Goal: Communication & Community: Answer question/provide support

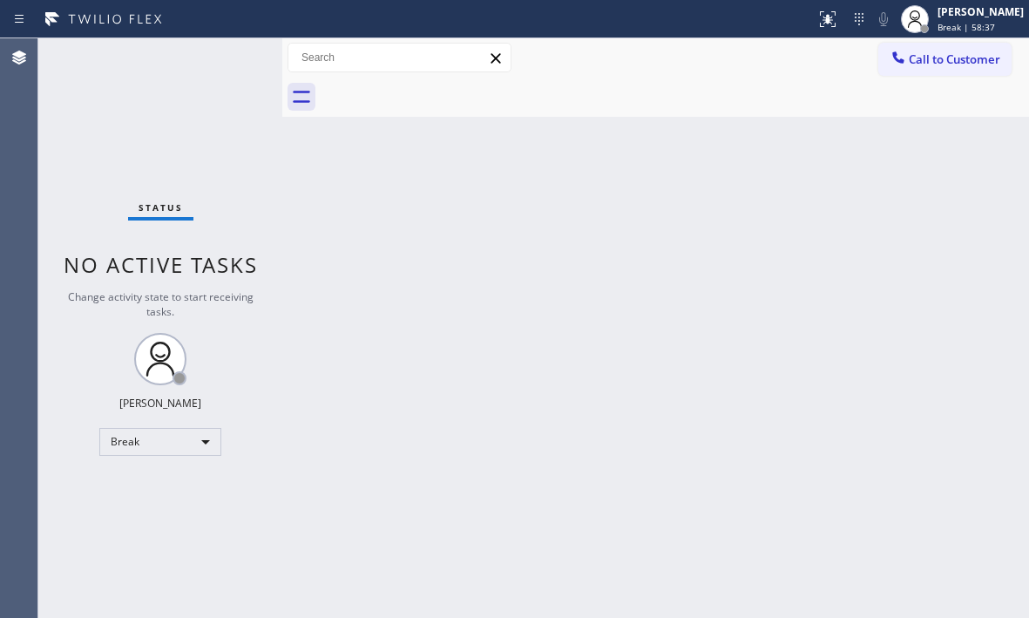
click at [189, 120] on div "Status No active tasks Change activity state to start receiving tasks. [PERSON_…" at bounding box center [160, 327] width 244 height 579
click at [208, 437] on div "Break" at bounding box center [160, 442] width 122 height 28
click at [163, 493] on li "Available" at bounding box center [159, 487] width 118 height 21
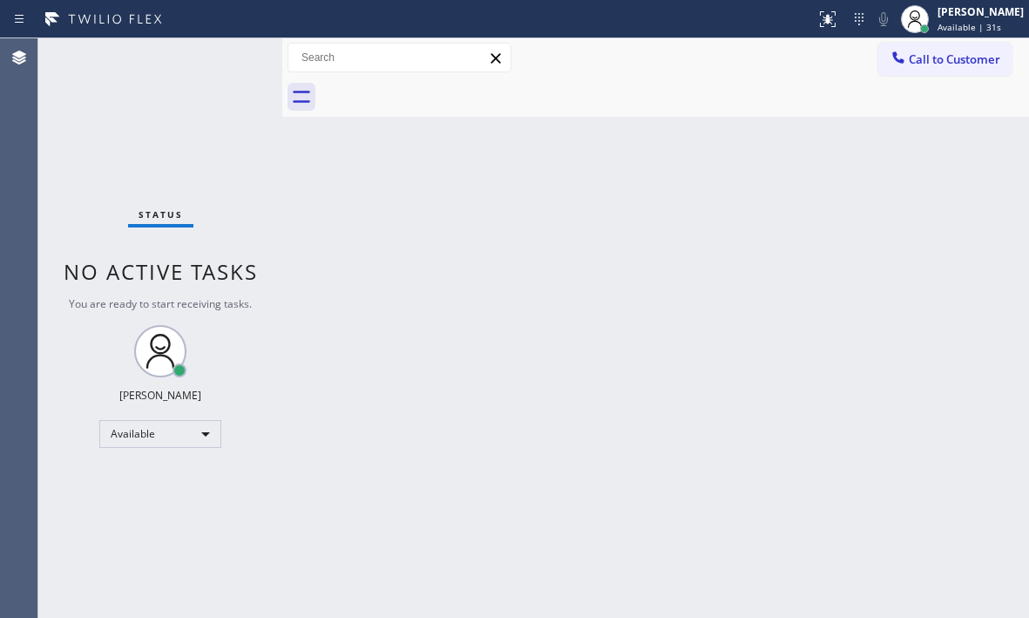
click at [223, 64] on div "Status No active tasks You are ready to start receiving tasks. [PERSON_NAME] Av…" at bounding box center [160, 327] width 244 height 579
drag, startPoint x: 220, startPoint y: 84, endPoint x: 222, endPoint y: 63, distance: 21.1
click at [222, 63] on div "Status No active tasks You are ready to start receiving tasks. [PERSON_NAME] Av…" at bounding box center [160, 327] width 244 height 579
click at [759, 365] on div "Back to Dashboard Change Sender ID Customers Technicians Select a contact Outbo…" at bounding box center [655, 327] width 747 height 579
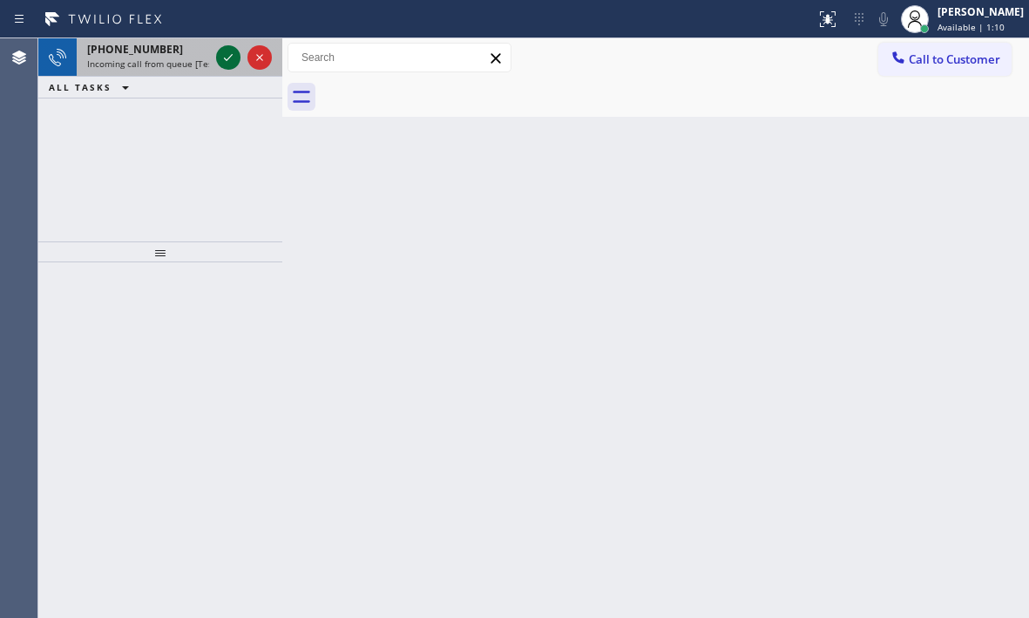
click at [230, 55] on icon at bounding box center [228, 57] width 21 height 21
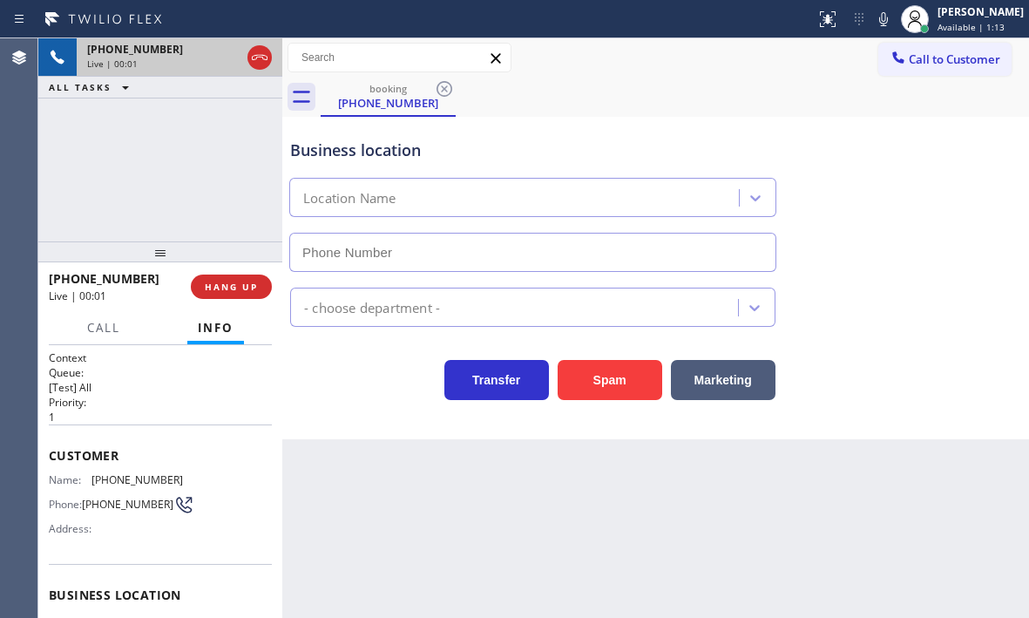
type input "[PHONE_NUMBER]"
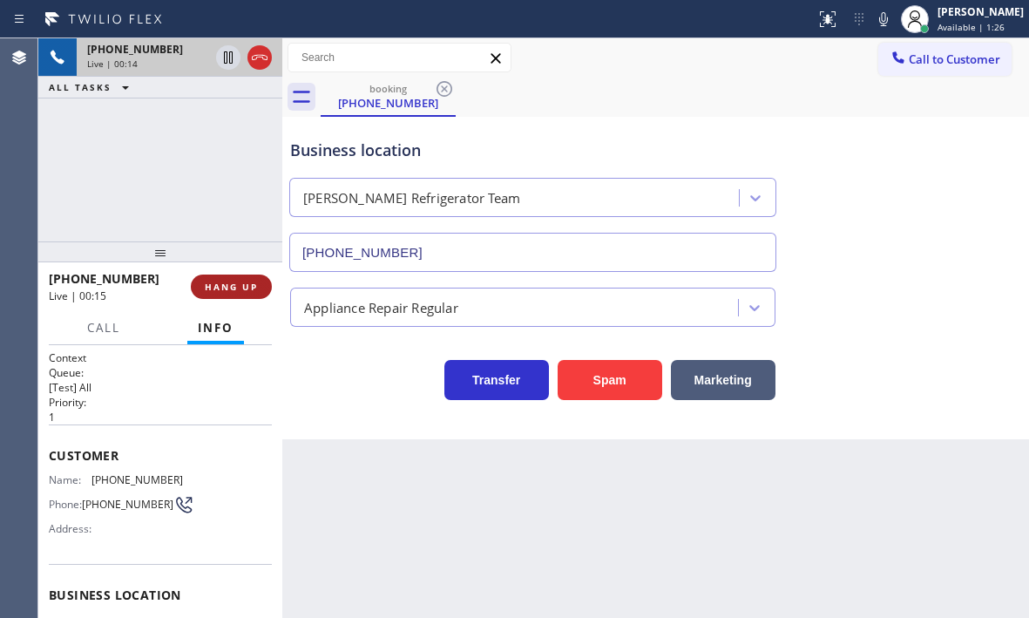
click at [251, 294] on button "HANG UP" at bounding box center [231, 286] width 81 height 24
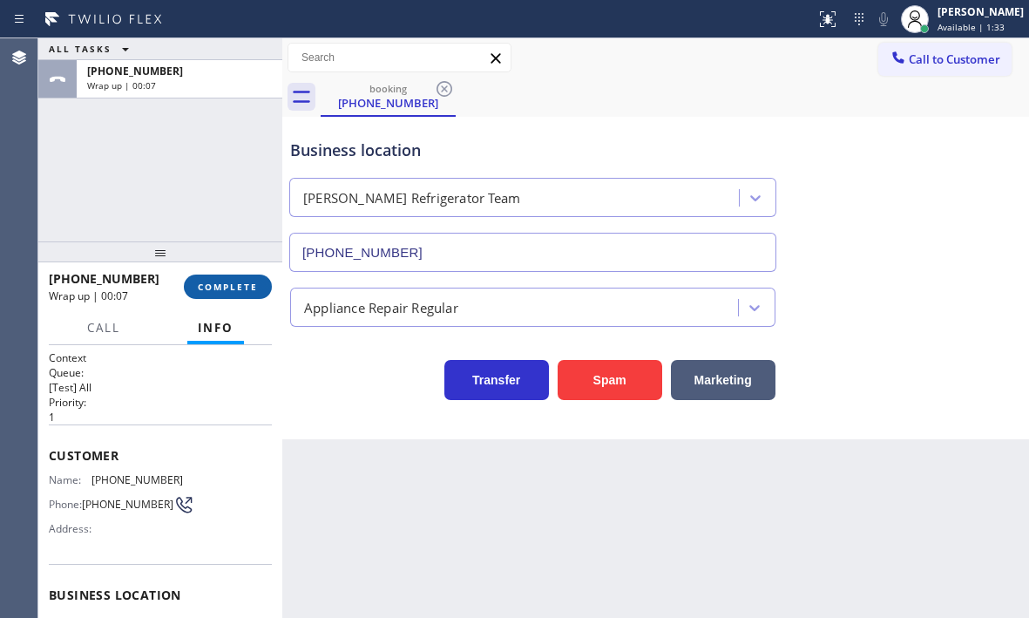
click at [233, 287] on span "COMPLETE" at bounding box center [228, 287] width 60 height 12
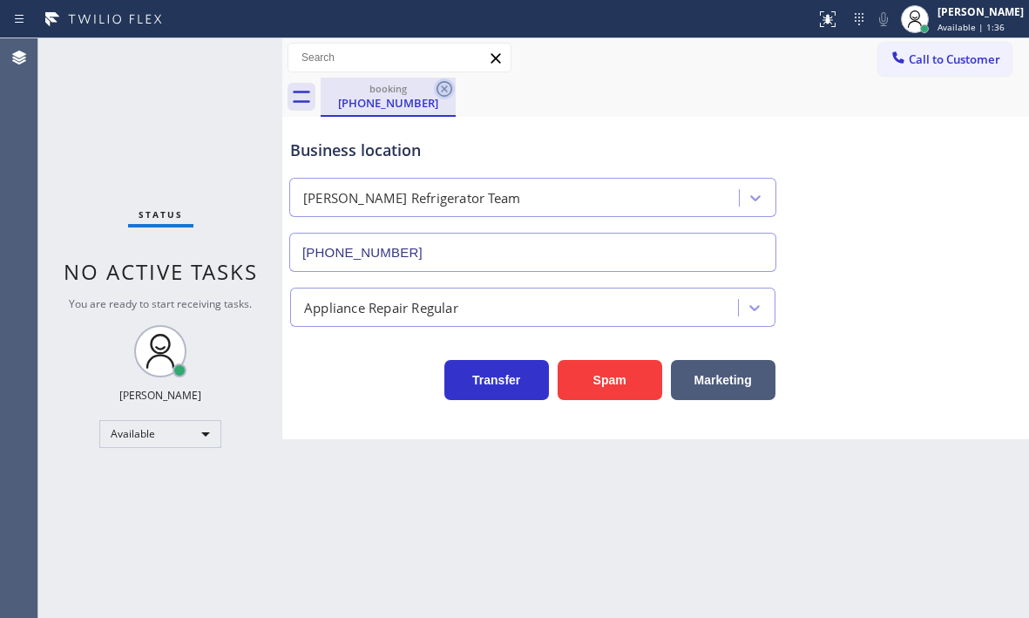
click at [437, 87] on icon at bounding box center [444, 89] width 16 height 16
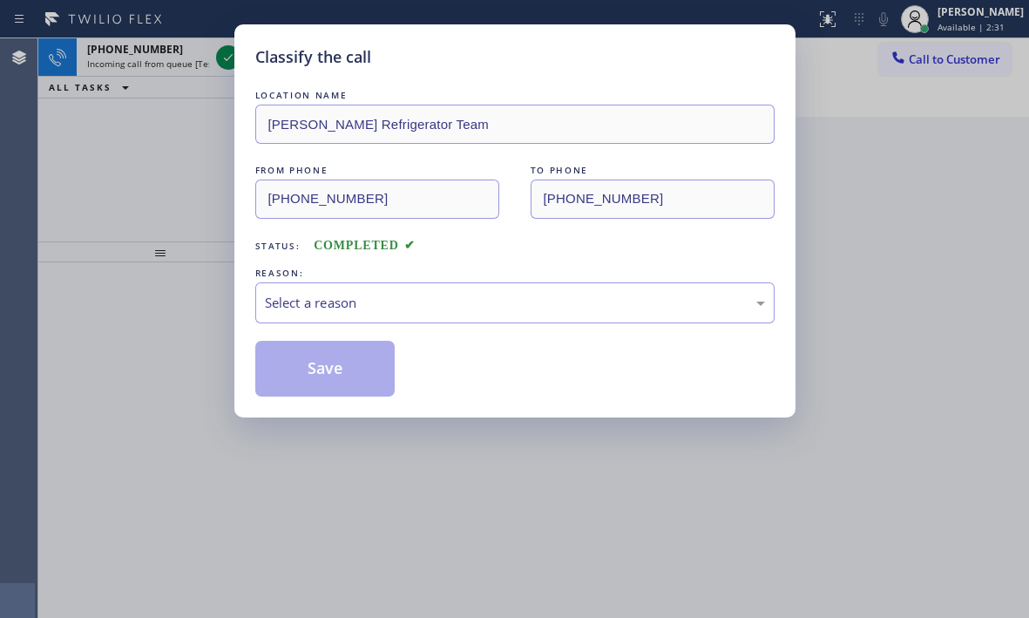
click at [216, 58] on div "Classify the call LOCATION NAME [PERSON_NAME] Refrigerator Team FROM PHONE [PHO…" at bounding box center [514, 309] width 1029 height 618
click at [226, 58] on div "Classify the call LOCATION NAME [PERSON_NAME] Refrigerator Team FROM PHONE [PHO…" at bounding box center [514, 309] width 1029 height 618
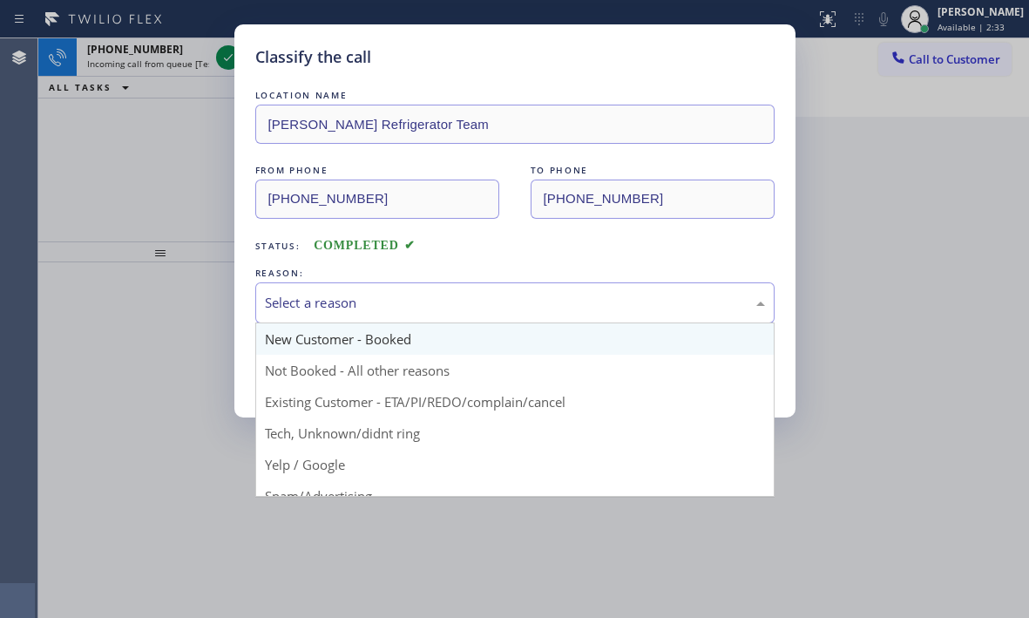
drag, startPoint x: 345, startPoint y: 312, endPoint x: 342, endPoint y: 337, distance: 25.5
click at [346, 312] on div "Select a reason" at bounding box center [515, 303] width 500 height 20
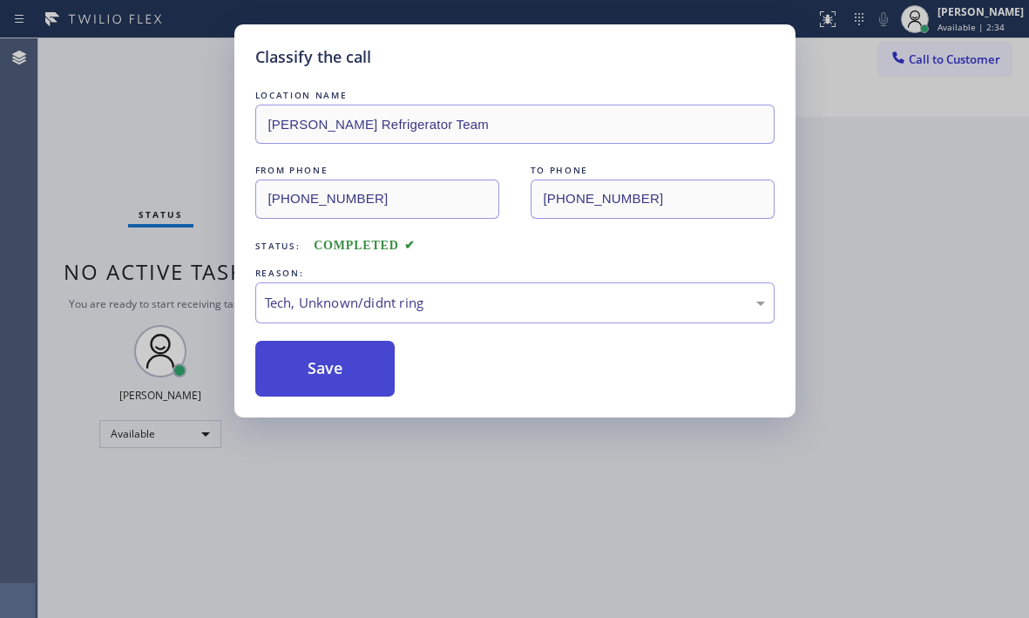
click at [331, 370] on button "Save" at bounding box center [325, 369] width 140 height 56
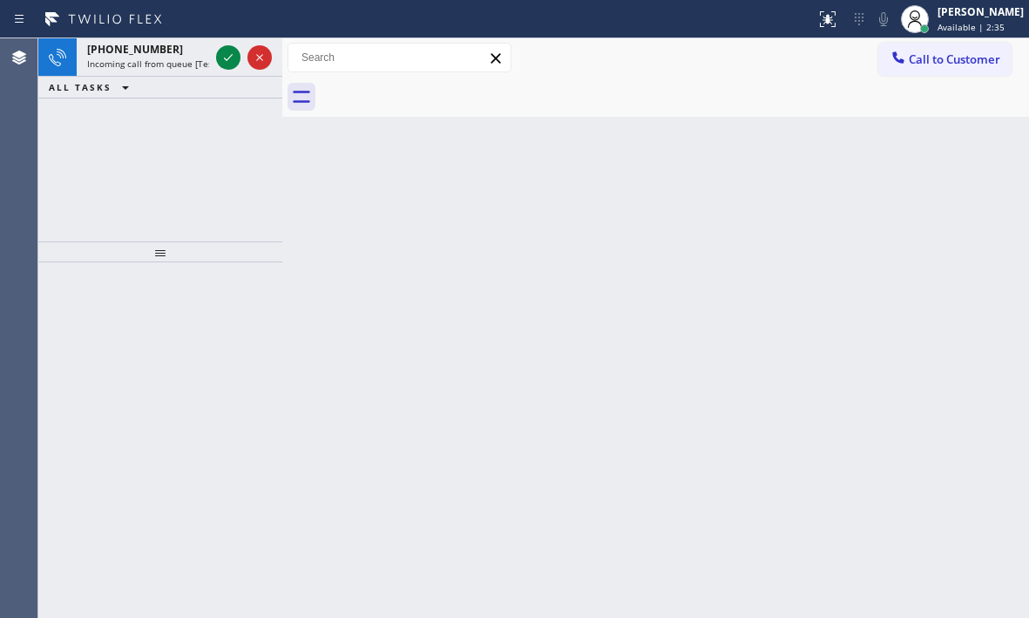
click at [930, 209] on div "Classify the call LOCATION NAME Local Trusted Electricians [GEOGRAPHIC_DATA] FR…" at bounding box center [533, 327] width 991 height 579
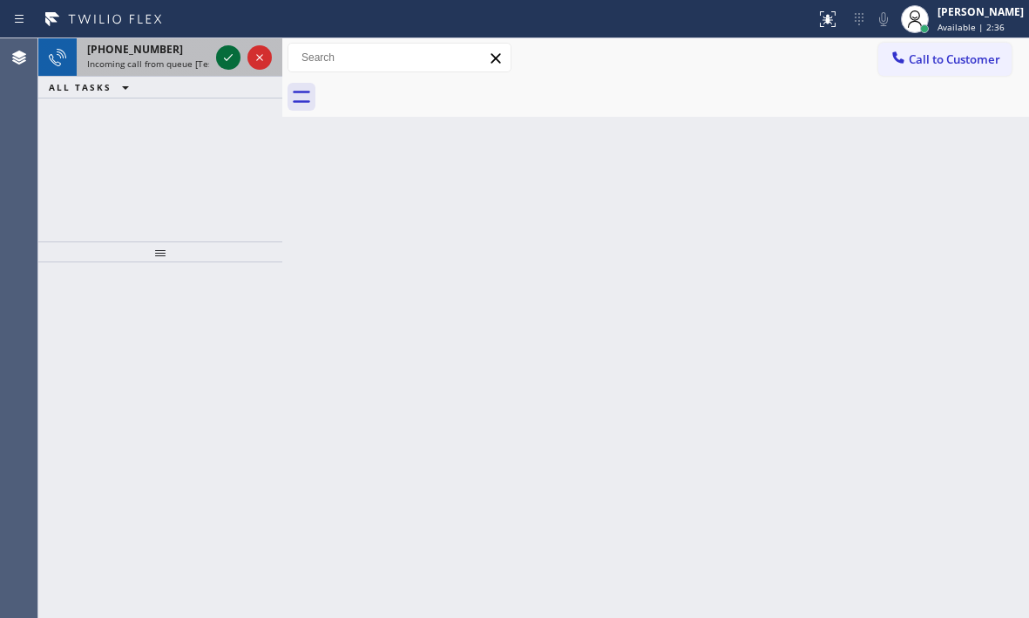
click at [227, 60] on icon at bounding box center [228, 57] width 9 height 7
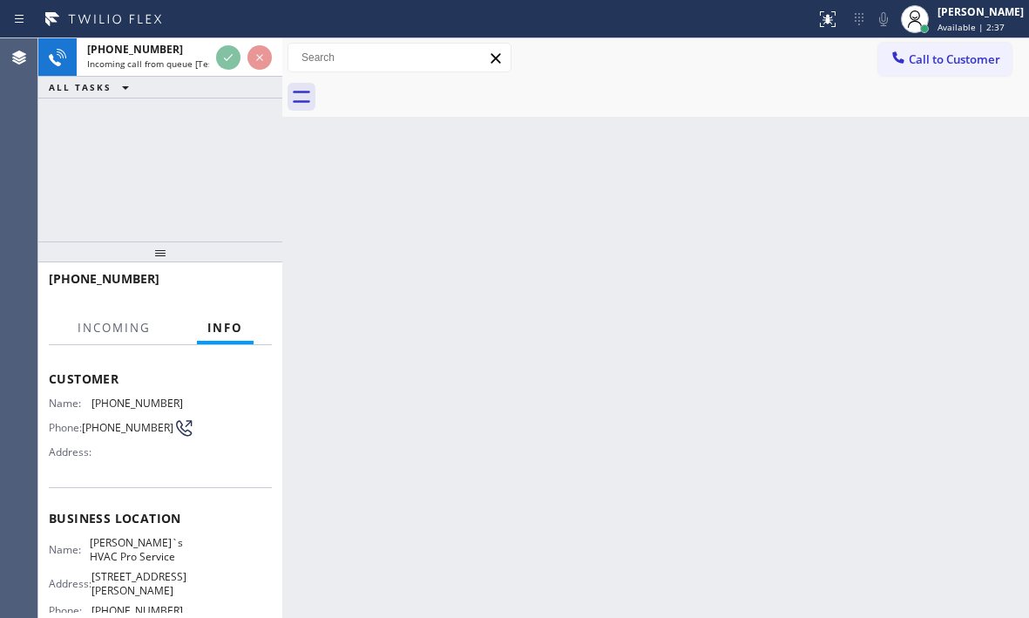
scroll to position [234, 0]
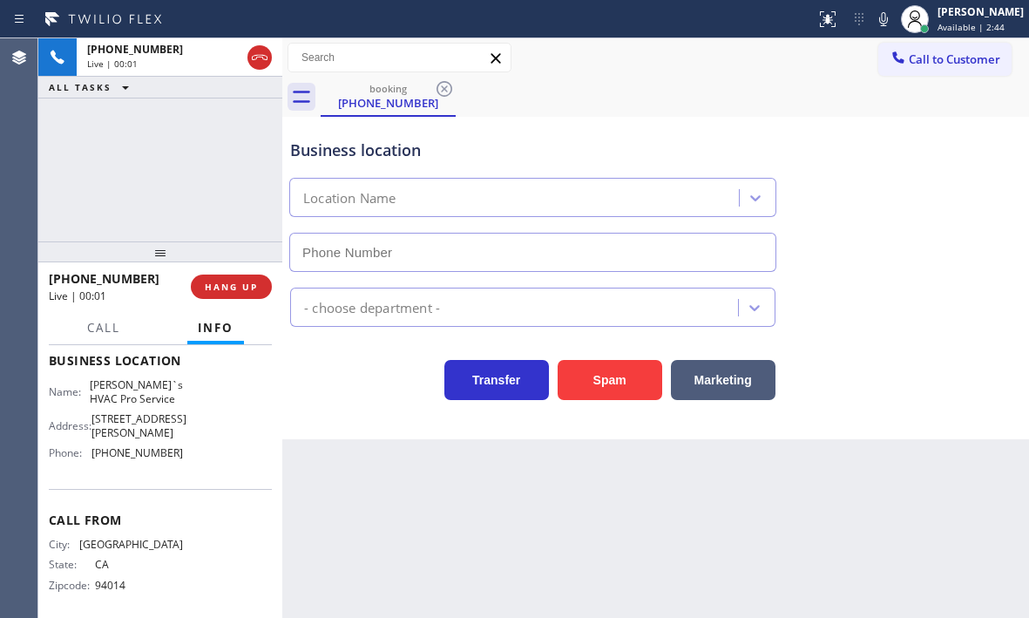
type input "[PHONE_NUMBER]"
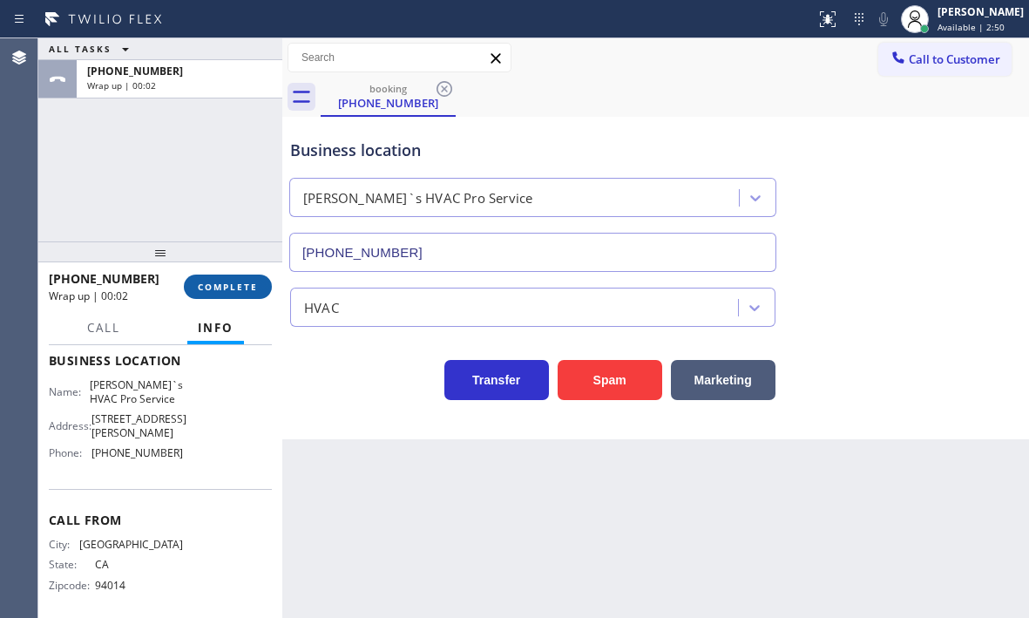
click at [242, 286] on span "COMPLETE" at bounding box center [228, 287] width 60 height 12
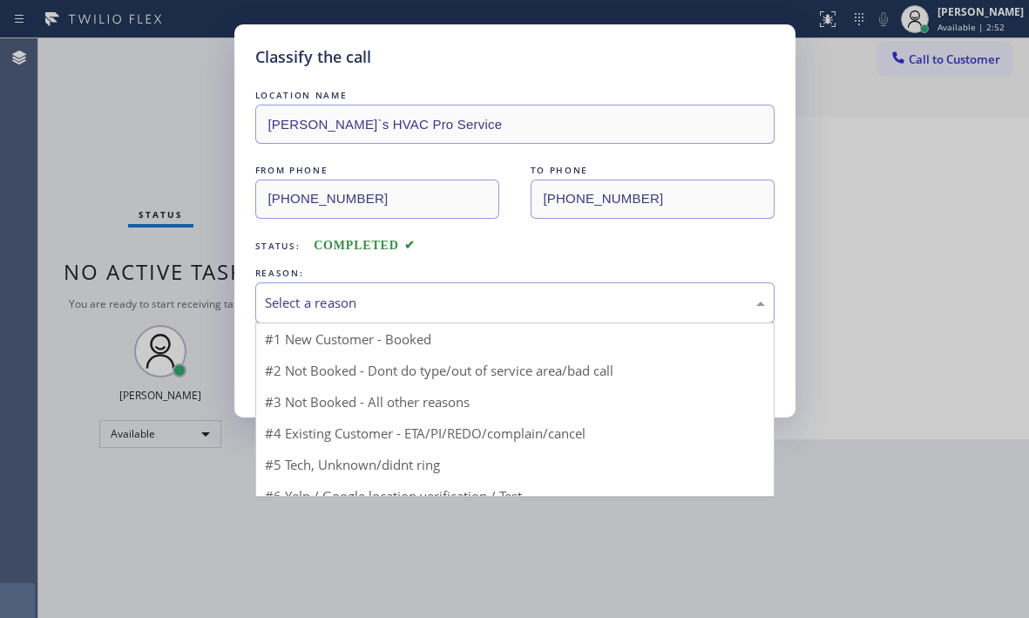
click at [438, 322] on div "Select a reason #1 New Customer - Booked #2 Not Booked - Dont do type/out of se…" at bounding box center [514, 302] width 519 height 41
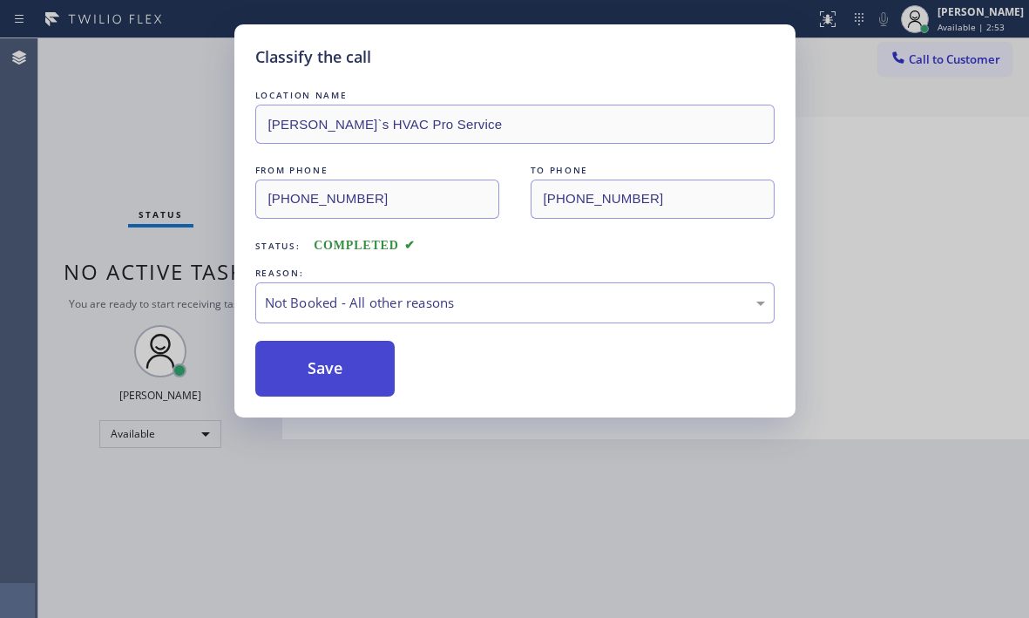
click at [334, 372] on button "Save" at bounding box center [325, 369] width 140 height 56
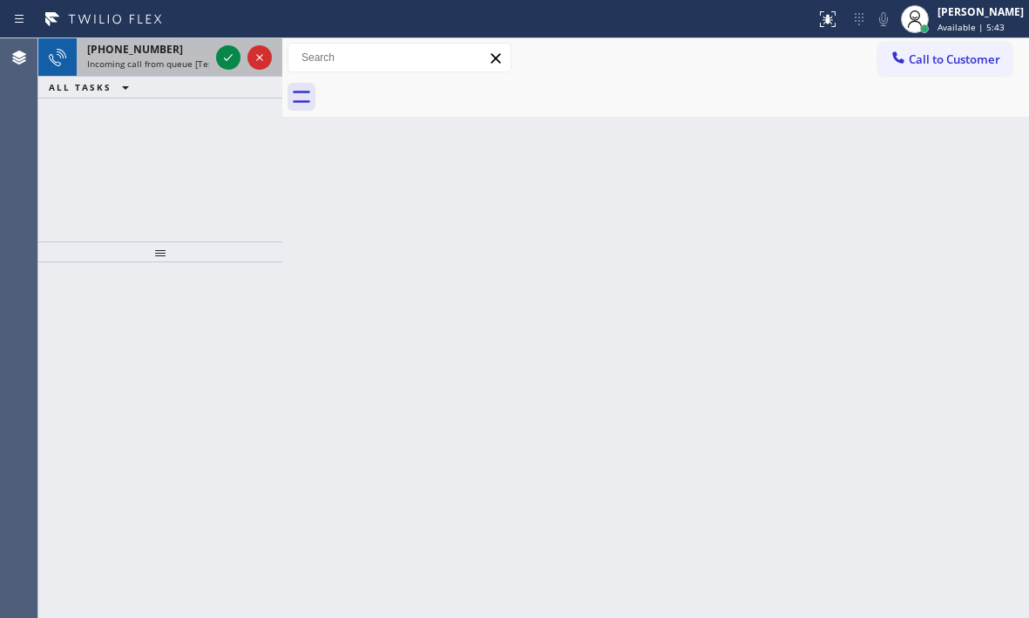
drag, startPoint x: 163, startPoint y: 27, endPoint x: 214, endPoint y: 64, distance: 63.6
click at [199, 64] on span "Incoming call from queue [Test] All" at bounding box center [159, 63] width 145 height 12
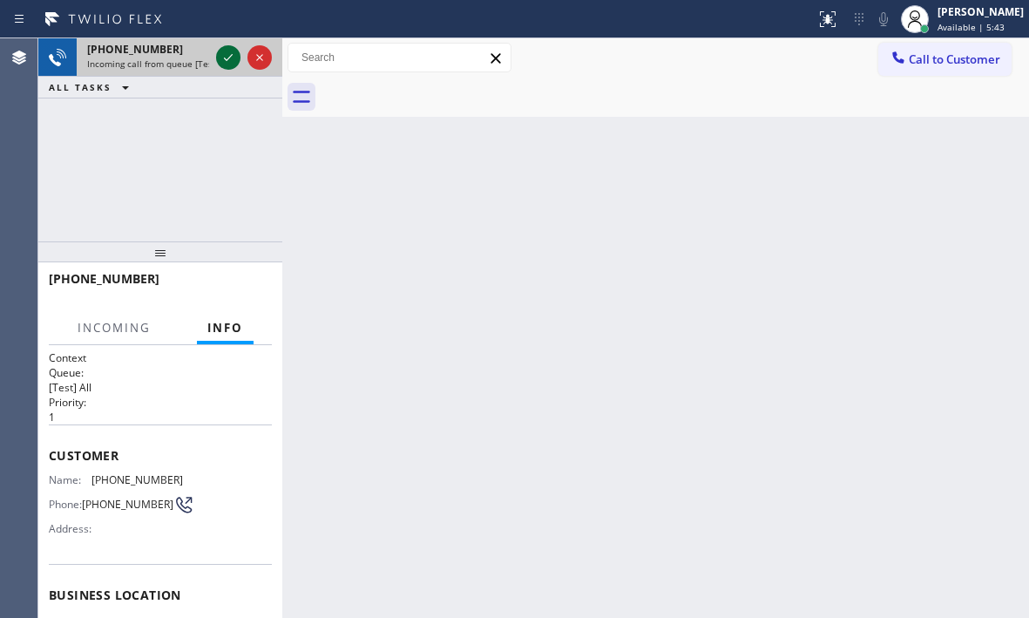
click at [218, 63] on icon at bounding box center [228, 57] width 21 height 21
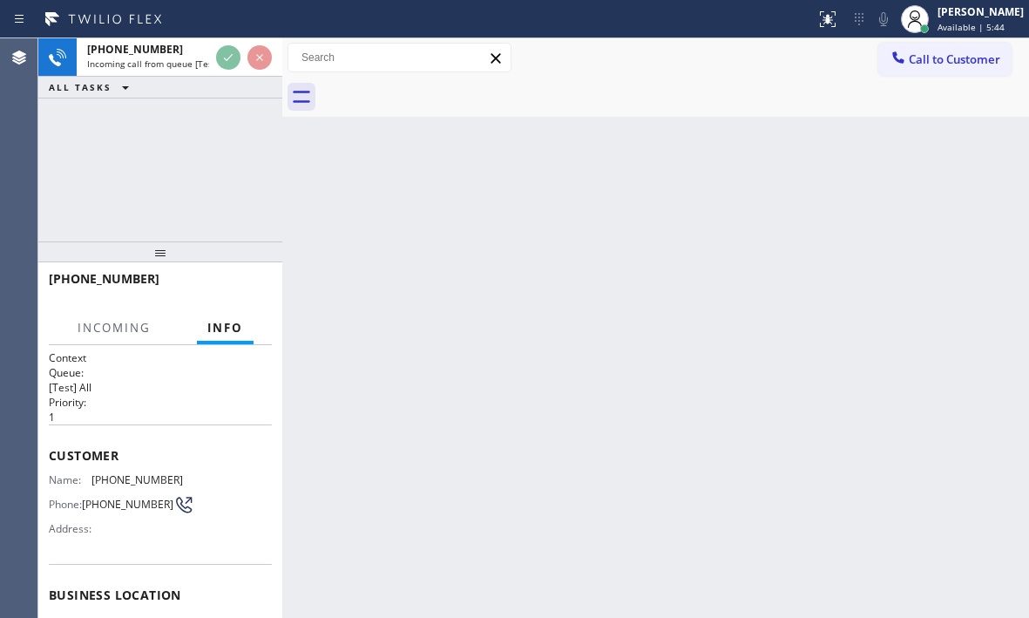
scroll to position [248, 0]
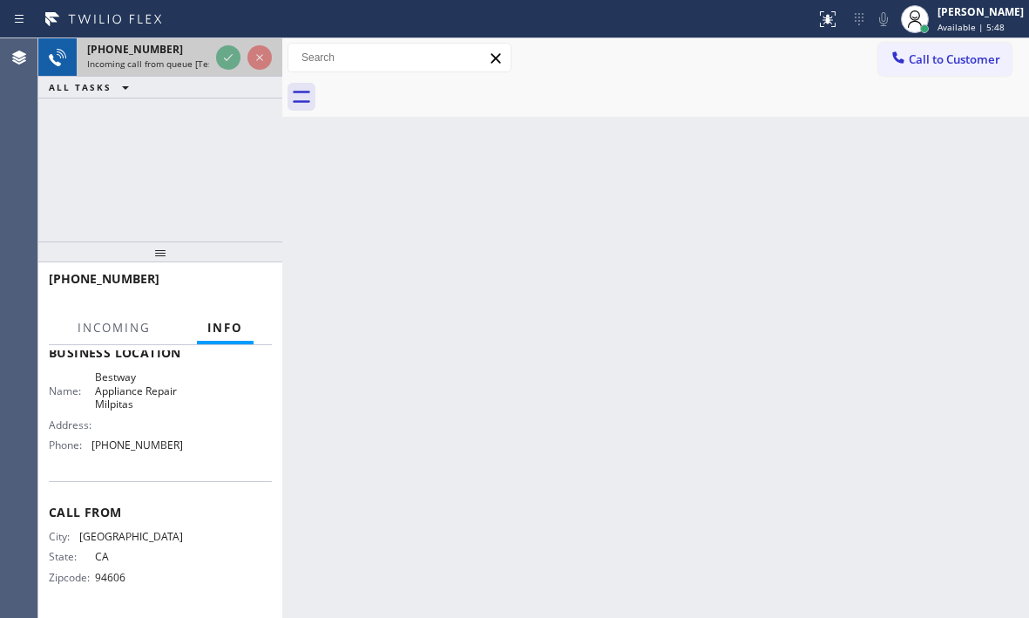
click at [190, 63] on span "Incoming call from queue [Test] All" at bounding box center [159, 63] width 145 height 12
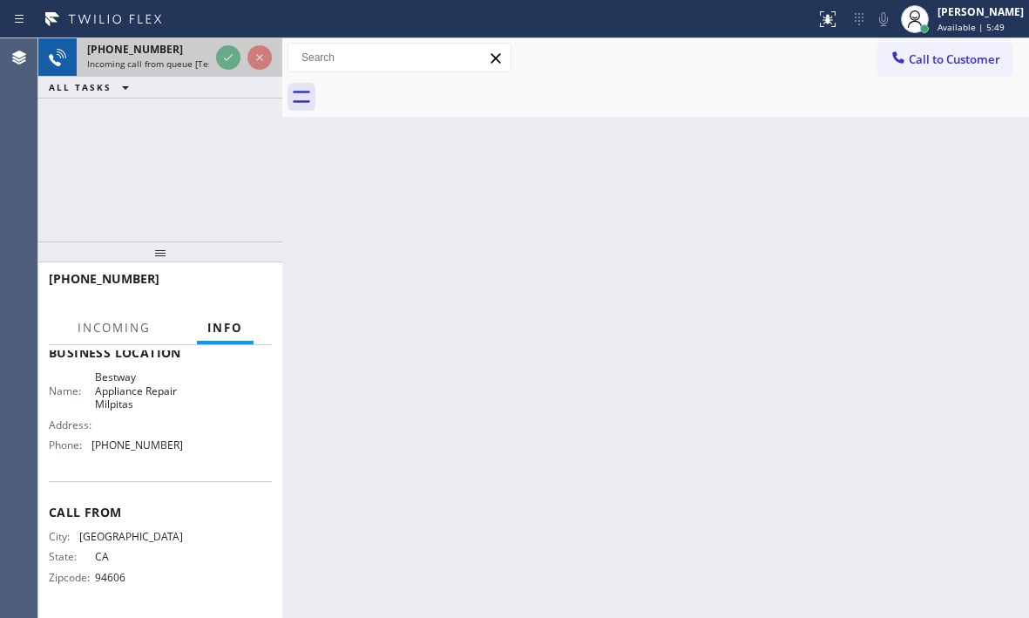
click at [190, 63] on span "Incoming call from queue [Test] All" at bounding box center [159, 63] width 145 height 12
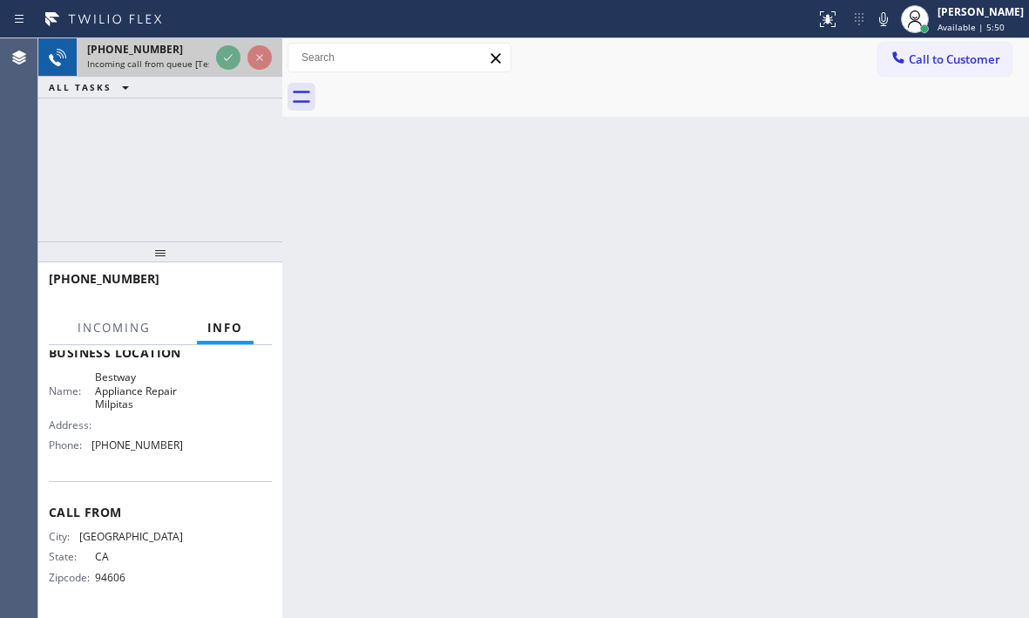
click at [190, 63] on span "Incoming call from queue [Test] All" at bounding box center [159, 63] width 145 height 12
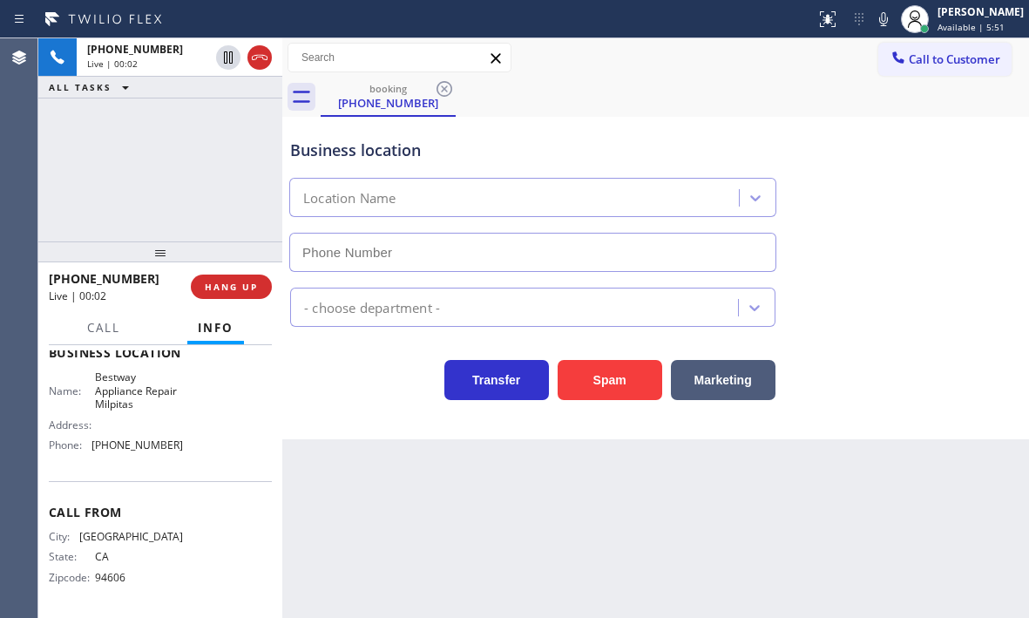
type input "[PHONE_NUMBER]"
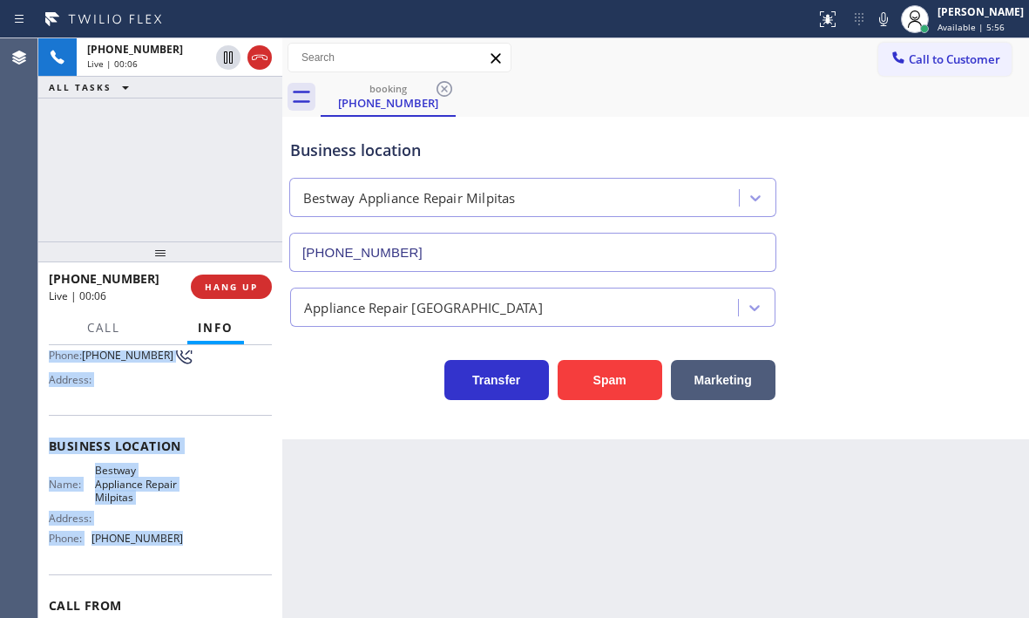
scroll to position [174, 0]
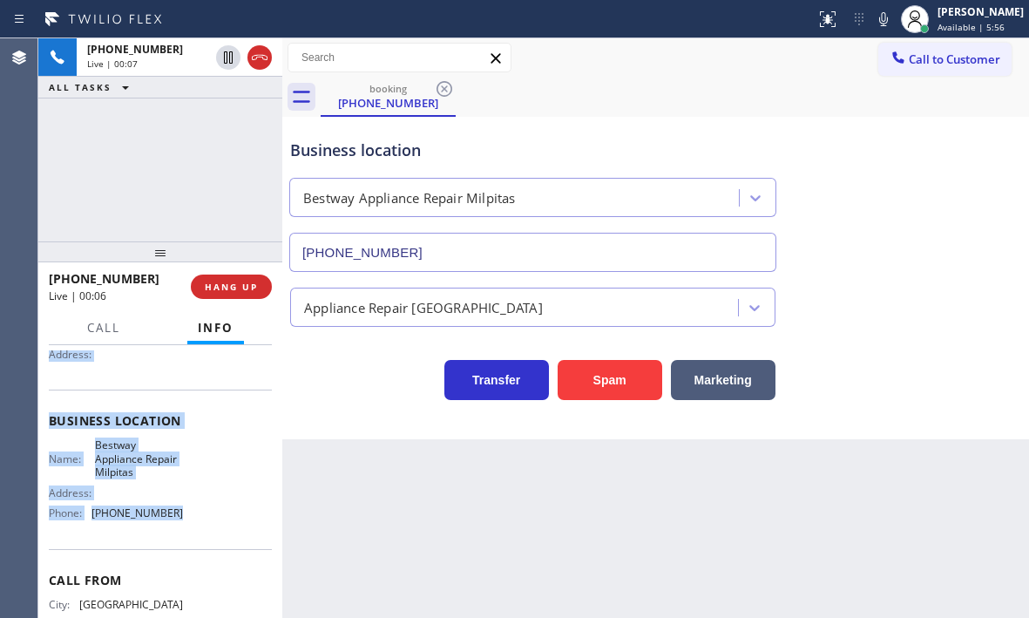
drag, startPoint x: 45, startPoint y: 450, endPoint x: 203, endPoint y: 544, distance: 183.6
click at [203, 544] on div "Context Queue: [Test] All Priority: 1 Customer Name: [PHONE_NUMBER] Phone: [PHO…" at bounding box center [160, 481] width 244 height 273
copy div "Customer Name: [PHONE_NUMBER] Phone: [PHONE_NUMBER] Address: Business location …"
click at [233, 293] on button "HANG UP" at bounding box center [231, 286] width 81 height 24
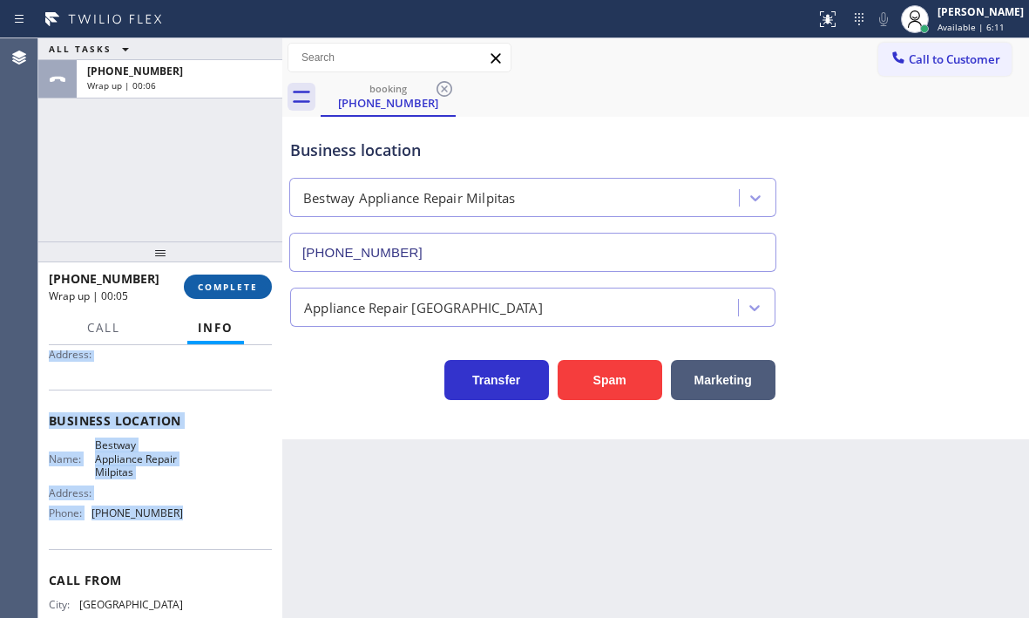
click at [218, 274] on button "COMPLETE" at bounding box center [228, 286] width 88 height 24
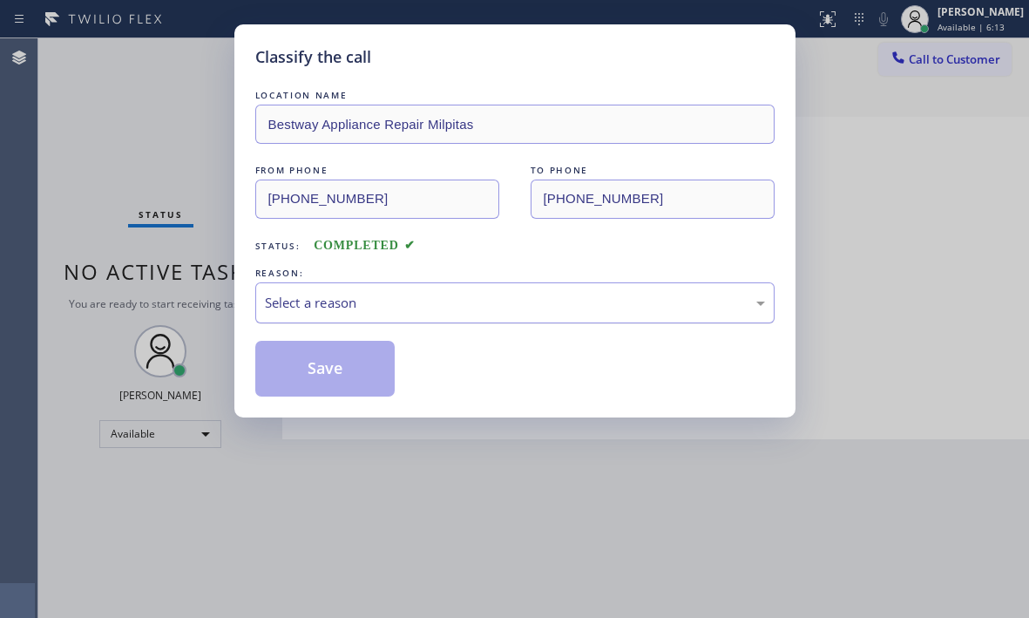
click at [555, 301] on div "Select a reason" at bounding box center [515, 303] width 500 height 20
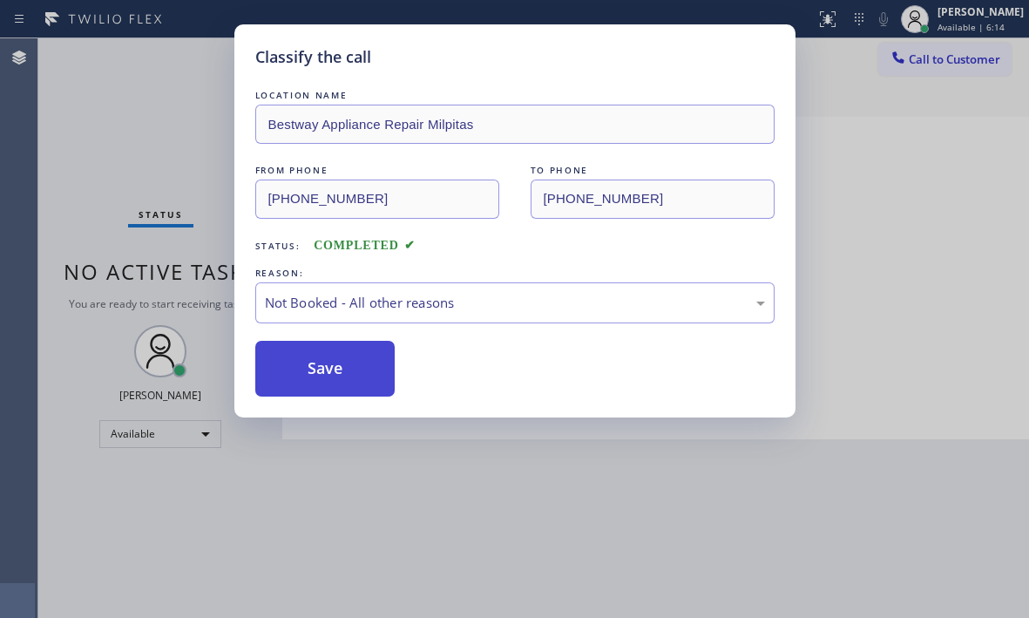
click at [319, 375] on button "Save" at bounding box center [325, 369] width 140 height 56
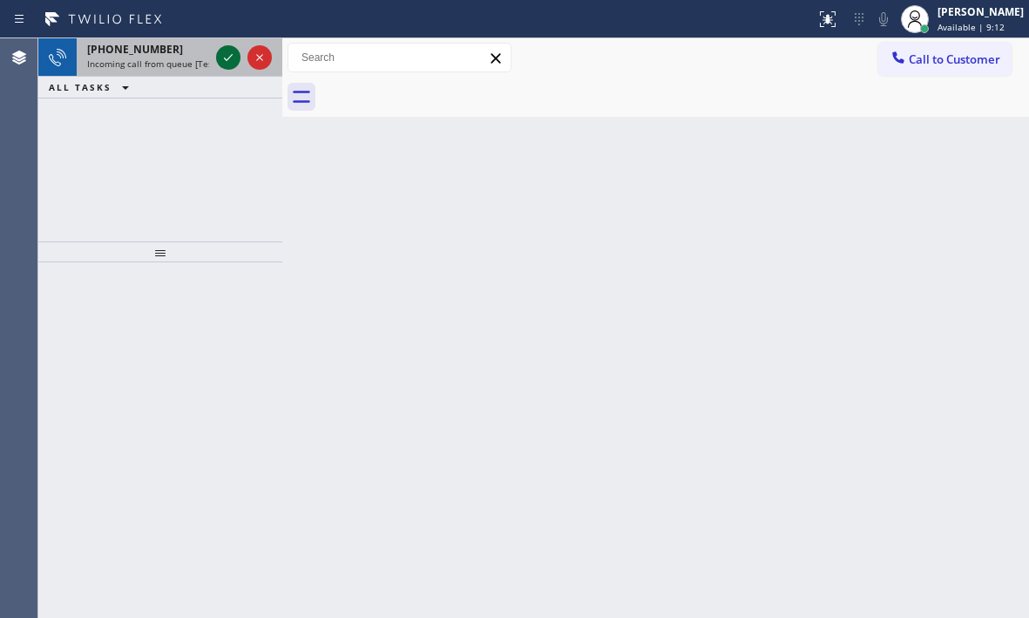
drag, startPoint x: 201, startPoint y: 60, endPoint x: 217, endPoint y: 62, distance: 15.8
click at [210, 62] on div "[PHONE_NUMBER] Incoming call from queue [Test] All" at bounding box center [145, 57] width 136 height 38
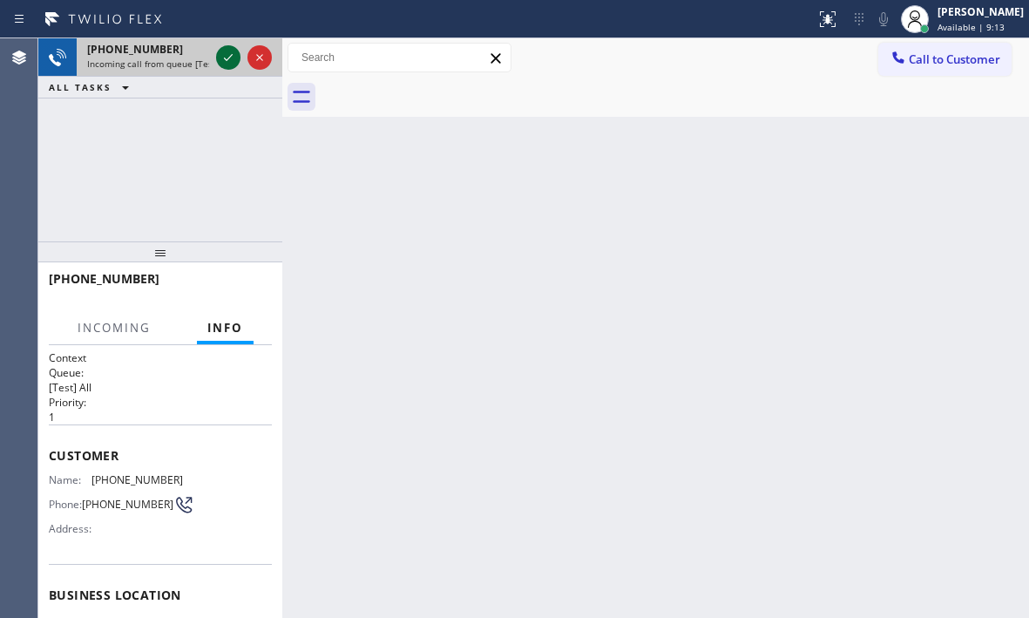
click at [230, 62] on icon at bounding box center [228, 57] width 21 height 21
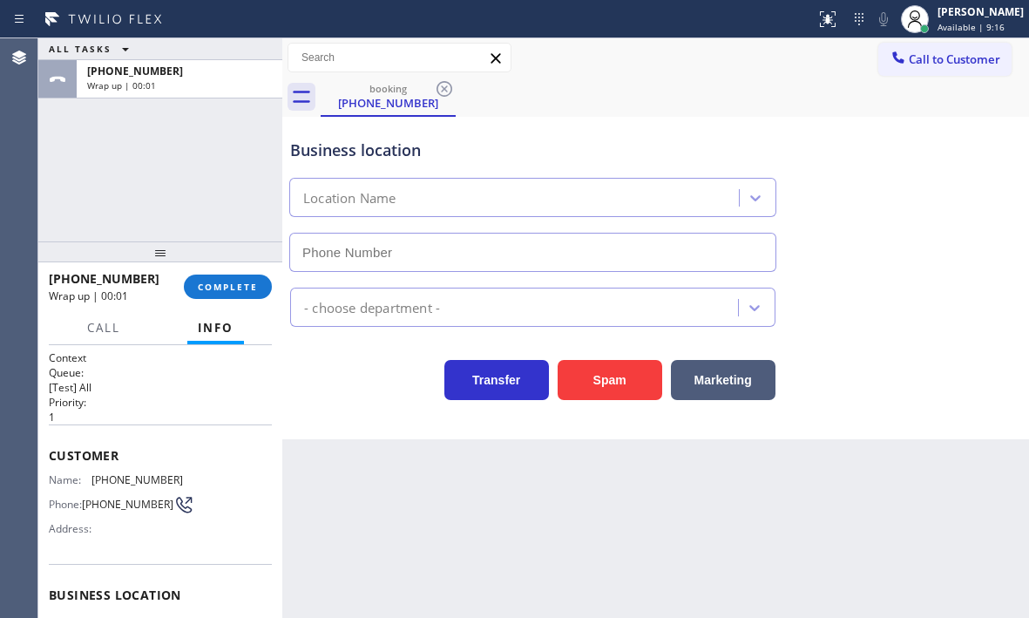
type input "[PHONE_NUMBER]"
click at [36, 316] on div "Agent Desktop" at bounding box center [18, 327] width 37 height 579
click at [239, 294] on button "COMPLETE" at bounding box center [228, 286] width 88 height 24
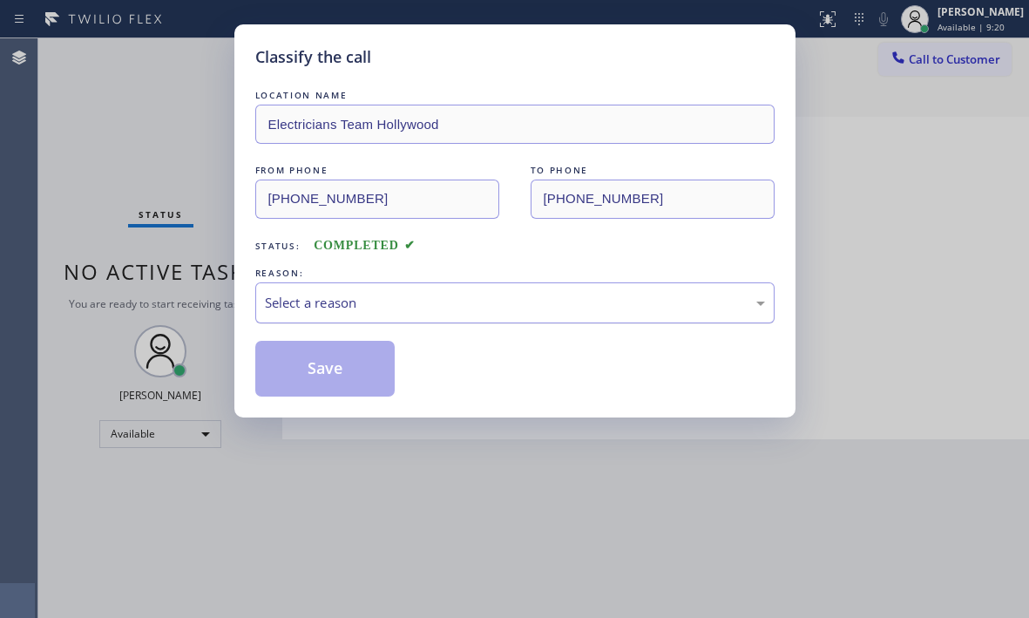
click at [453, 307] on div "Select a reason" at bounding box center [515, 303] width 500 height 20
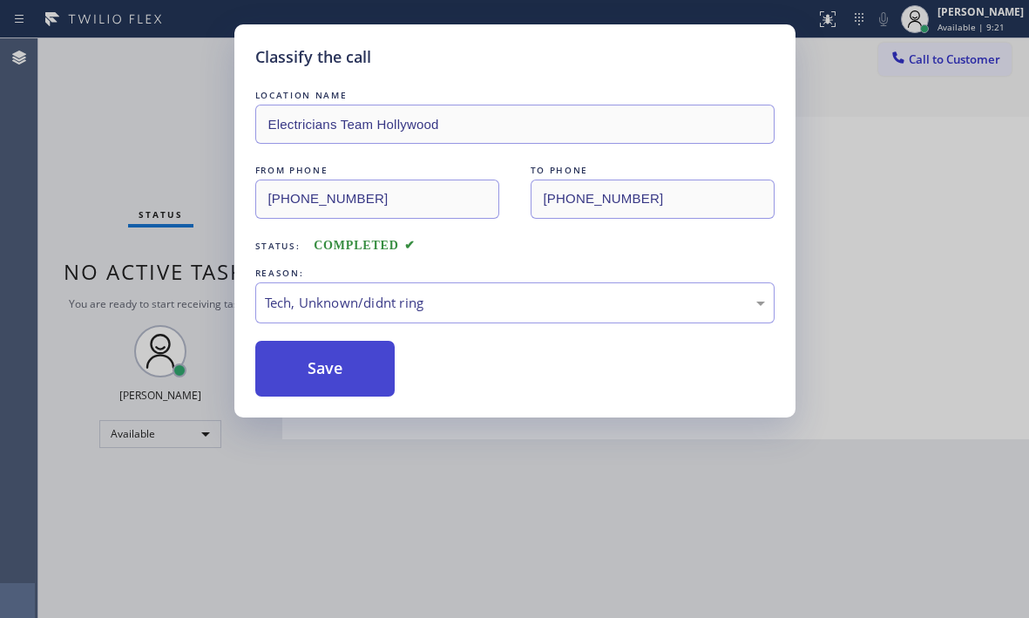
click at [337, 393] on button "Save" at bounding box center [325, 369] width 140 height 56
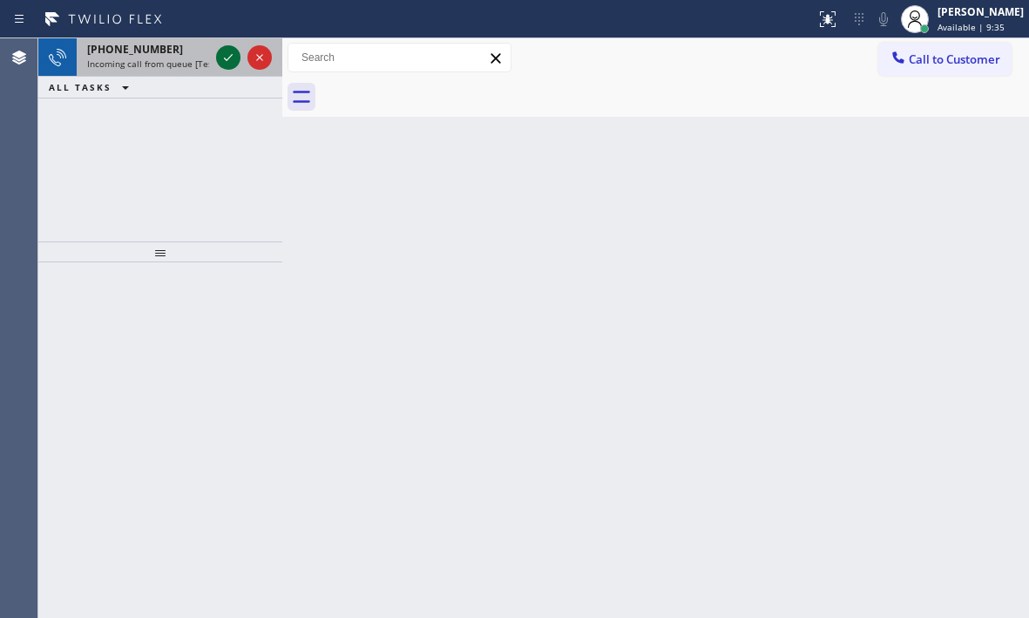
click at [236, 55] on icon at bounding box center [228, 57] width 21 height 21
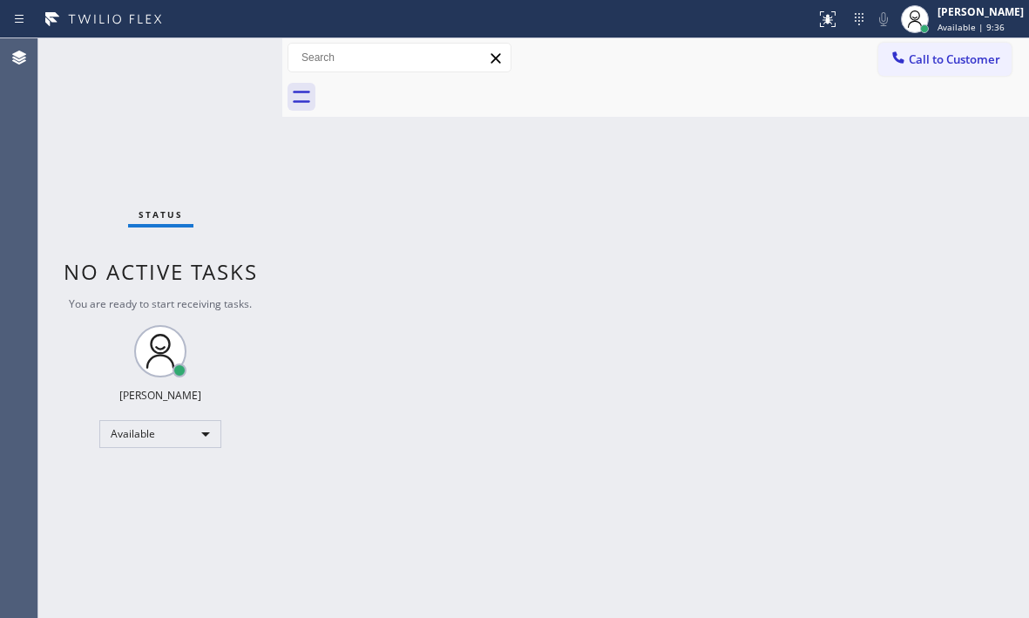
click at [232, 55] on div "Status No active tasks You are ready to start receiving tasks. [PERSON_NAME] Av…" at bounding box center [160, 327] width 244 height 579
click at [817, 27] on icon at bounding box center [827, 19] width 21 height 21
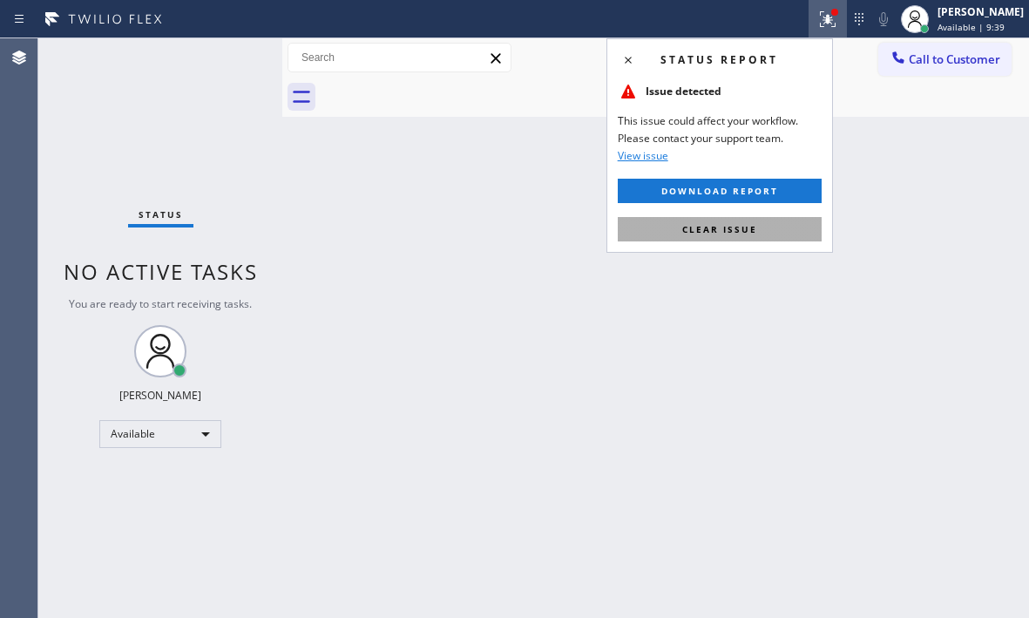
click at [756, 240] on button "Clear issue" at bounding box center [720, 229] width 204 height 24
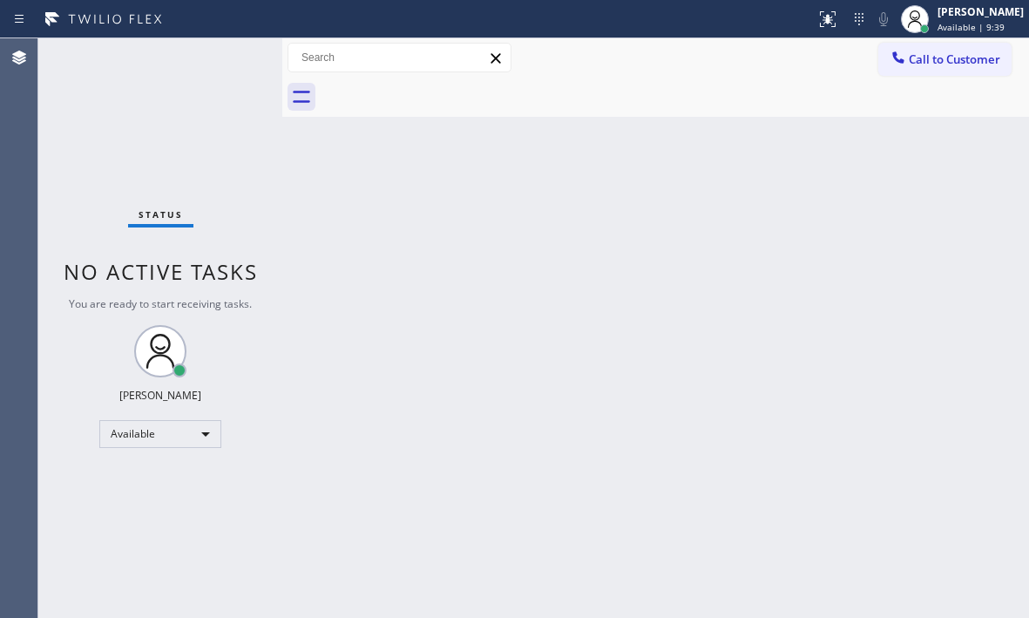
click at [598, 362] on div "Back to Dashboard Change Sender ID Customers Technicians Select a contact Outbo…" at bounding box center [655, 327] width 747 height 579
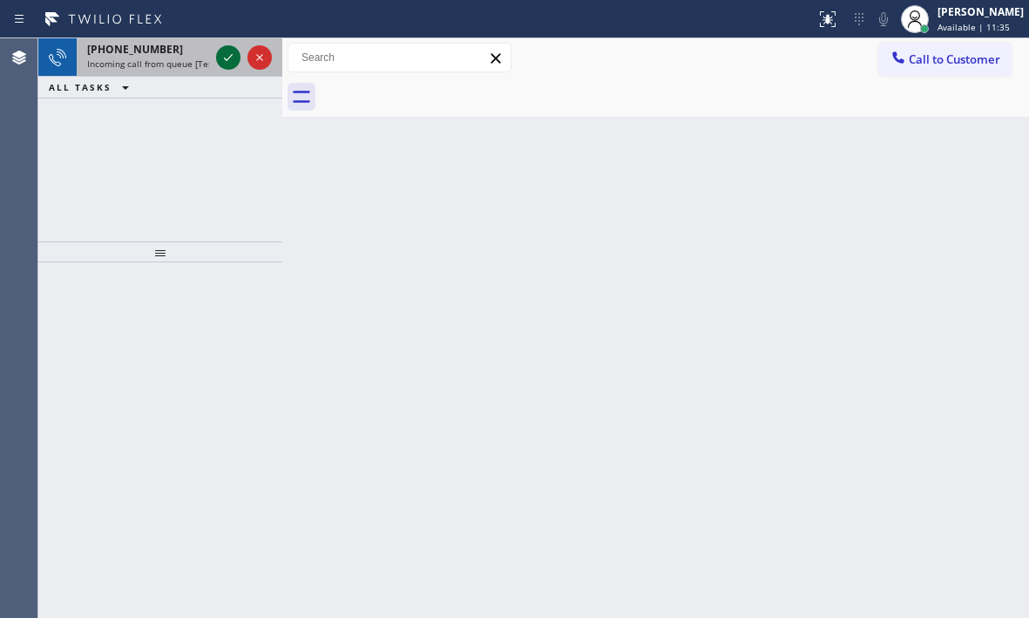
click at [231, 54] on icon at bounding box center [228, 57] width 21 height 21
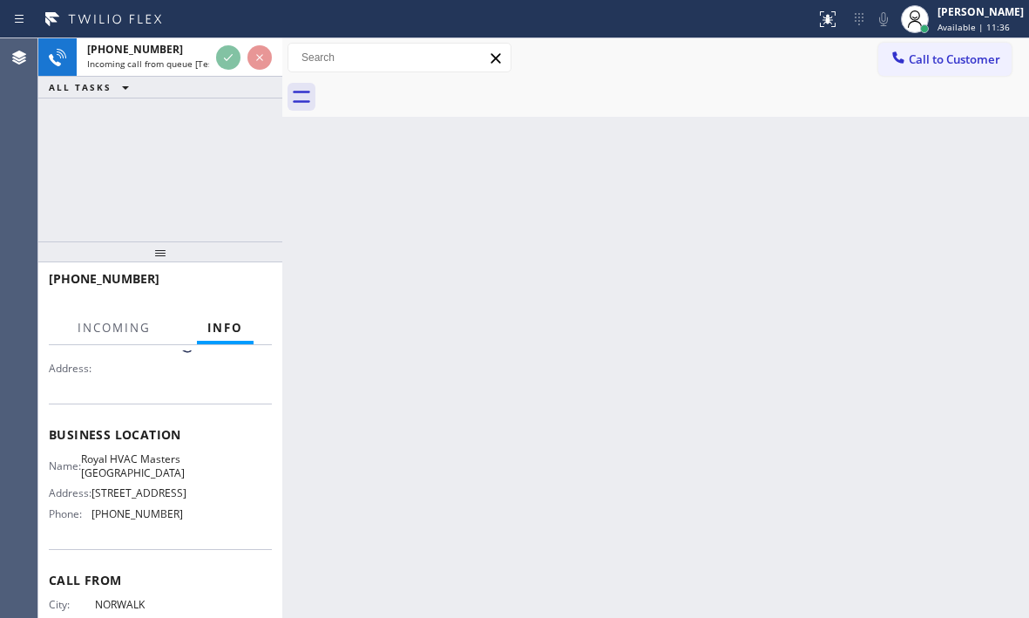
scroll to position [174, 0]
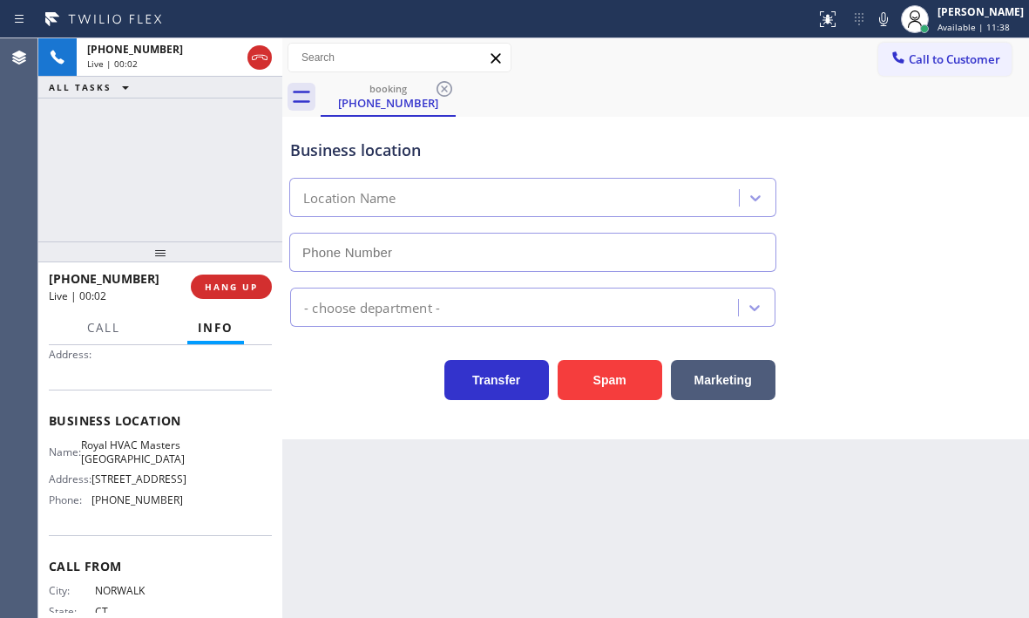
type input "[PHONE_NUMBER]"
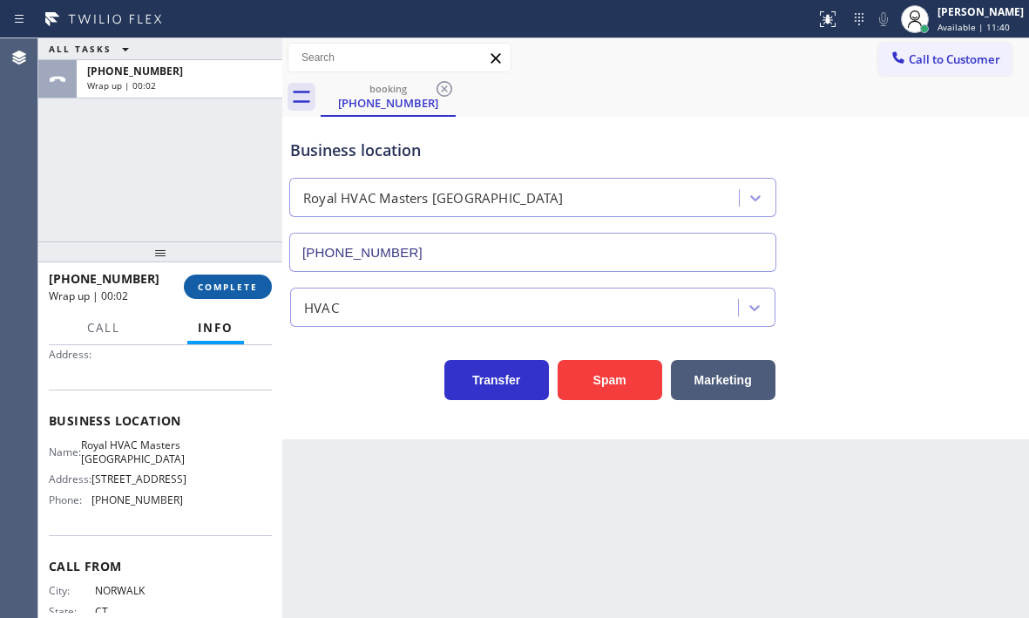
click at [228, 291] on span "COMPLETE" at bounding box center [228, 287] width 60 height 12
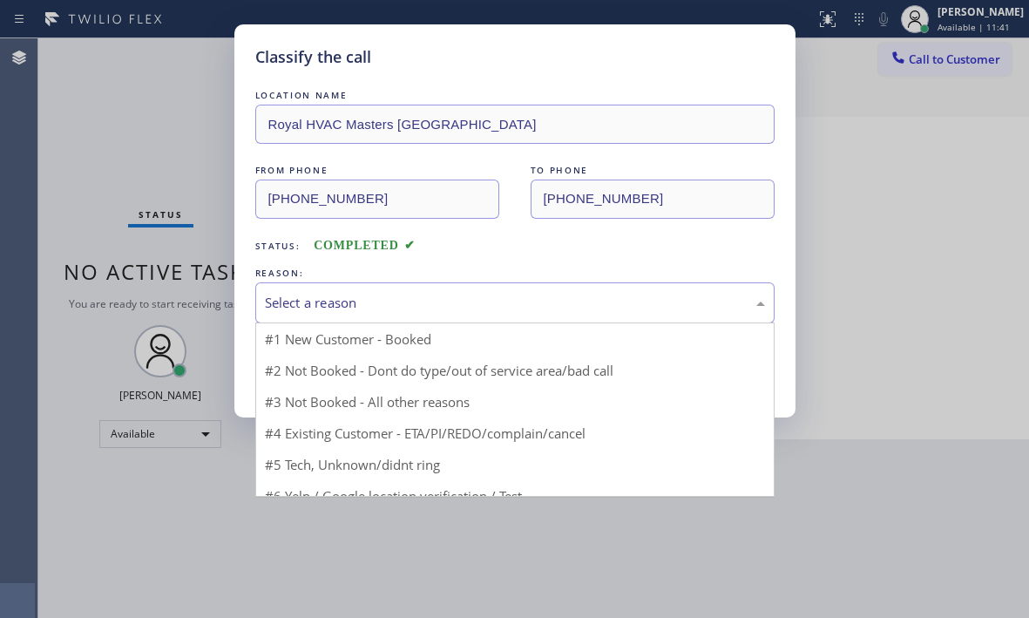
click at [480, 307] on div "Select a reason" at bounding box center [515, 303] width 500 height 20
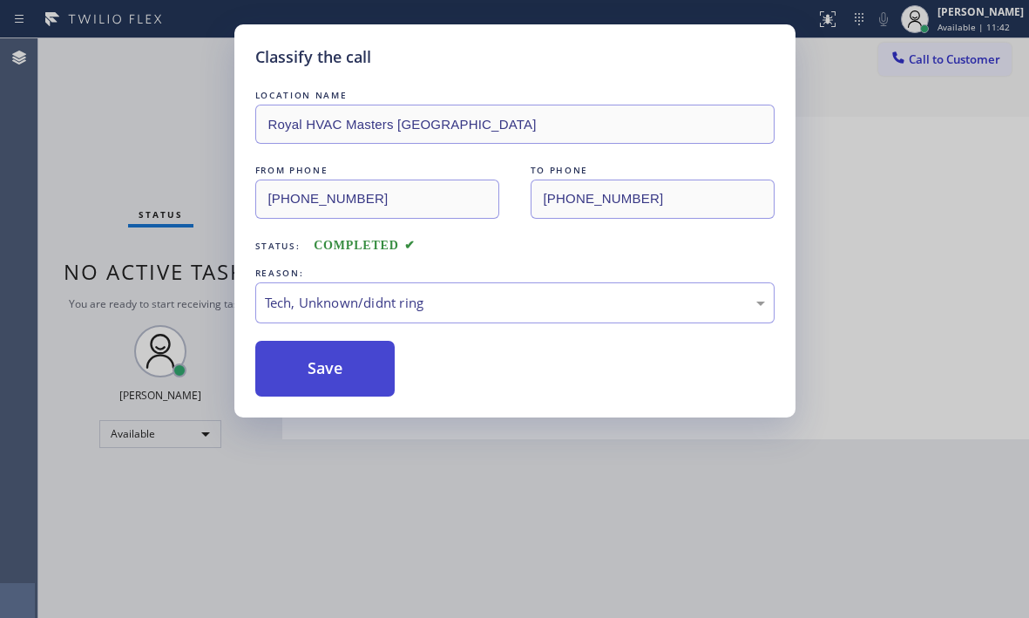
click at [326, 374] on button "Save" at bounding box center [325, 369] width 140 height 56
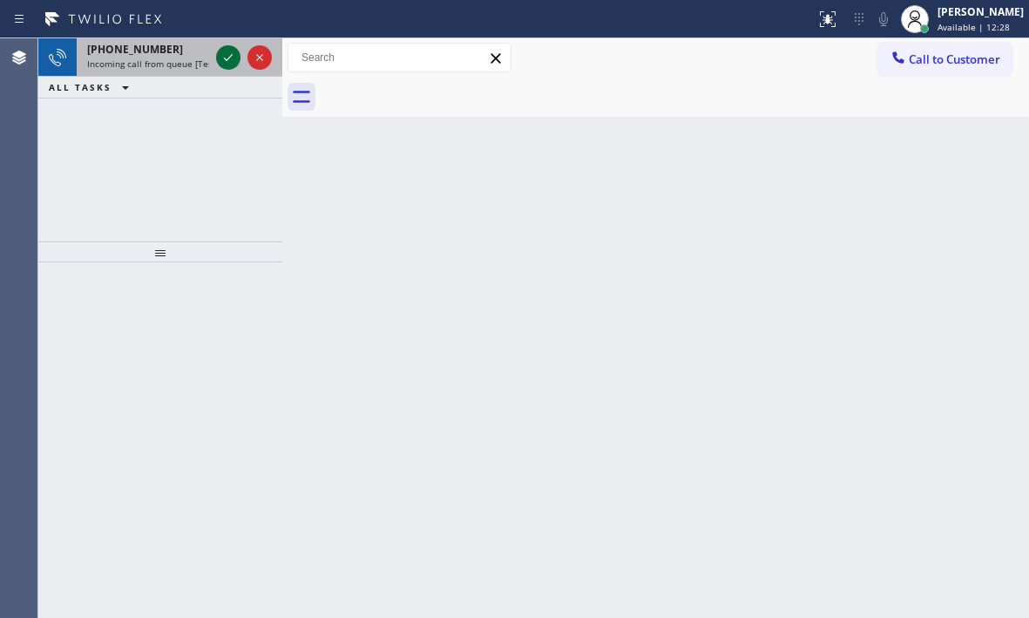
click at [233, 58] on icon at bounding box center [228, 57] width 21 height 21
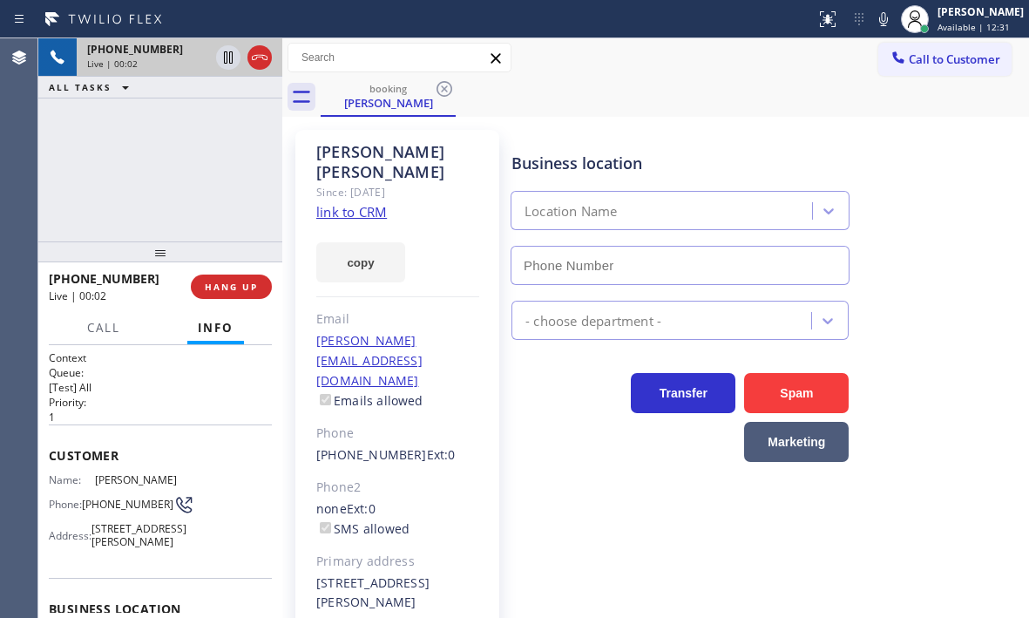
type input "[PHONE_NUMBER]"
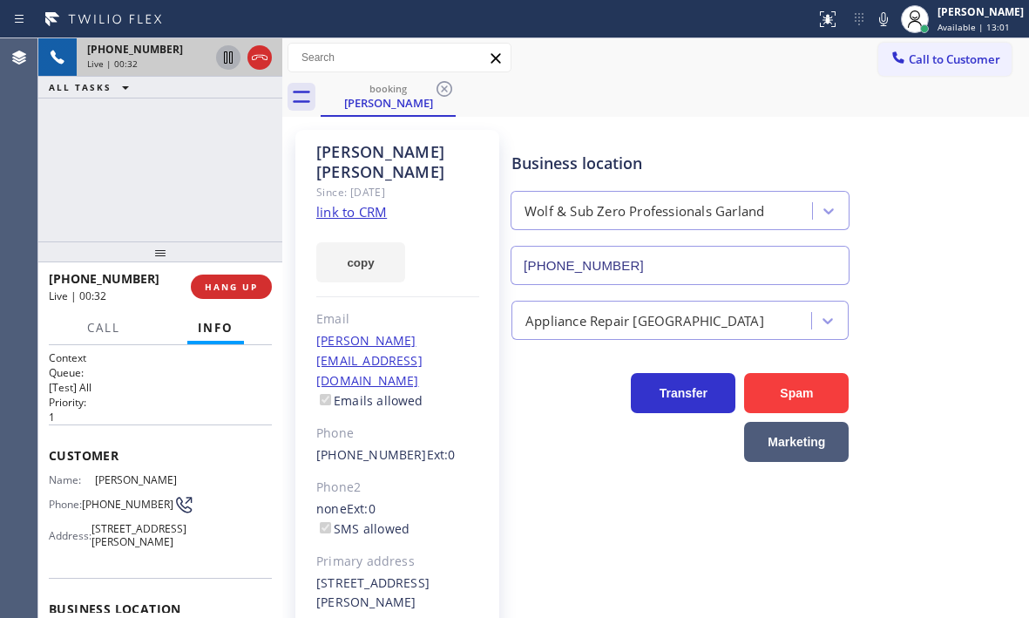
click at [224, 62] on icon at bounding box center [228, 57] width 9 height 12
click at [222, 55] on icon at bounding box center [228, 57] width 21 height 21
click at [230, 62] on icon at bounding box center [228, 57] width 9 height 12
click at [224, 58] on icon at bounding box center [228, 57] width 12 height 12
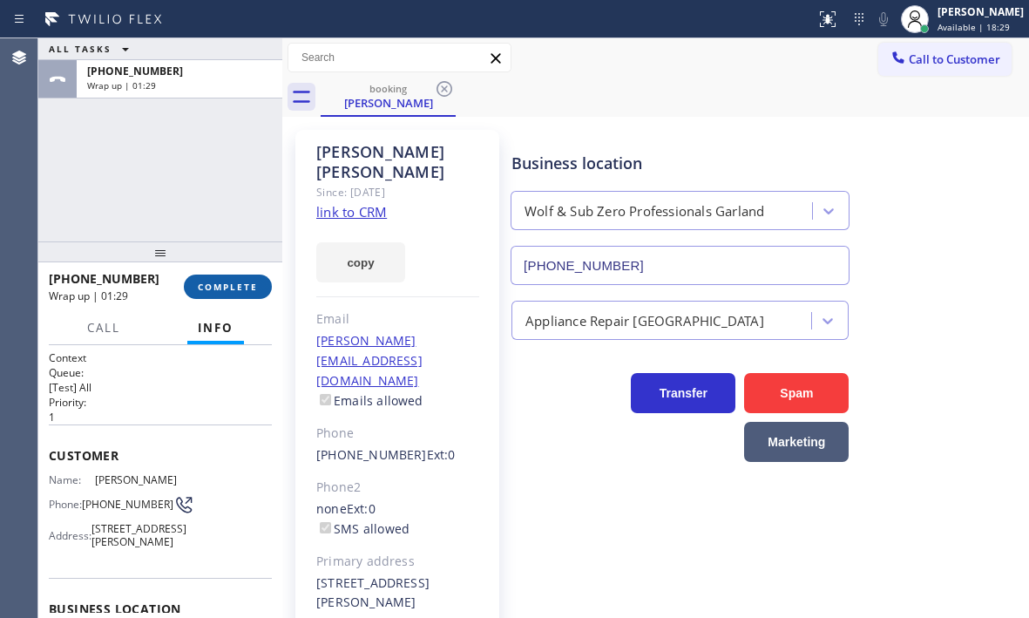
click at [235, 283] on span "COMPLETE" at bounding box center [228, 287] width 60 height 12
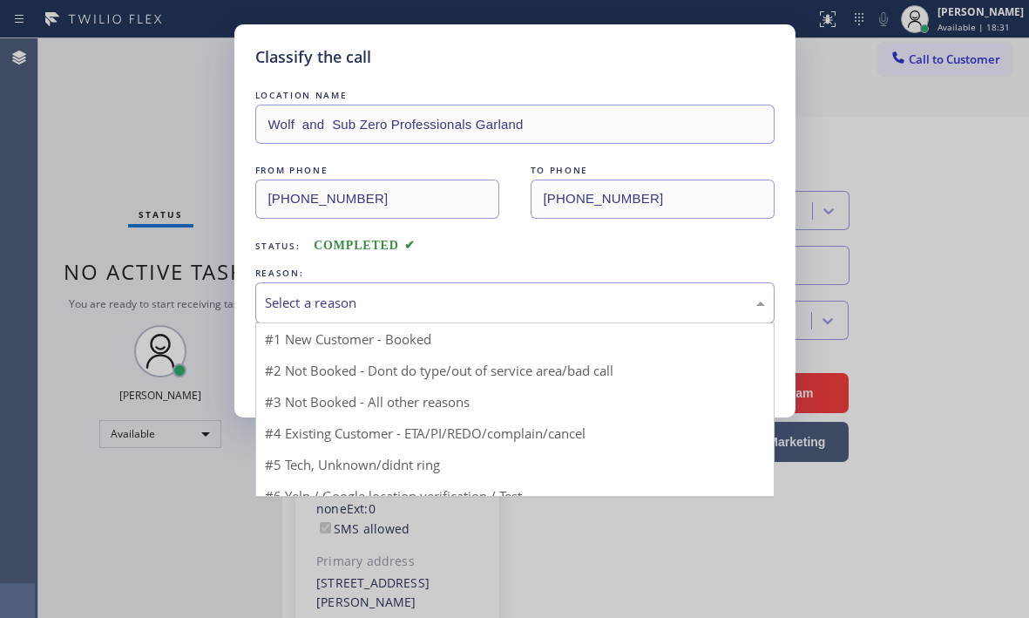
click at [473, 291] on div "Select a reason" at bounding box center [514, 302] width 519 height 41
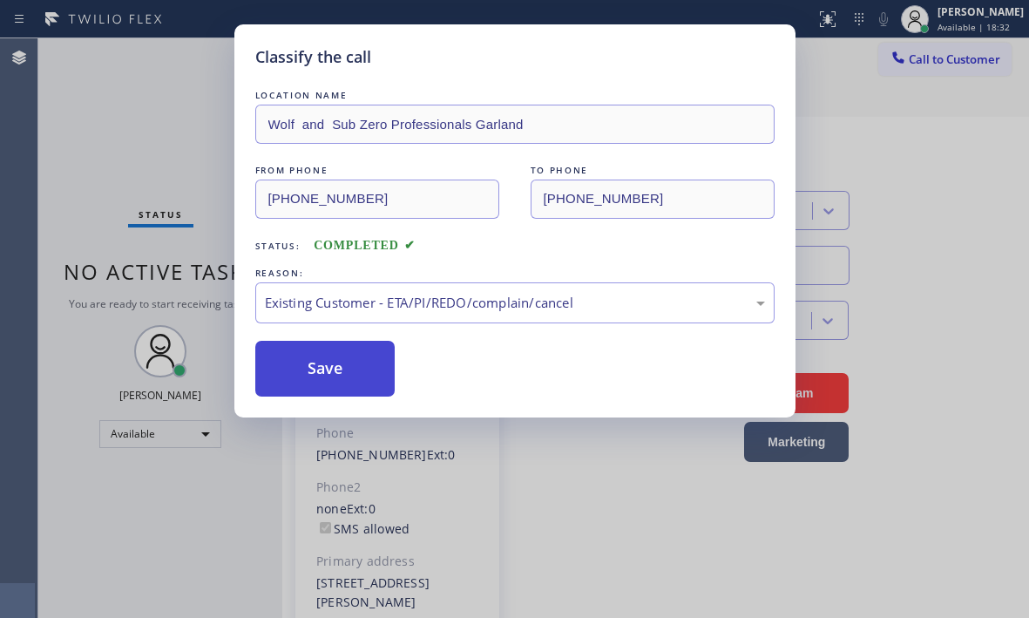
click at [326, 381] on button "Save" at bounding box center [325, 369] width 140 height 56
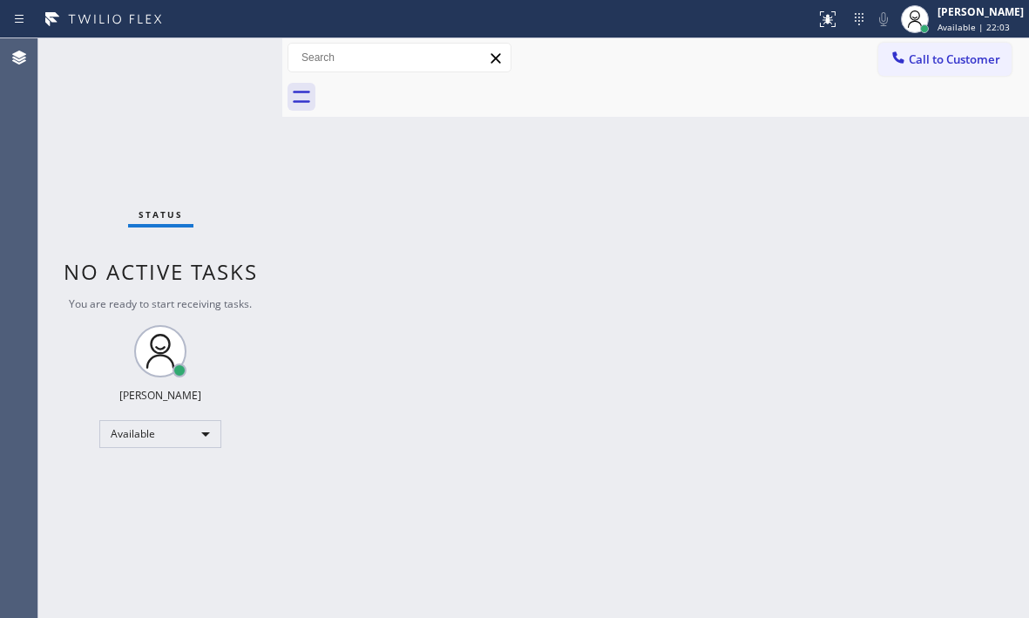
click at [547, 354] on div "Back to Dashboard Change Sender ID Customers Technicians Select a contact Outbo…" at bounding box center [655, 327] width 747 height 579
click at [228, 62] on div "Status No active tasks You are ready to start receiving tasks. [PERSON_NAME] Av…" at bounding box center [160, 327] width 244 height 579
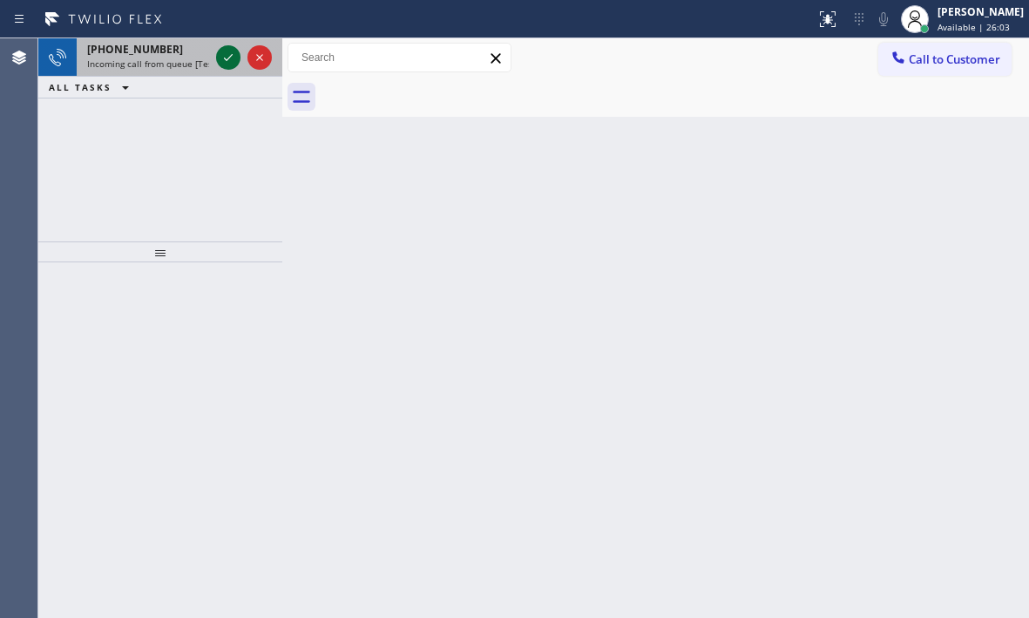
click at [230, 58] on icon at bounding box center [228, 57] width 21 height 21
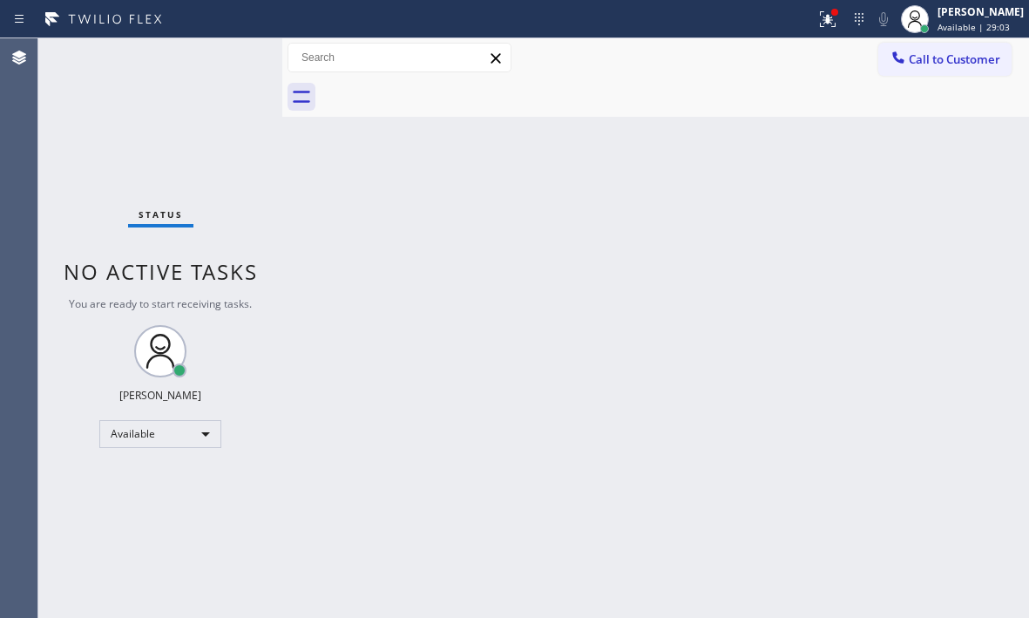
click at [226, 60] on div "Status No active tasks You are ready to start receiving tasks. [PERSON_NAME] Av…" at bounding box center [160, 327] width 244 height 579
click at [225, 58] on div "Status No active tasks You are ready to start receiving tasks. [PERSON_NAME] Av…" at bounding box center [160, 327] width 244 height 579
click at [817, 25] on icon at bounding box center [827, 19] width 21 height 21
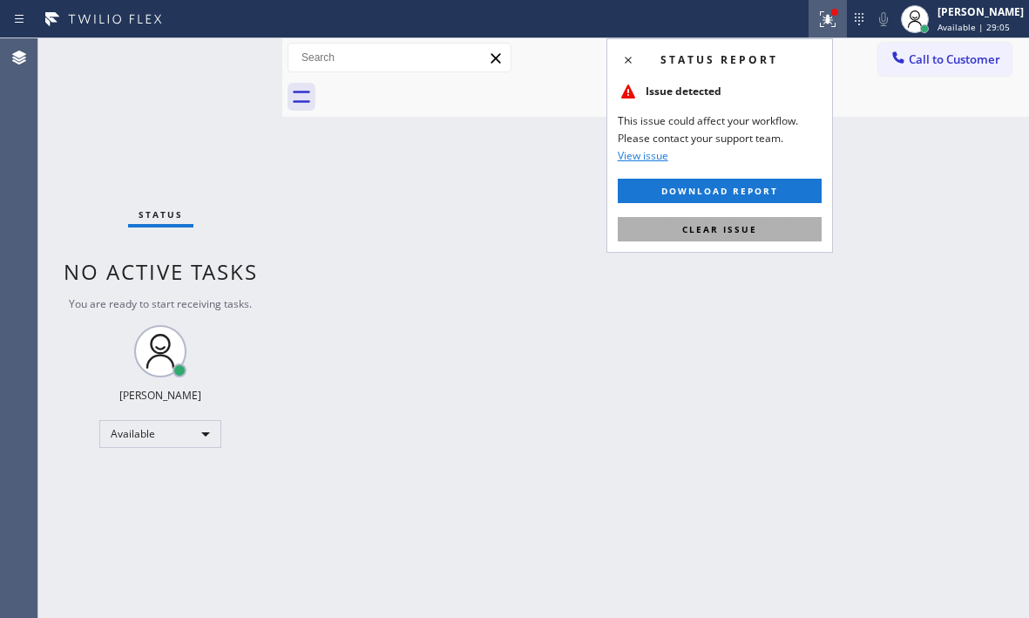
click at [731, 229] on span "Clear issue" at bounding box center [719, 229] width 75 height 12
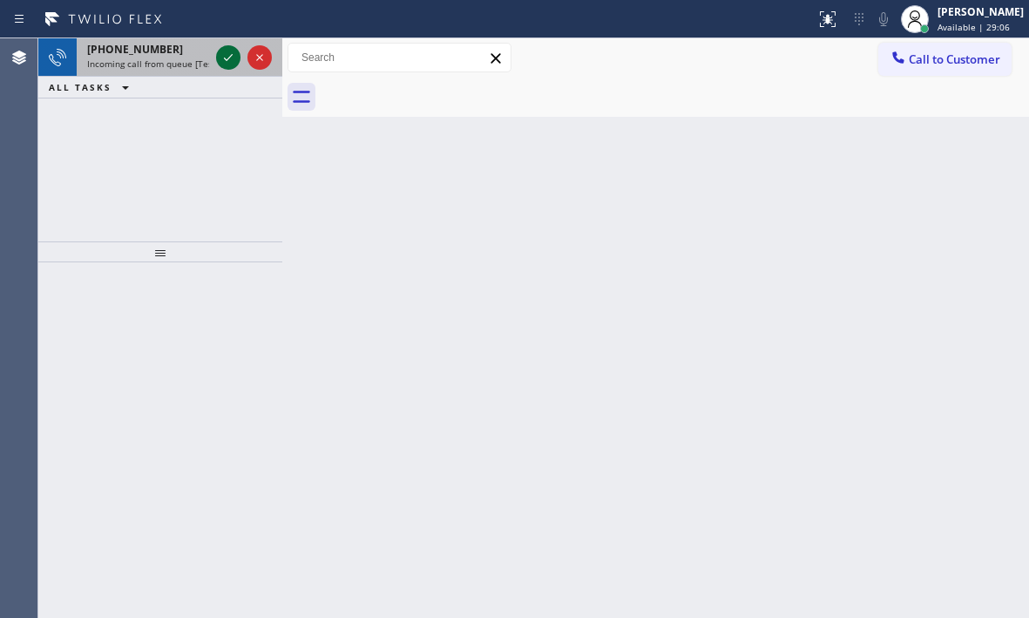
click at [228, 53] on icon at bounding box center [228, 57] width 21 height 21
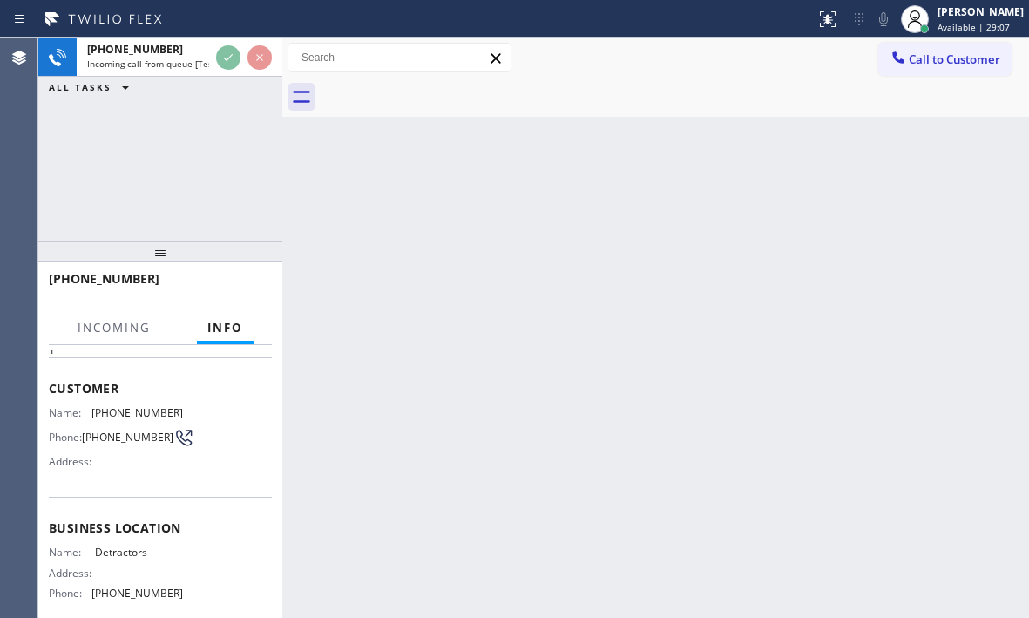
scroll to position [174, 0]
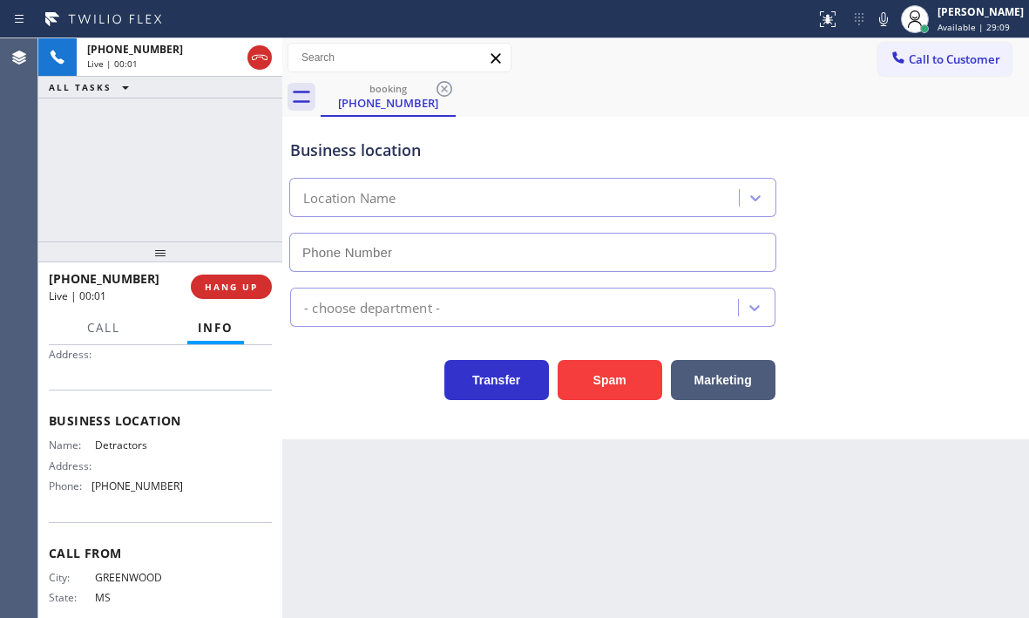
type input "[PHONE_NUMBER]"
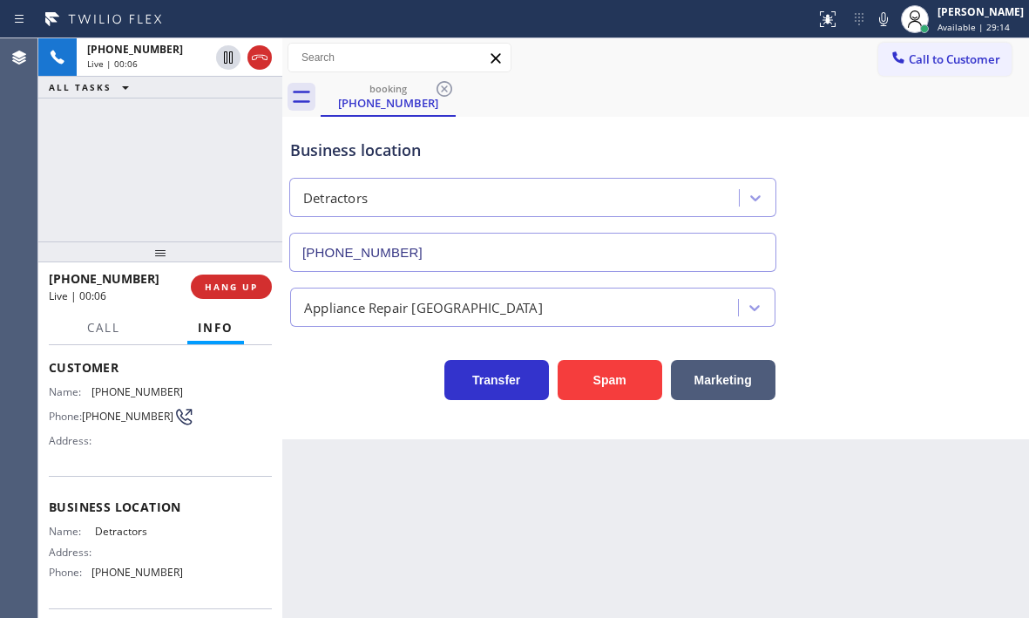
scroll to position [87, 0]
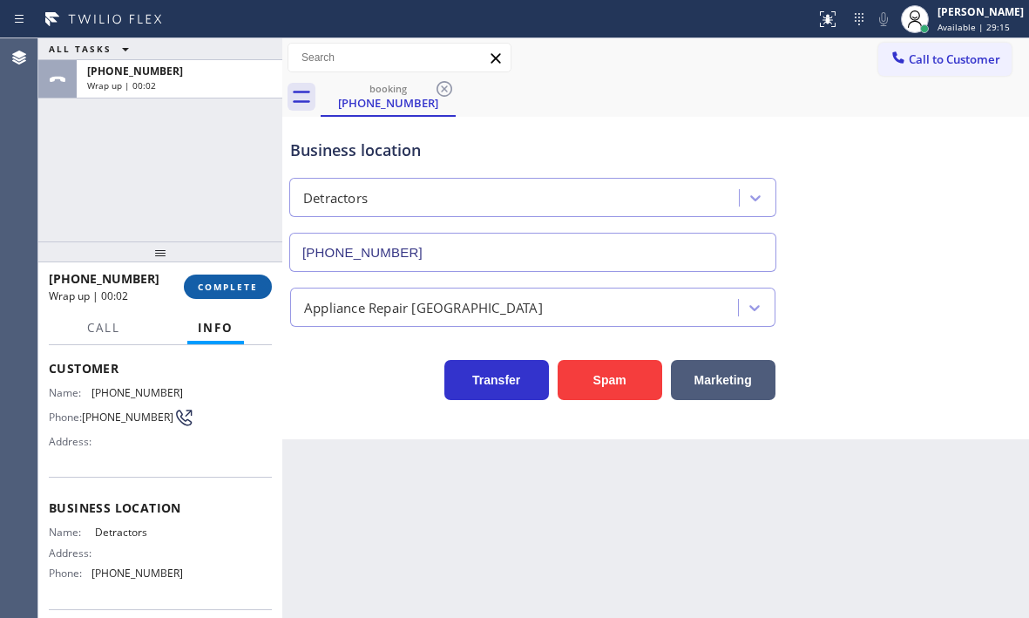
click at [217, 293] on button "COMPLETE" at bounding box center [228, 286] width 88 height 24
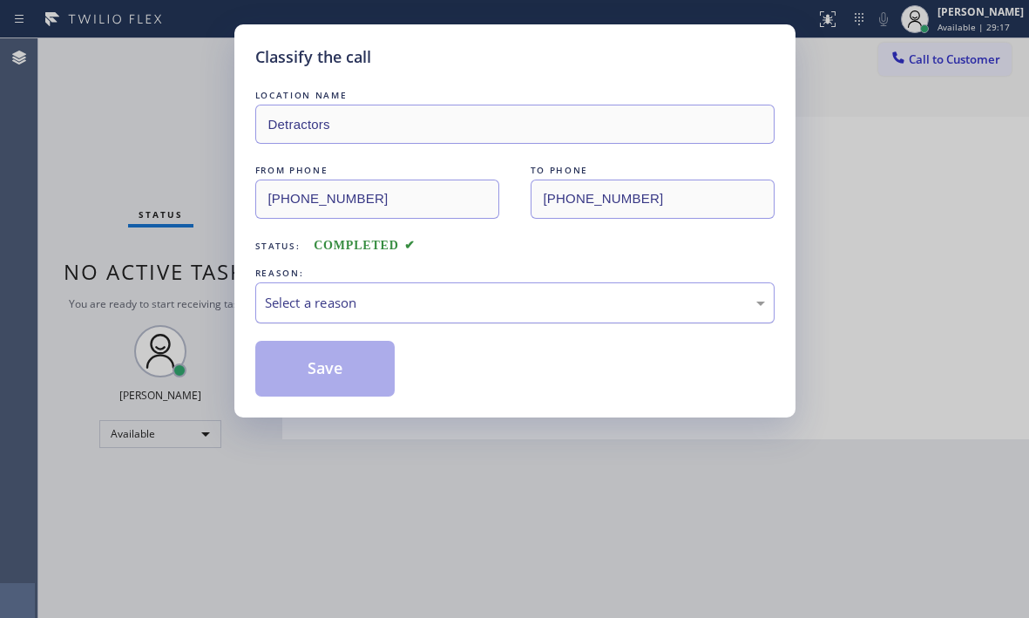
click at [448, 299] on div "Select a reason" at bounding box center [515, 303] width 500 height 20
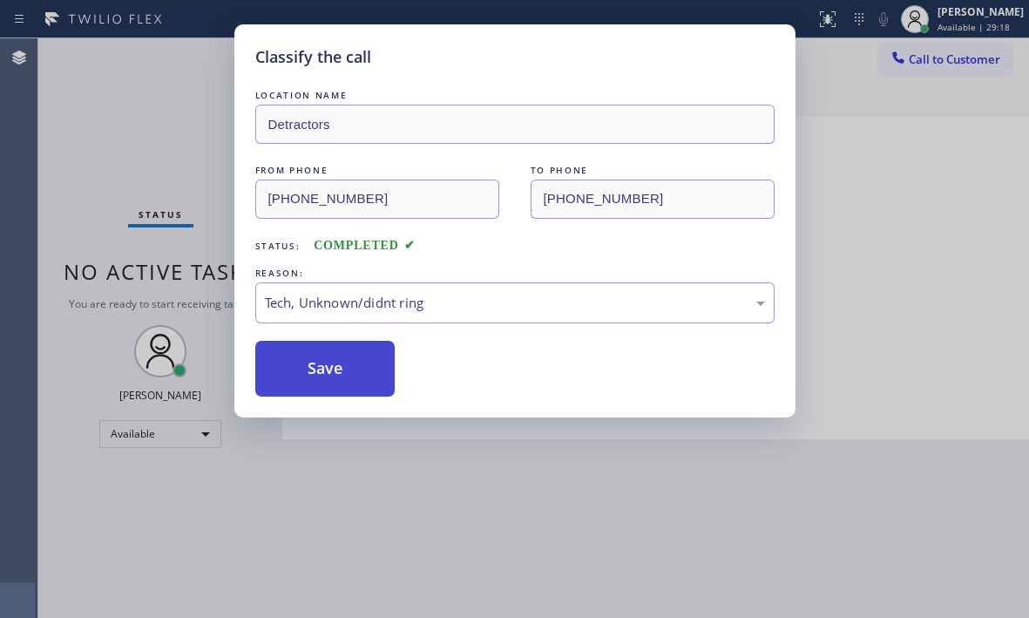
click at [308, 381] on button "Save" at bounding box center [325, 369] width 140 height 56
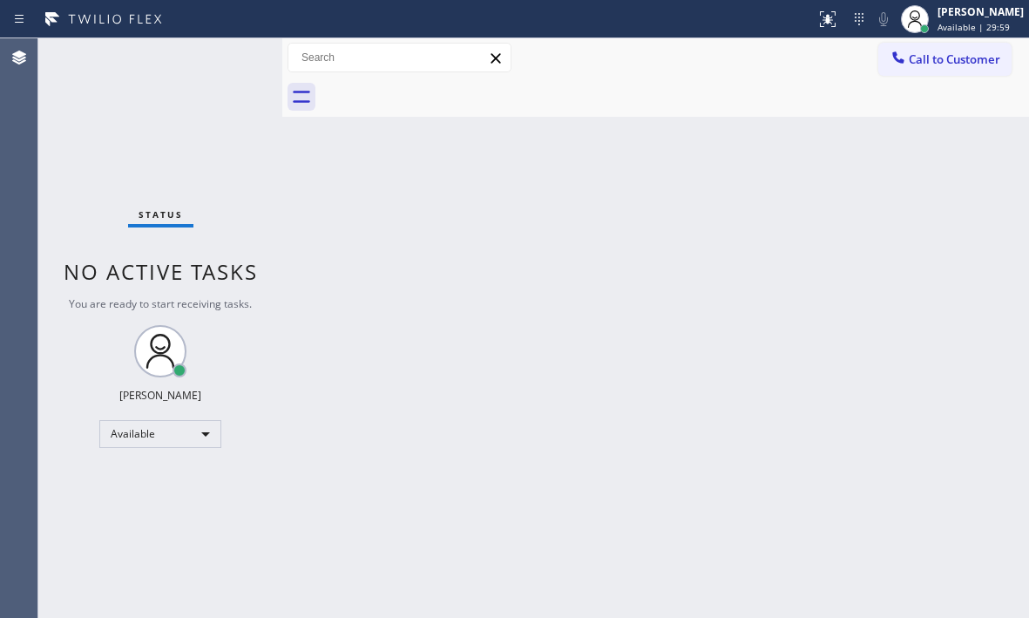
click at [218, 51] on div "Status No active tasks You are ready to start receiving tasks. [PERSON_NAME] Av…" at bounding box center [160, 327] width 244 height 579
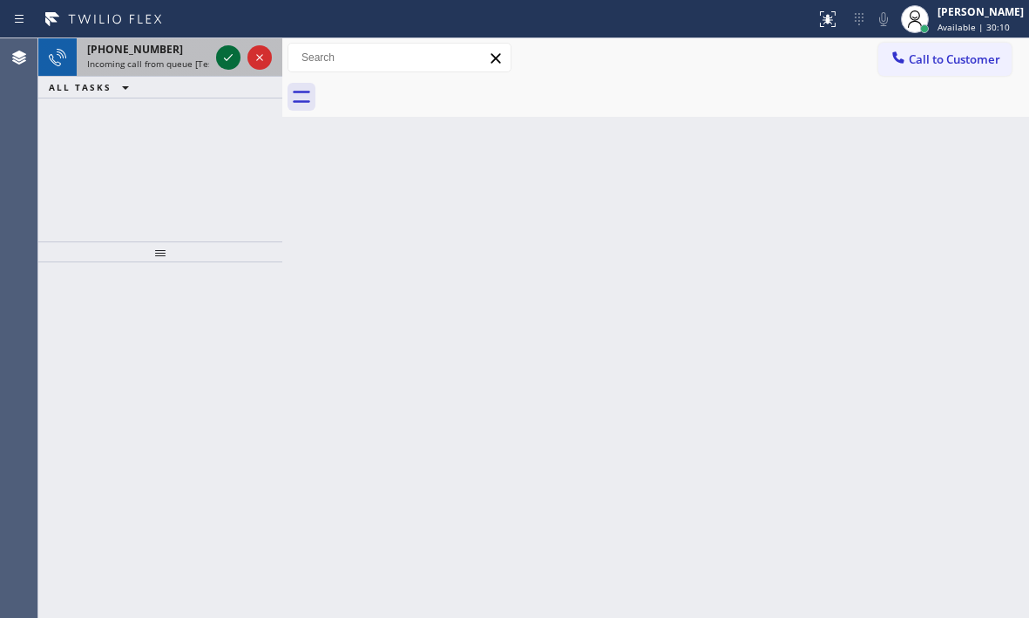
click at [226, 58] on icon at bounding box center [228, 57] width 21 height 21
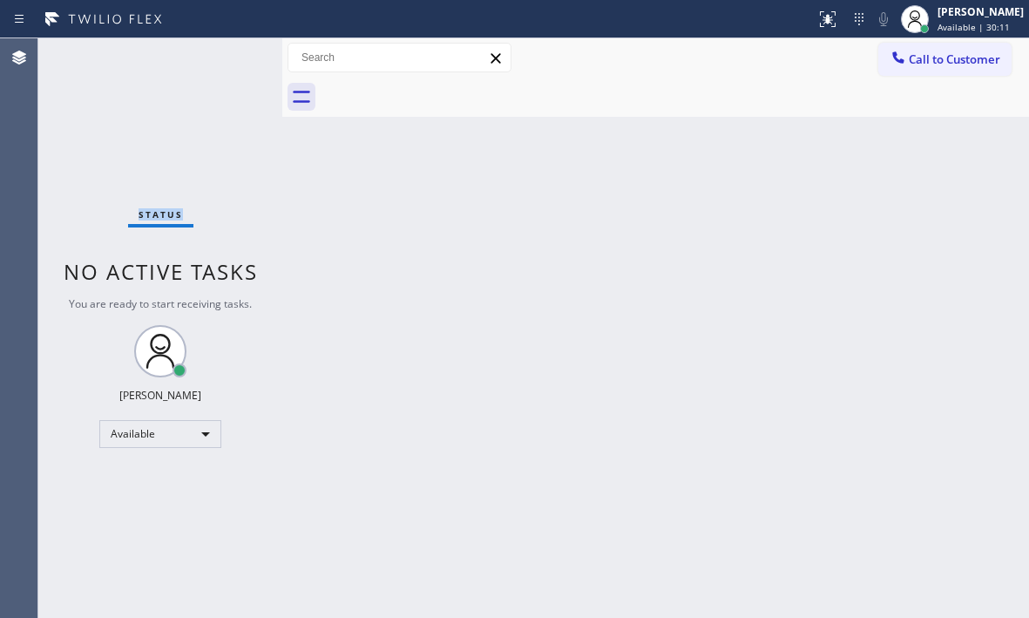
click at [226, 58] on div "Status No active tasks You are ready to start receiving tasks. [PERSON_NAME] Av…" at bounding box center [160, 327] width 244 height 579
click at [751, 222] on div "Back to Dashboard Change Sender ID Customers Technicians Select a contact Outbo…" at bounding box center [655, 327] width 747 height 579
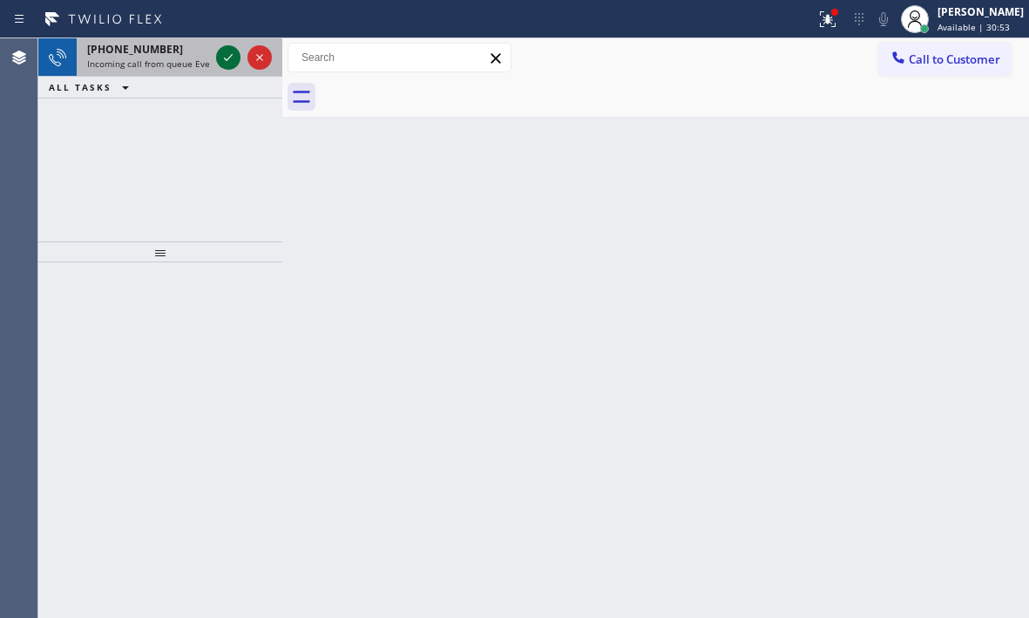
click at [227, 53] on icon at bounding box center [228, 57] width 21 height 21
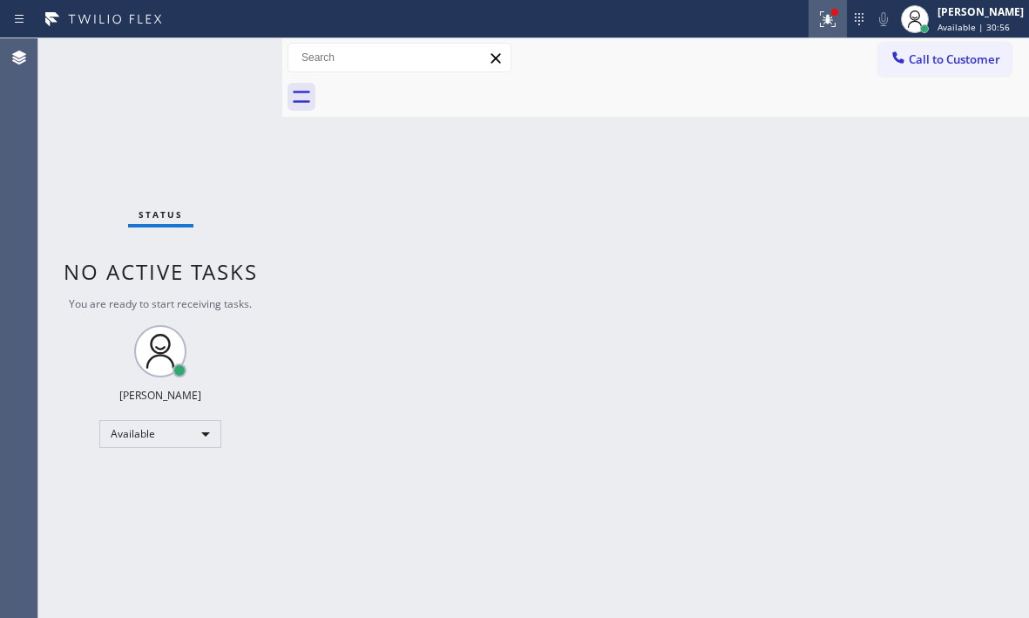
click at [817, 29] on icon at bounding box center [827, 19] width 21 height 21
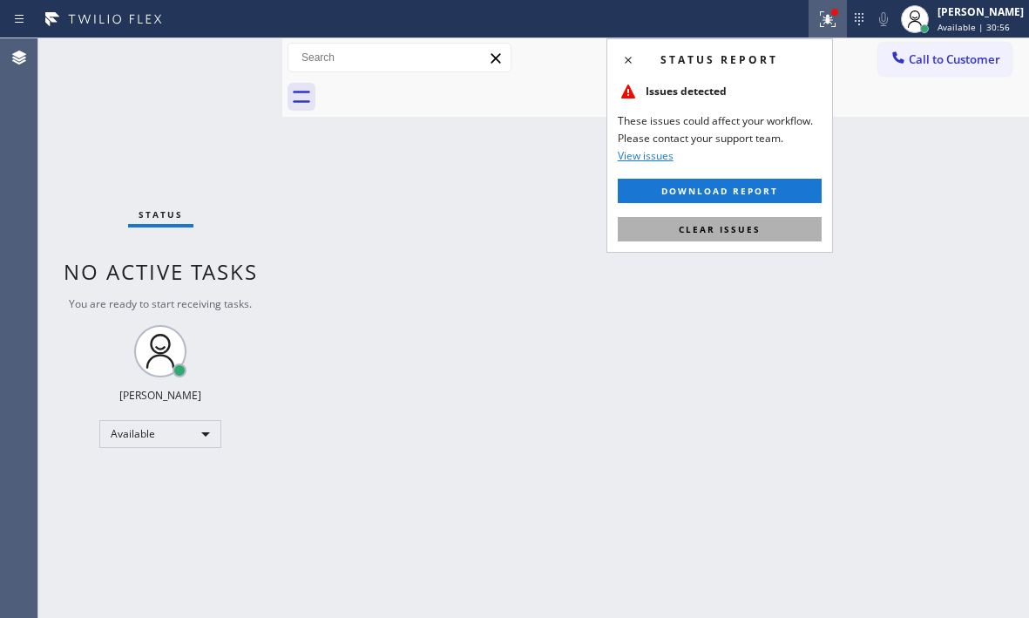
click at [726, 235] on button "Clear issues" at bounding box center [720, 229] width 204 height 24
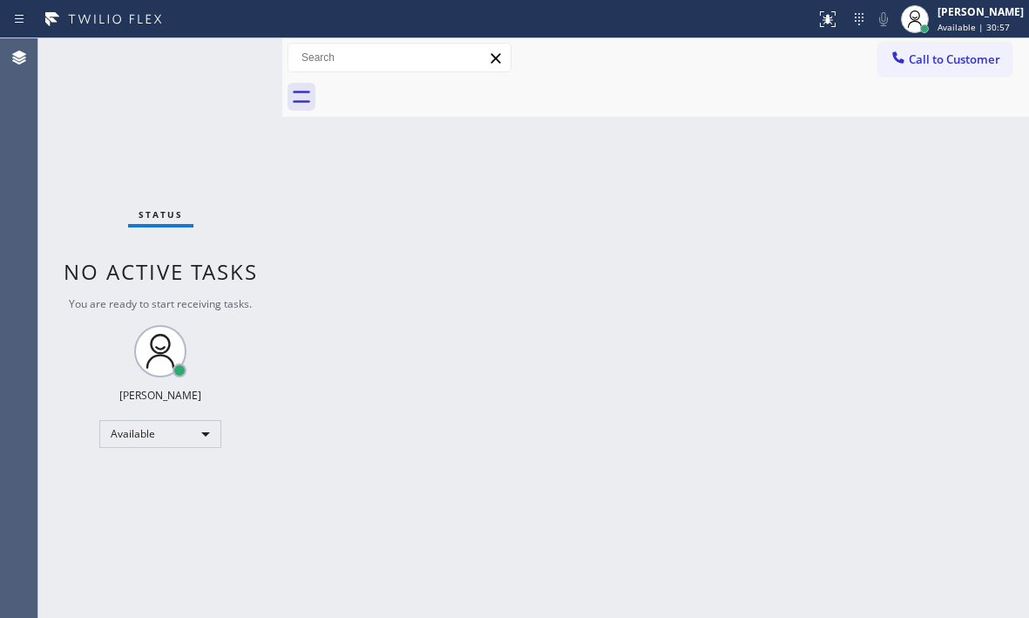
click at [734, 274] on div "Back to Dashboard Change Sender ID Customers Technicians Select a contact Outbo…" at bounding box center [655, 327] width 747 height 579
click at [224, 56] on div "Status No active tasks You are ready to start receiving tasks. [PERSON_NAME] Av…" at bounding box center [160, 327] width 244 height 579
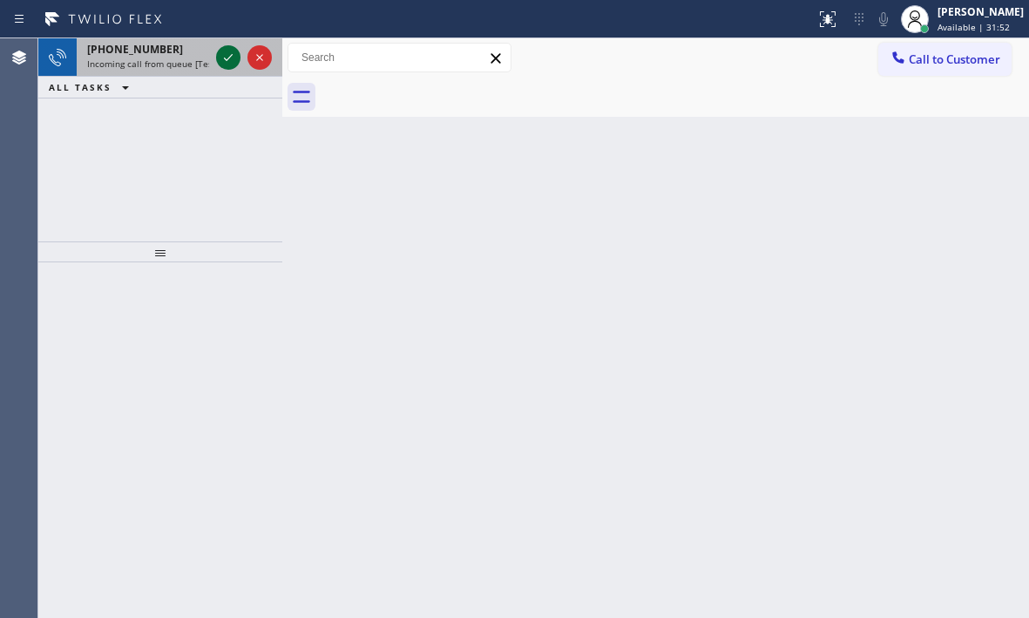
click at [221, 56] on icon at bounding box center [228, 57] width 21 height 21
click at [227, 62] on icon at bounding box center [228, 57] width 21 height 21
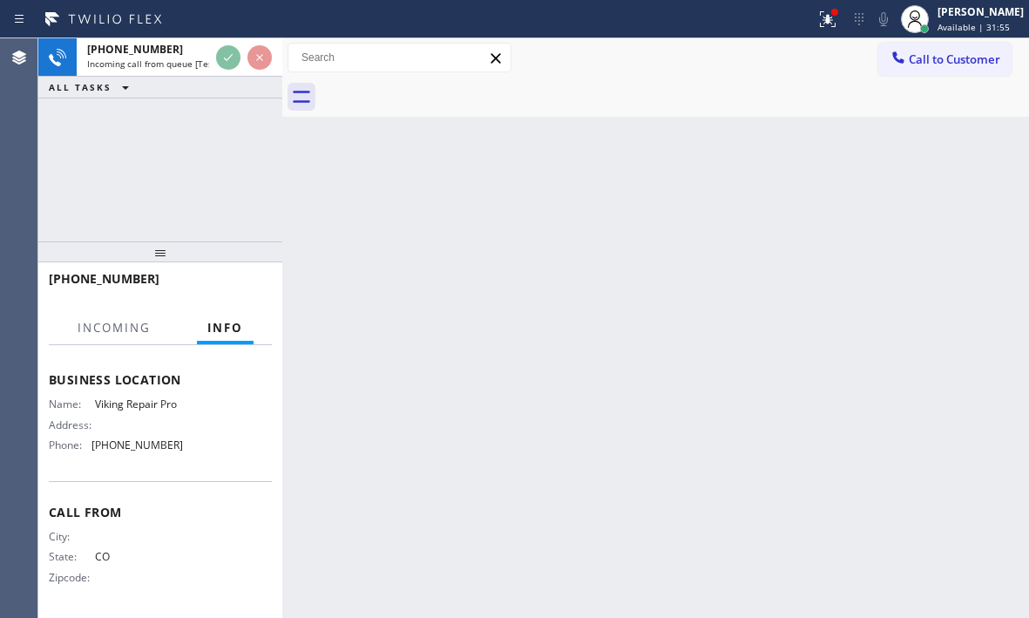
scroll to position [234, 0]
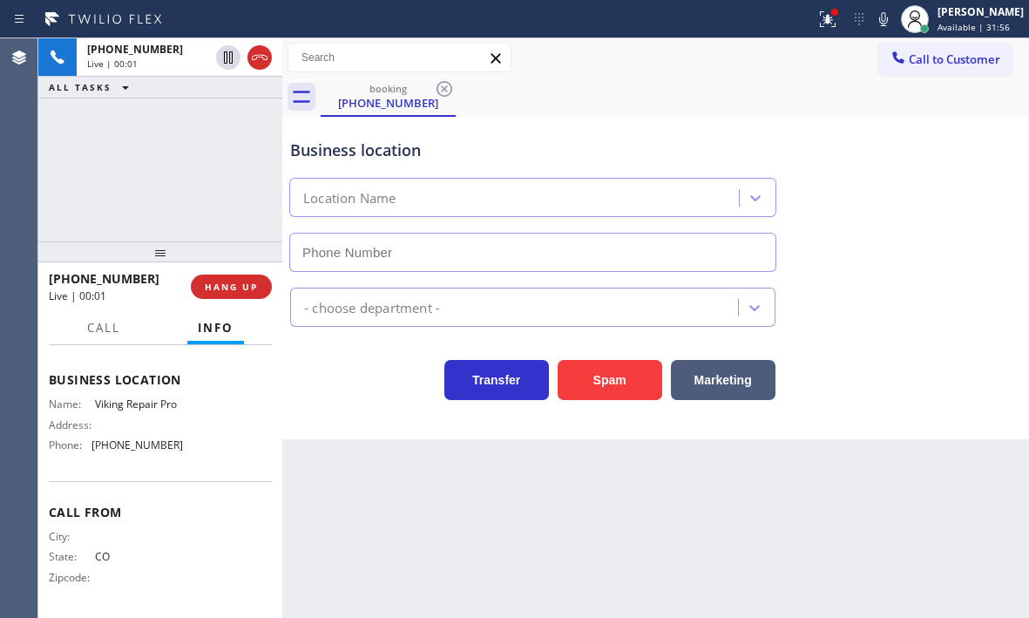
type input "[PHONE_NUMBER]"
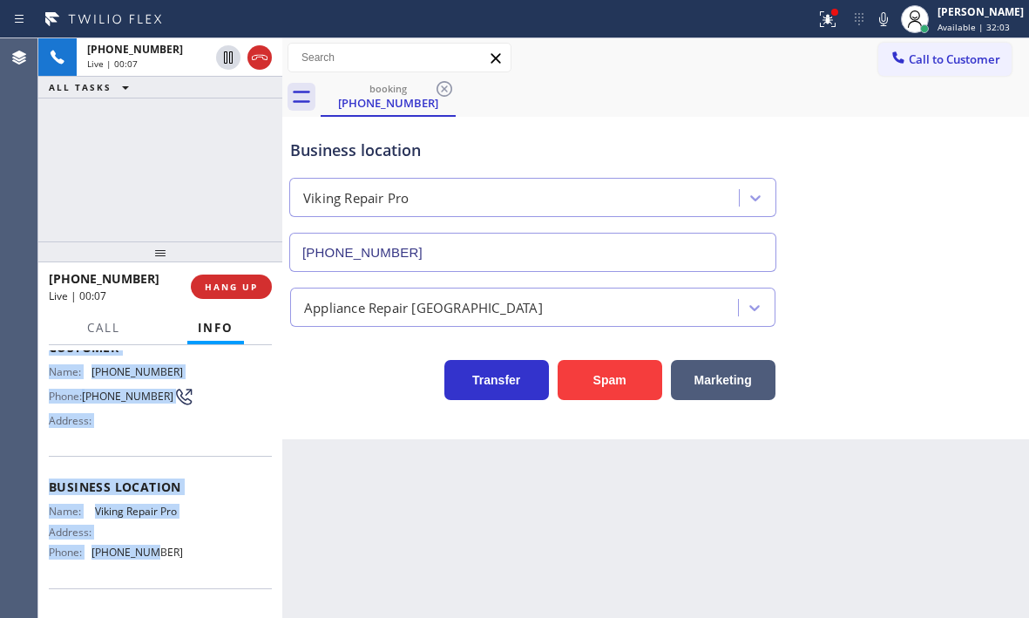
scroll to position [147, 0]
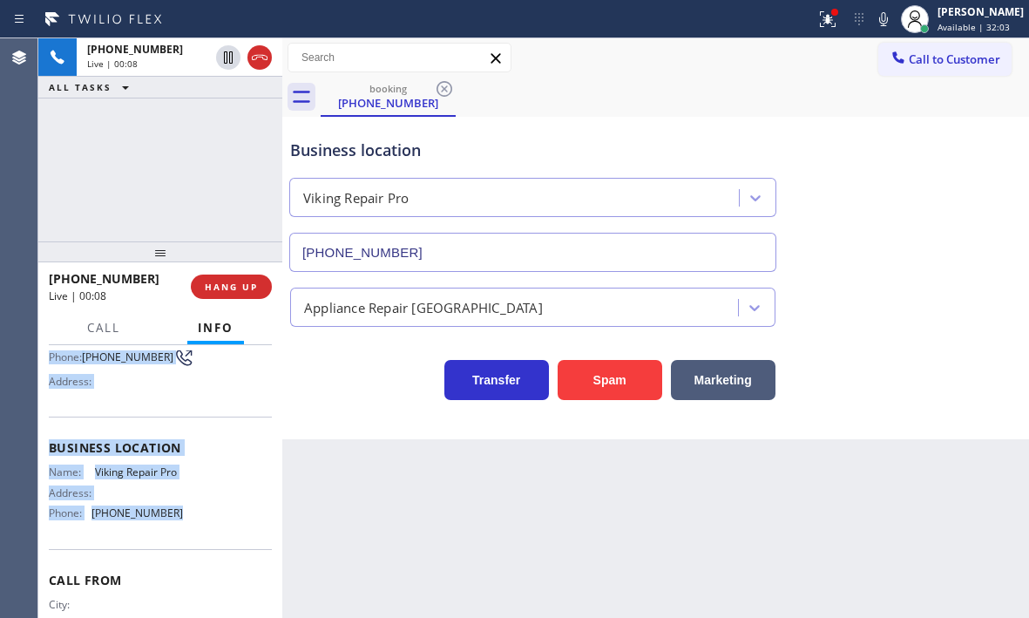
drag, startPoint x: 48, startPoint y: 384, endPoint x: 184, endPoint y: 537, distance: 204.2
click at [184, 537] on div "Context Queue: [Test] All Priority: 2 Customer Name: [PHONE_NUMBER] Phone: [PHO…" at bounding box center [160, 481] width 244 height 273
copy div "Customer Name: [PHONE_NUMBER] Phone: [PHONE_NUMBER] Address: Business location …"
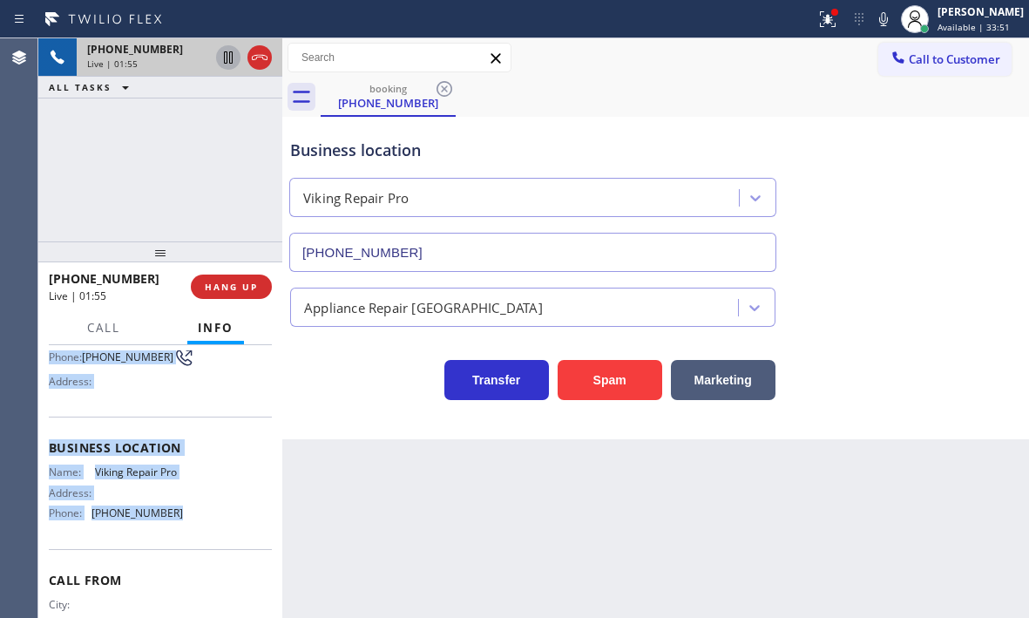
click at [227, 57] on icon at bounding box center [228, 57] width 9 height 12
click at [230, 53] on icon at bounding box center [228, 57] width 12 height 12
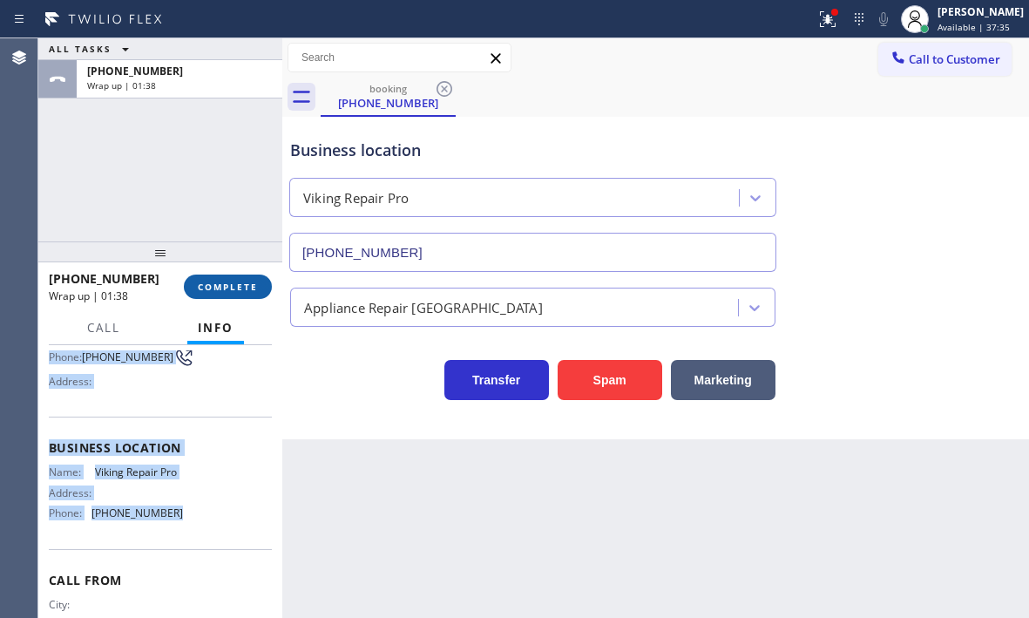
click at [240, 282] on span "COMPLETE" at bounding box center [228, 287] width 60 height 12
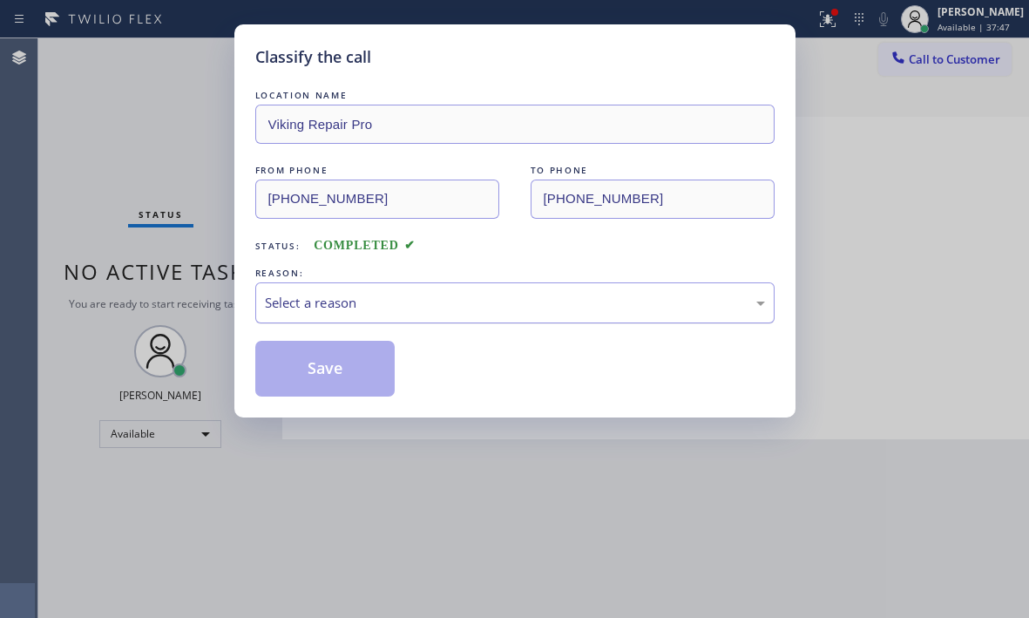
click at [404, 288] on div "Select a reason" at bounding box center [514, 302] width 519 height 41
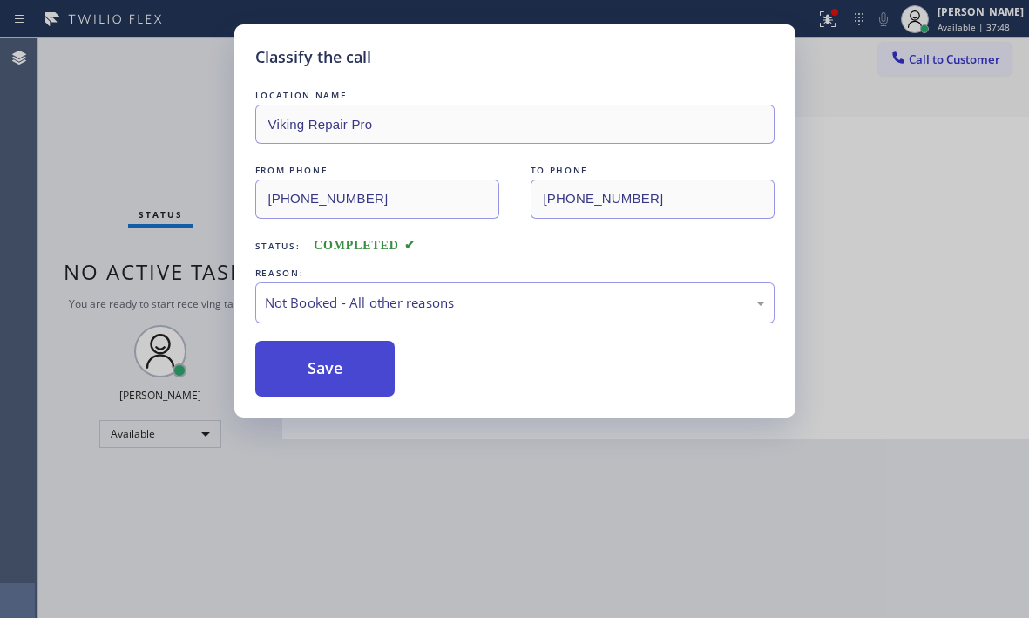
click at [312, 378] on button "Save" at bounding box center [325, 369] width 140 height 56
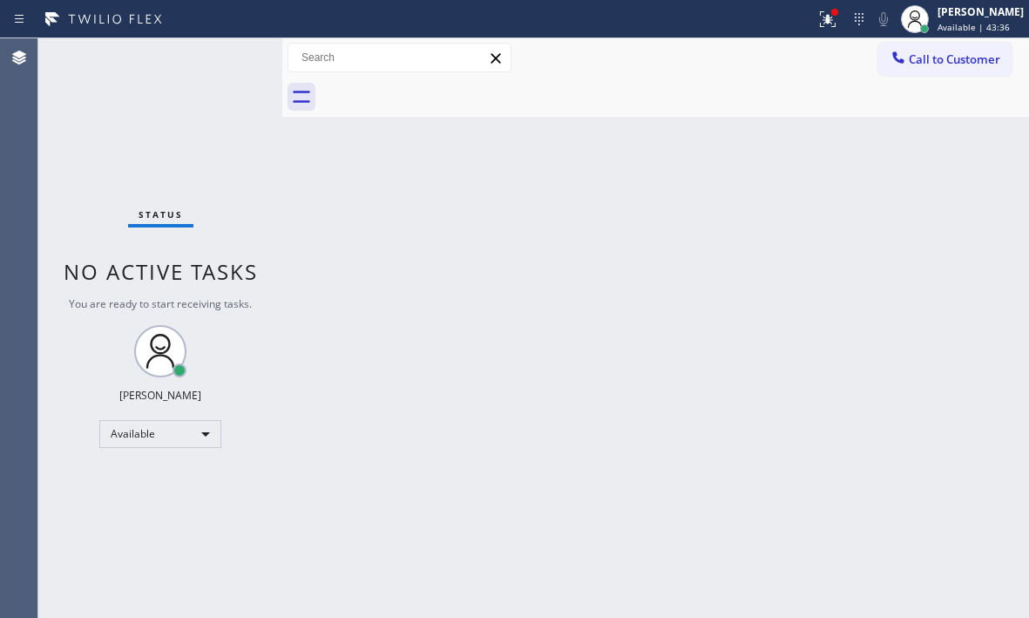
click at [720, 326] on div "Back to Dashboard Change Sender ID Customers Technicians Select a contact Outbo…" at bounding box center [655, 327] width 747 height 579
click at [820, 23] on icon at bounding box center [828, 19] width 16 height 16
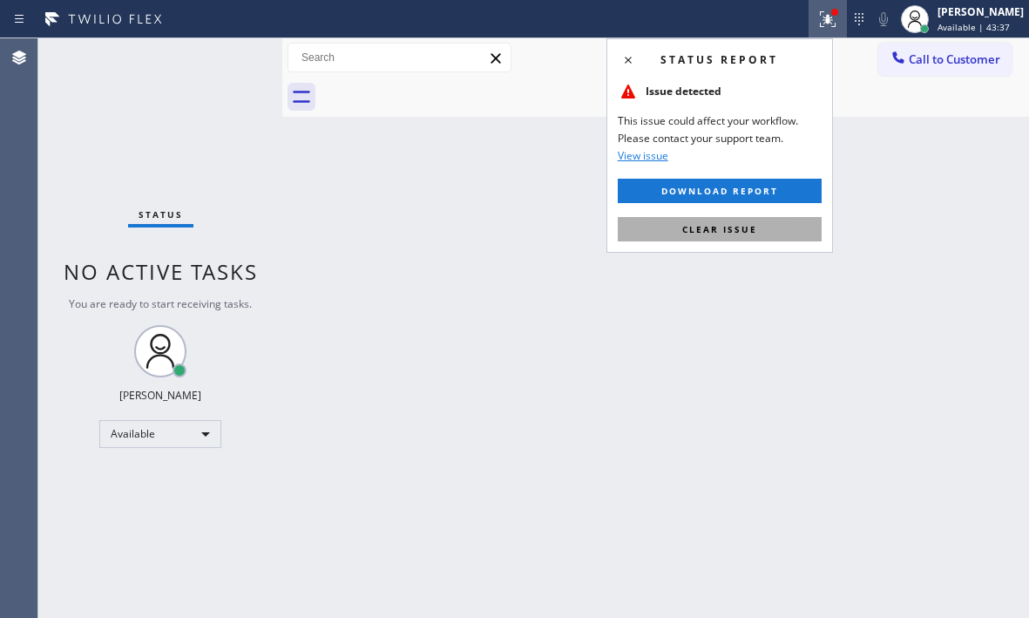
click at [747, 229] on span "Clear issue" at bounding box center [719, 229] width 75 height 12
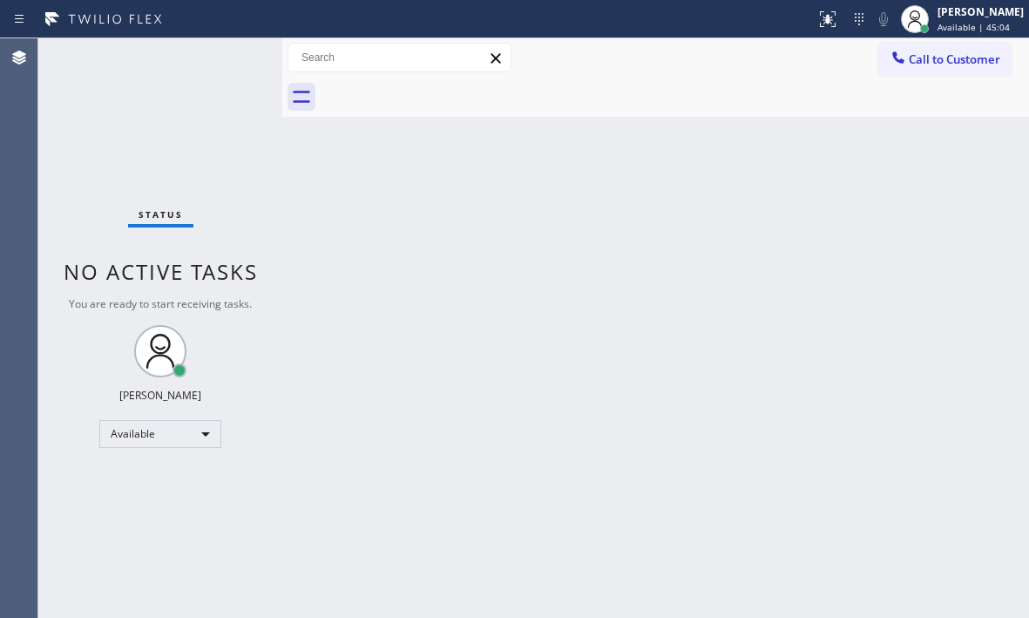
click at [218, 60] on div "Status No active tasks You are ready to start receiving tasks. [PERSON_NAME] Av…" at bounding box center [160, 327] width 244 height 579
click at [219, 59] on div "Status No active tasks You are ready to start receiving tasks. [PERSON_NAME] Av…" at bounding box center [160, 327] width 244 height 579
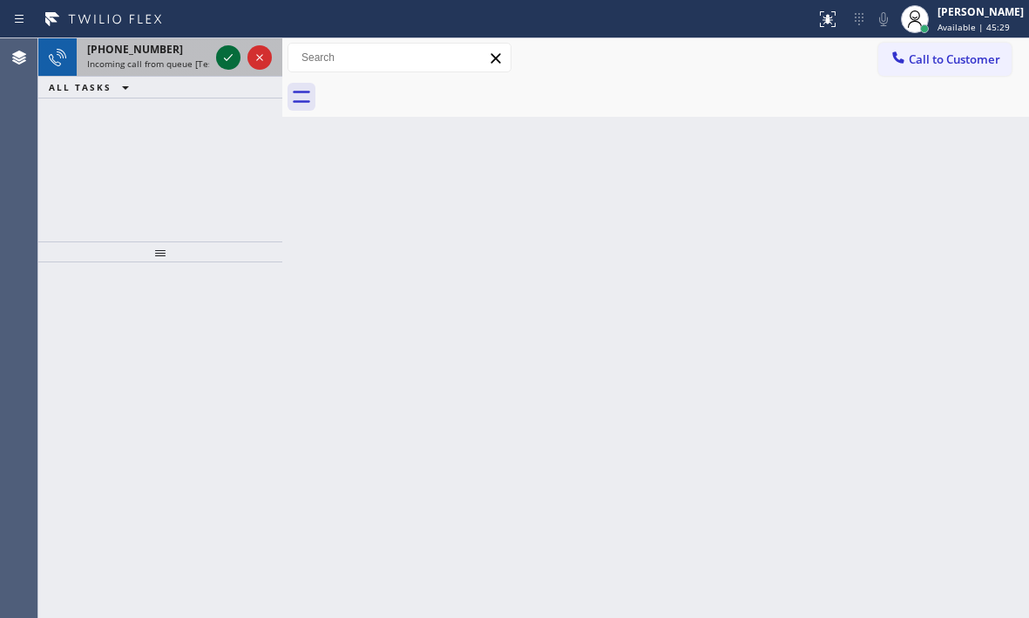
click at [232, 47] on icon at bounding box center [228, 57] width 21 height 21
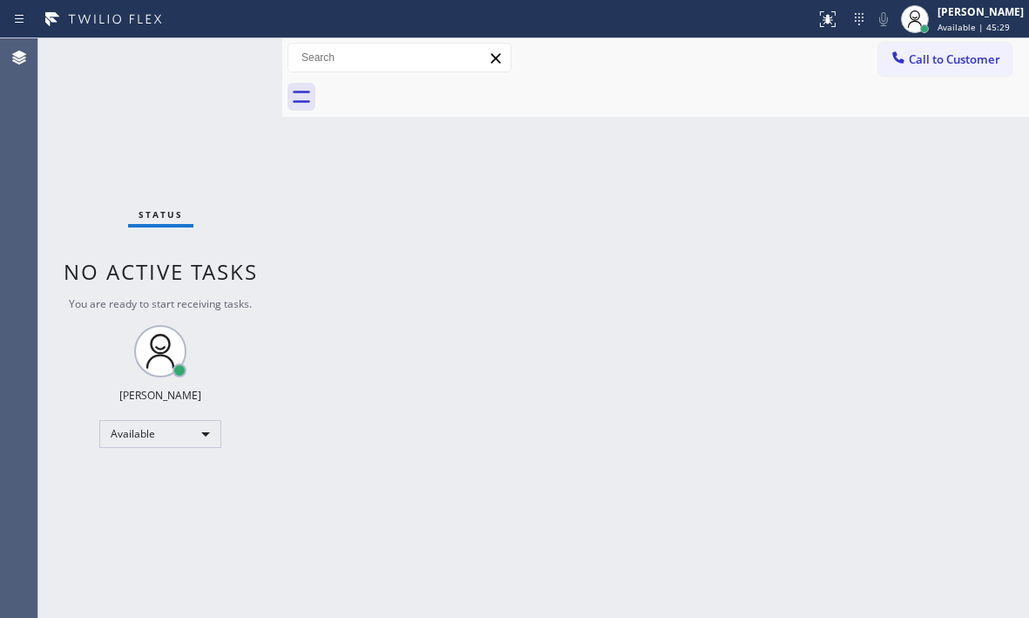
click at [232, 51] on div "Status No active tasks You are ready to start receiving tasks. [PERSON_NAME] Av…" at bounding box center [160, 327] width 244 height 579
click at [227, 60] on div "Status No active tasks You are ready to start receiving tasks. [PERSON_NAME] Av…" at bounding box center [160, 327] width 244 height 579
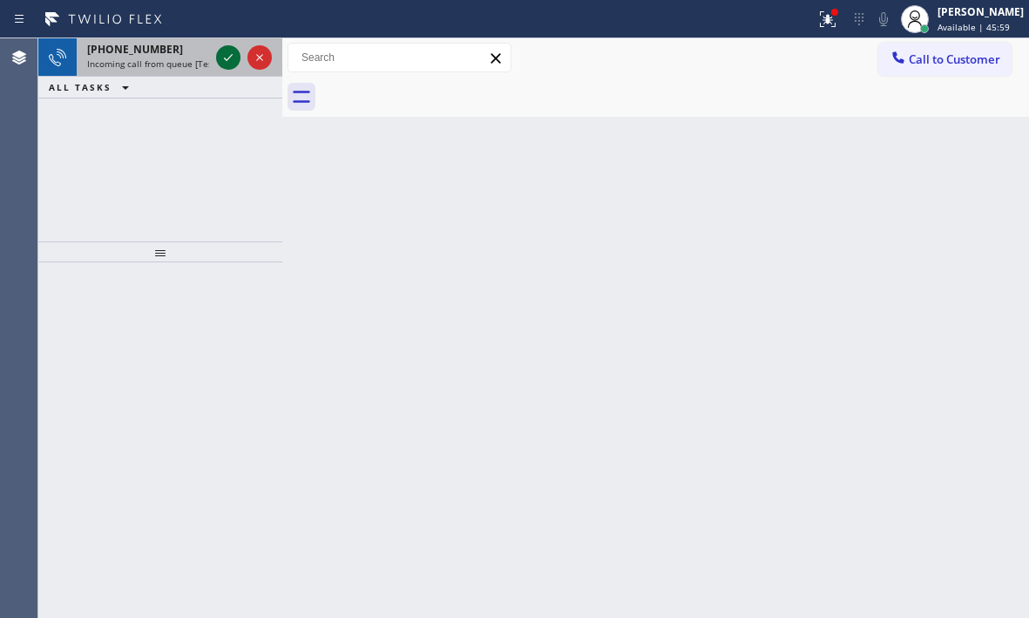
click at [227, 60] on icon at bounding box center [228, 57] width 9 height 7
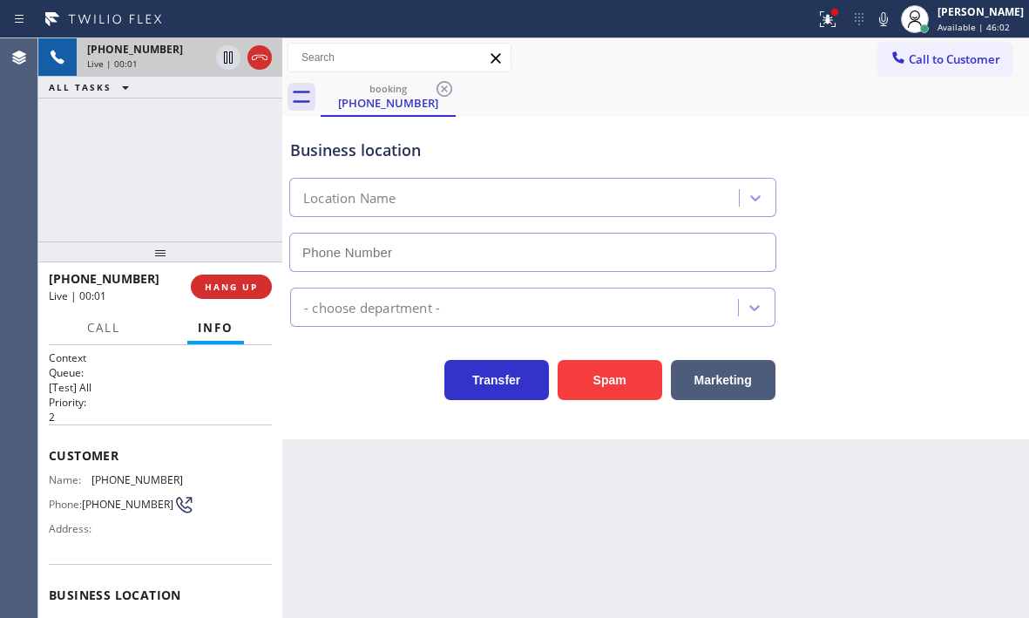
type input "[PHONE_NUMBER]"
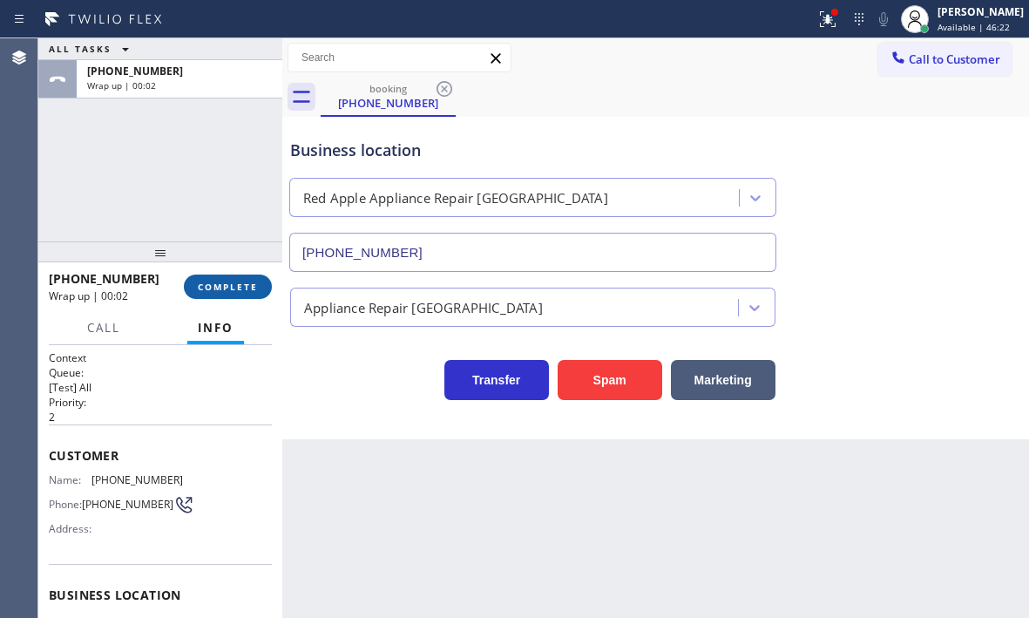
click at [241, 292] on span "COMPLETE" at bounding box center [228, 287] width 60 height 12
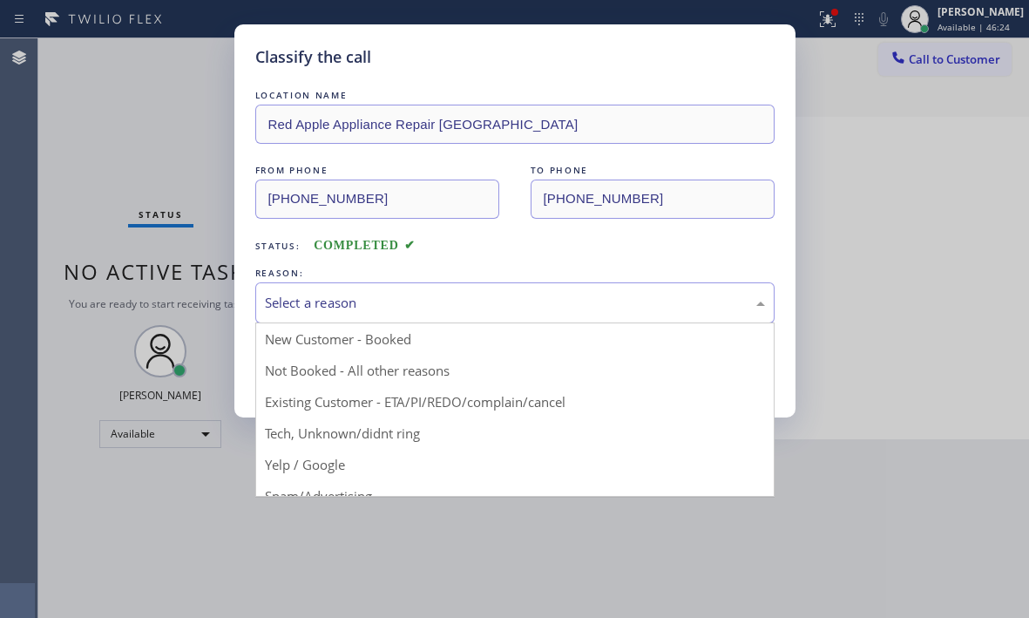
click at [420, 308] on div "Select a reason" at bounding box center [515, 303] width 500 height 20
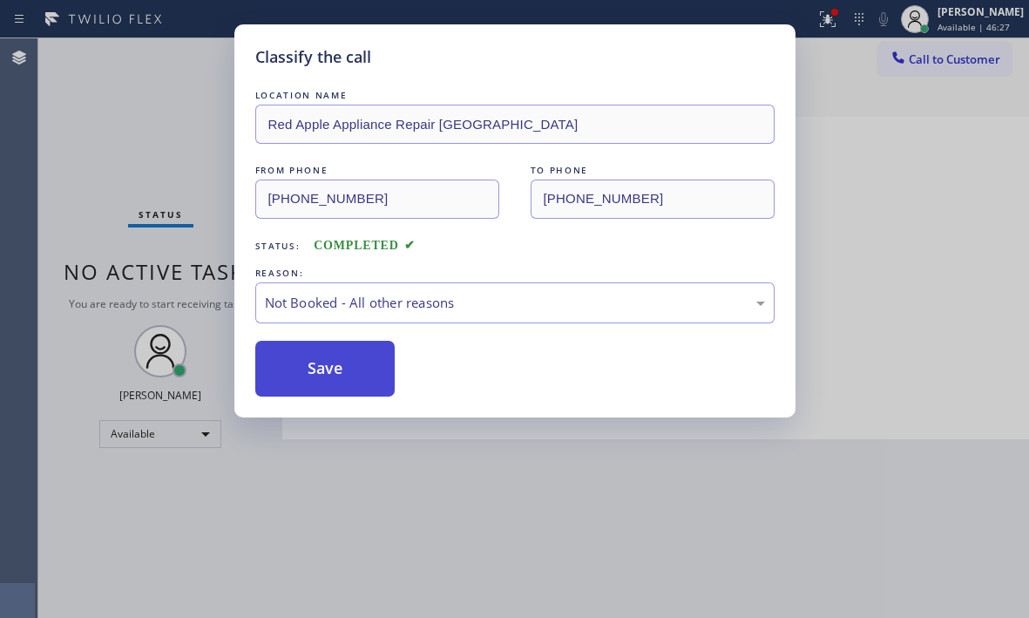
click at [322, 367] on button "Save" at bounding box center [325, 369] width 140 height 56
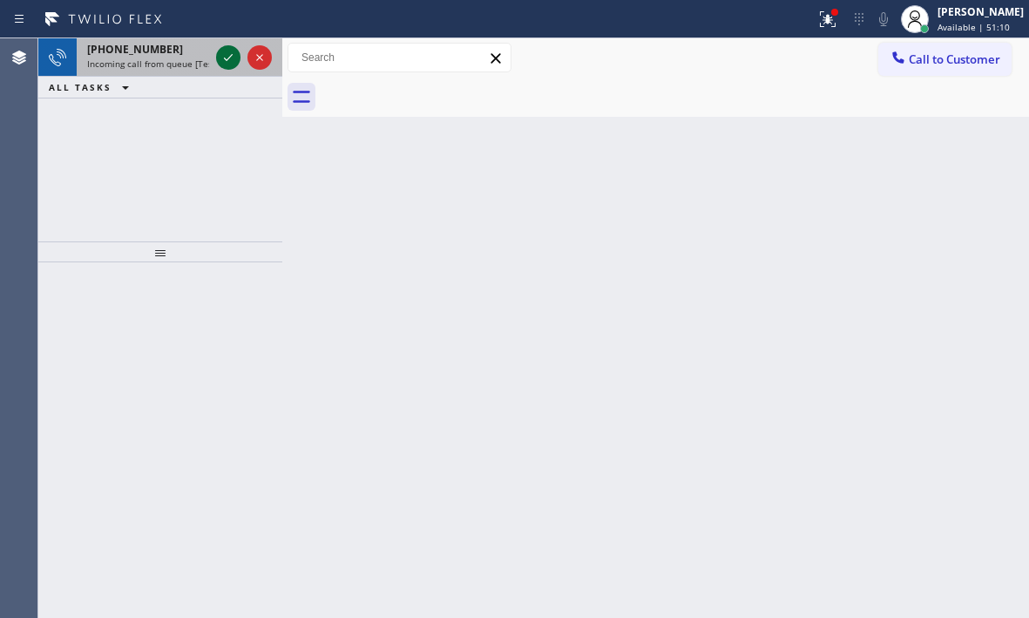
click at [227, 57] on icon at bounding box center [228, 57] width 21 height 21
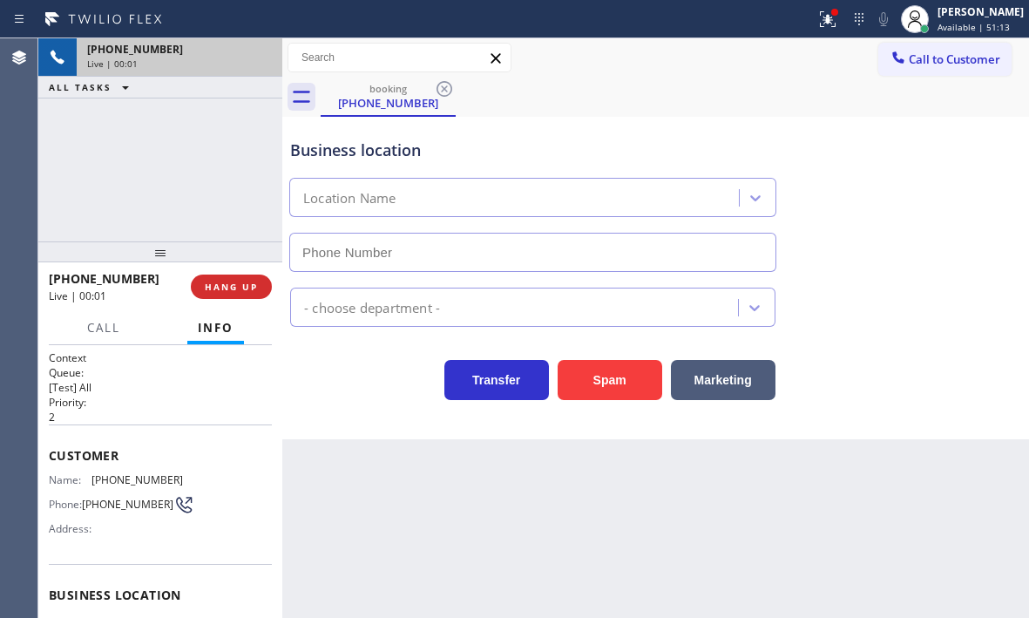
type input "[PHONE_NUMBER]"
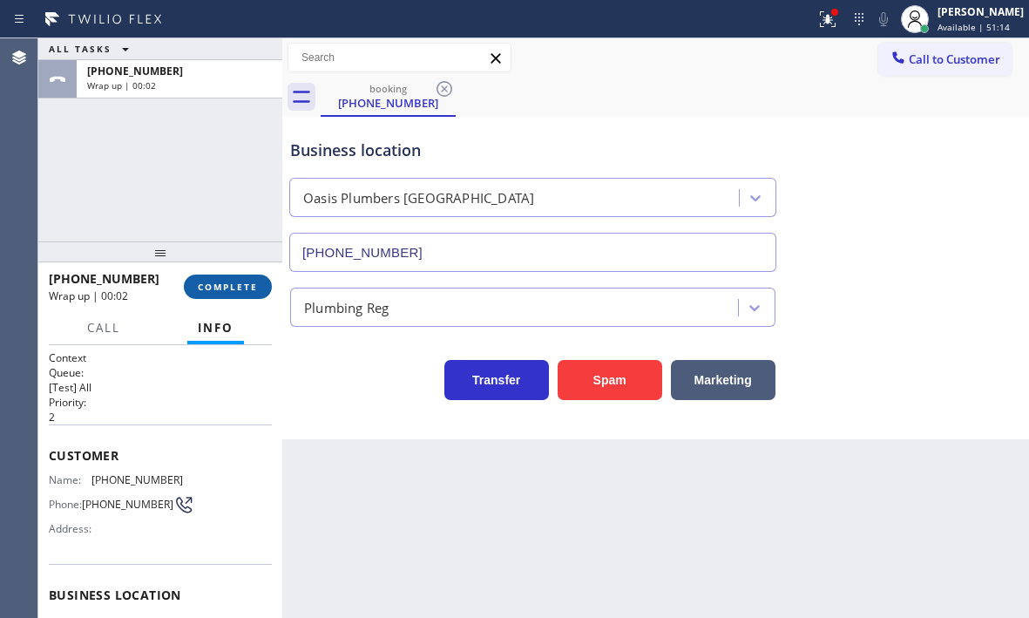
click at [253, 285] on span "COMPLETE" at bounding box center [228, 287] width 60 height 12
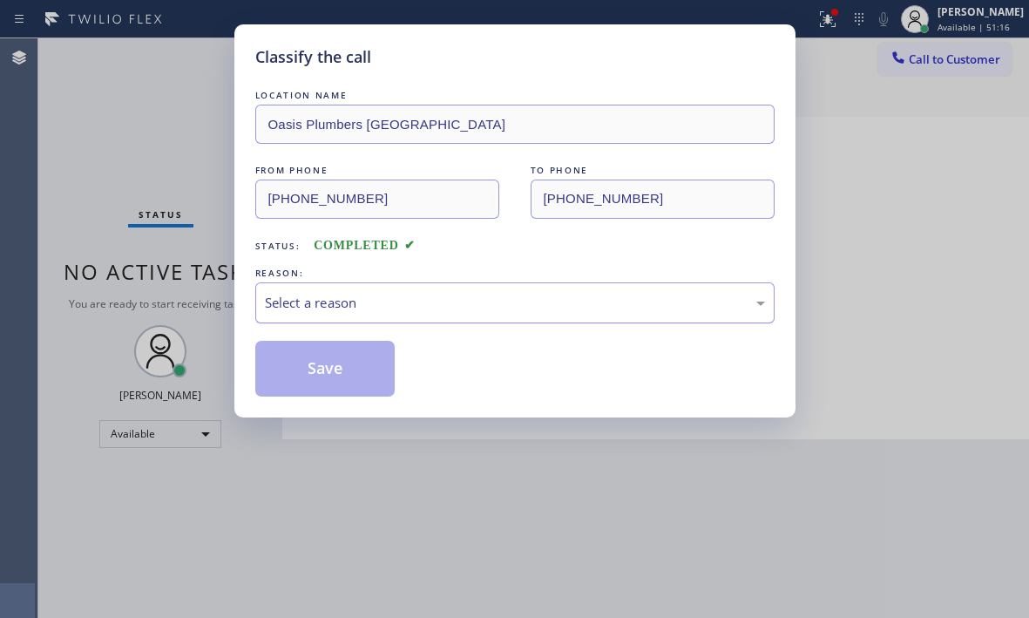
click at [435, 302] on div "Select a reason" at bounding box center [515, 303] width 500 height 20
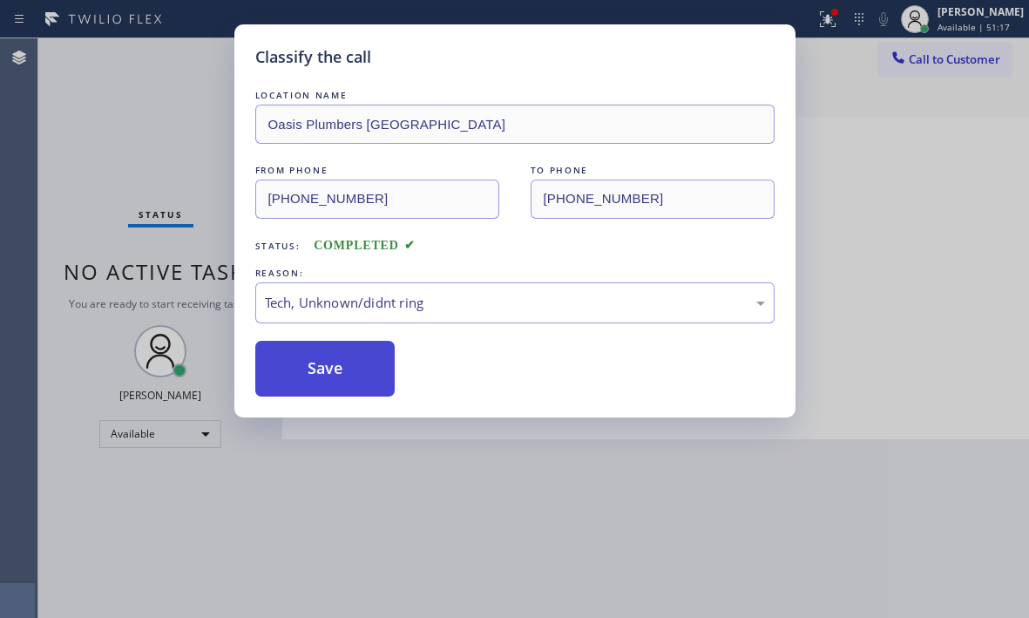
click at [331, 361] on button "Save" at bounding box center [325, 369] width 140 height 56
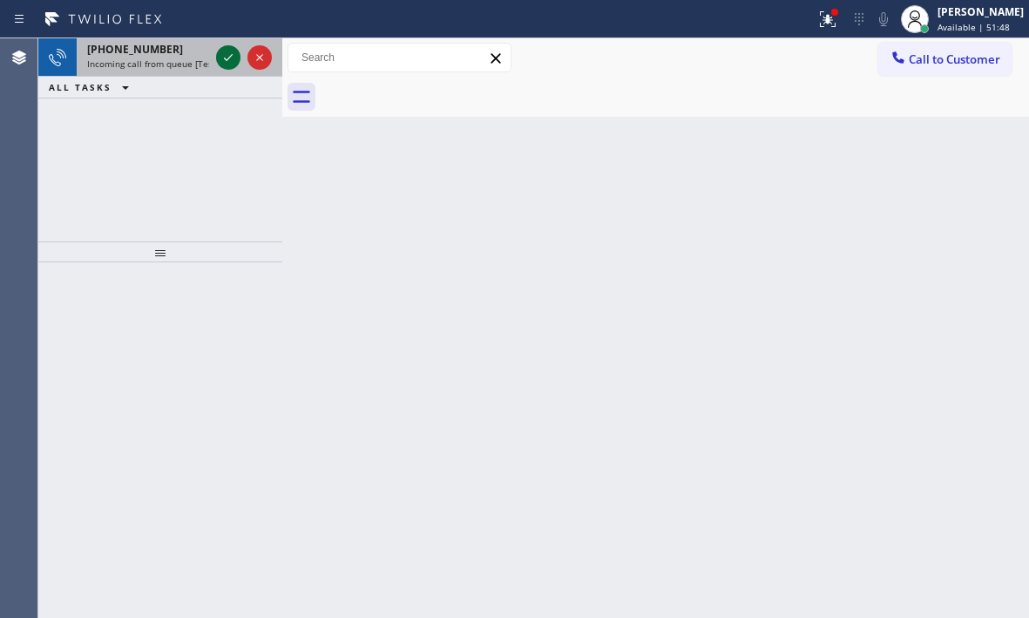
click at [237, 57] on icon at bounding box center [228, 57] width 21 height 21
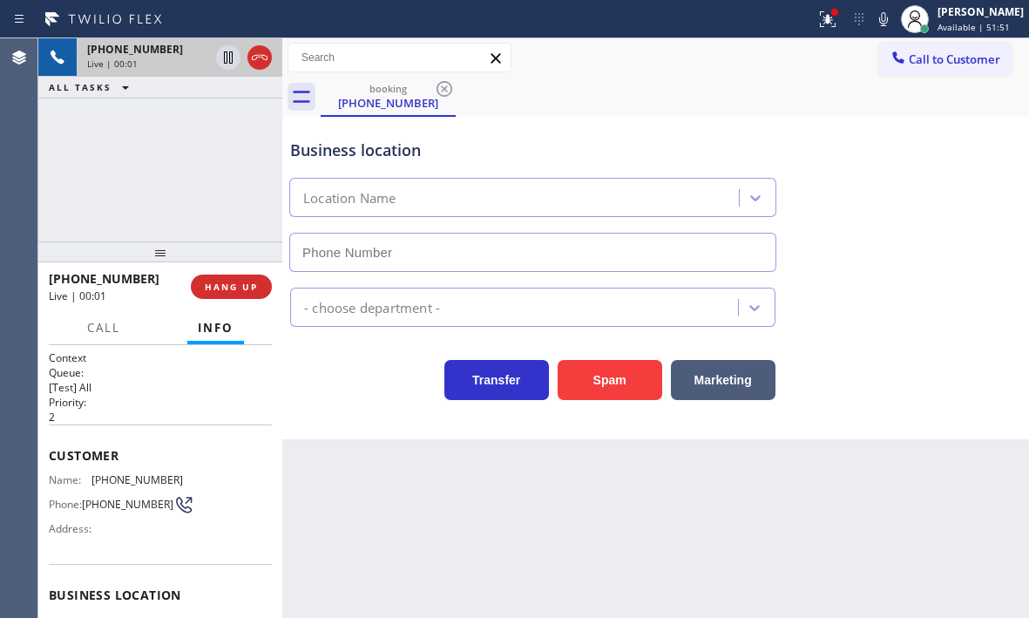
scroll to position [174, 0]
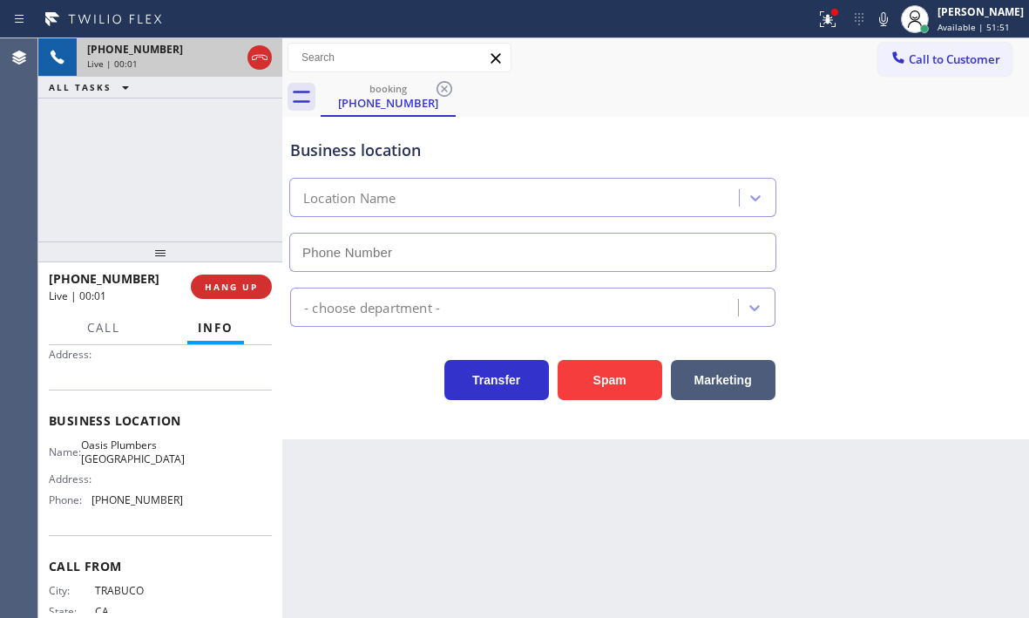
type input "[PHONE_NUMBER]"
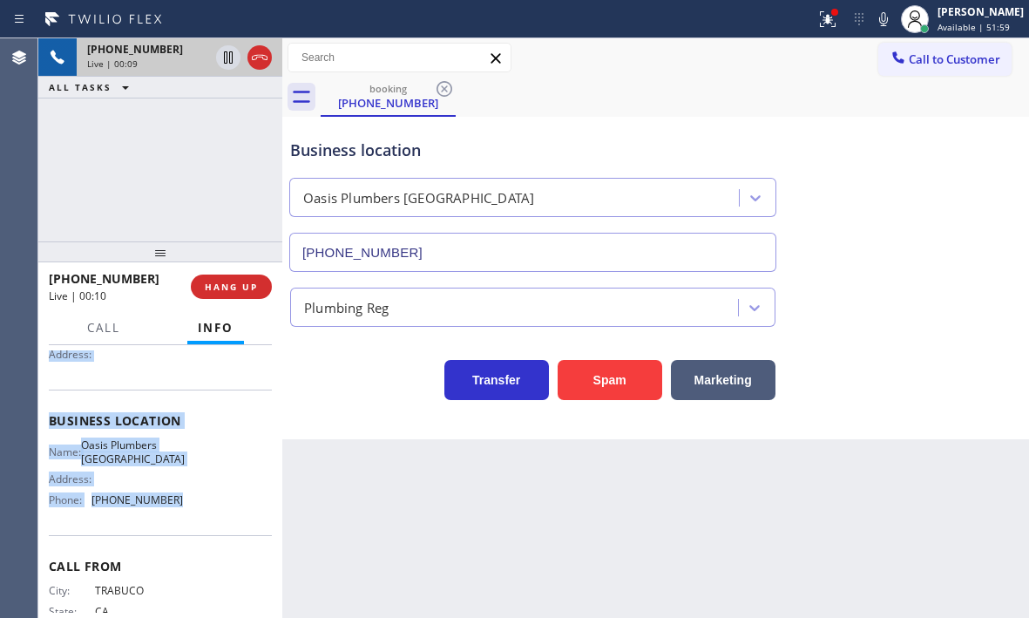
drag, startPoint x: 44, startPoint y: 450, endPoint x: 184, endPoint y: 506, distance: 150.9
click at [184, 506] on div "Context Queue: [Test] All Priority: 2 Customer Name: [PHONE_NUMBER] Phone: [PHO…" at bounding box center [160, 481] width 244 height 273
copy div "Customer Name: [PHONE_NUMBER] Phone: [PHONE_NUMBER] Address: Business location …"
click at [224, 55] on icon at bounding box center [228, 57] width 9 height 12
click at [220, 60] on icon at bounding box center [228, 57] width 21 height 21
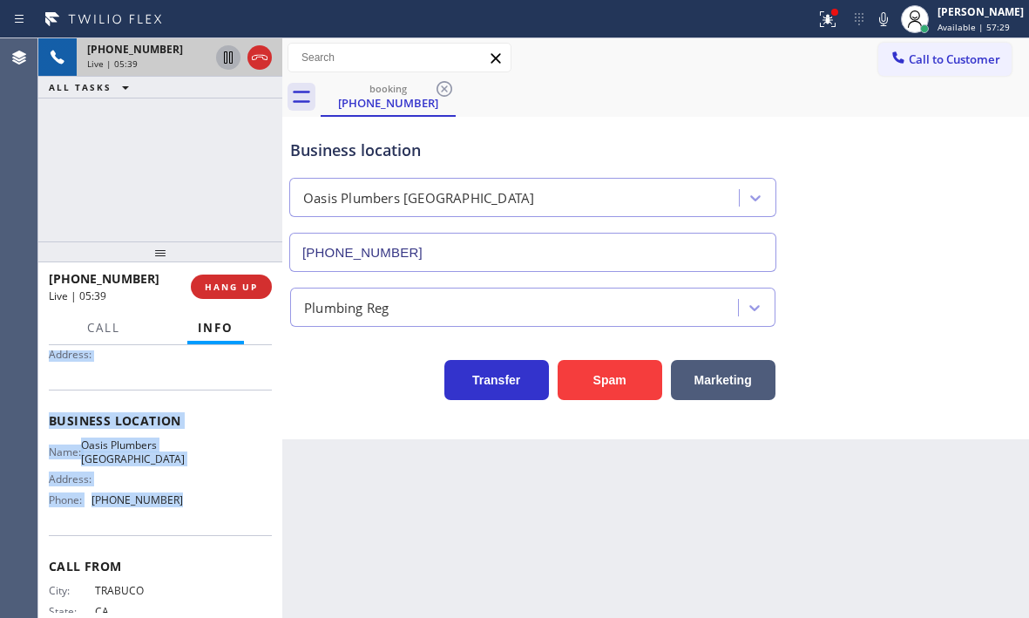
click at [228, 62] on icon at bounding box center [228, 57] width 21 height 21
click at [873, 21] on icon at bounding box center [883, 19] width 21 height 21
click at [875, 17] on icon at bounding box center [883, 19] width 21 height 21
click at [873, 28] on icon at bounding box center [883, 19] width 21 height 21
click at [233, 57] on icon at bounding box center [228, 57] width 12 height 12
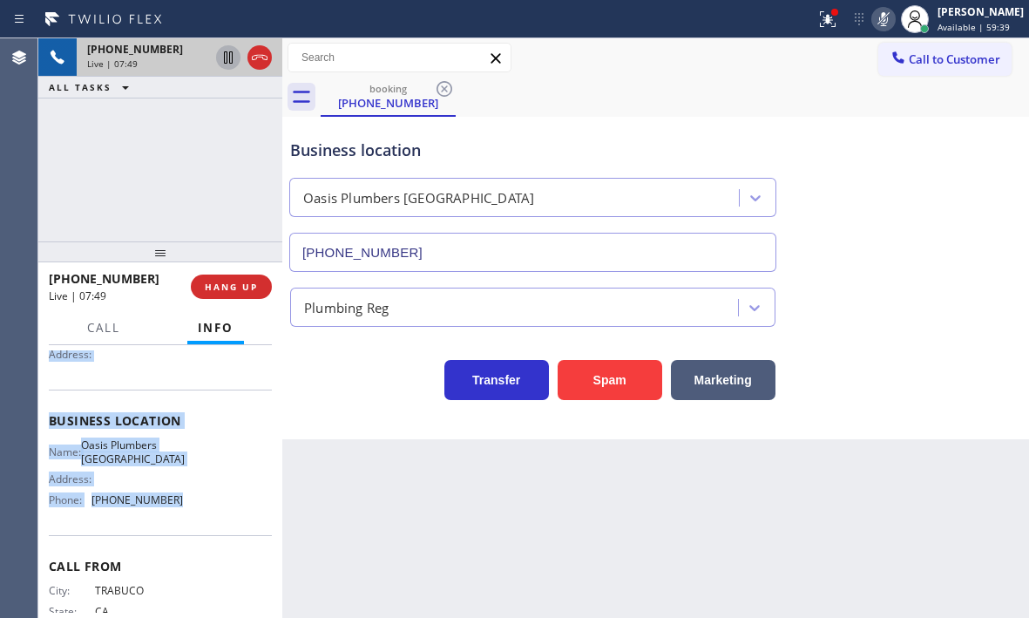
click at [879, 23] on icon at bounding box center [883, 19] width 9 height 14
click at [244, 292] on span "HANG UP" at bounding box center [231, 287] width 53 height 12
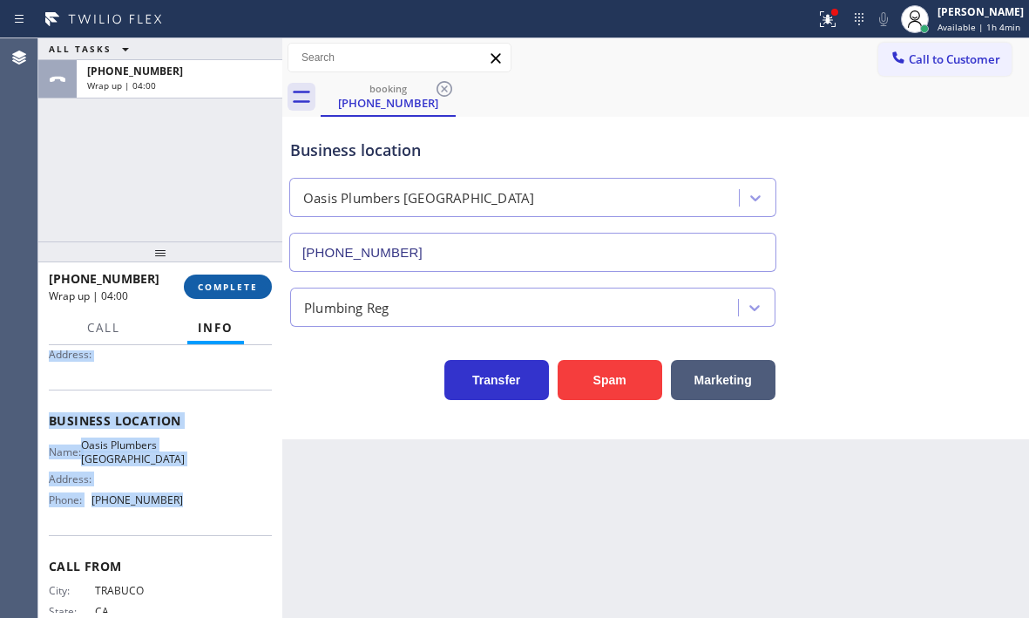
click at [247, 297] on button "COMPLETE" at bounding box center [228, 286] width 88 height 24
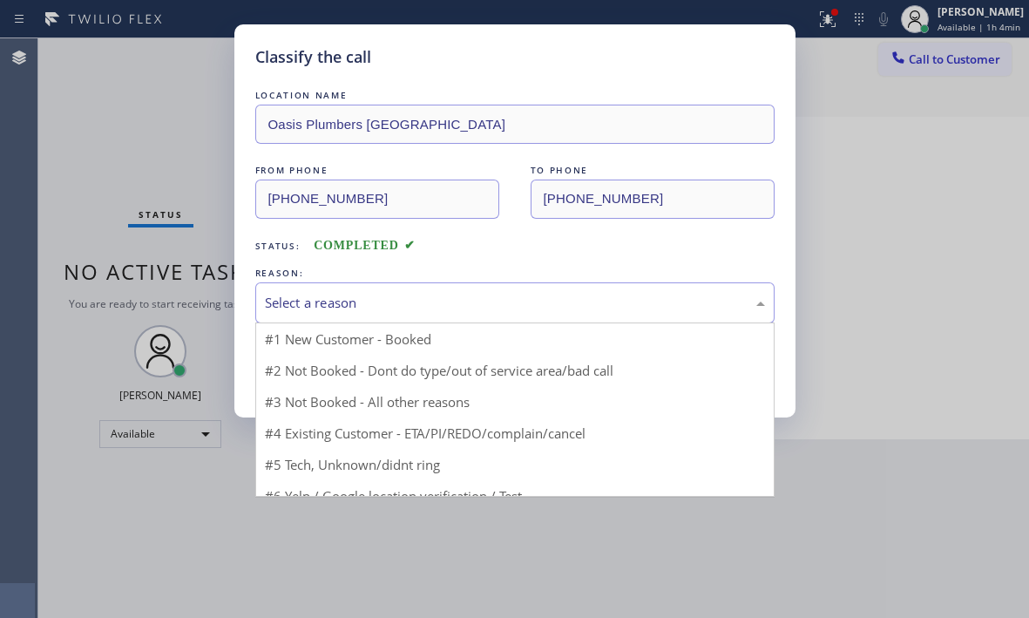
drag, startPoint x: 361, startPoint y: 300, endPoint x: 356, endPoint y: 321, distance: 22.2
click at [362, 300] on div "Select a reason" at bounding box center [515, 303] width 500 height 20
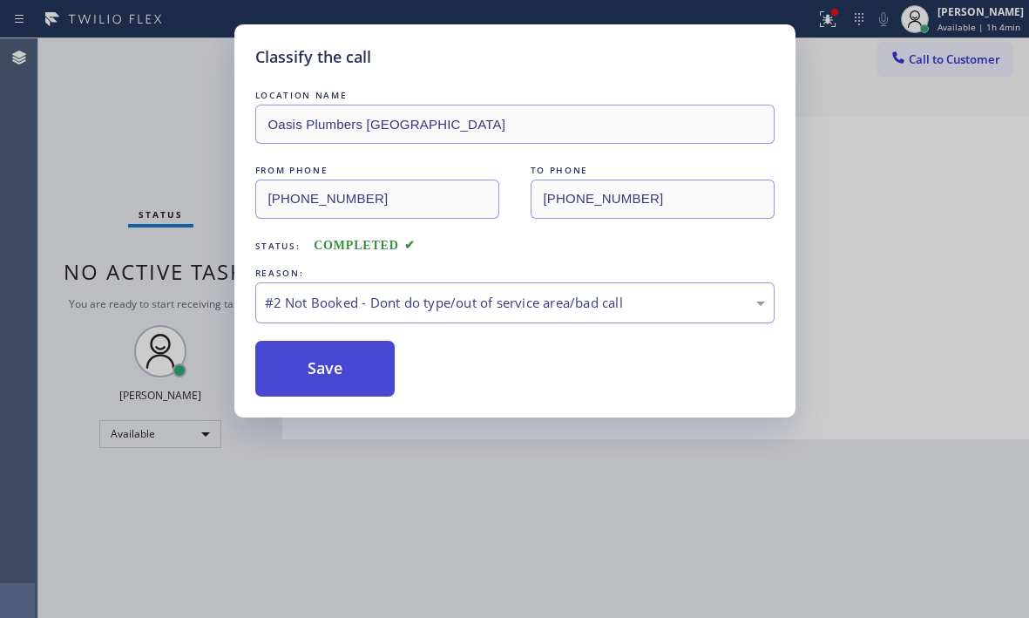
click at [312, 369] on button "Save" at bounding box center [325, 369] width 140 height 56
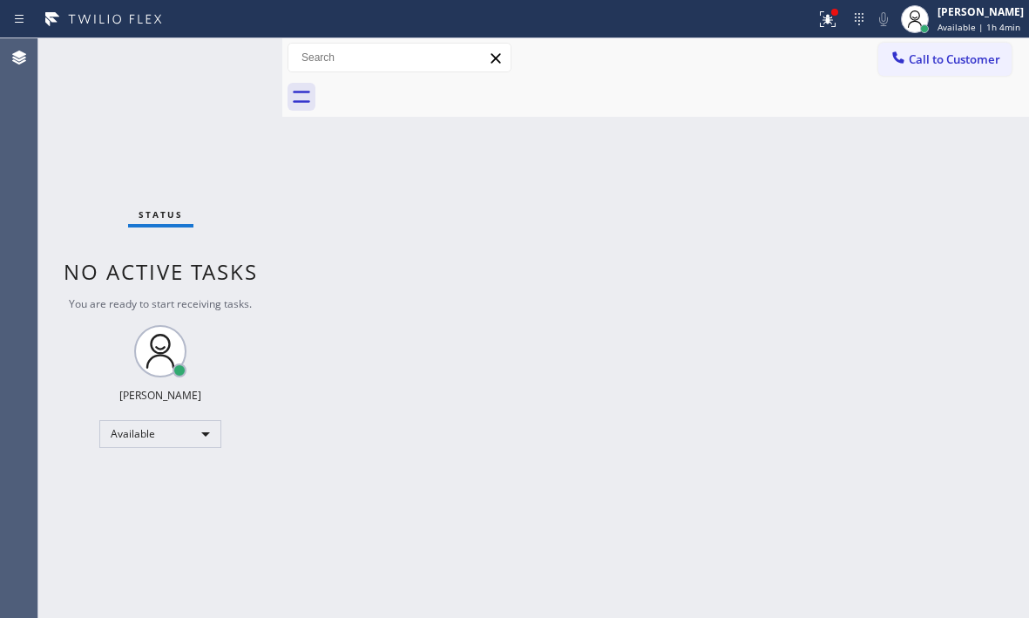
drag, startPoint x: 613, startPoint y: 263, endPoint x: 646, endPoint y: 206, distance: 65.2
click at [613, 263] on div "Back to Dashboard Change Sender ID Customers Technicians Select a contact Outbo…" at bounding box center [655, 327] width 747 height 579
click at [817, 24] on icon at bounding box center [827, 19] width 21 height 21
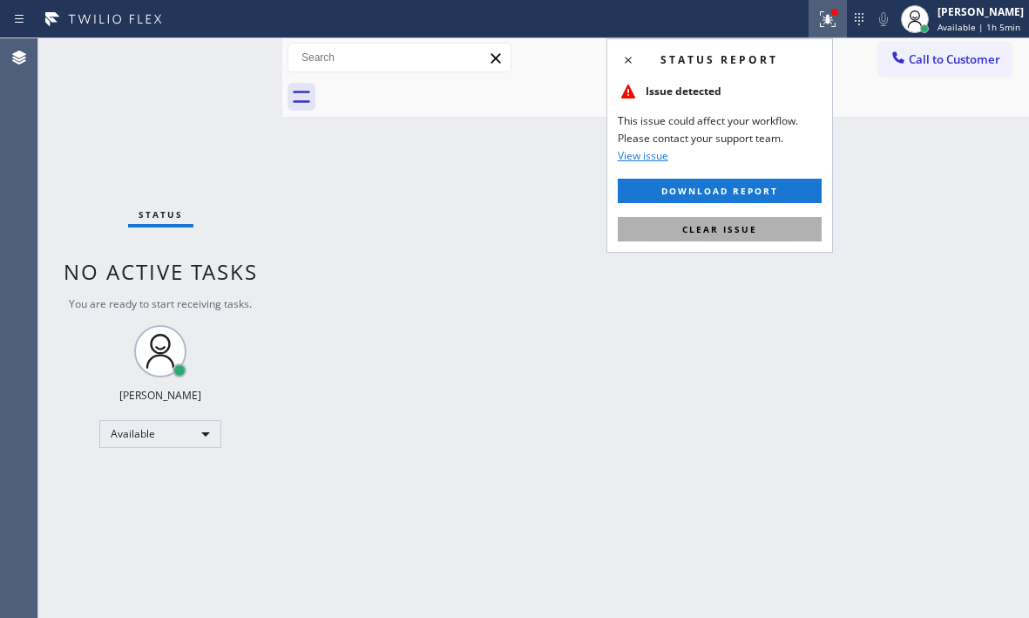
click at [742, 226] on span "Clear issue" at bounding box center [719, 229] width 75 height 12
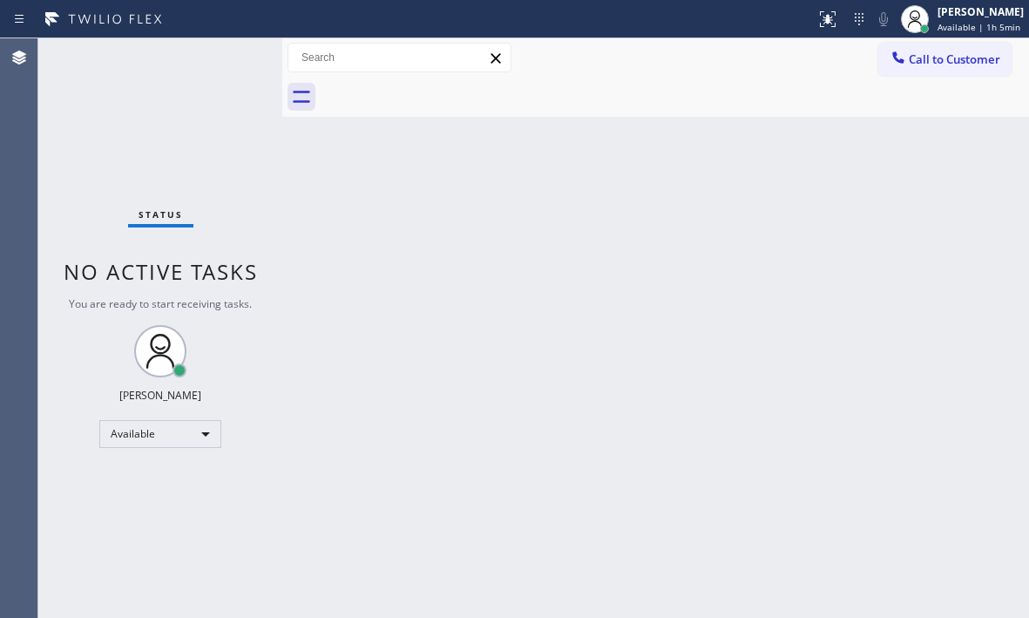
click at [415, 183] on div "Back to Dashboard Change Sender ID Customers Technicians Select a contact Outbo…" at bounding box center [655, 327] width 747 height 579
click at [221, 64] on div "Status No active tasks You are ready to start receiving tasks. [PERSON_NAME] Av…" at bounding box center [160, 327] width 244 height 579
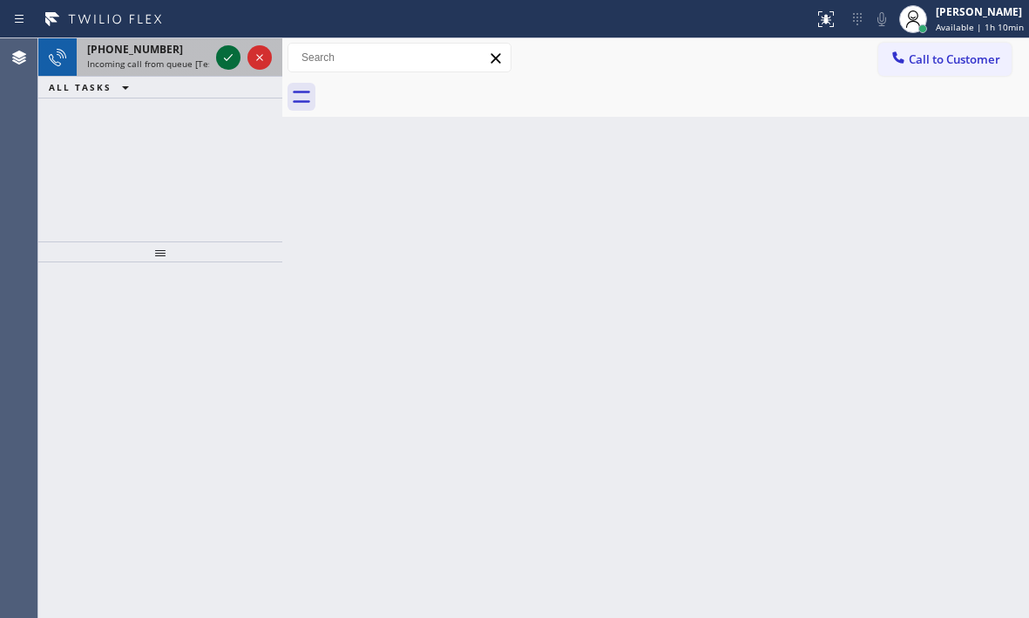
click at [227, 60] on icon at bounding box center [228, 57] width 9 height 7
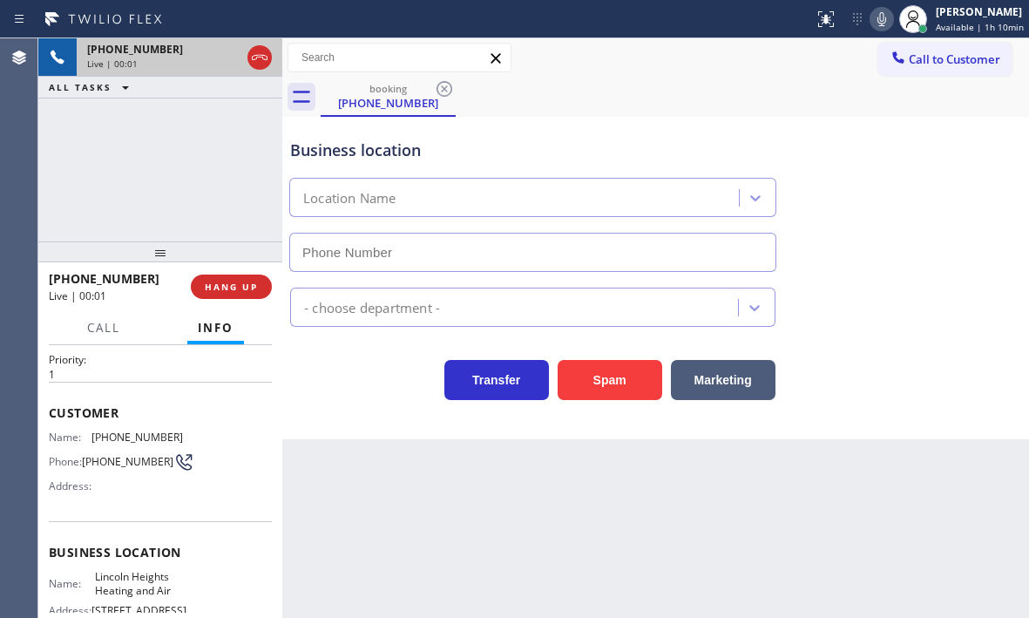
scroll to position [174, 0]
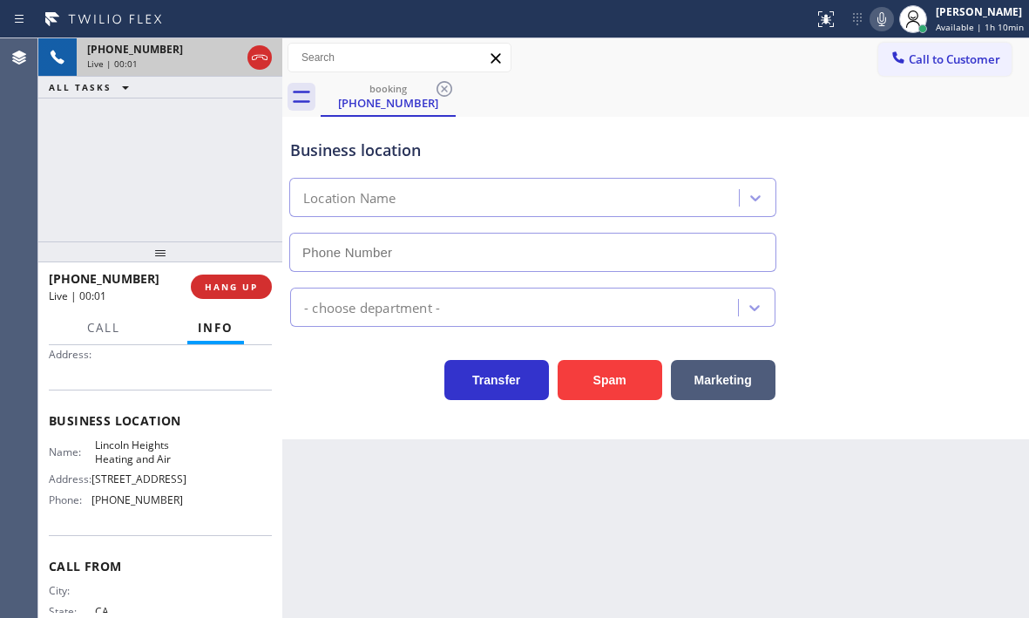
type input "[PHONE_NUMBER]"
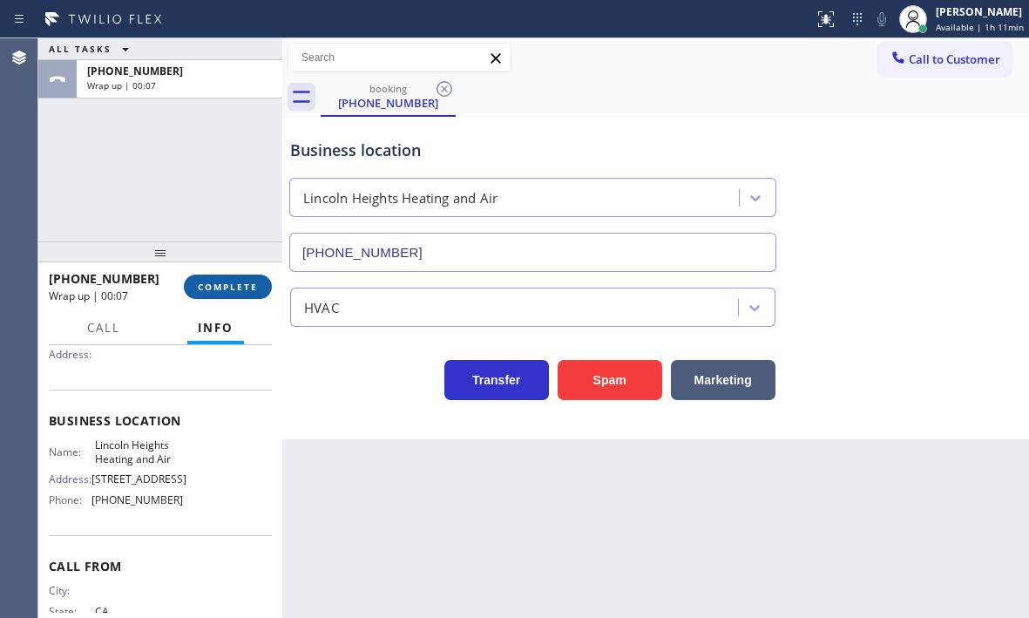
click at [227, 284] on span "COMPLETE" at bounding box center [228, 287] width 60 height 12
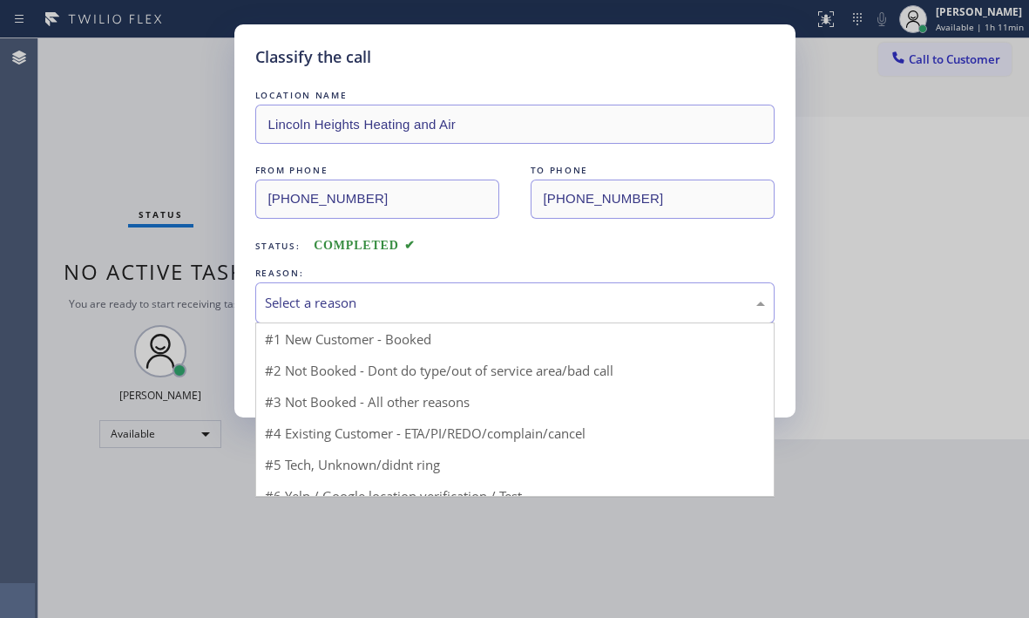
click at [438, 301] on div "Select a reason" at bounding box center [515, 303] width 500 height 20
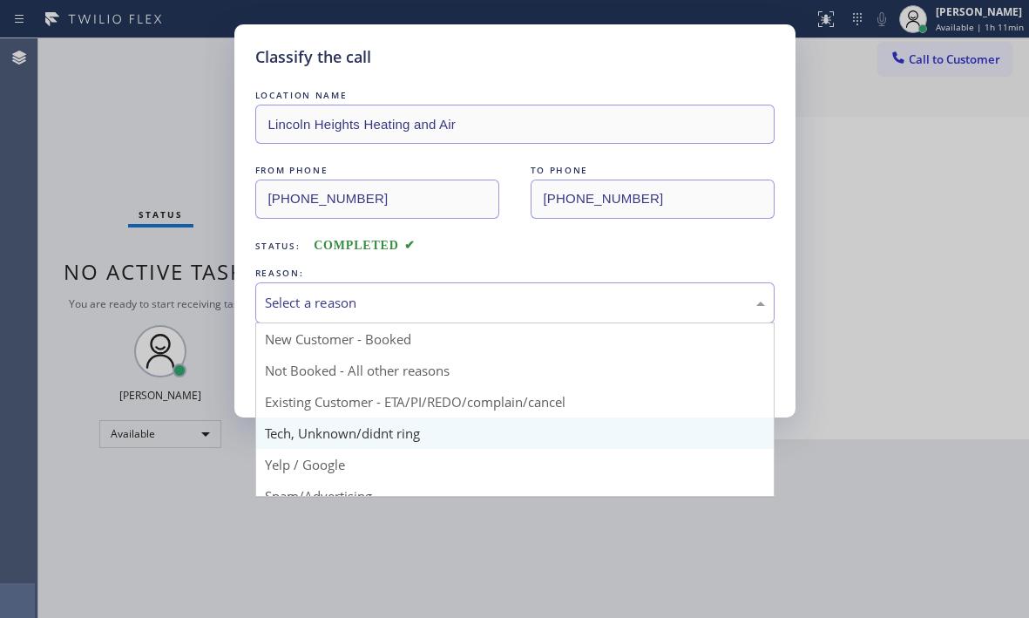
scroll to position [87, 0]
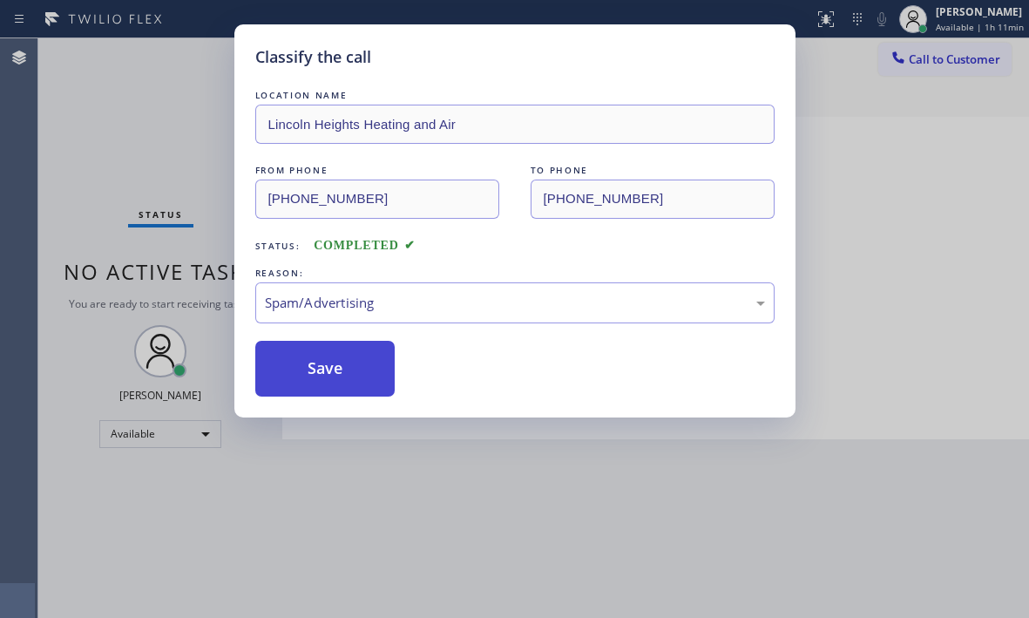
click at [308, 373] on button "Save" at bounding box center [325, 369] width 140 height 56
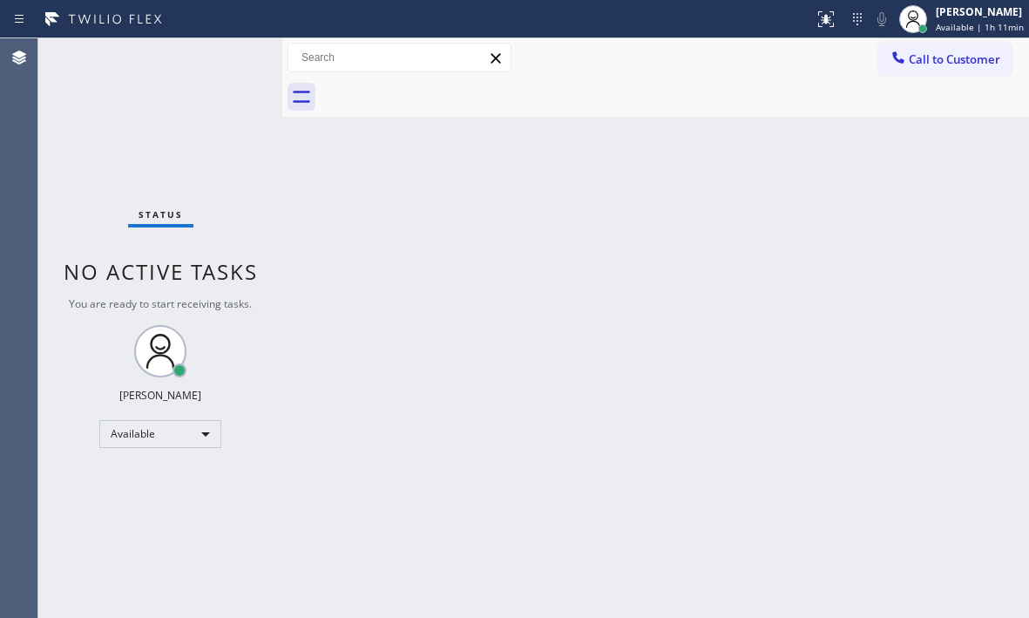
click at [465, 435] on div "Back to Dashboard Change Sender ID Customers Technicians Select a contact Outbo…" at bounding box center [655, 327] width 747 height 579
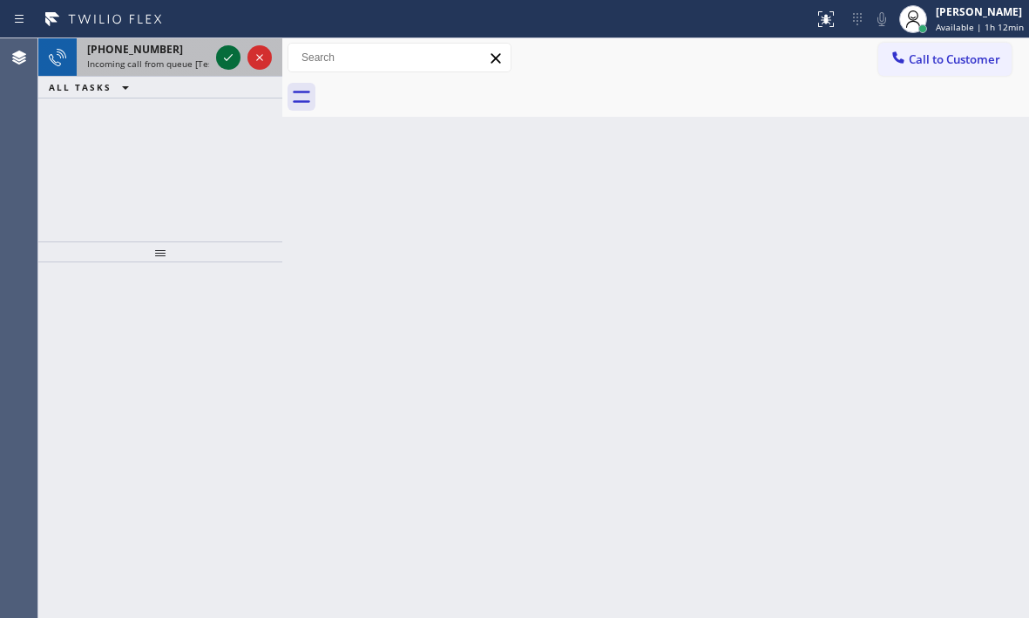
click at [219, 57] on icon at bounding box center [228, 57] width 21 height 21
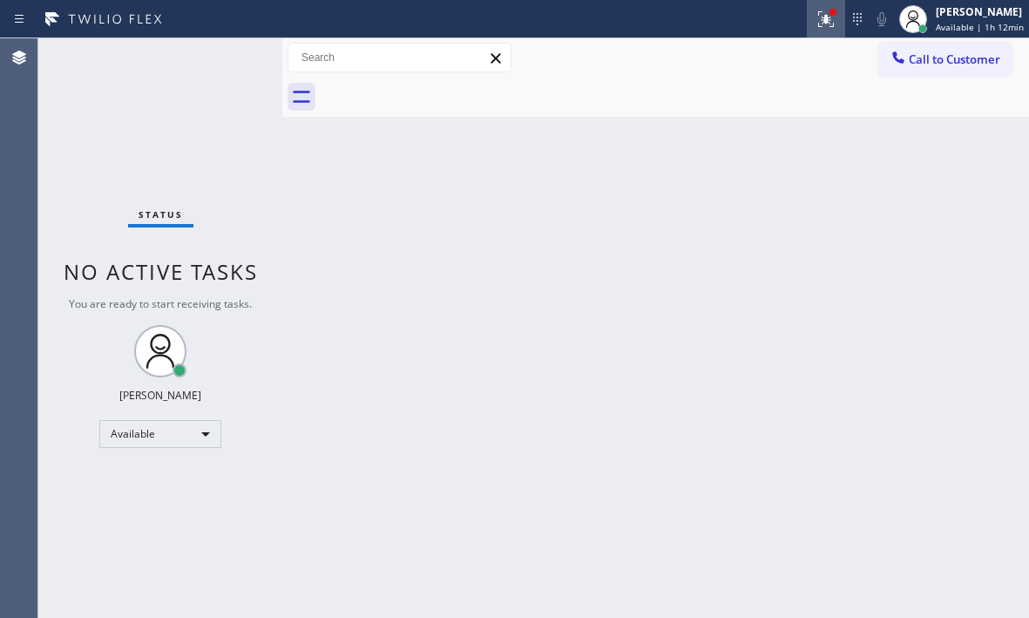
click at [815, 16] on icon at bounding box center [825, 19] width 21 height 21
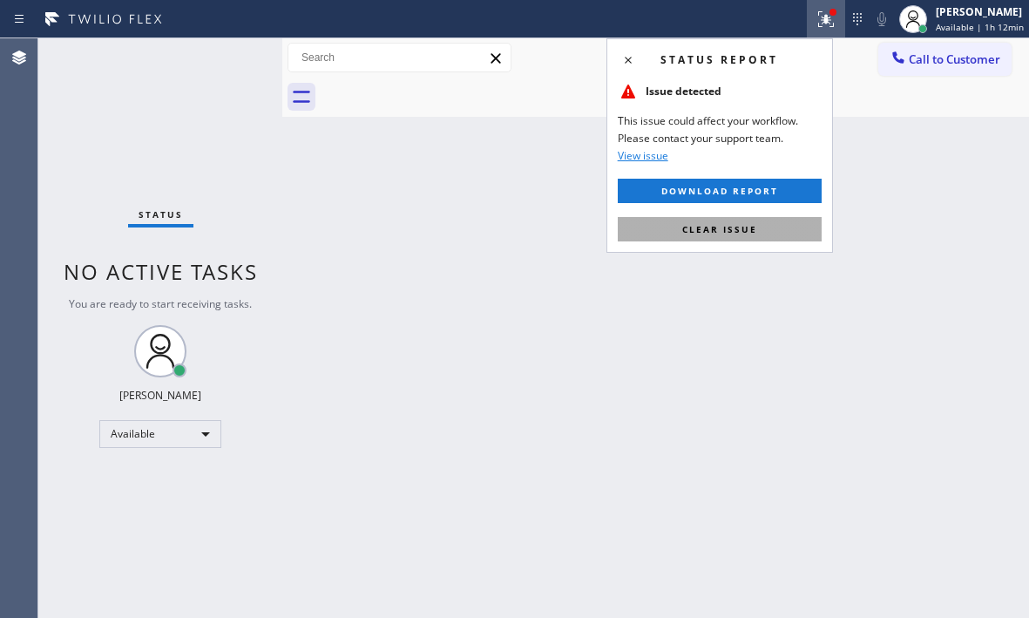
click at [783, 234] on button "Clear issue" at bounding box center [720, 229] width 204 height 24
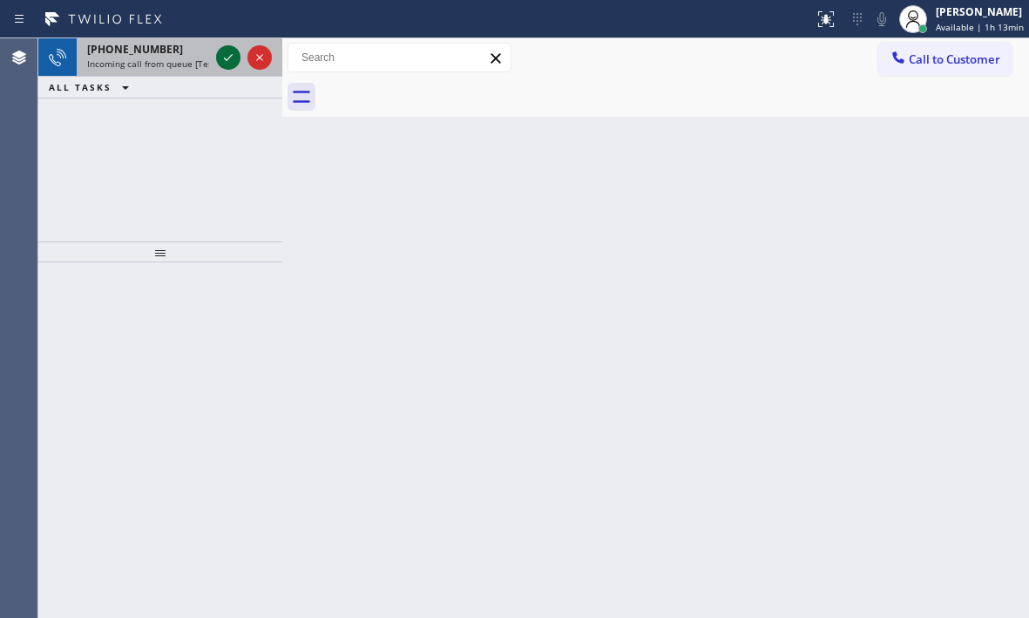
click at [229, 63] on icon at bounding box center [228, 57] width 21 height 21
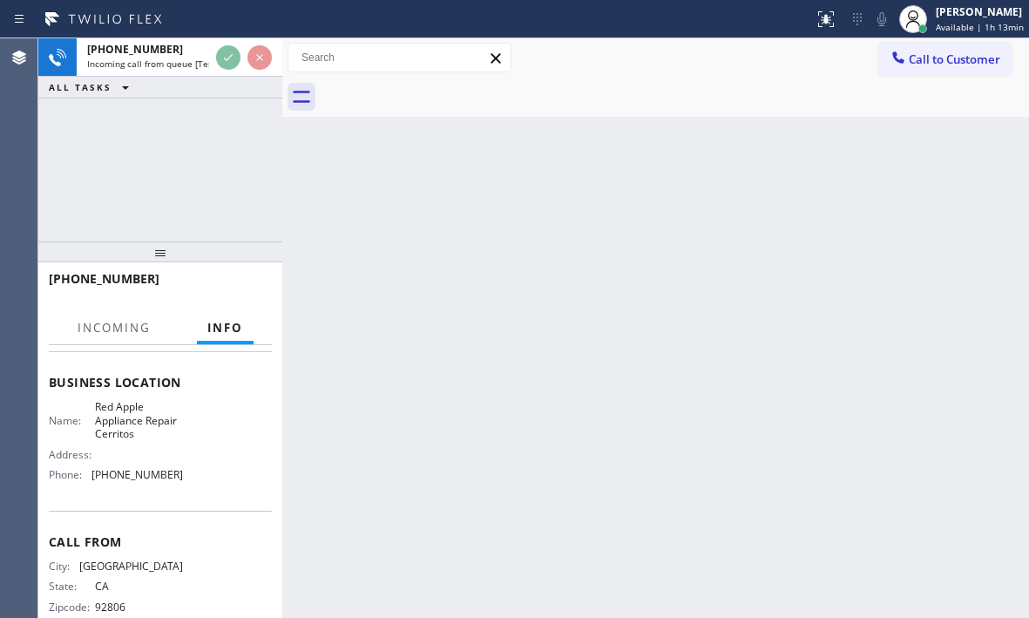
scroll to position [248, 0]
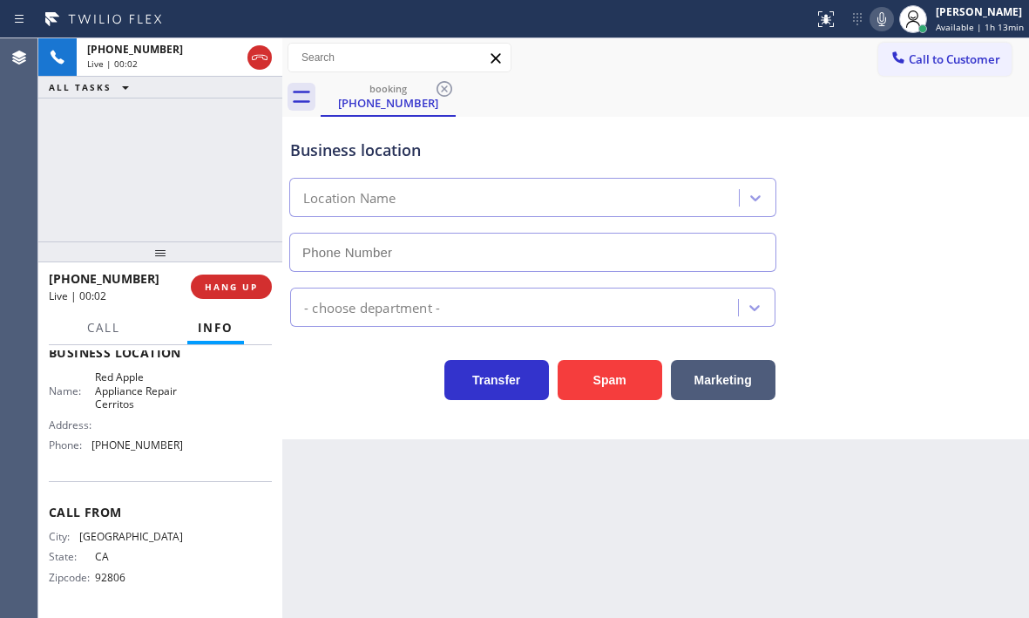
type input "[PHONE_NUMBER]"
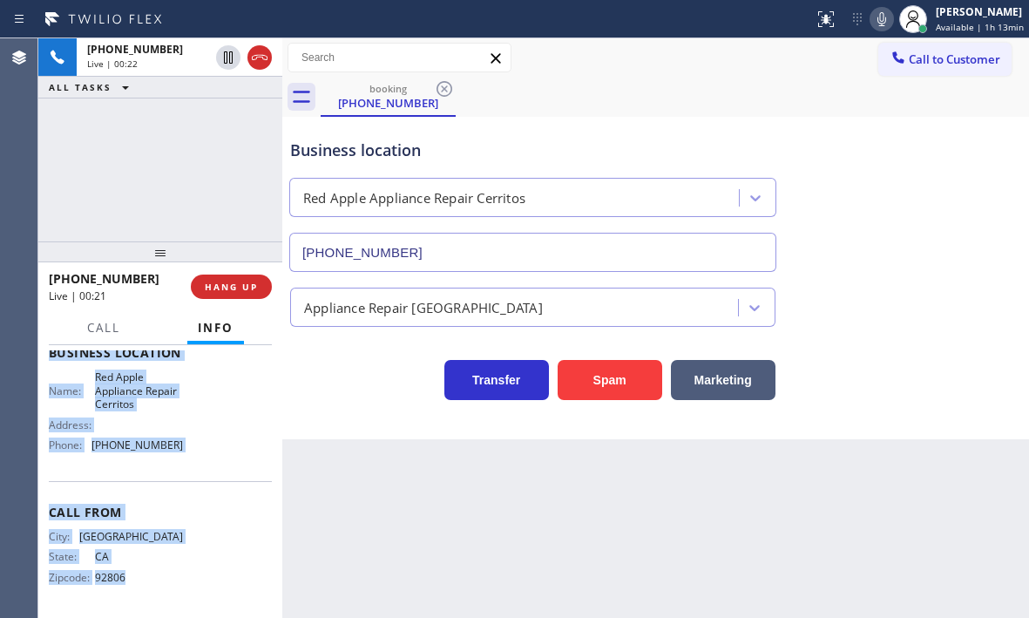
drag, startPoint x: 51, startPoint y: 438, endPoint x: 177, endPoint y: 576, distance: 186.8
click at [177, 576] on div "Context Queue: [Test] All Priority: 1 Customer Name: [PHONE_NUMBER] Phone: [PHO…" at bounding box center [160, 360] width 223 height 504
copy div "Business location Name: Red Apple Appliance Repair Cerritos Address: Phone: [PH…"
drag, startPoint x: 49, startPoint y: 450, endPoint x: 193, endPoint y: 454, distance: 143.8
click at [193, 454] on div "Context Queue: [Test] All Priority: 1 Customer Name: [PHONE_NUMBER] Phone: [PHO…" at bounding box center [160, 360] width 223 height 504
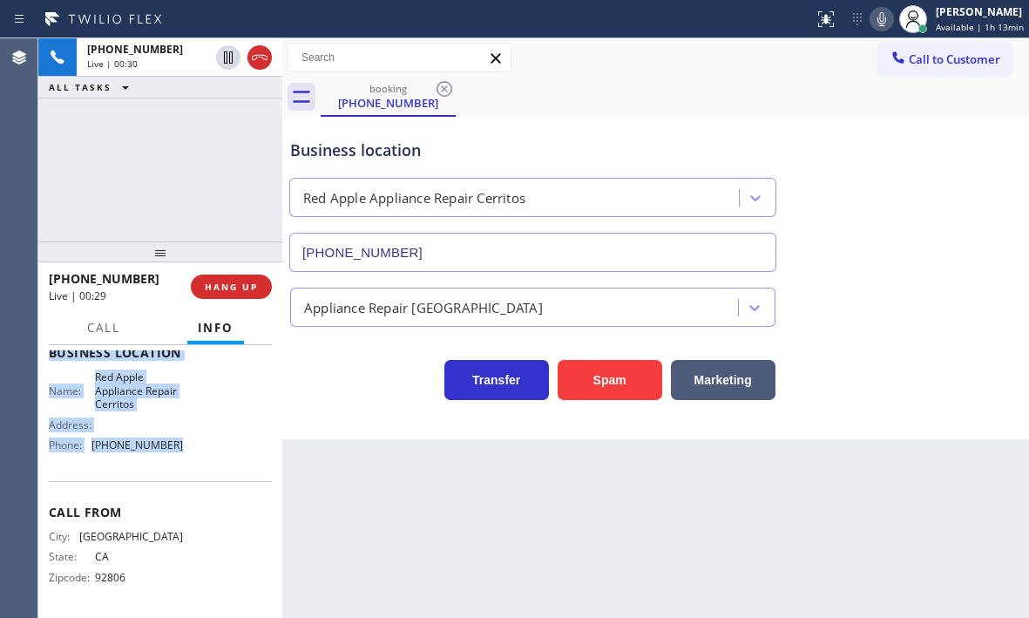
copy div "Customer Name: [PHONE_NUMBER] Phone: [PHONE_NUMBER] Address: Business location …"
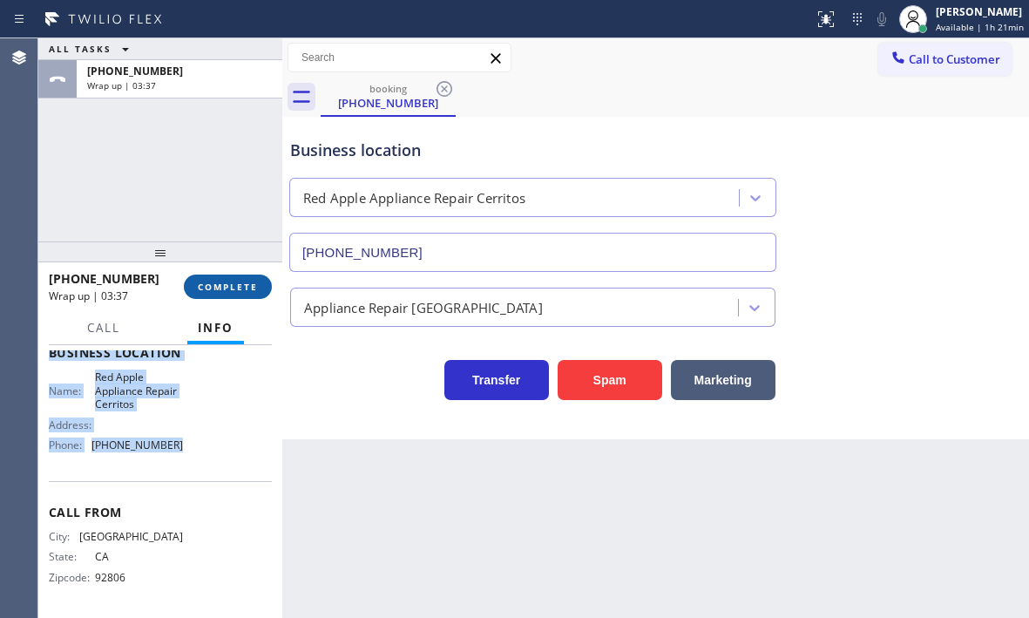
click at [210, 292] on span "COMPLETE" at bounding box center [228, 287] width 60 height 12
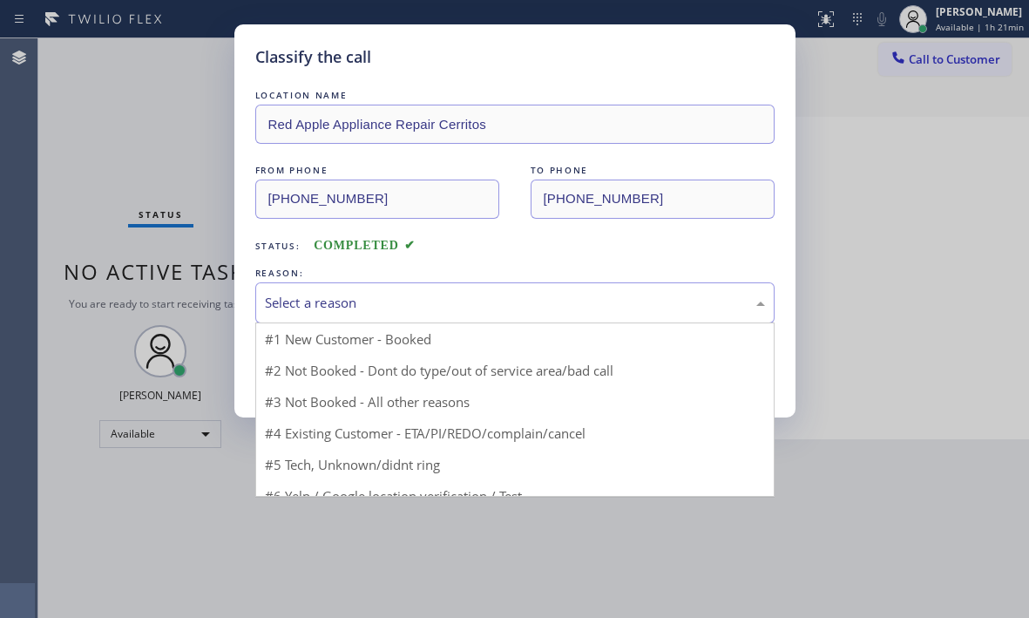
click at [326, 286] on div "Select a reason" at bounding box center [514, 302] width 519 height 41
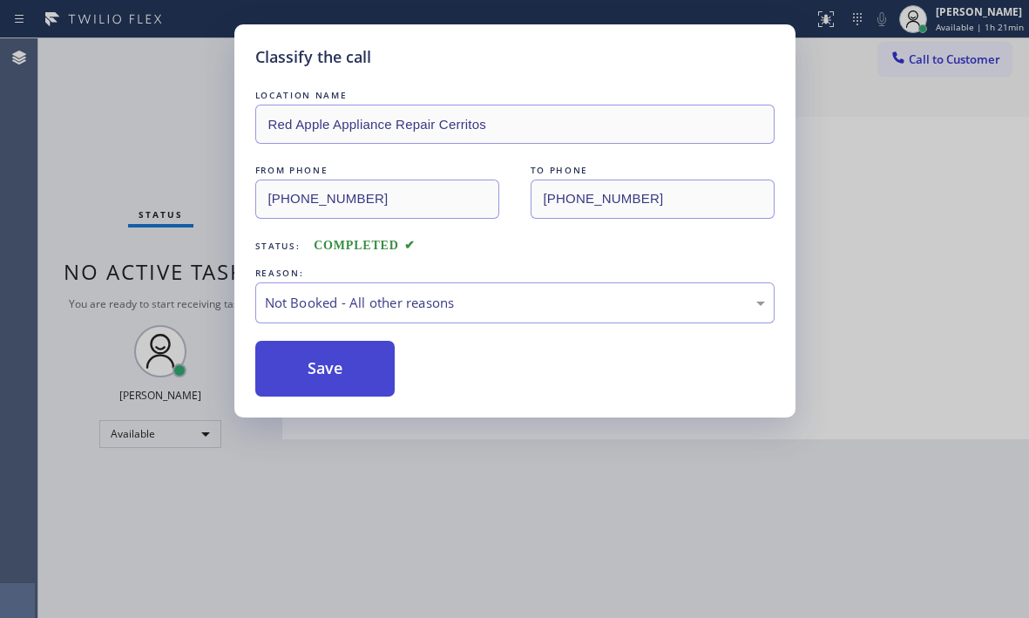
click at [305, 362] on button "Save" at bounding box center [325, 369] width 140 height 56
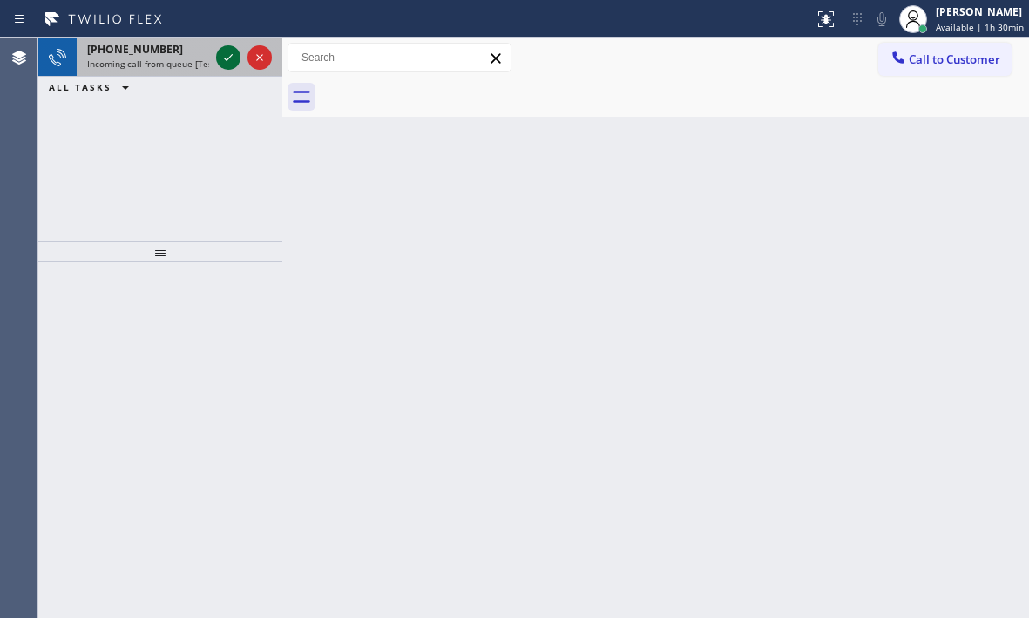
click at [220, 56] on icon at bounding box center [228, 57] width 21 height 21
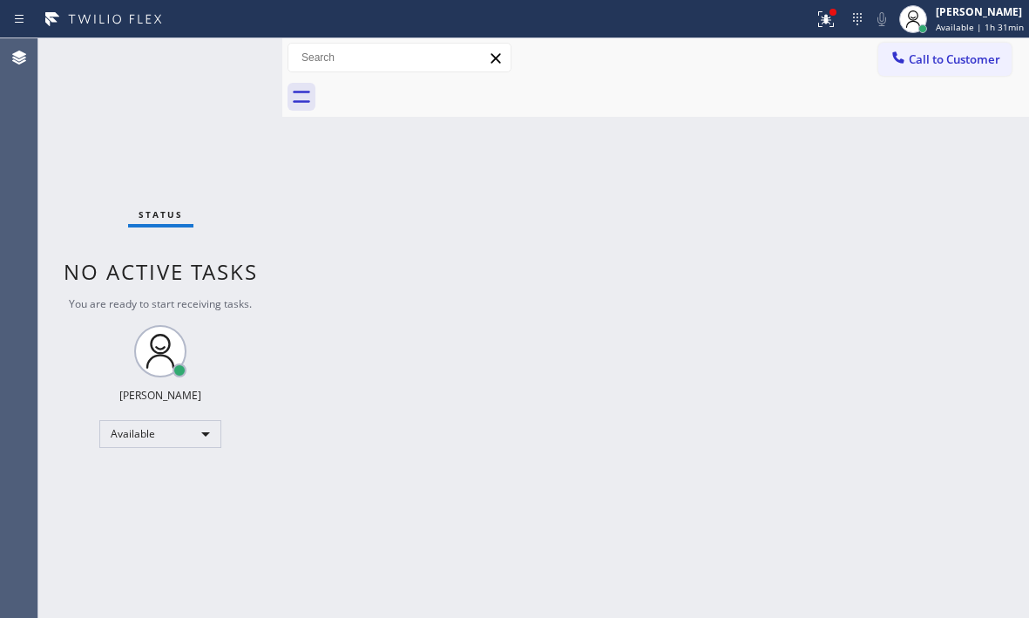
click at [217, 59] on div "Status No active tasks You are ready to start receiving tasks. [PERSON_NAME] Av…" at bounding box center [160, 327] width 244 height 579
click at [199, 55] on div "Status No active tasks You are ready to start receiving tasks. [PERSON_NAME] Av…" at bounding box center [160, 327] width 244 height 579
click at [207, 56] on div "Status No active tasks You are ready to start receiving tasks. [PERSON_NAME] Av…" at bounding box center [160, 327] width 244 height 579
click at [815, 28] on icon at bounding box center [825, 19] width 21 height 21
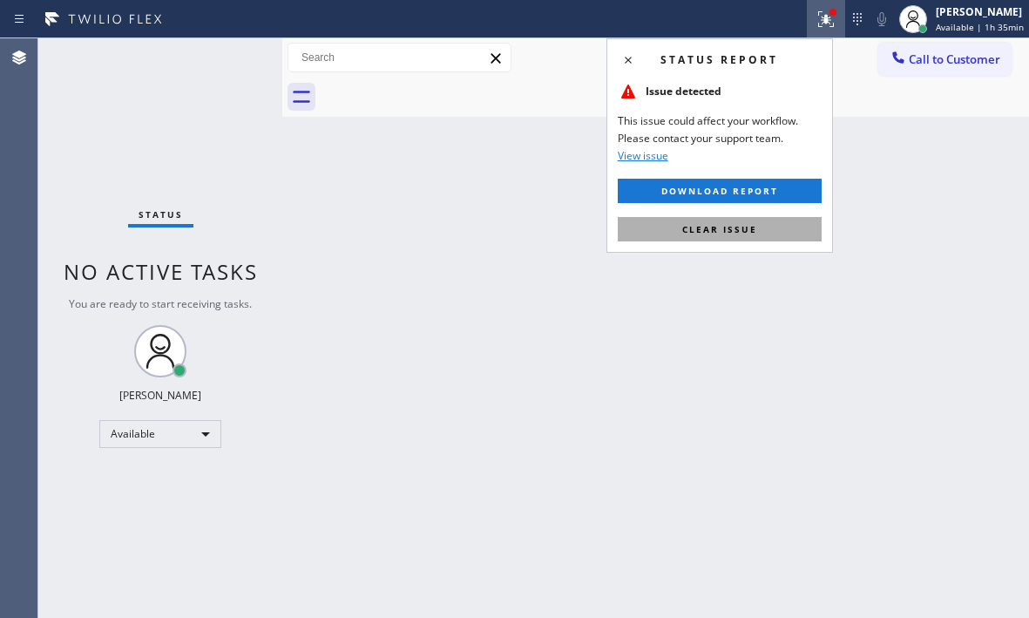
click at [743, 220] on button "Clear issue" at bounding box center [720, 229] width 204 height 24
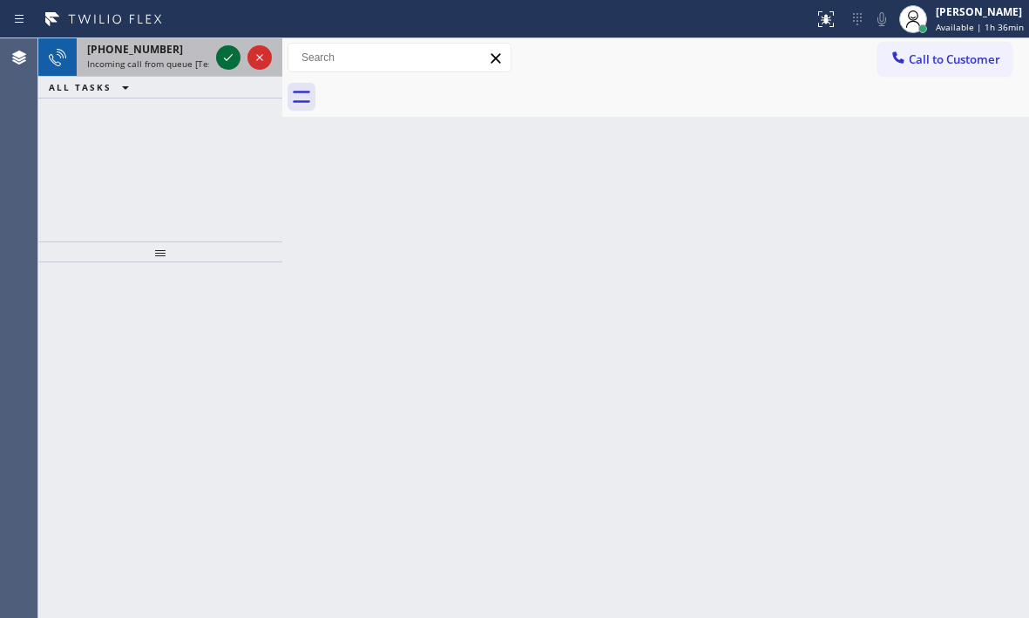
click at [222, 57] on icon at bounding box center [228, 57] width 21 height 21
click at [236, 64] on icon at bounding box center [228, 57] width 21 height 21
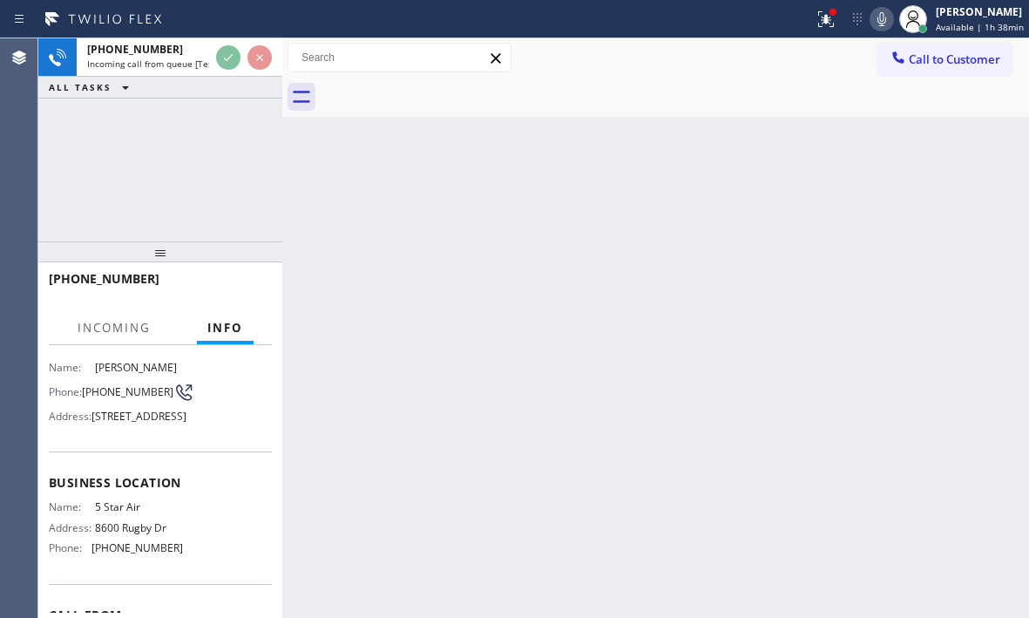
scroll to position [248, 0]
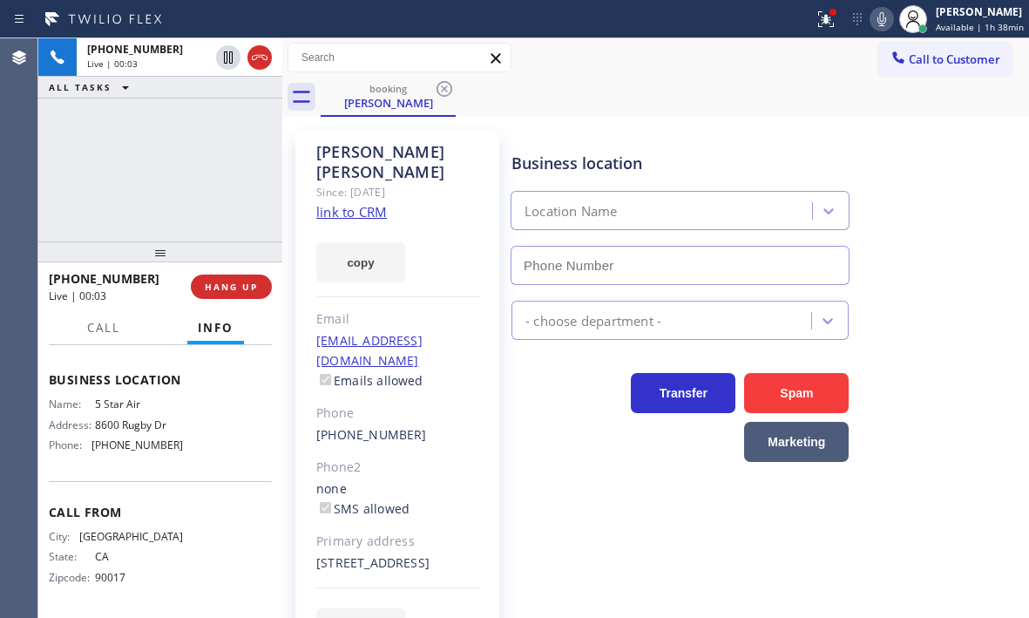
type input "[PHONE_NUMBER]"
click at [362, 203] on link "link to CRM" at bounding box center [351, 211] width 71 height 17
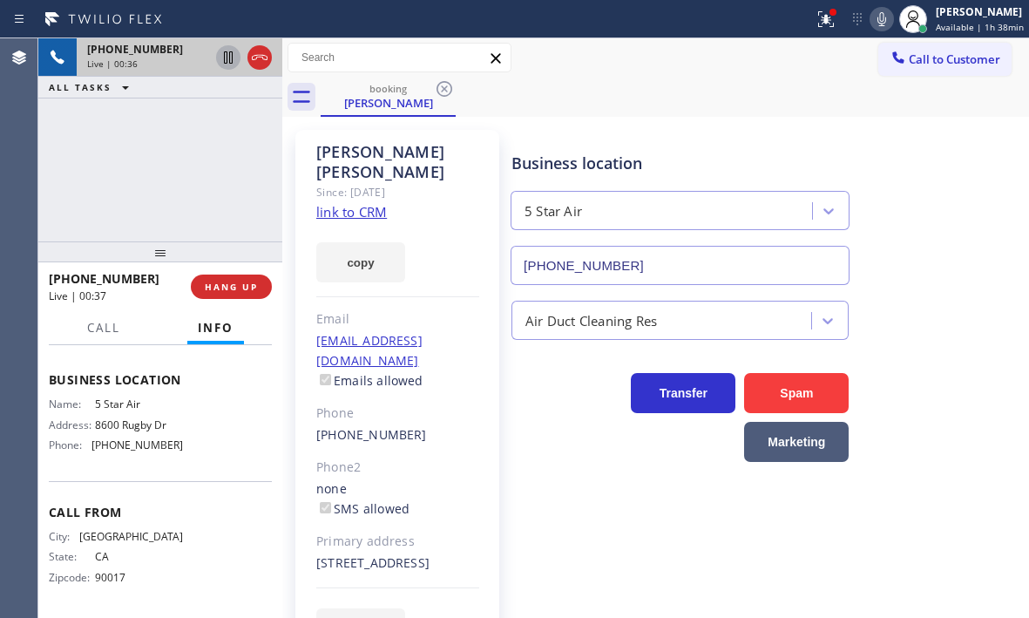
click at [229, 64] on icon at bounding box center [228, 57] width 21 height 21
click at [226, 52] on icon at bounding box center [228, 57] width 12 height 12
click at [240, 285] on span "HANG UP" at bounding box center [231, 287] width 53 height 12
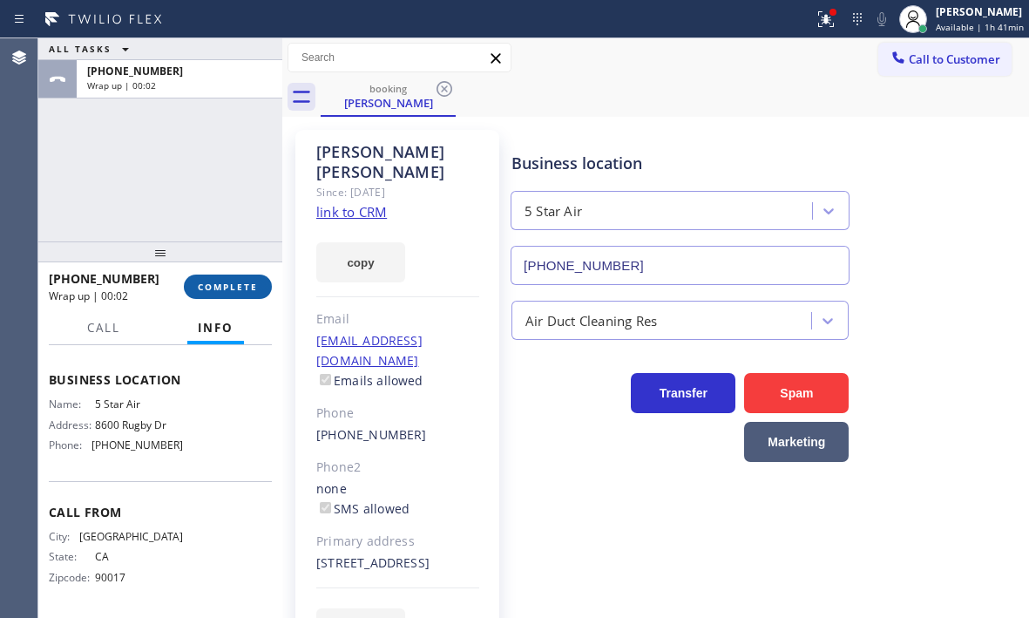
click at [228, 286] on span "COMPLETE" at bounding box center [228, 287] width 60 height 12
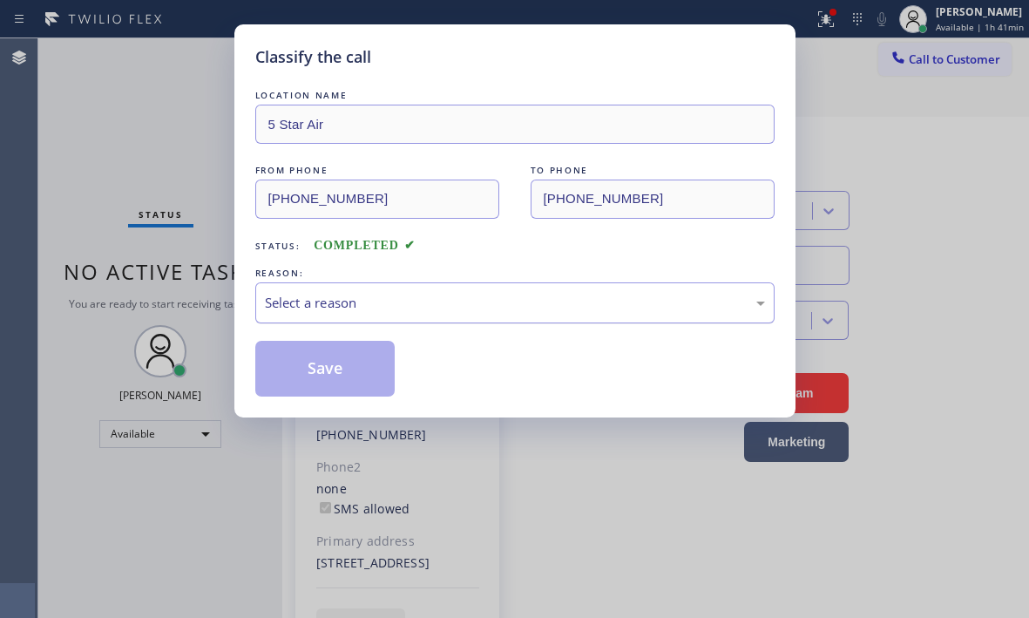
click at [372, 294] on div "Select a reason" at bounding box center [515, 303] width 500 height 20
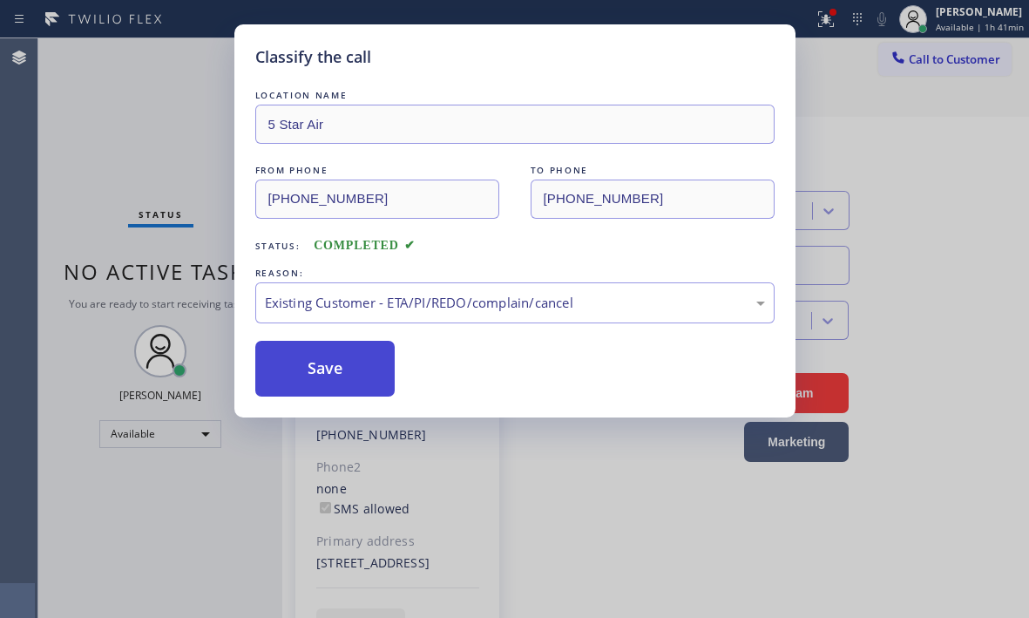
click at [322, 368] on button "Save" at bounding box center [325, 369] width 140 height 56
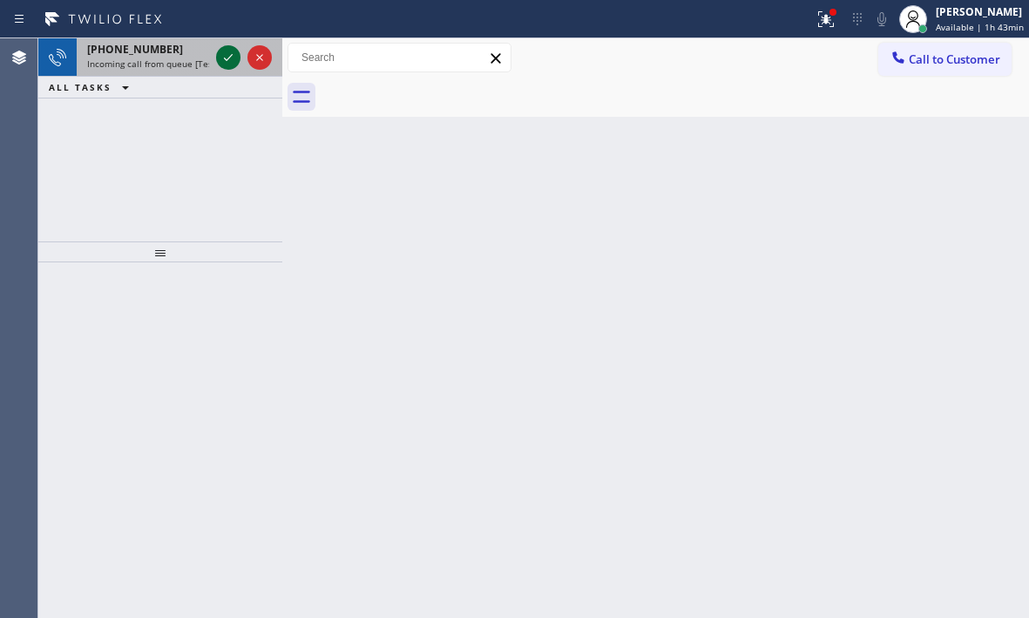
click at [225, 55] on icon at bounding box center [228, 57] width 21 height 21
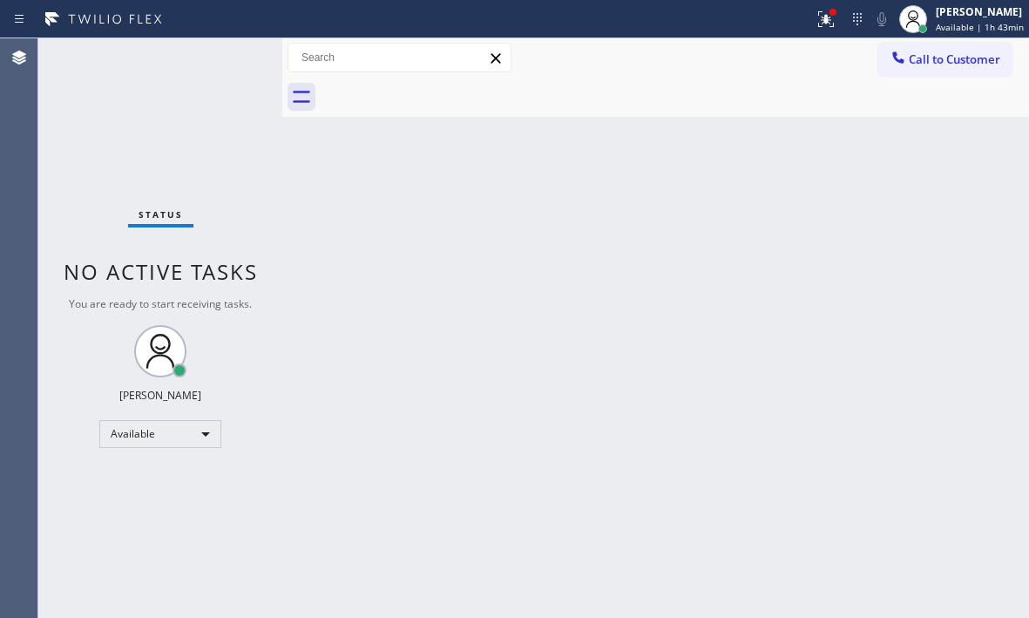
click at [225, 55] on div "Status No active tasks You are ready to start receiving tasks. [PERSON_NAME] Av…" at bounding box center [160, 327] width 244 height 579
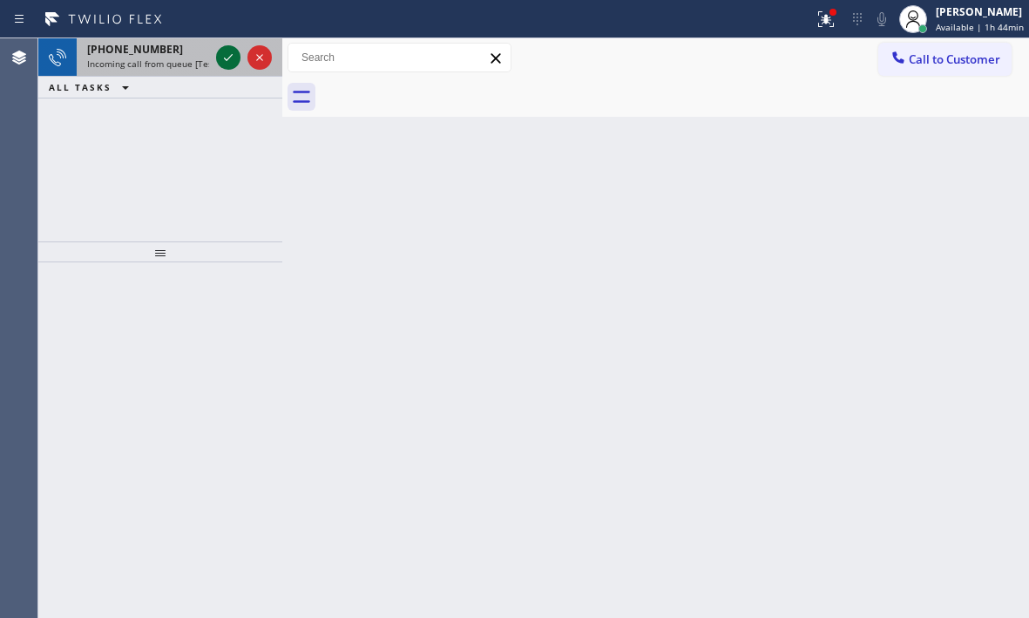
click at [219, 53] on icon at bounding box center [228, 57] width 21 height 21
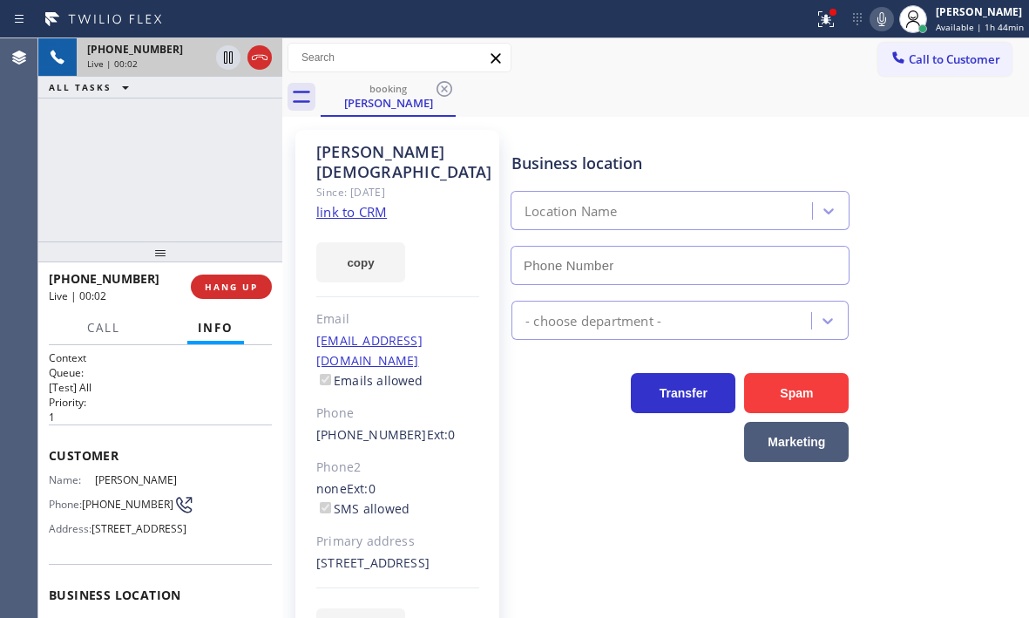
type input "[PHONE_NUMBER]"
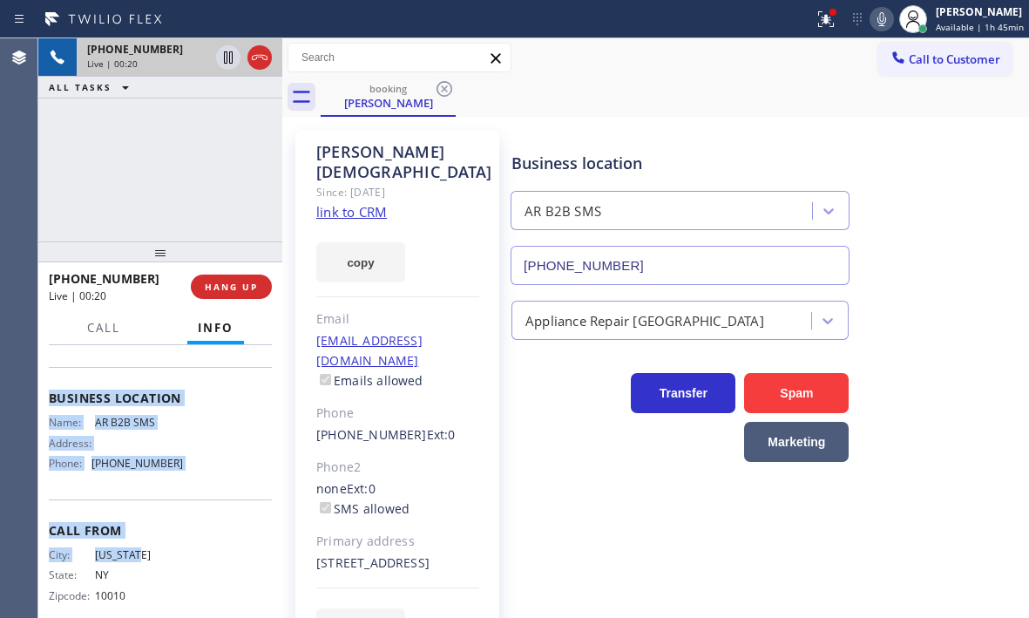
scroll to position [248, 0]
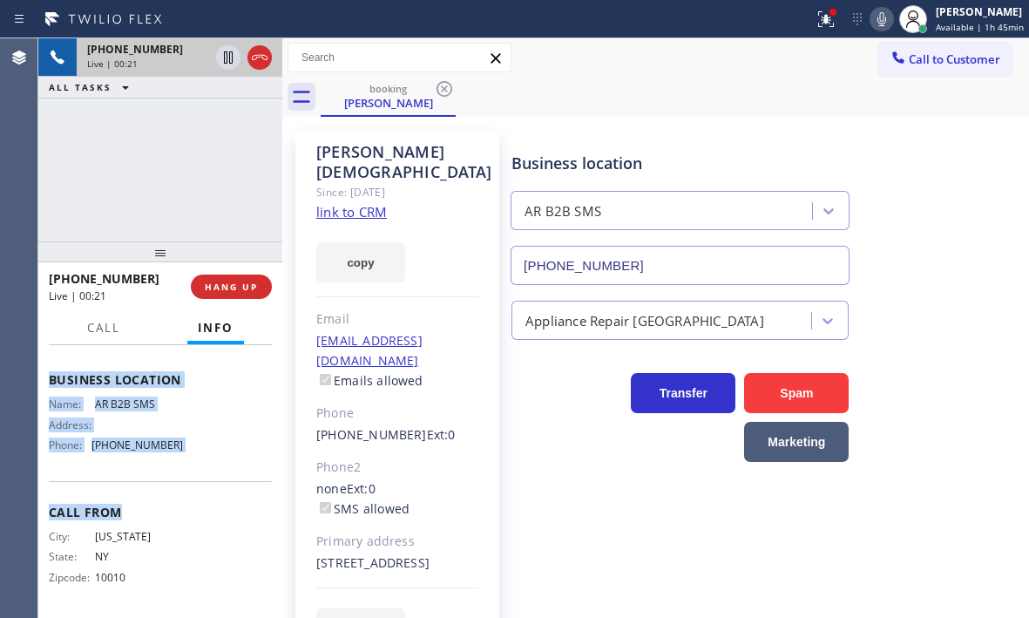
drag, startPoint x: 49, startPoint y: 448, endPoint x: 194, endPoint y: 484, distance: 149.8
click at [194, 484] on div "Context Queue: [Test] All Priority: 1 Customer Name: [PERSON_NAME] Phone: [PHON…" at bounding box center [160, 373] width 223 height 477
copy div "Customer Name: [PERSON_NAME] Phone: [PHONE_NUMBER] Address: [STREET_ADDRESS] Bu…"
click at [261, 60] on icon at bounding box center [259, 57] width 21 height 21
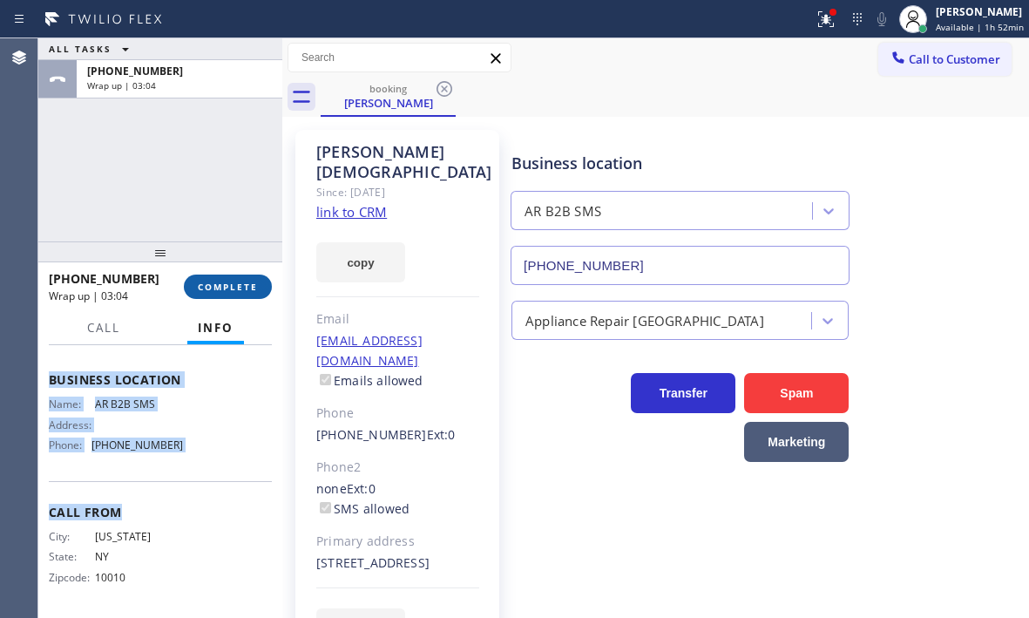
click at [206, 281] on span "COMPLETE" at bounding box center [228, 287] width 60 height 12
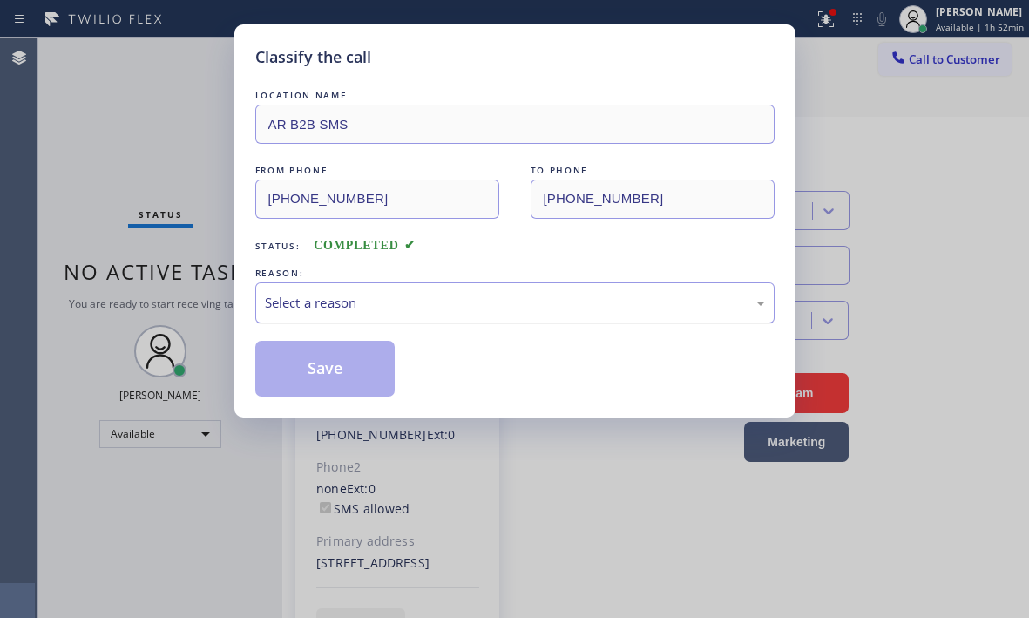
click at [379, 308] on div "Select a reason" at bounding box center [515, 303] width 500 height 20
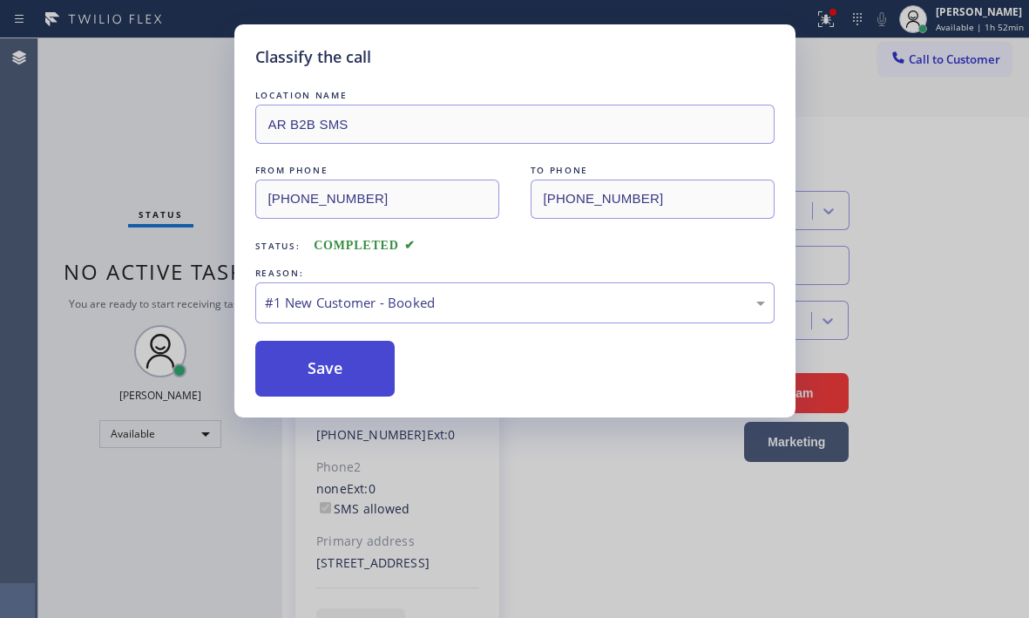
click at [346, 351] on button "Save" at bounding box center [325, 369] width 140 height 56
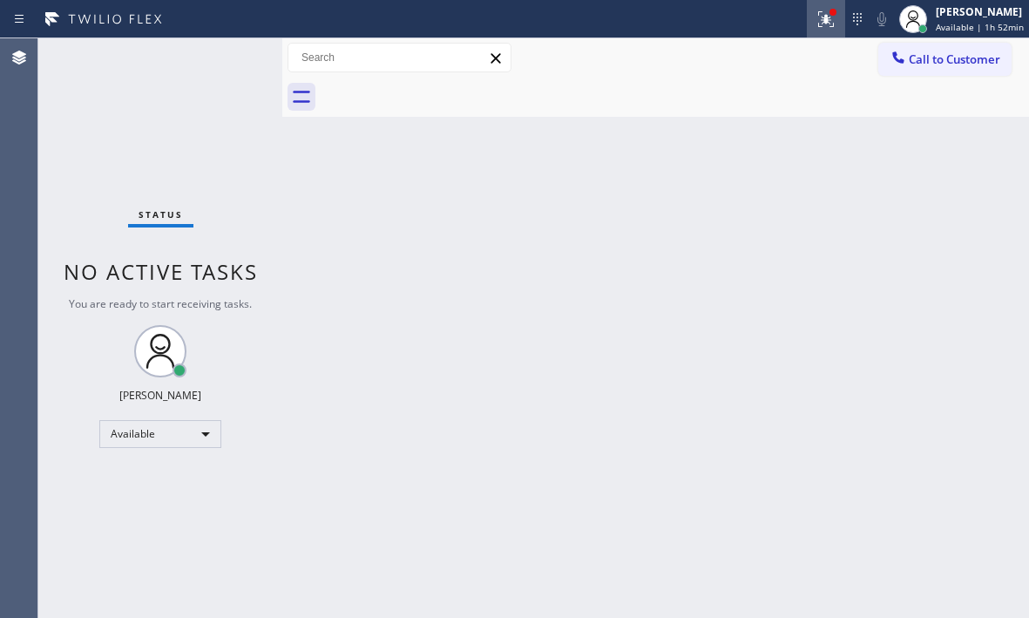
click at [818, 18] on icon at bounding box center [825, 19] width 21 height 21
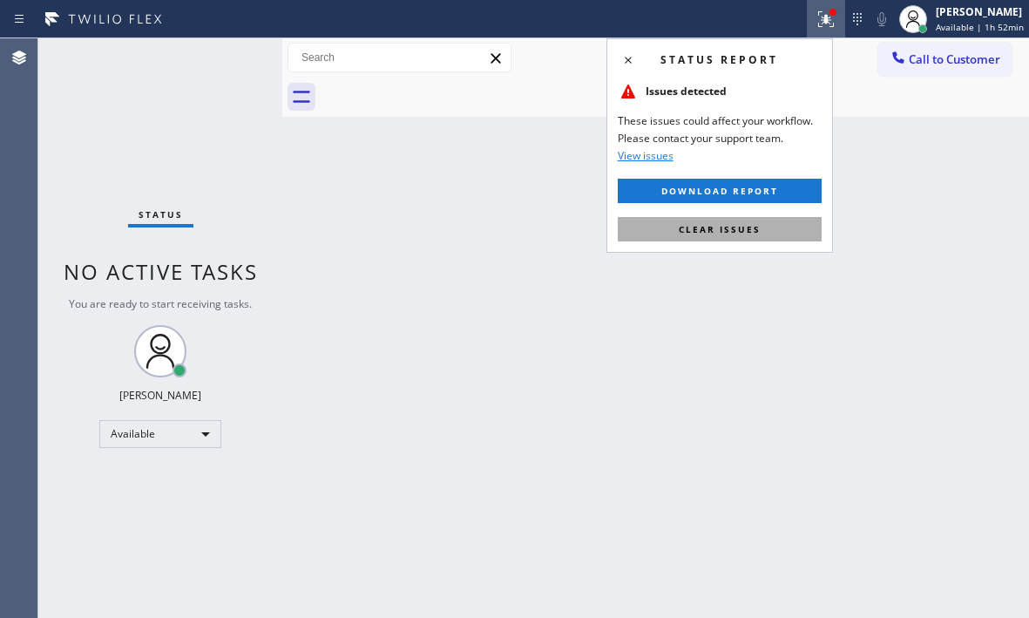
click at [741, 220] on button "Clear issues" at bounding box center [720, 229] width 204 height 24
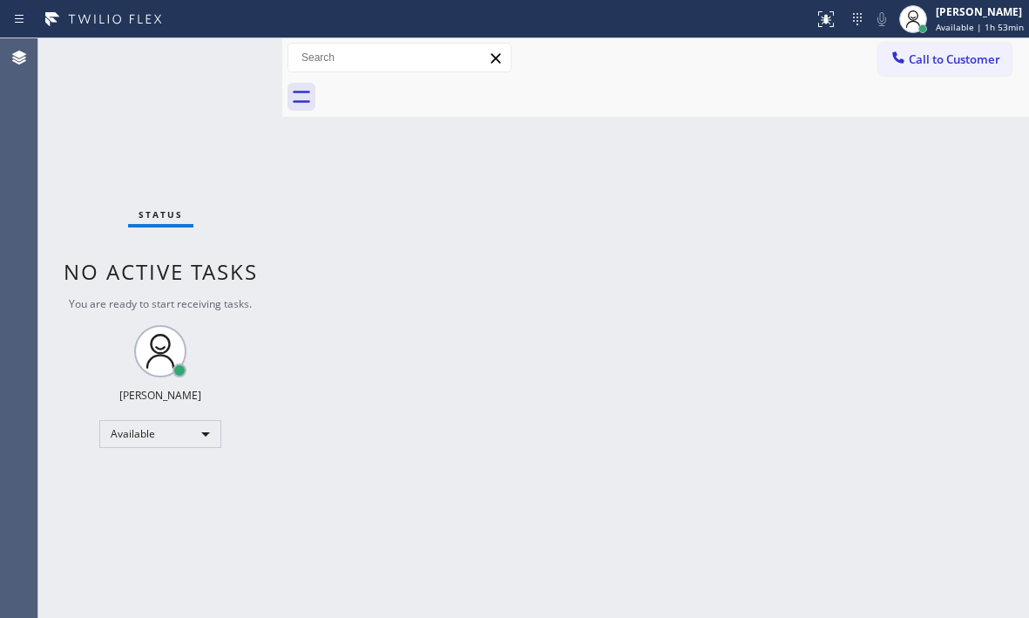
click at [469, 366] on div "Back to Dashboard Change Sender ID Customers Technicians Select a contact Outbo…" at bounding box center [655, 327] width 747 height 579
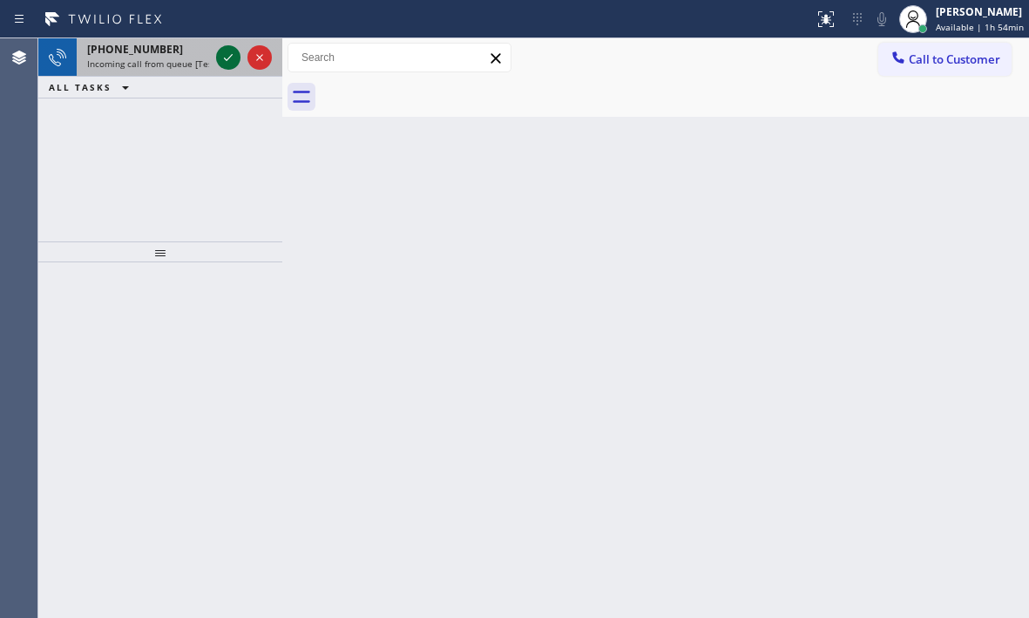
click at [230, 54] on icon at bounding box center [228, 57] width 21 height 21
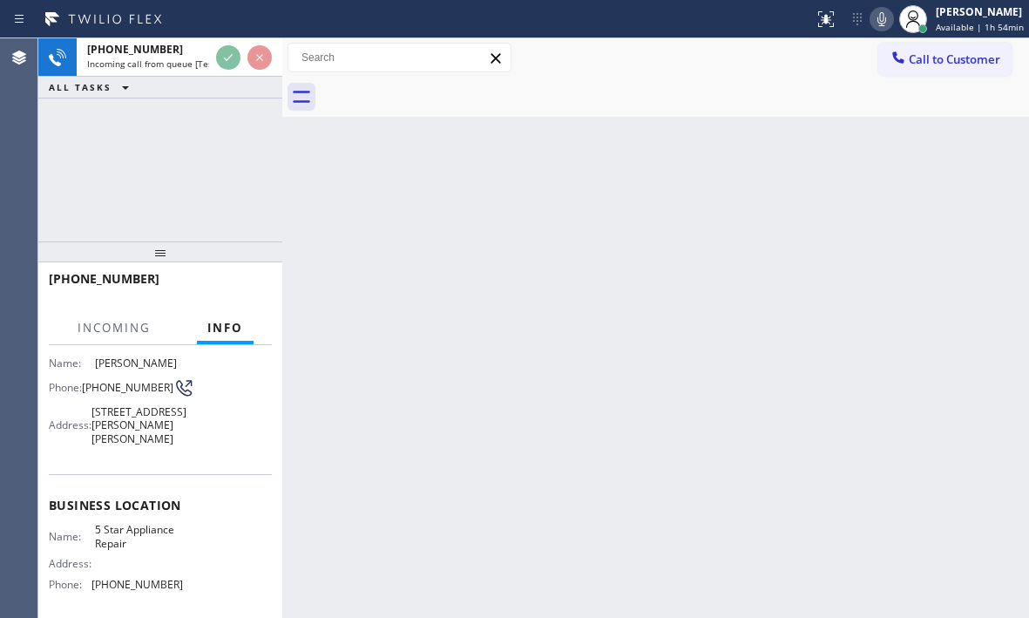
scroll to position [87, 0]
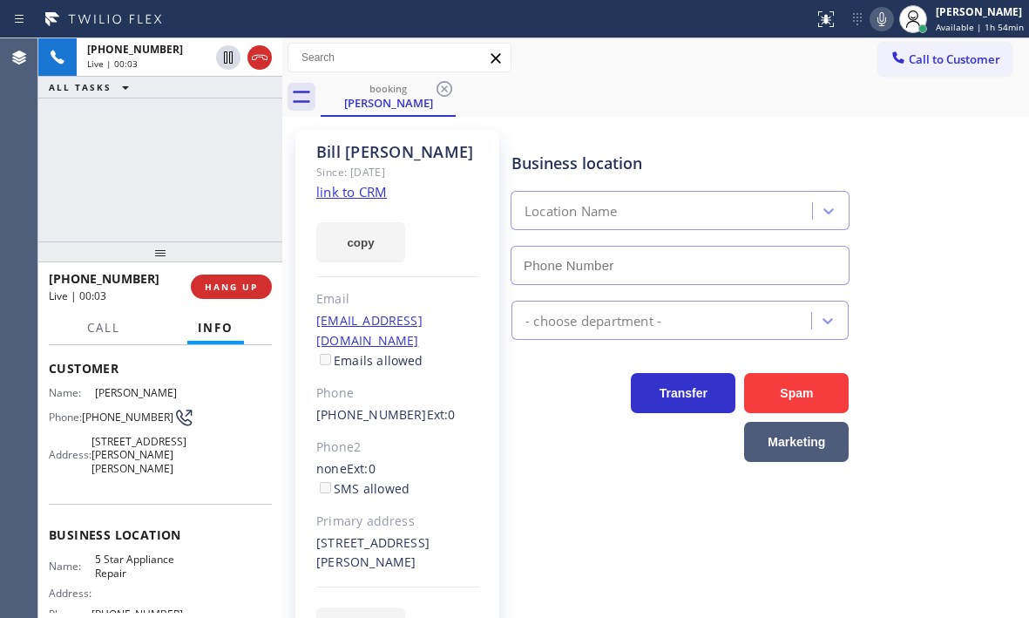
type input "[PHONE_NUMBER]"
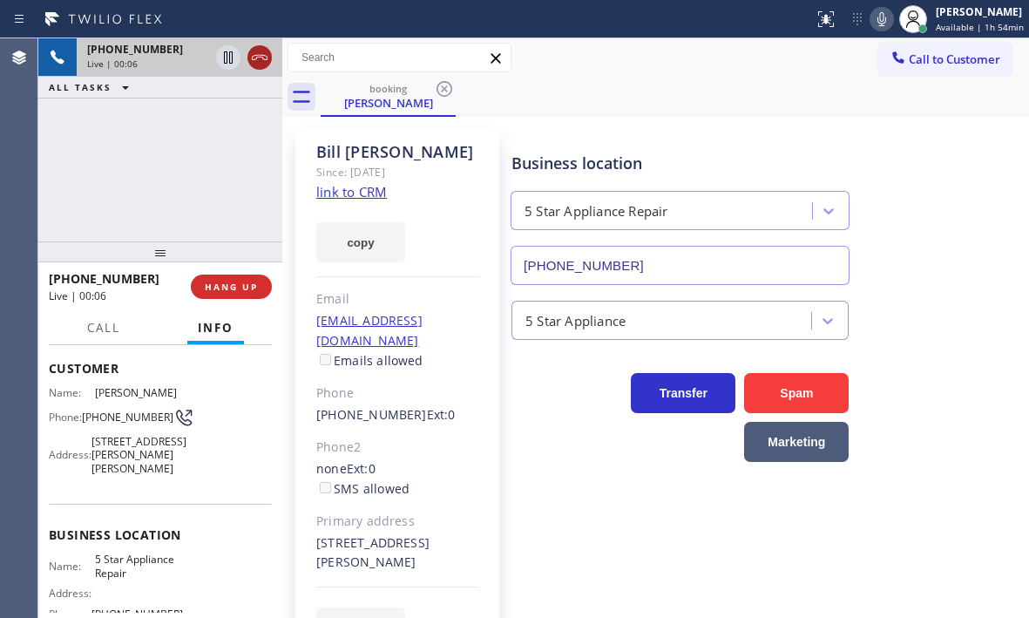
click at [253, 59] on icon at bounding box center [260, 57] width 16 height 5
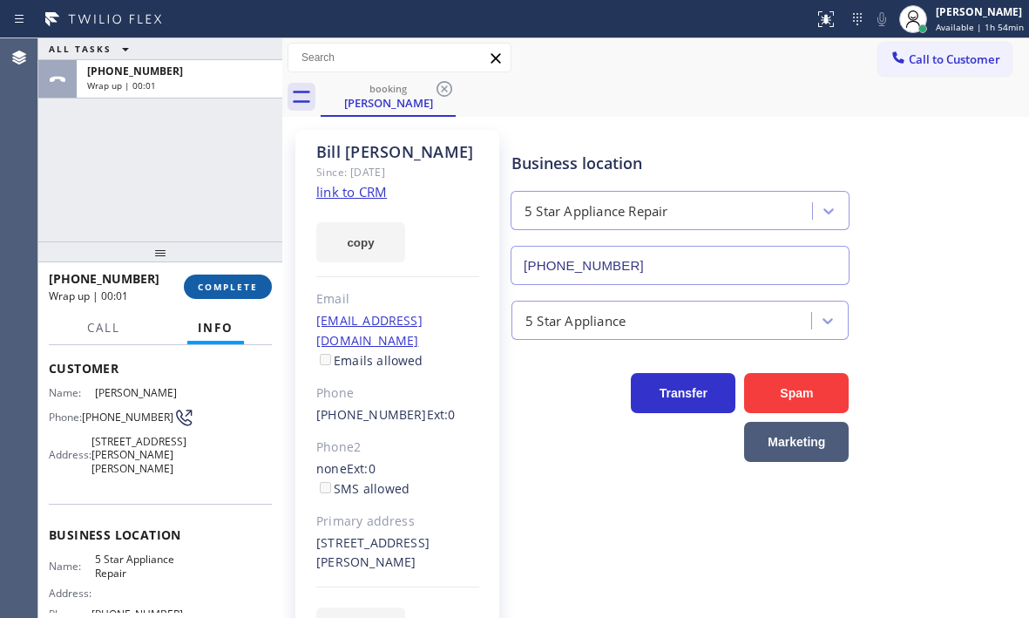
click at [233, 277] on button "COMPLETE" at bounding box center [228, 286] width 88 height 24
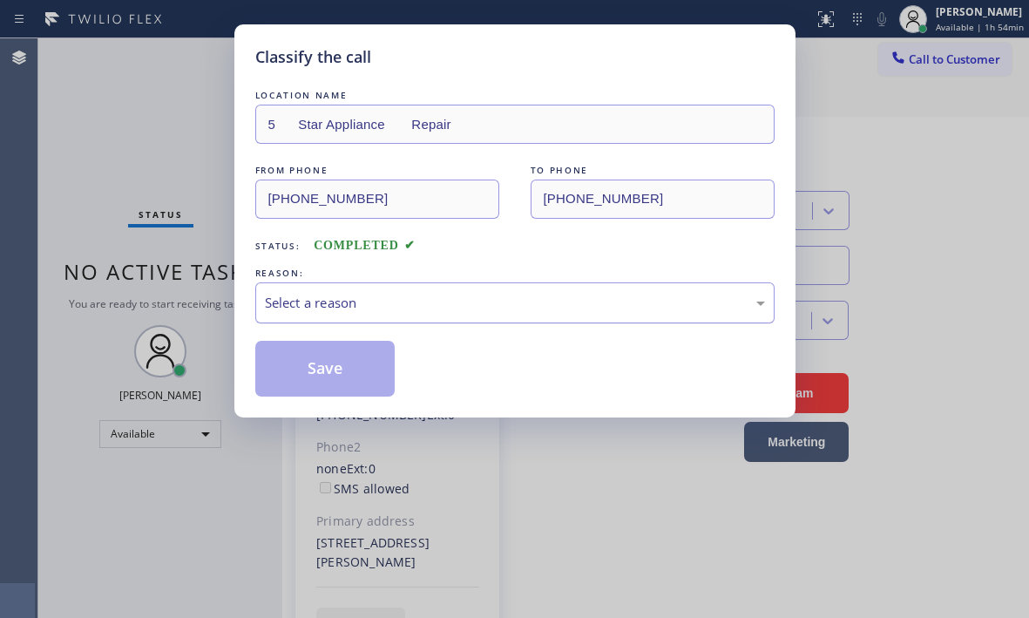
click at [389, 308] on div "Select a reason" at bounding box center [515, 303] width 500 height 20
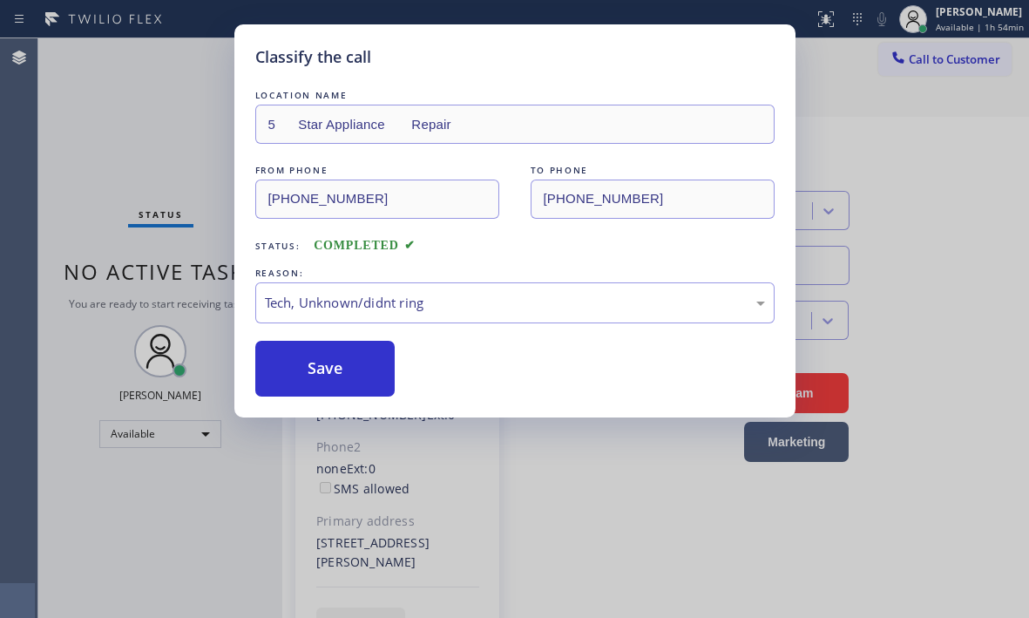
click at [355, 436] on div "Classify the call LOCATION NAME 5 Star Appliance Repair FROM PHONE [PHONE_NUMBE…" at bounding box center [514, 309] width 1029 height 618
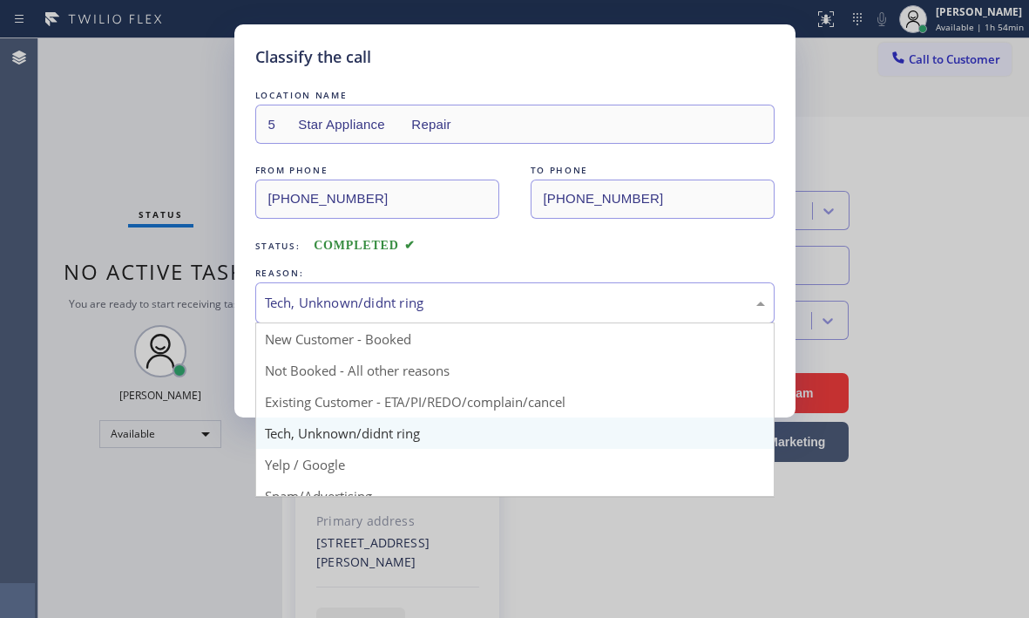
click at [358, 321] on div "Tech, Unknown/didnt ring" at bounding box center [514, 302] width 519 height 41
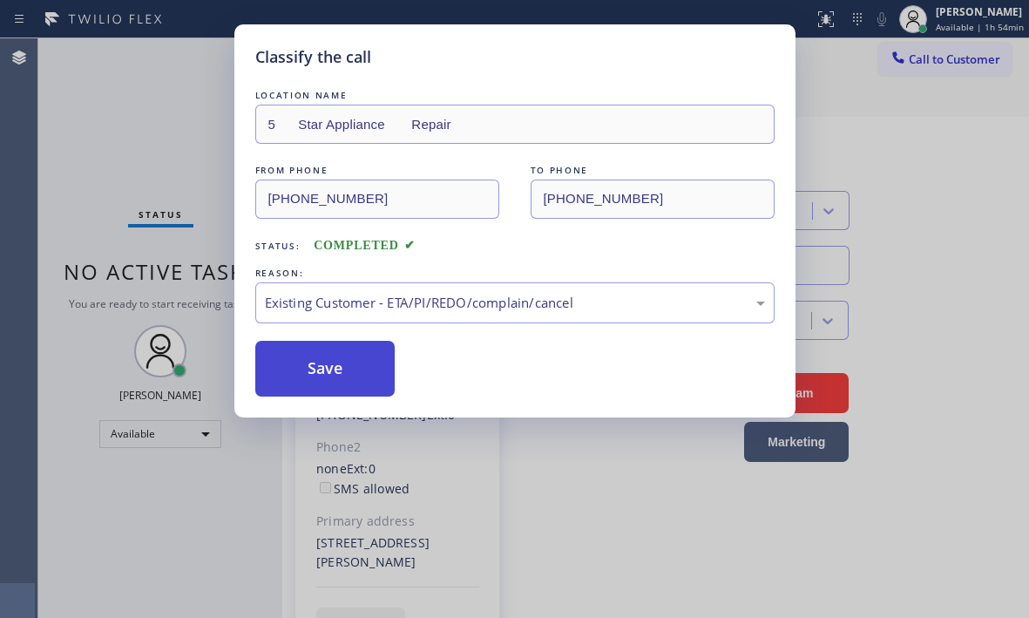
click at [311, 375] on button "Save" at bounding box center [325, 369] width 140 height 56
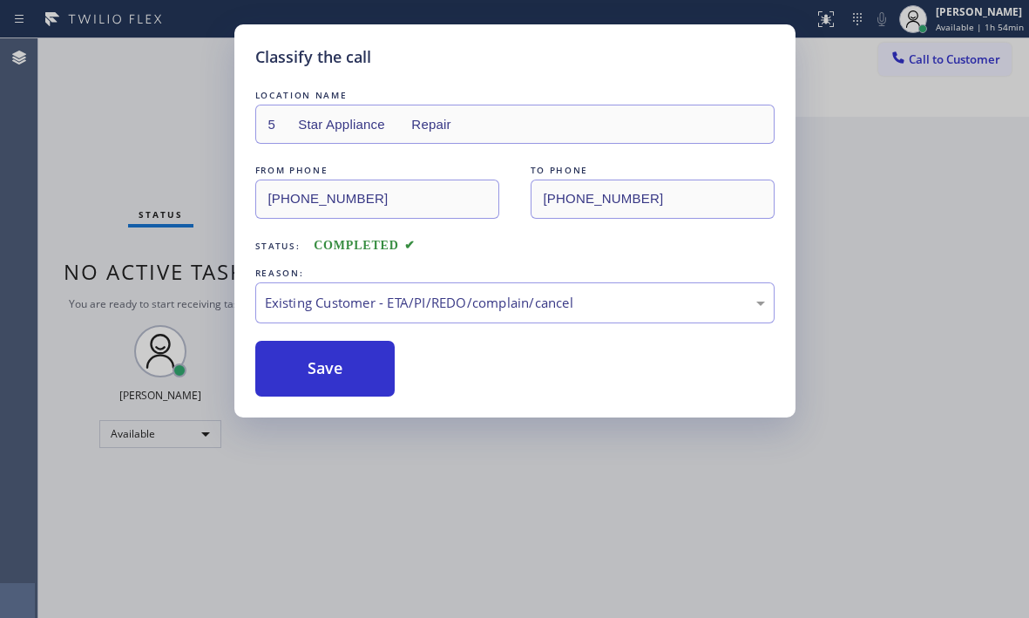
click at [896, 245] on div "Classify the call LOCATION NAME 5 Star Appliance Repair FROM PHONE [PHONE_NUMBE…" at bounding box center [514, 309] width 1029 height 618
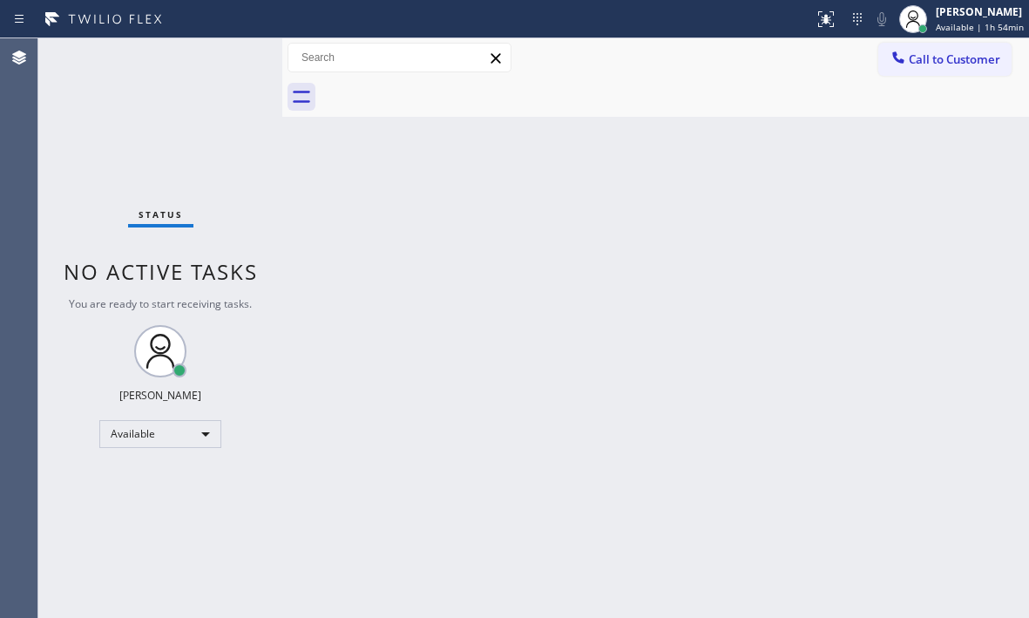
click at [245, 196] on div "Status No active tasks You are ready to start receiving tasks. [PERSON_NAME] Av…" at bounding box center [160, 327] width 244 height 579
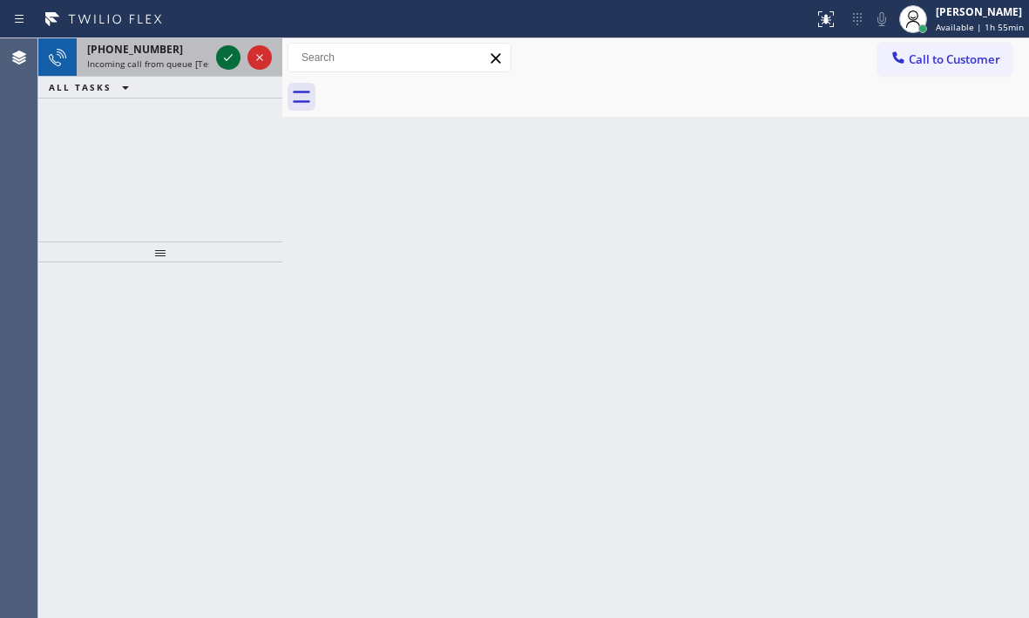
click at [225, 61] on icon at bounding box center [228, 57] width 21 height 21
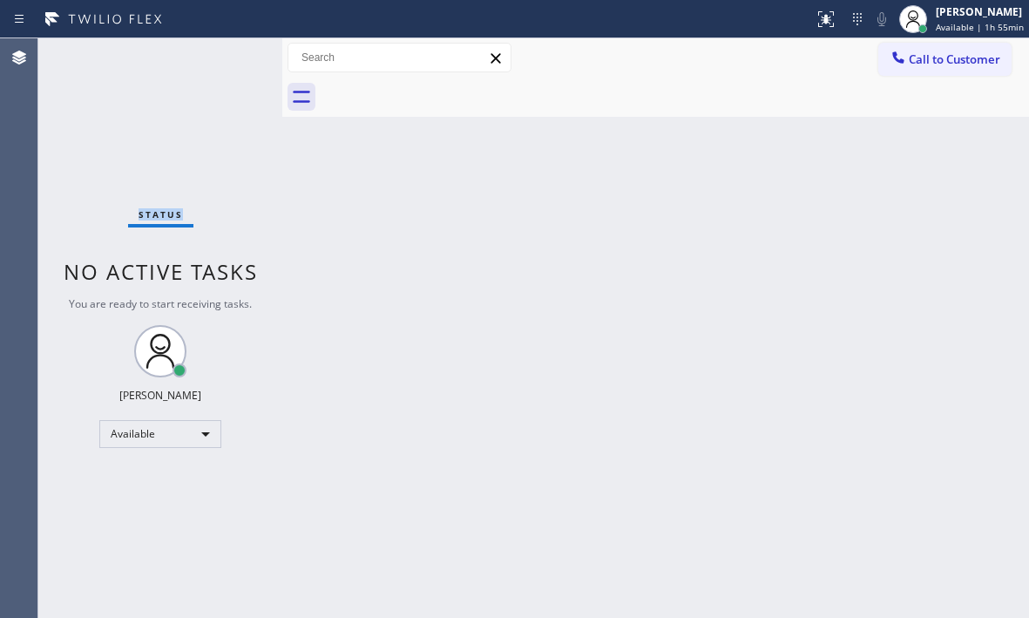
click at [225, 61] on div "Status No active tasks You are ready to start receiving tasks. [PERSON_NAME] Av…" at bounding box center [160, 327] width 244 height 579
click at [341, 422] on div "Back to Dashboard Change Sender ID Customers Technicians Select a contact Outbo…" at bounding box center [655, 327] width 747 height 579
click at [818, 23] on icon at bounding box center [823, 17] width 10 height 12
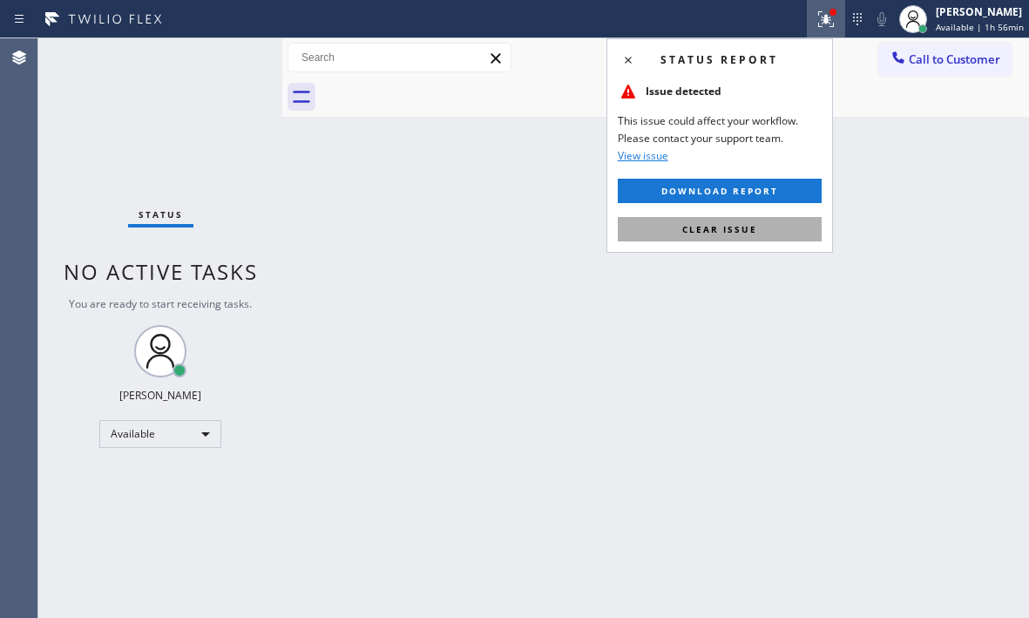
click at [705, 238] on button "Clear issue" at bounding box center [720, 229] width 204 height 24
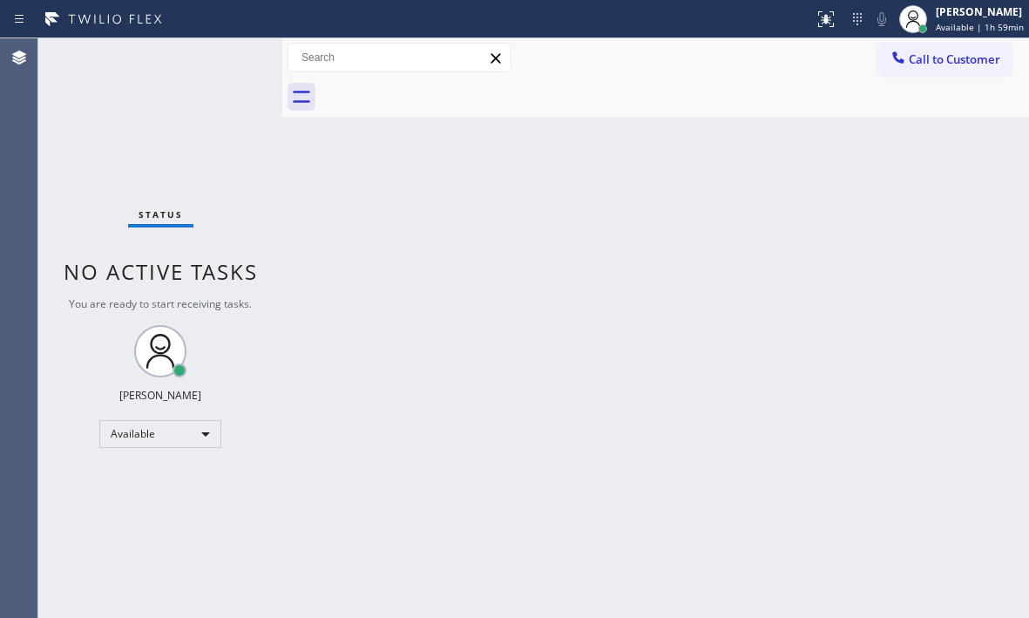
click at [223, 57] on div "Status No active tasks You are ready to start receiving tasks. [PERSON_NAME] Av…" at bounding box center [160, 327] width 244 height 579
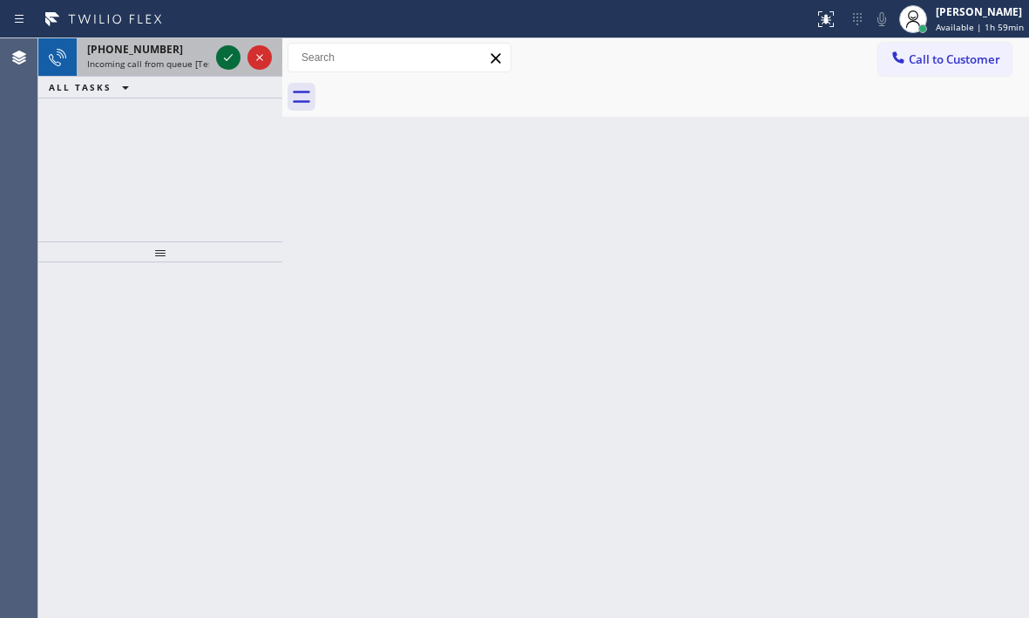
click at [217, 51] on div at bounding box center [228, 57] width 24 height 21
click at [172, 47] on div "[PHONE_NUMBER]" at bounding box center [148, 49] width 122 height 15
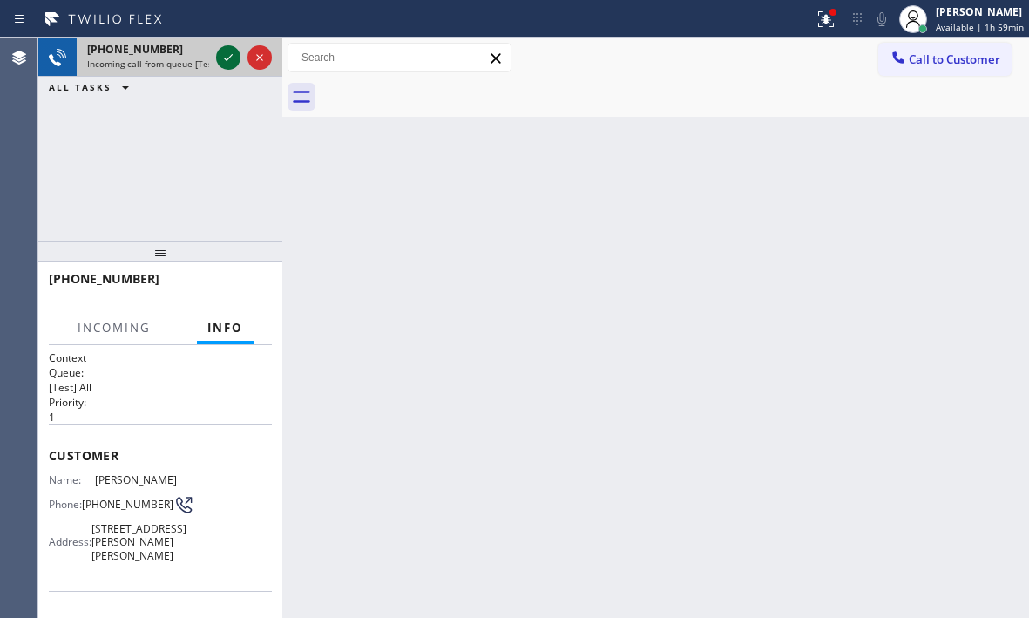
click at [220, 52] on icon at bounding box center [228, 57] width 21 height 21
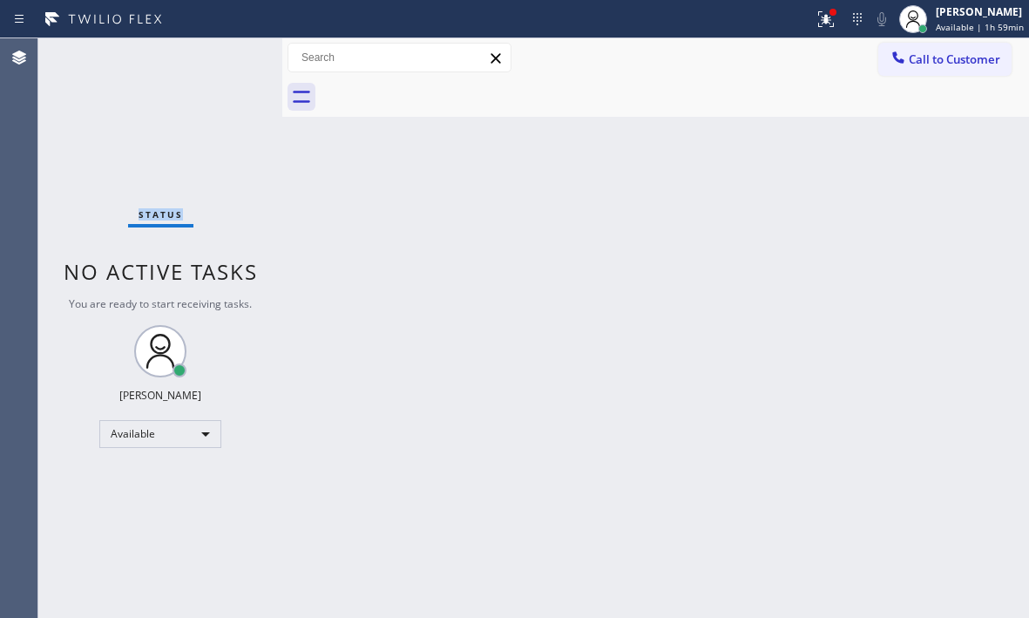
click at [220, 52] on div "Status No active tasks You are ready to start receiving tasks. [PERSON_NAME] Av…" at bounding box center [160, 327] width 244 height 579
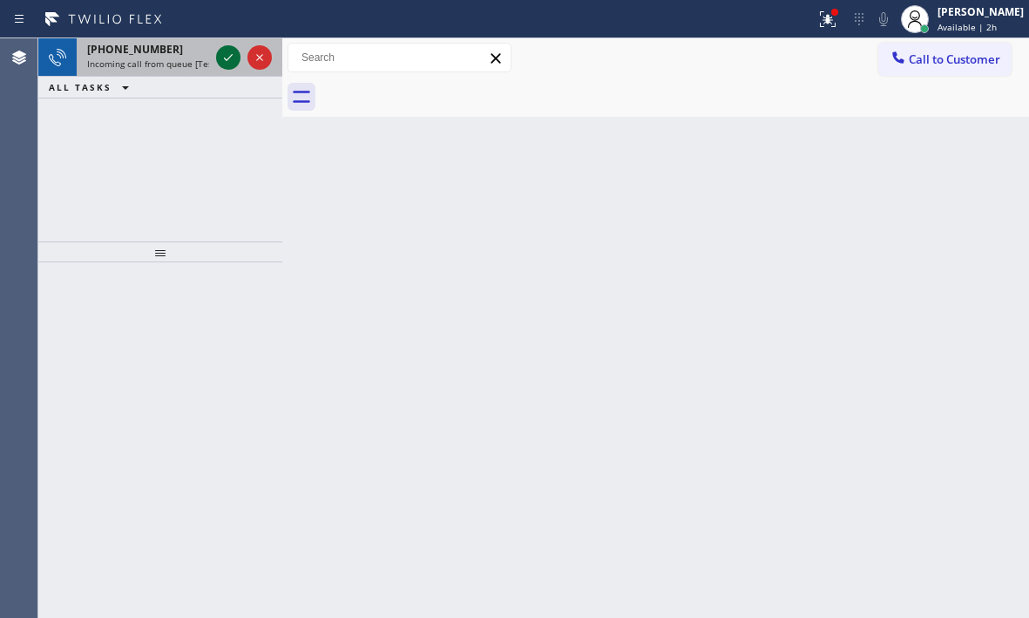
click at [220, 55] on icon at bounding box center [228, 57] width 21 height 21
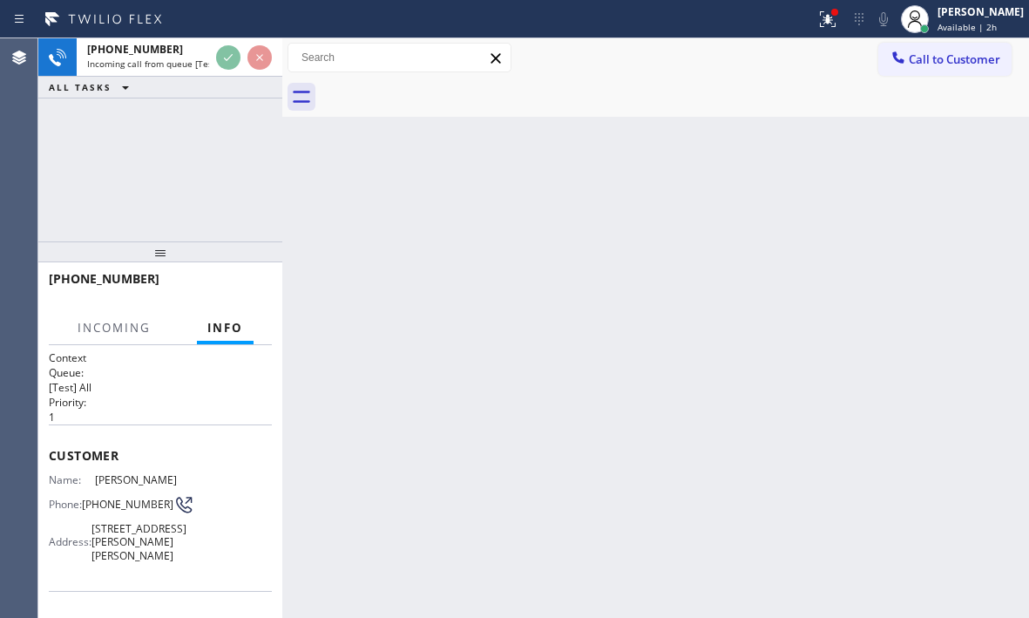
scroll to position [261, 0]
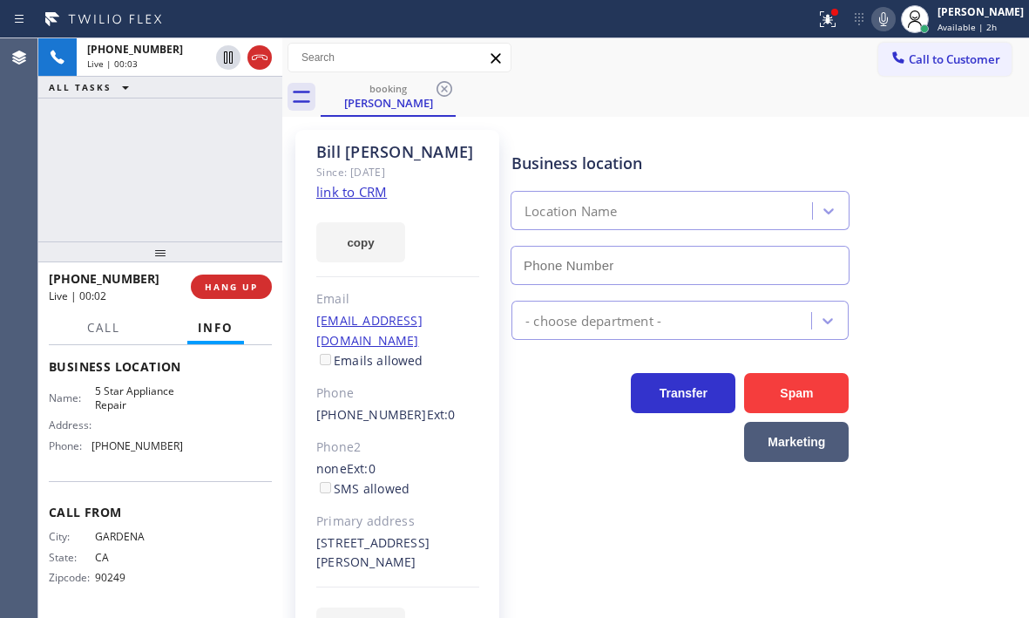
type input "[PHONE_NUMBER]"
click at [347, 187] on link "link to CRM" at bounding box center [351, 191] width 71 height 17
click at [239, 289] on span "HANG UP" at bounding box center [231, 287] width 53 height 12
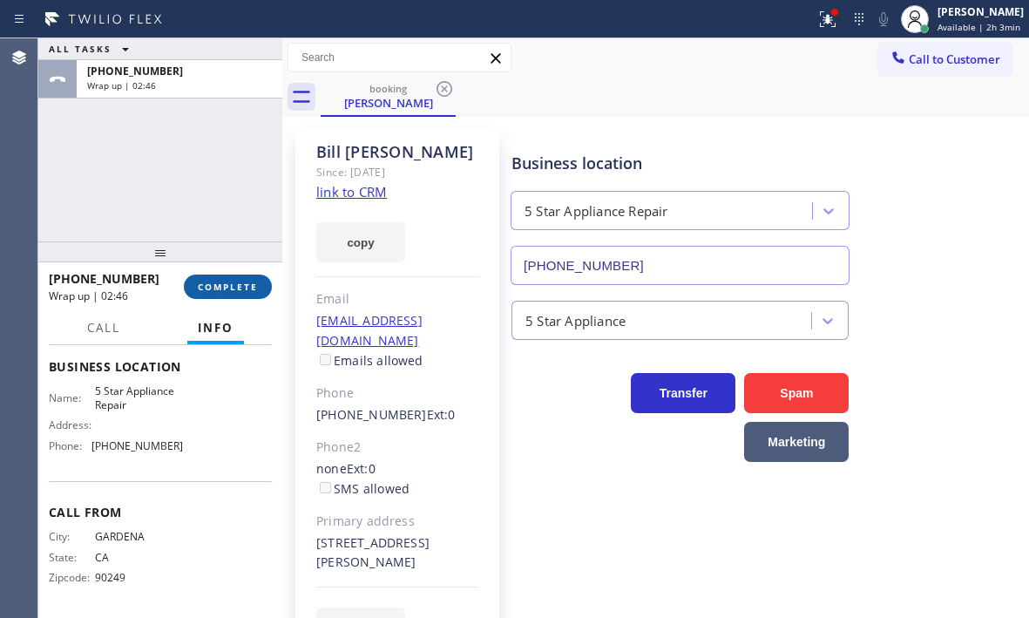
click at [211, 290] on span "COMPLETE" at bounding box center [228, 287] width 60 height 12
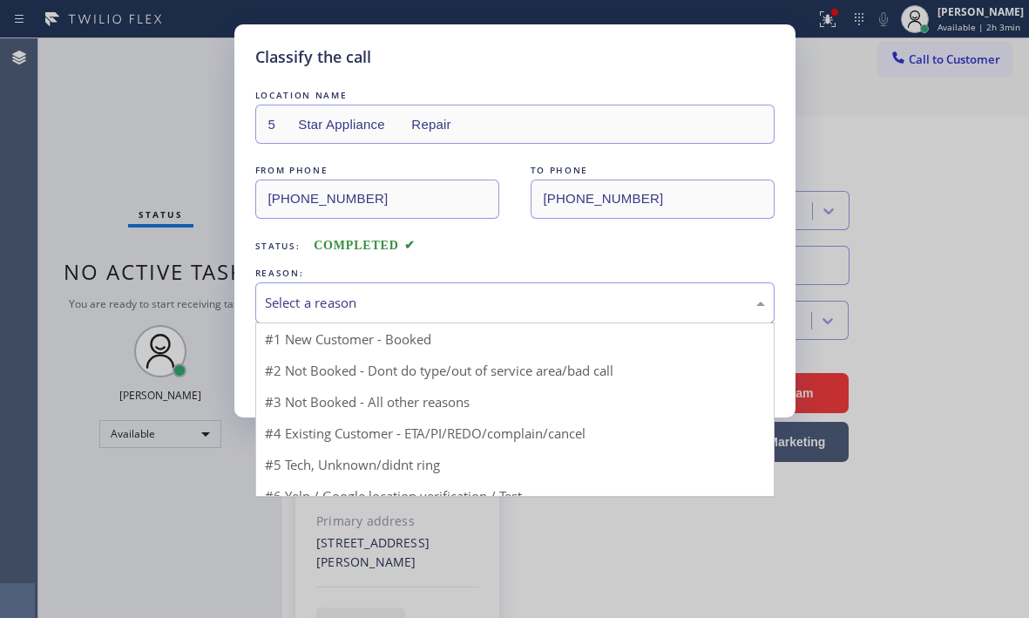
click at [463, 295] on div "Select a reason" at bounding box center [515, 303] width 500 height 20
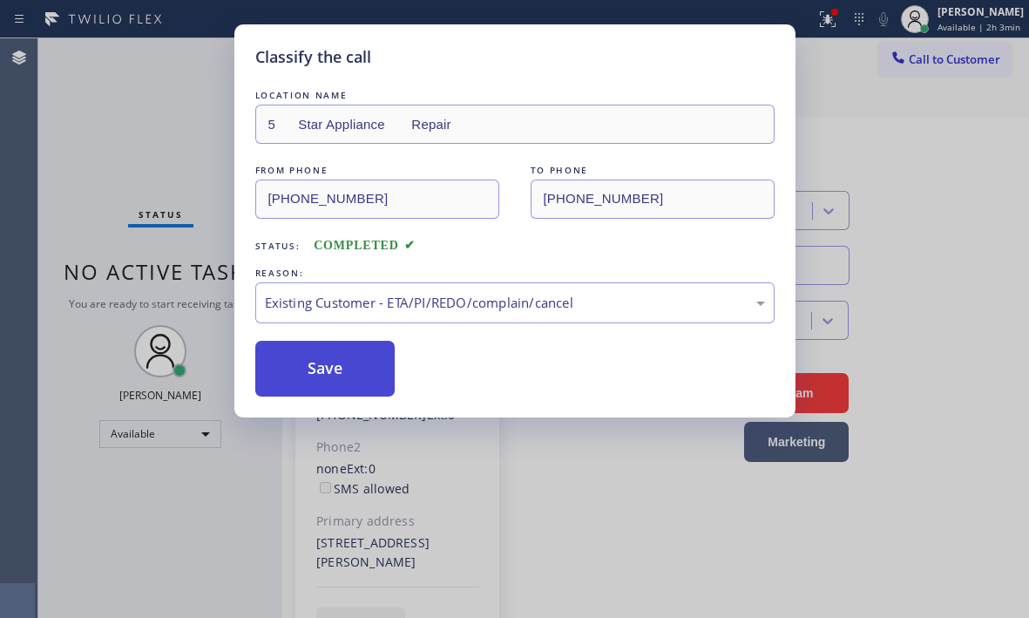
click at [332, 374] on button "Save" at bounding box center [325, 369] width 140 height 56
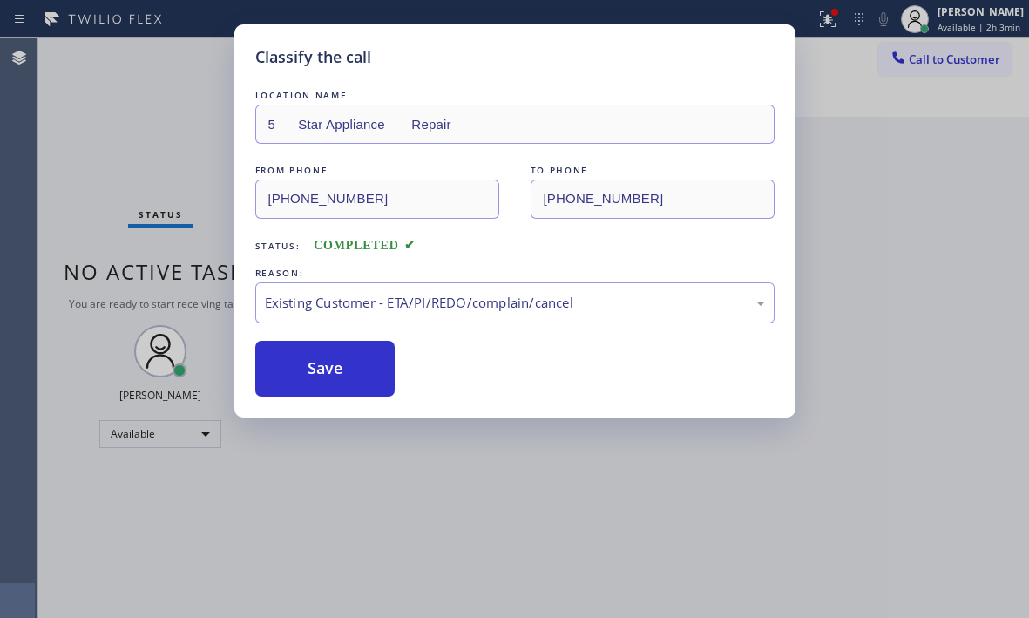
click at [939, 20] on div "Classify the call LOCATION NAME 5 Star Appliance Repair FROM PHONE [PHONE_NUMBE…" at bounding box center [514, 309] width 1029 height 618
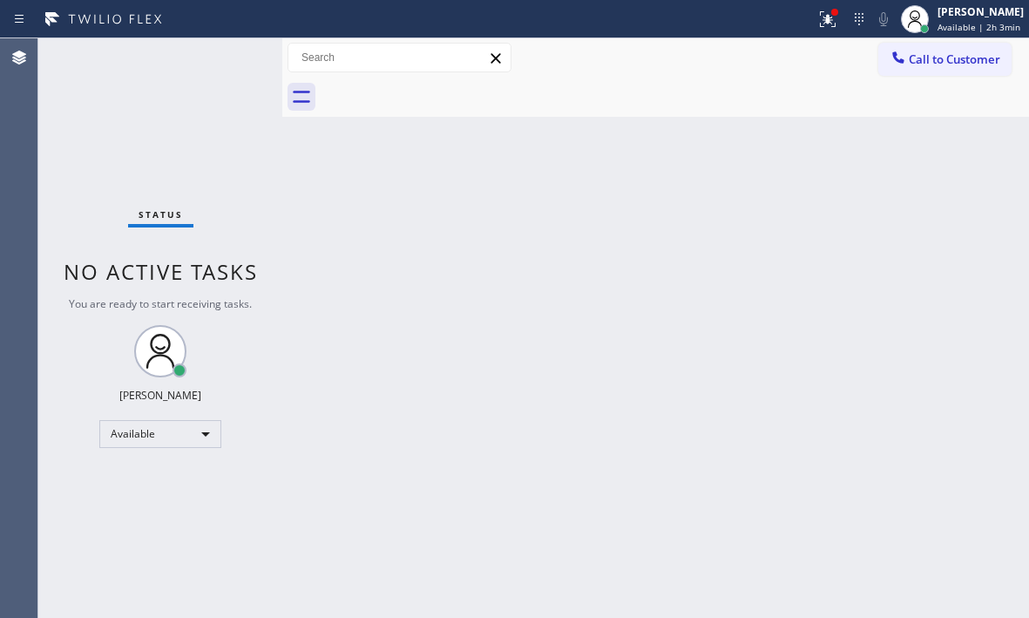
click at [939, 20] on div "[PERSON_NAME] Available | 2h 3min" at bounding box center [981, 18] width 95 height 30
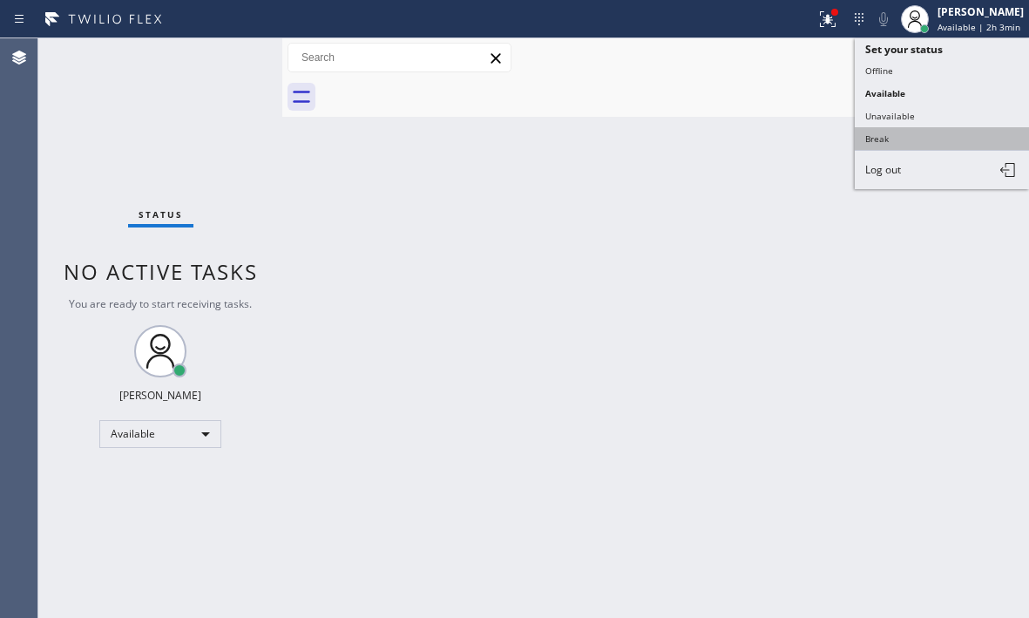
click at [897, 139] on button "Break" at bounding box center [942, 138] width 174 height 23
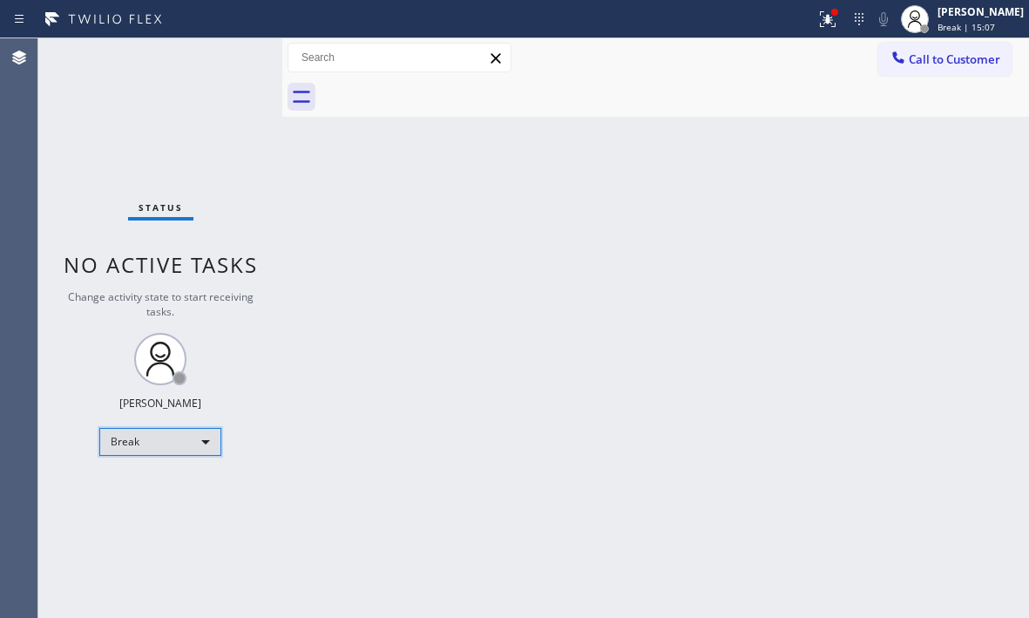
click at [197, 444] on div "Break" at bounding box center [160, 442] width 122 height 28
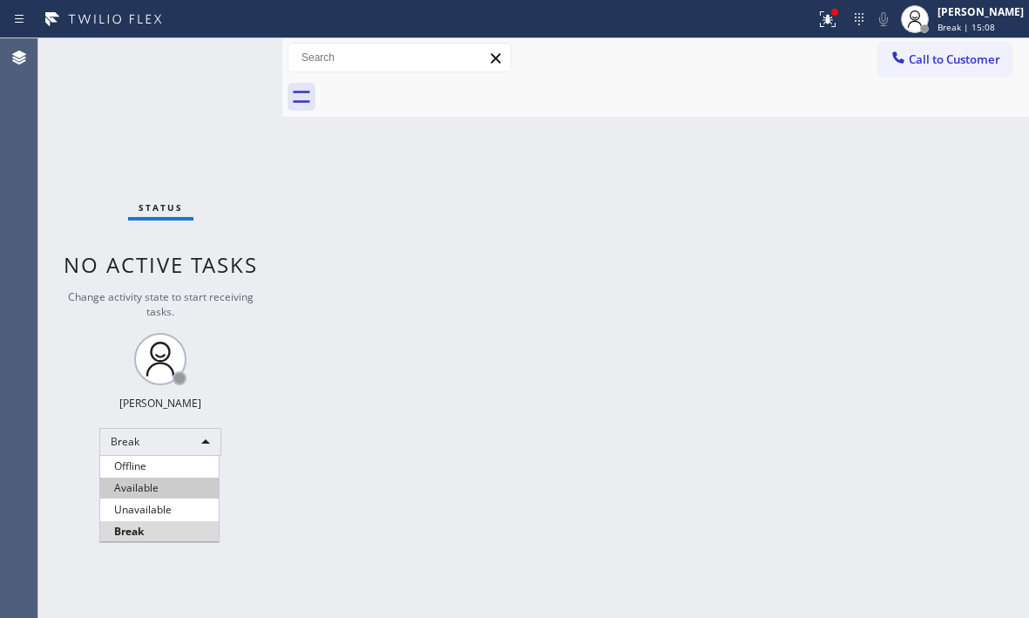
click at [171, 486] on li "Available" at bounding box center [159, 487] width 118 height 21
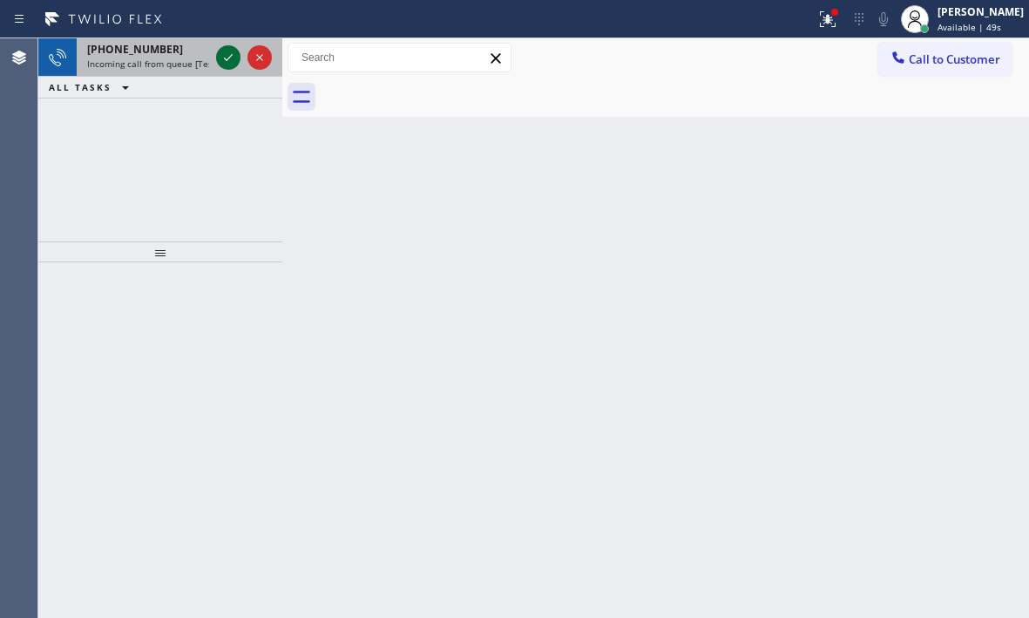
click at [227, 56] on icon at bounding box center [228, 57] width 21 height 21
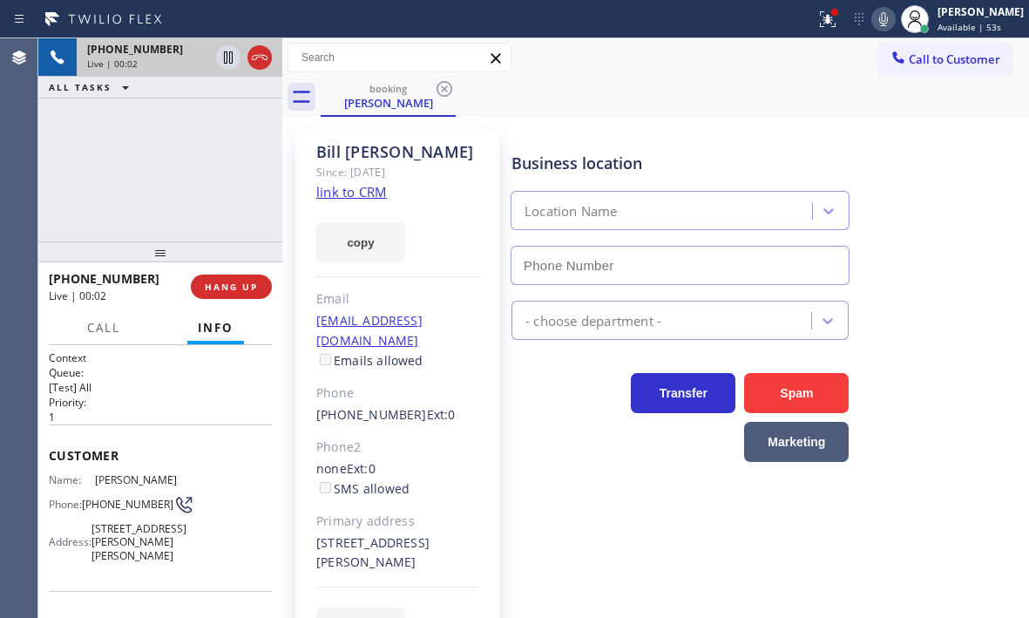
type input "[PHONE_NUMBER]"
click at [227, 62] on icon at bounding box center [228, 57] width 9 height 12
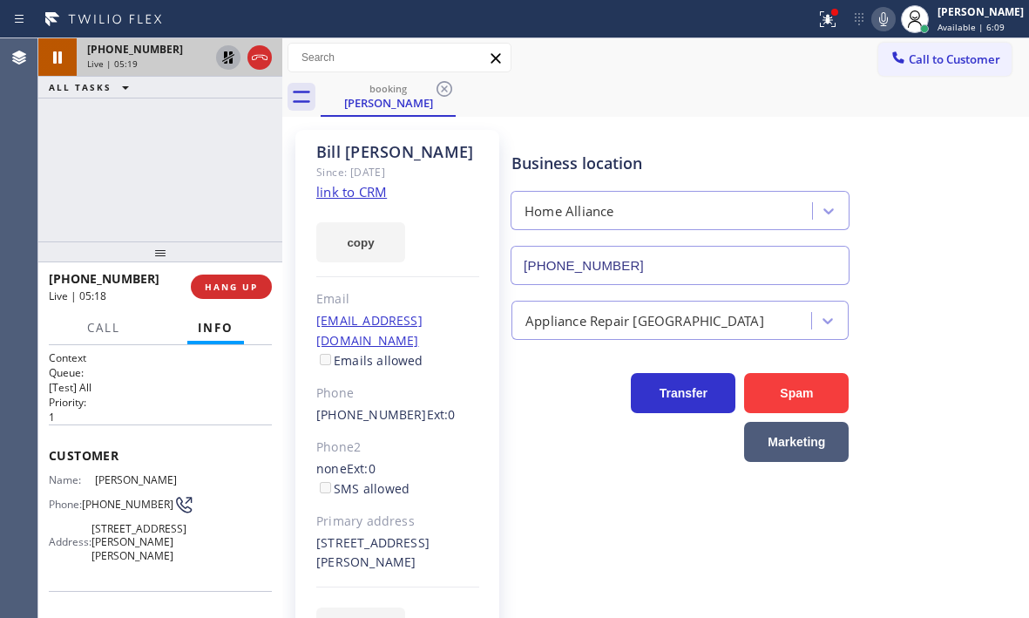
click at [226, 60] on icon at bounding box center [228, 57] width 21 height 21
click at [232, 135] on div "[PHONE_NUMBER] Live | 06:06 ALL TASKS ALL TASKS ACTIVE TASKS TASKS IN WRAP UP" at bounding box center [160, 139] width 244 height 203
click at [234, 291] on span "HANG UP" at bounding box center [231, 287] width 53 height 12
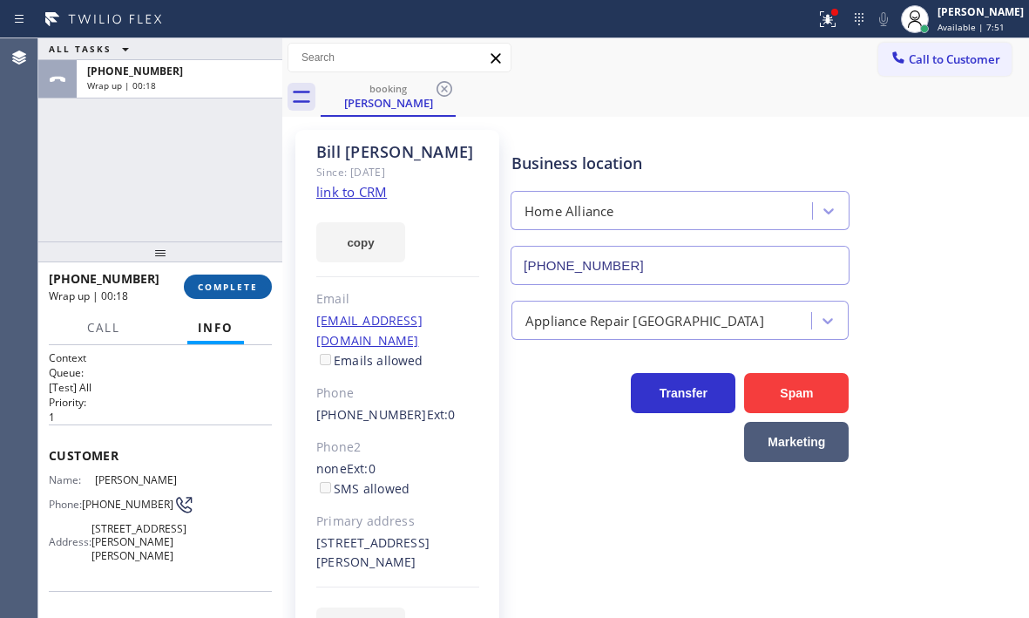
click at [233, 285] on span "COMPLETE" at bounding box center [228, 287] width 60 height 12
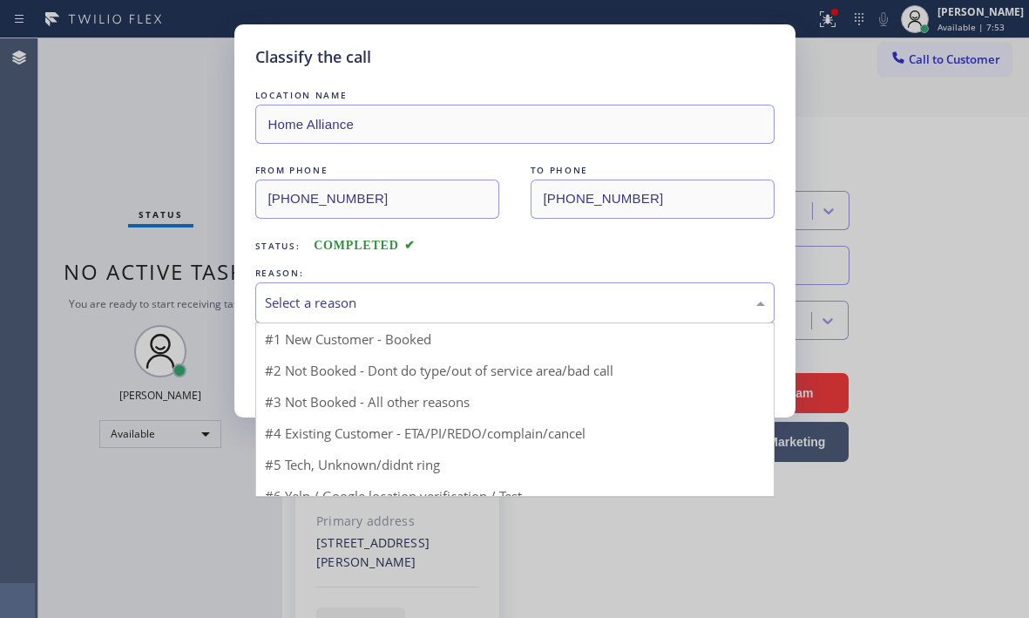
click at [445, 304] on div "Select a reason" at bounding box center [515, 303] width 500 height 20
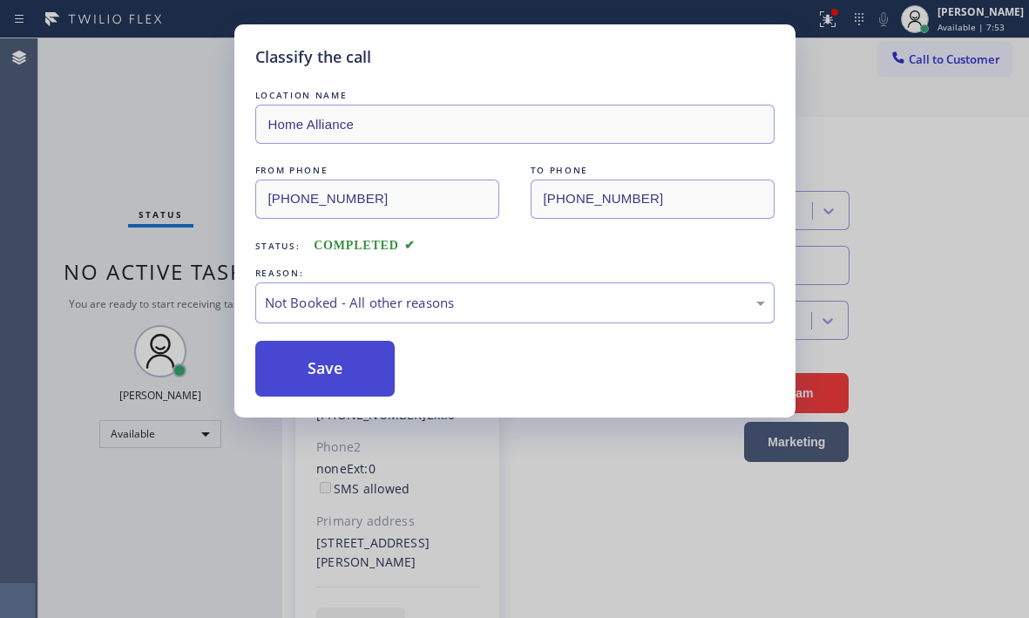
click at [304, 371] on button "Save" at bounding box center [325, 369] width 140 height 56
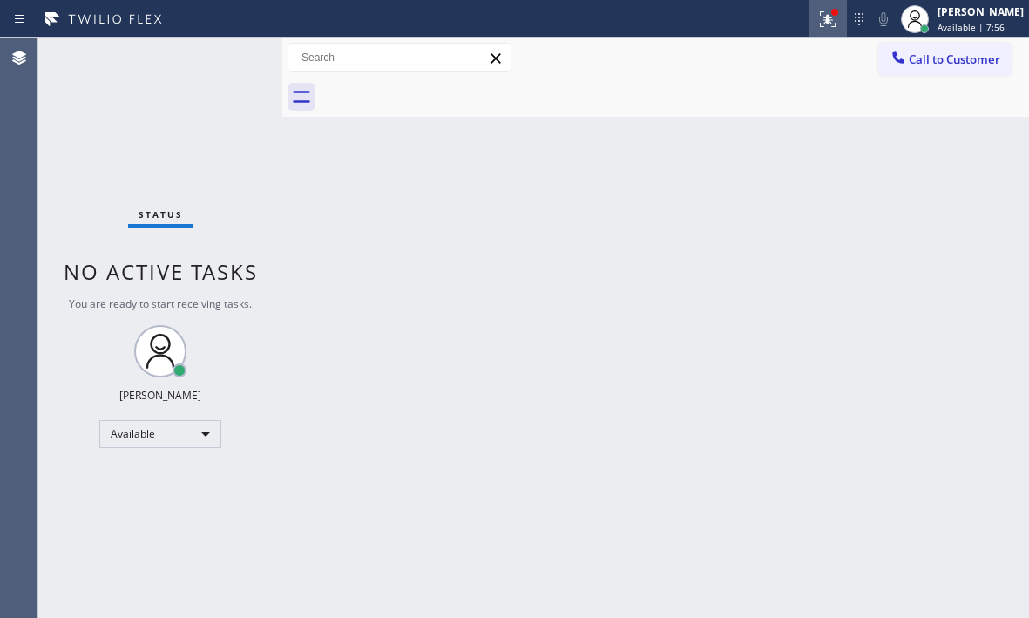
click at [821, 19] on icon at bounding box center [827, 19] width 21 height 21
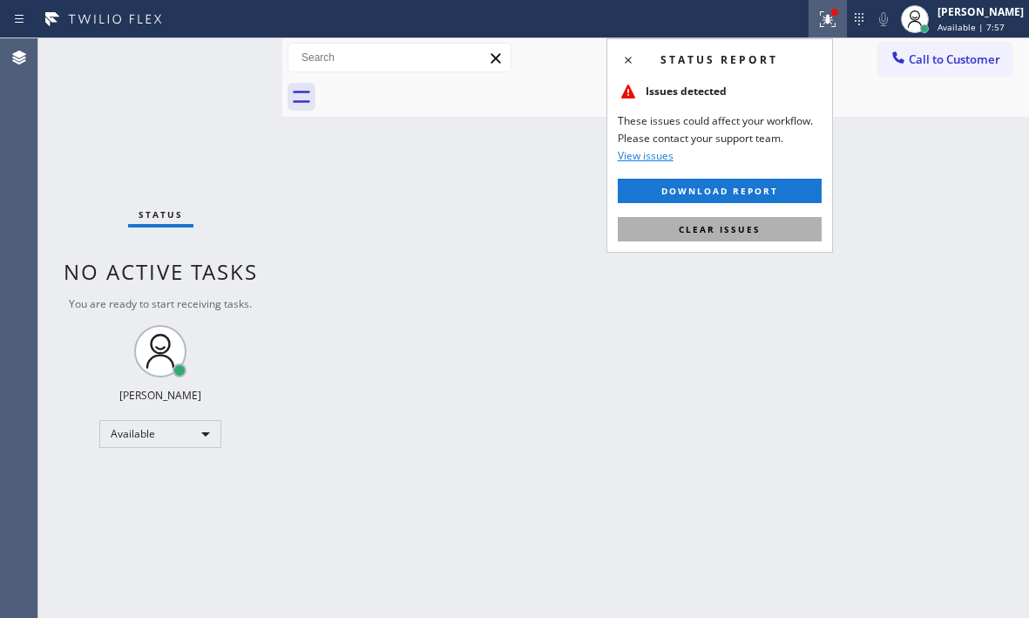
click at [755, 227] on span "Clear issues" at bounding box center [720, 229] width 82 height 12
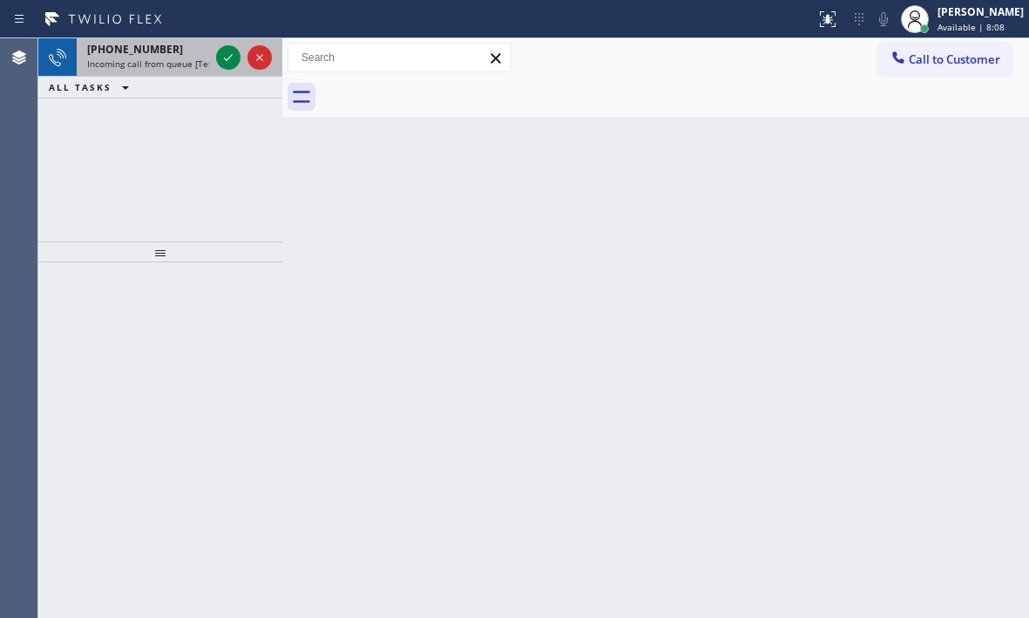
click at [172, 56] on div "[PHONE_NUMBER]" at bounding box center [148, 49] width 122 height 15
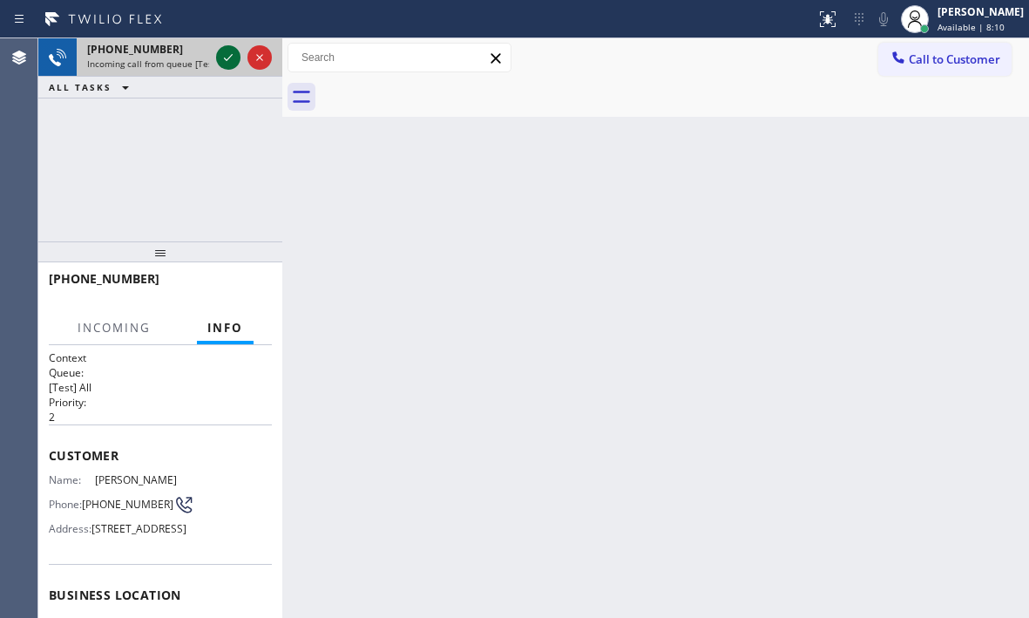
click at [229, 58] on icon at bounding box center [228, 57] width 9 height 7
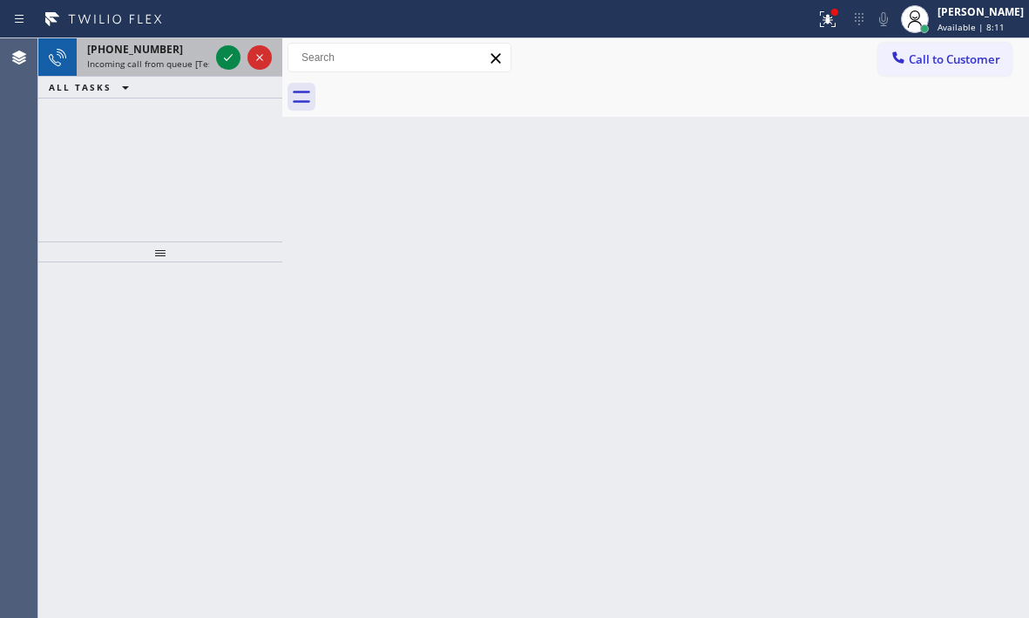
click at [190, 51] on div "[PHONE_NUMBER]" at bounding box center [148, 49] width 122 height 15
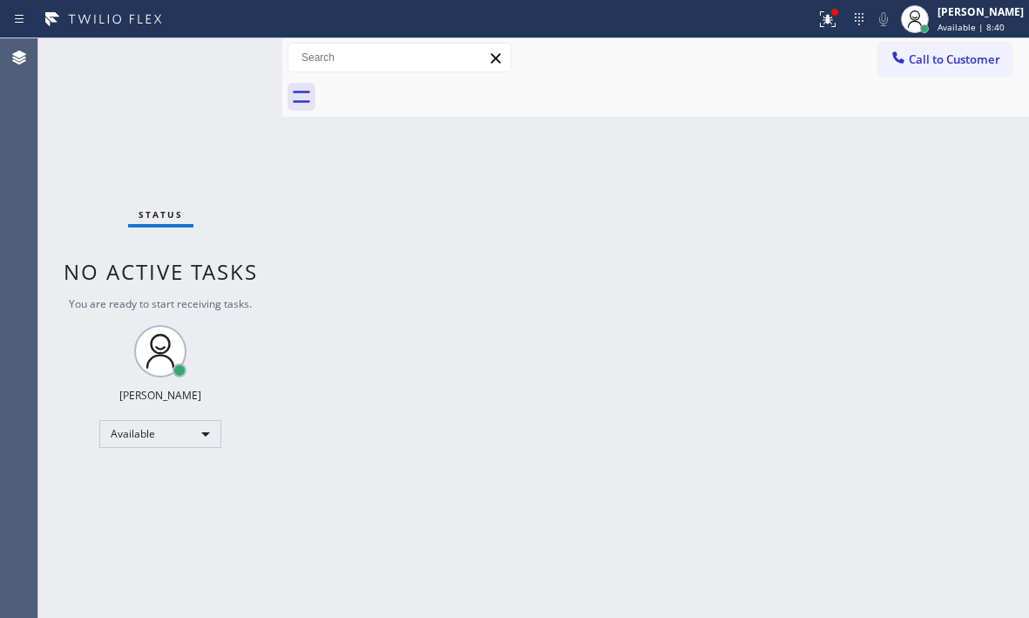
click at [576, 201] on div "Back to Dashboard Change Sender ID Customers Technicians Select a contact Outbo…" at bounding box center [655, 327] width 747 height 579
click at [817, 29] on icon at bounding box center [827, 19] width 21 height 21
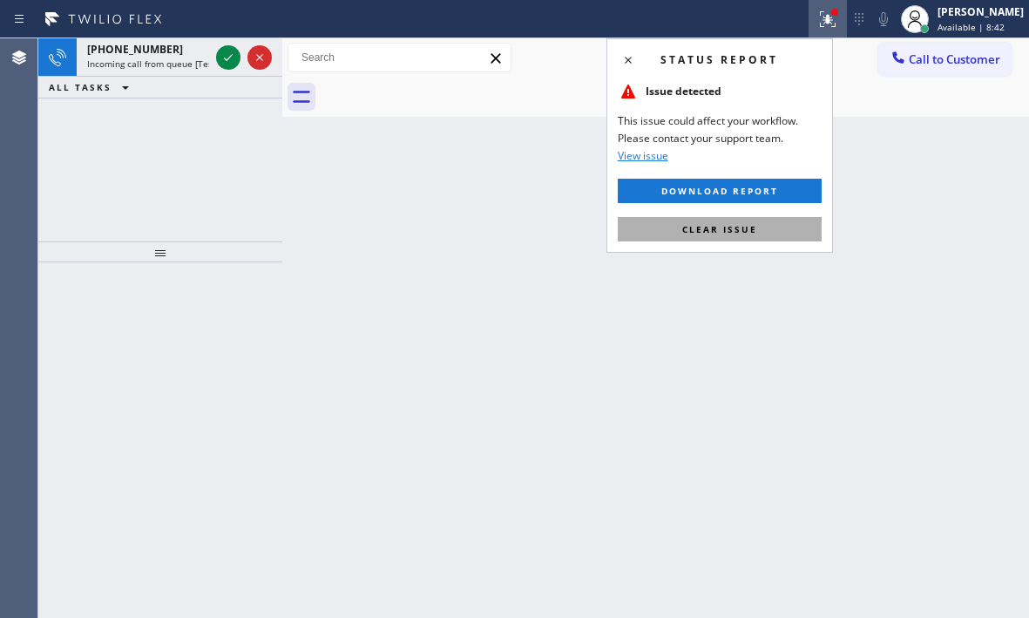
click at [735, 224] on span "Clear issue" at bounding box center [719, 229] width 75 height 12
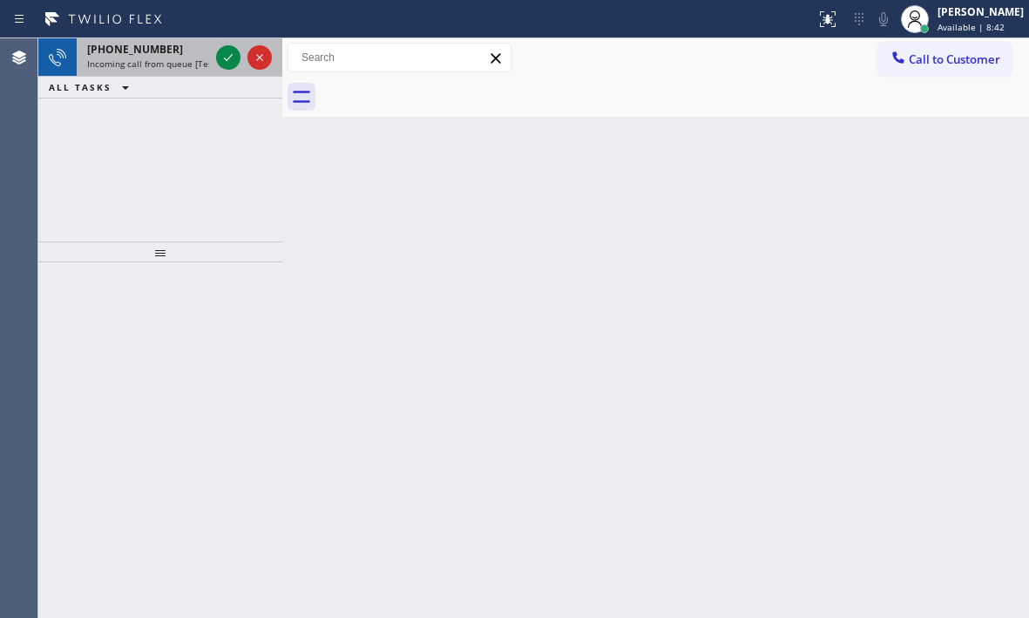
click at [178, 46] on div "[PHONE_NUMBER]" at bounding box center [148, 49] width 122 height 15
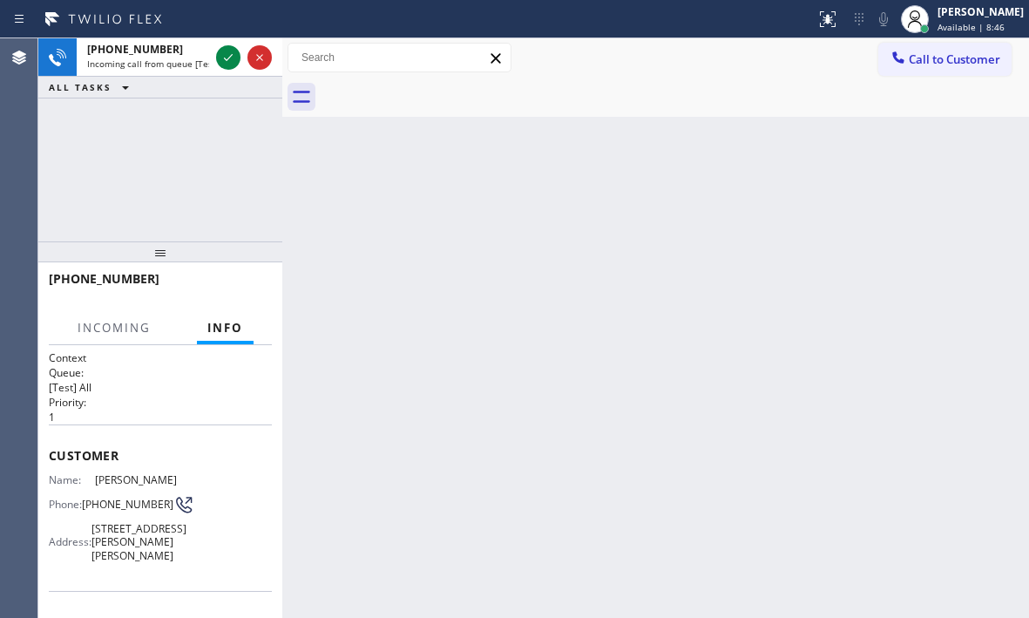
click at [766, 8] on div at bounding box center [407, 19] width 801 height 28
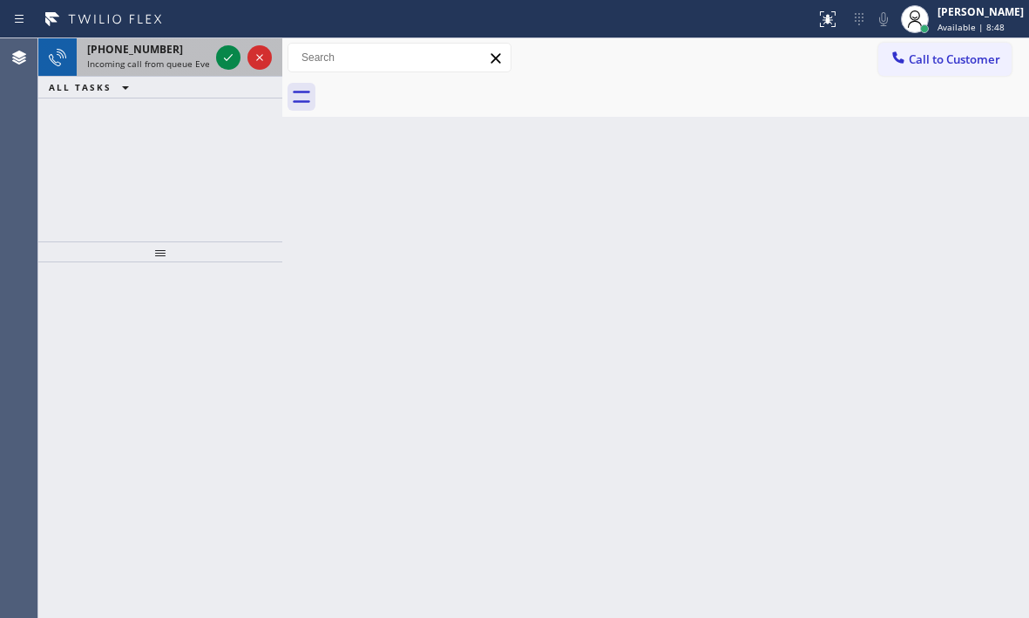
click at [176, 51] on div "[PHONE_NUMBER]" at bounding box center [148, 49] width 122 height 15
click at [183, 45] on div "[PHONE_NUMBER]" at bounding box center [148, 49] width 122 height 15
click at [179, 52] on div "[PHONE_NUMBER]" at bounding box center [148, 49] width 122 height 15
click at [176, 47] on div "[PHONE_NUMBER]" at bounding box center [148, 49] width 122 height 15
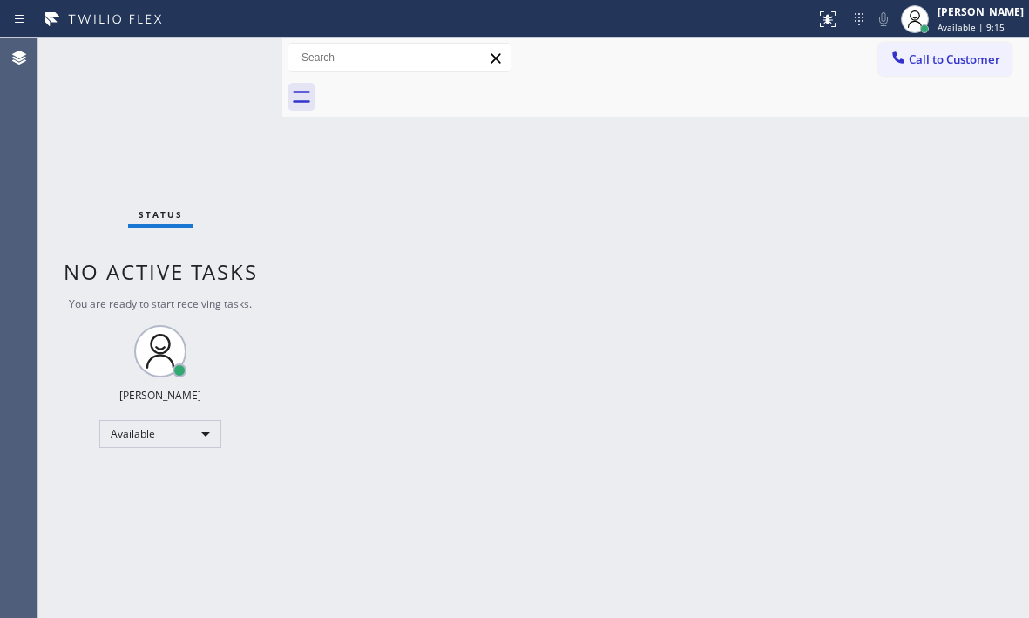
click at [163, 86] on div "Status No active tasks You are ready to start receiving tasks. [PERSON_NAME] Av…" at bounding box center [160, 327] width 244 height 579
click at [223, 58] on div "Status No active tasks You are ready to start receiving tasks. [PERSON_NAME] Av…" at bounding box center [160, 327] width 244 height 579
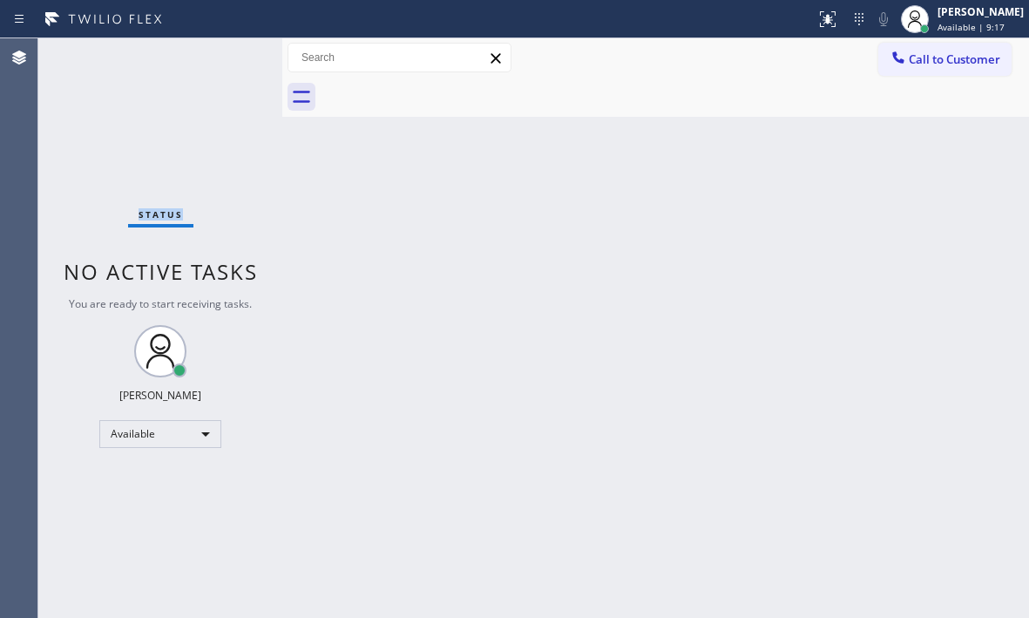
click at [224, 57] on div "Status No active tasks You are ready to start receiving tasks. [PERSON_NAME] Av…" at bounding box center [160, 327] width 244 height 579
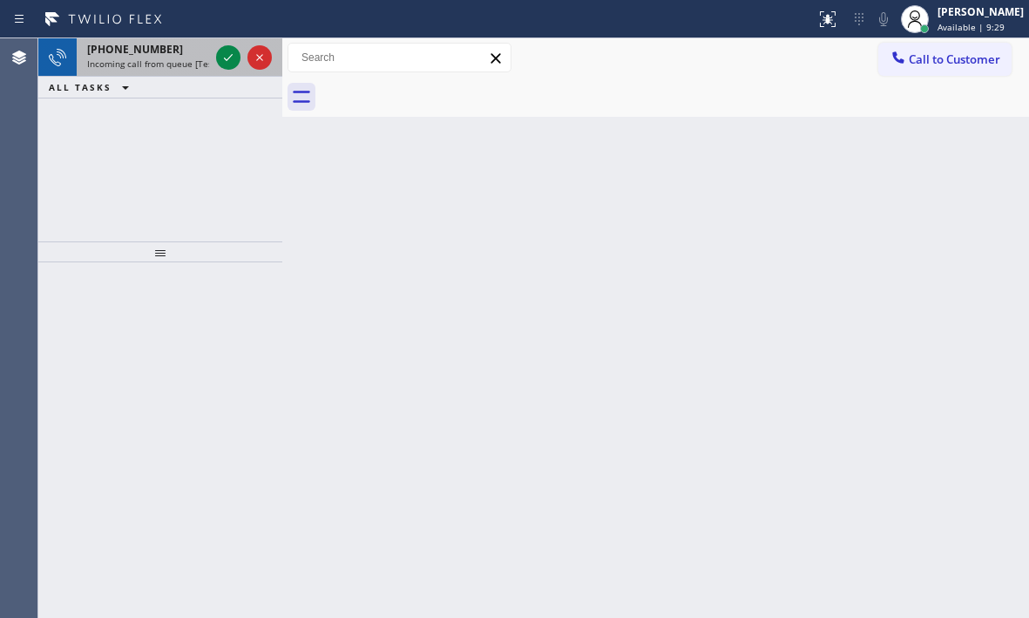
click at [185, 51] on div "[PHONE_NUMBER]" at bounding box center [148, 49] width 122 height 15
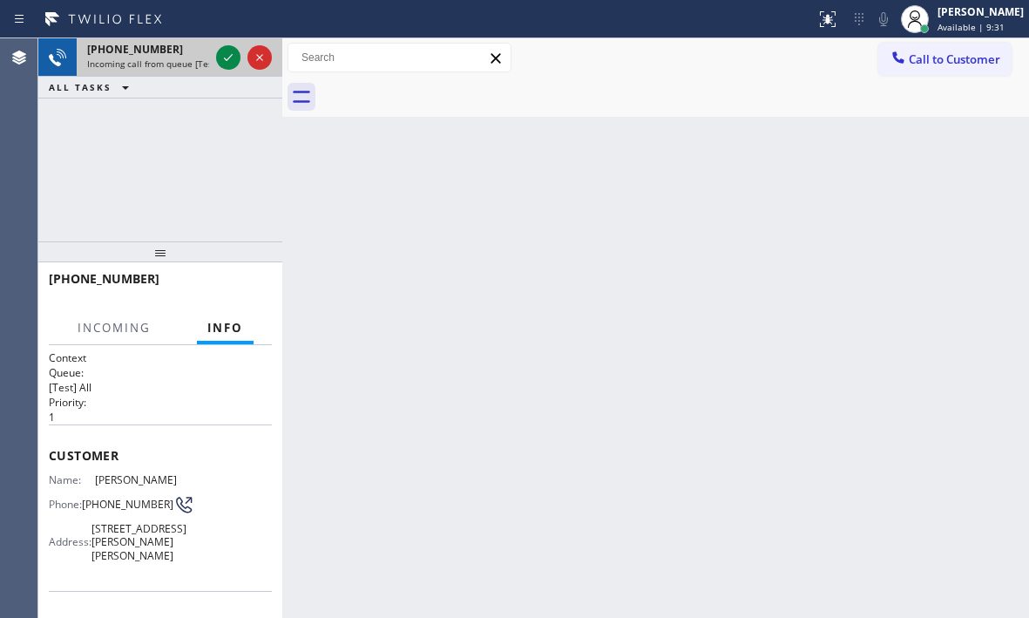
click at [199, 49] on div "[PHONE_NUMBER]" at bounding box center [148, 49] width 122 height 15
click at [208, 49] on div "[PHONE_NUMBER]" at bounding box center [148, 49] width 122 height 15
click at [220, 50] on icon at bounding box center [228, 57] width 21 height 21
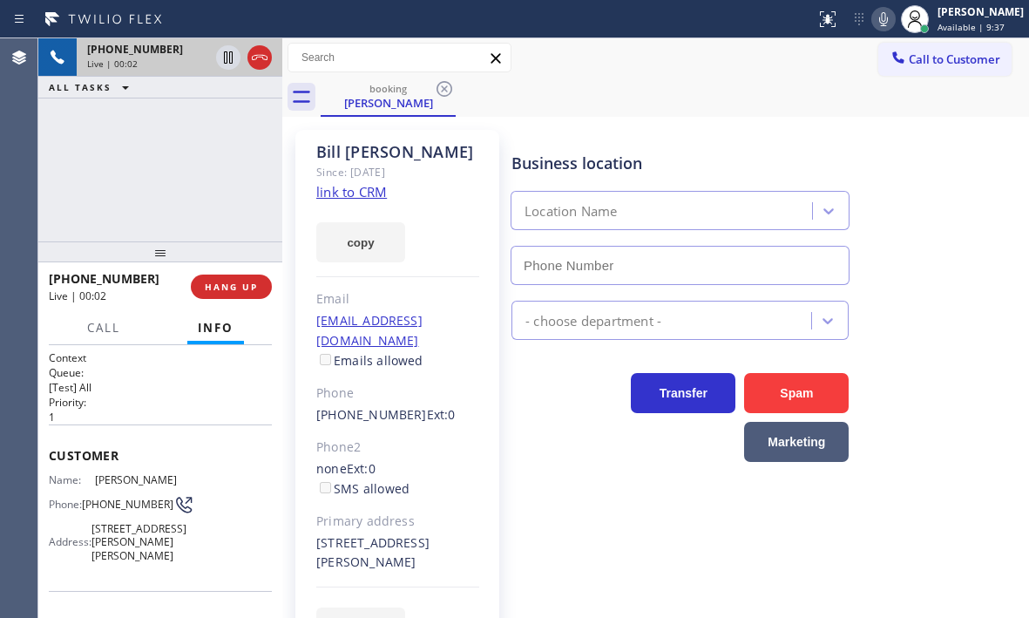
type input "[PHONE_NUMBER]"
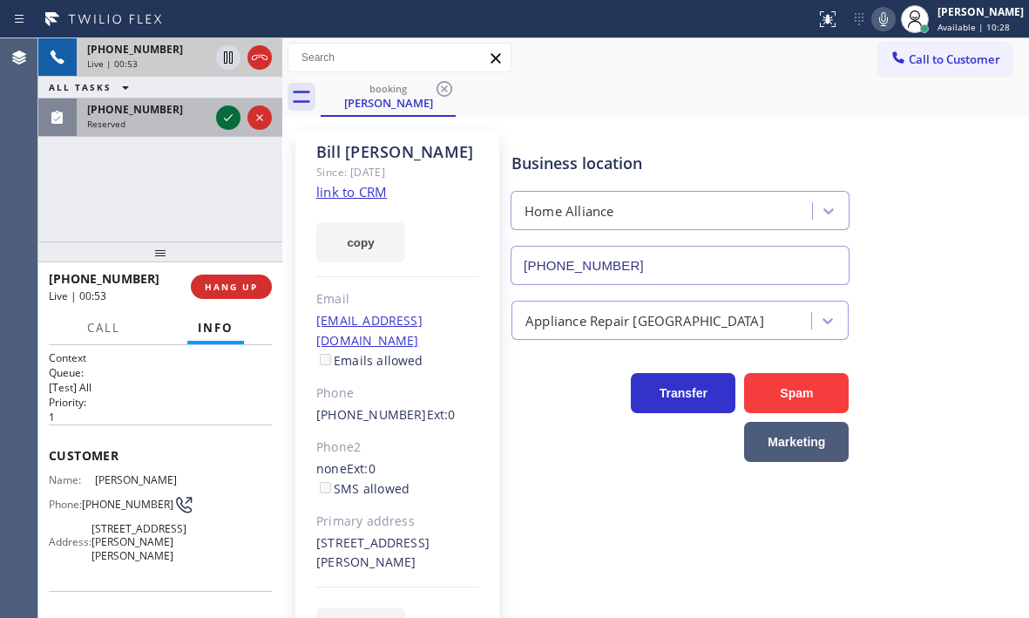
click at [223, 116] on icon at bounding box center [228, 117] width 21 height 21
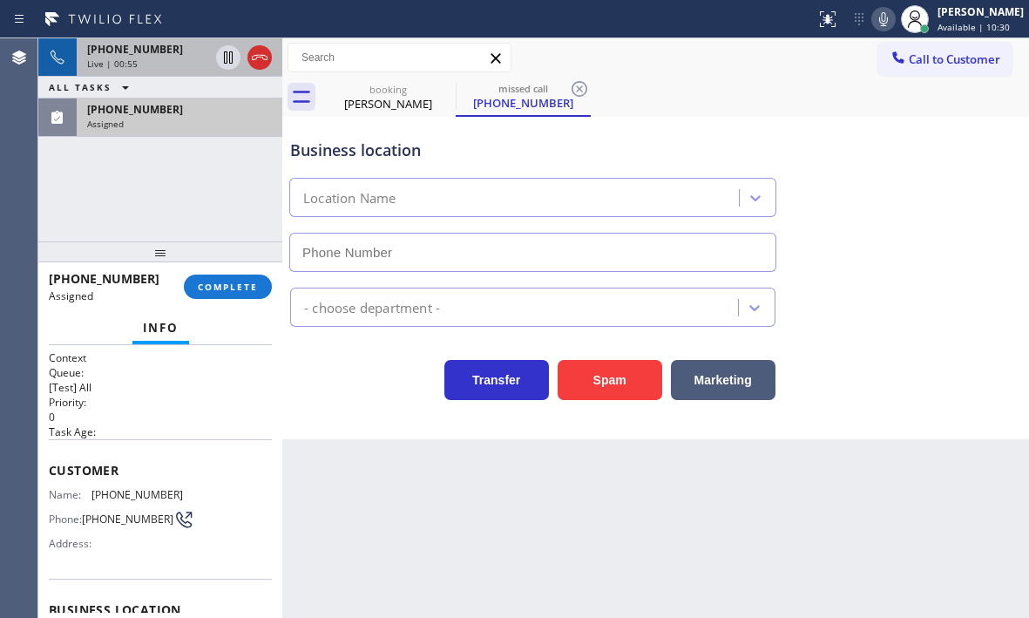
type input "[PHONE_NUMBER]"
click at [193, 120] on div "Assigned" at bounding box center [179, 124] width 185 height 12
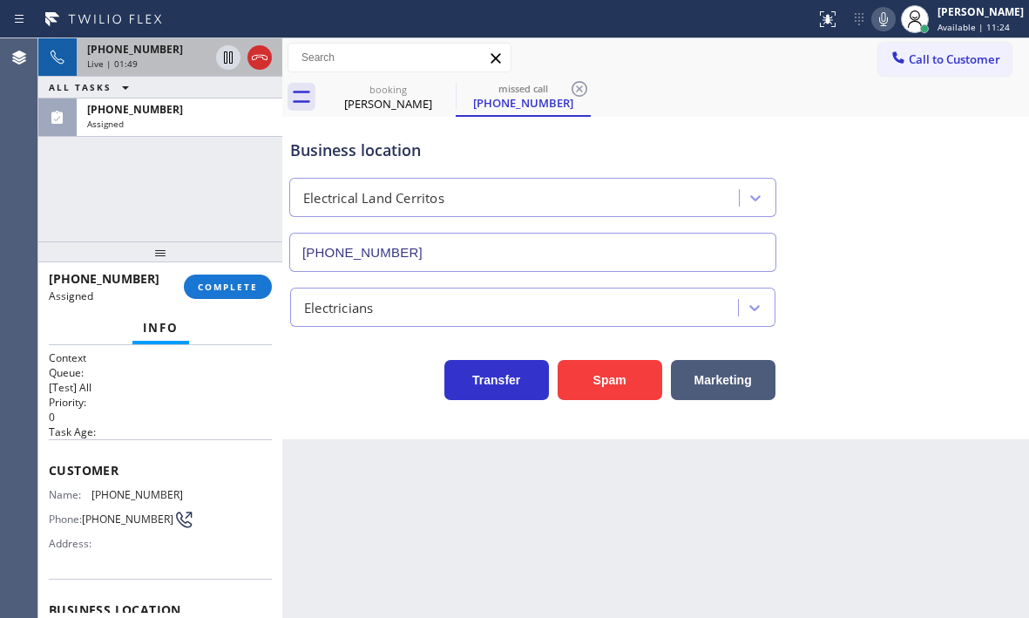
click at [184, 55] on div "[PHONE_NUMBER]" at bounding box center [148, 49] width 122 height 15
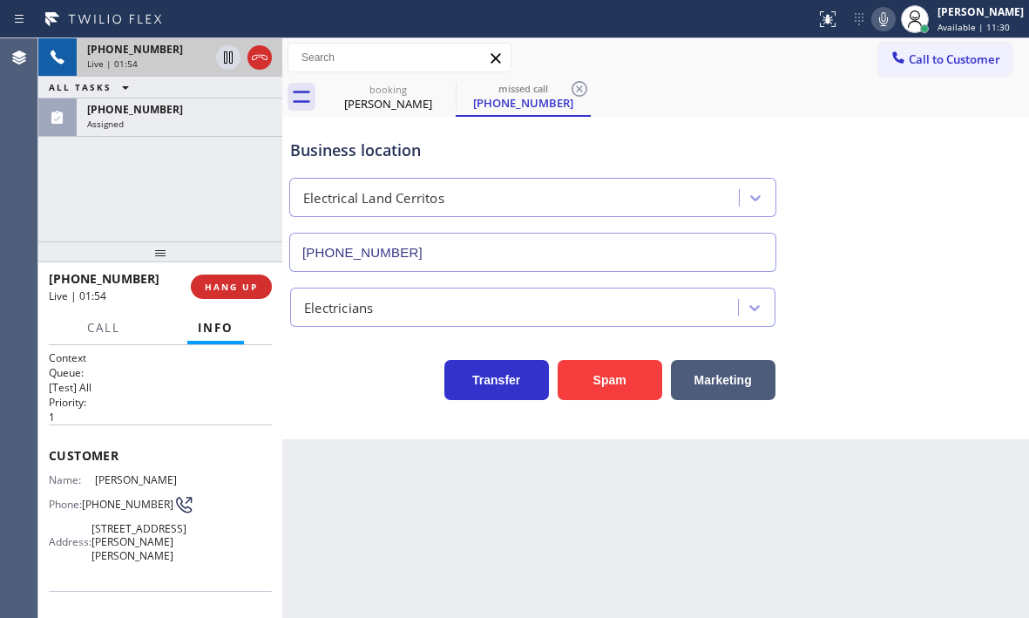
click at [179, 63] on div "Live | 01:54" at bounding box center [148, 63] width 122 height 12
click at [183, 47] on div "[PHONE_NUMBER]" at bounding box center [148, 49] width 122 height 15
click at [201, 60] on div "Live | 02:11" at bounding box center [148, 63] width 122 height 12
click at [199, 53] on div "[PHONE_NUMBER]" at bounding box center [148, 49] width 122 height 15
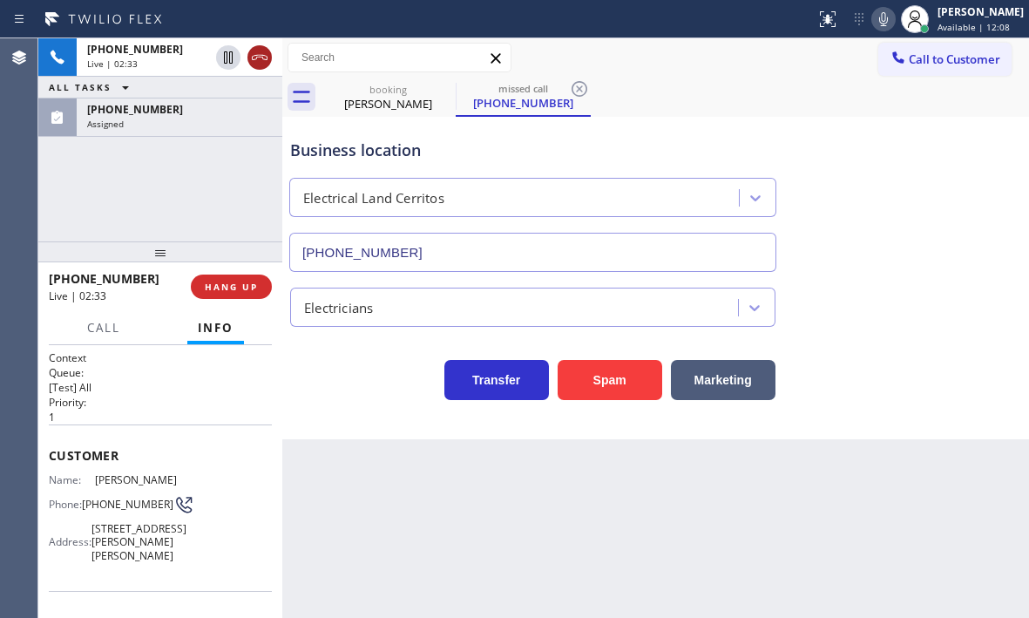
click at [266, 58] on icon at bounding box center [259, 57] width 21 height 21
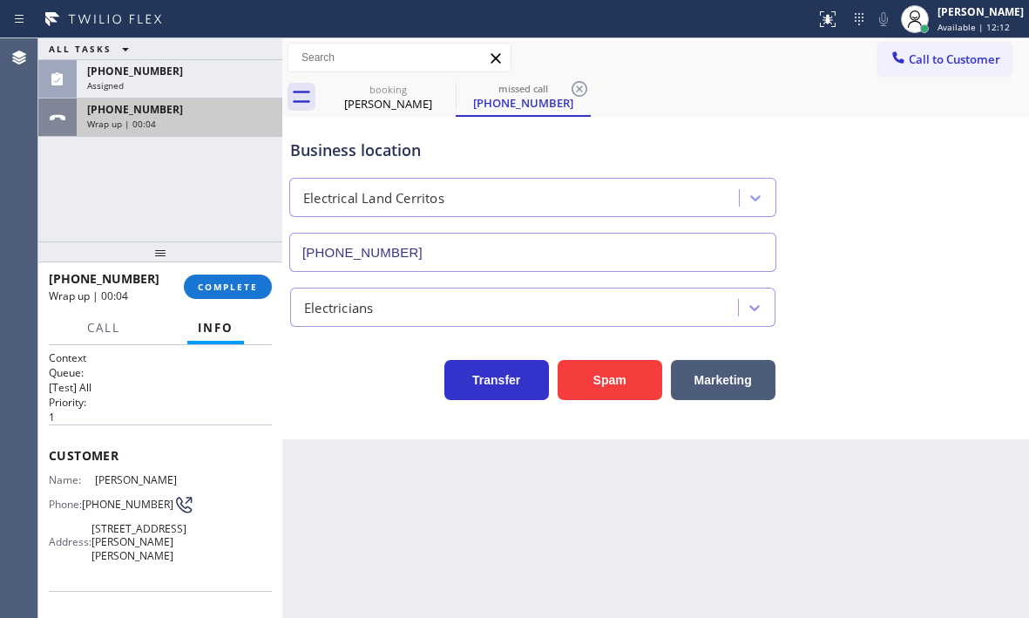
click at [205, 113] on div "[PHONE_NUMBER]" at bounding box center [179, 109] width 185 height 15
click at [226, 118] on div "Wrap up | 00:06" at bounding box center [179, 124] width 185 height 12
click at [220, 118] on div "Wrap up | 01:21" at bounding box center [179, 124] width 185 height 12
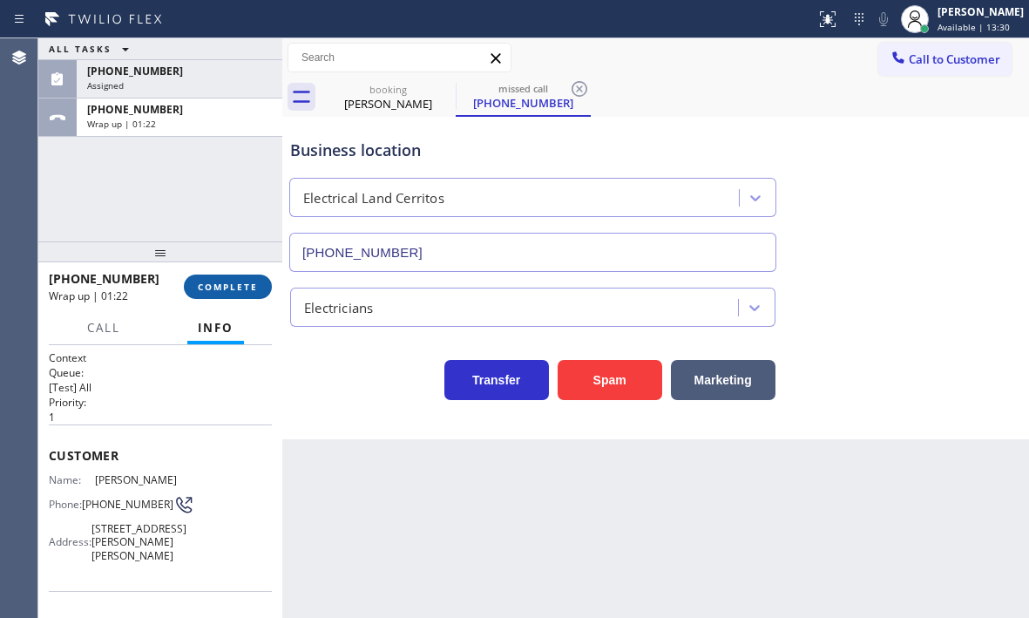
click at [248, 286] on span "COMPLETE" at bounding box center [228, 287] width 60 height 12
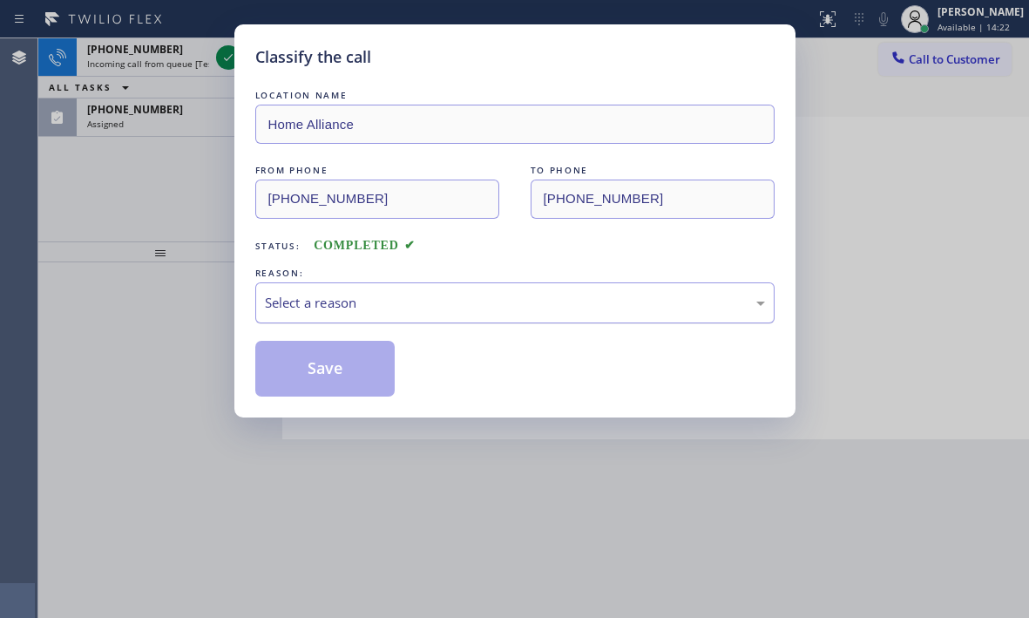
click at [398, 301] on div "Select a reason" at bounding box center [515, 303] width 500 height 20
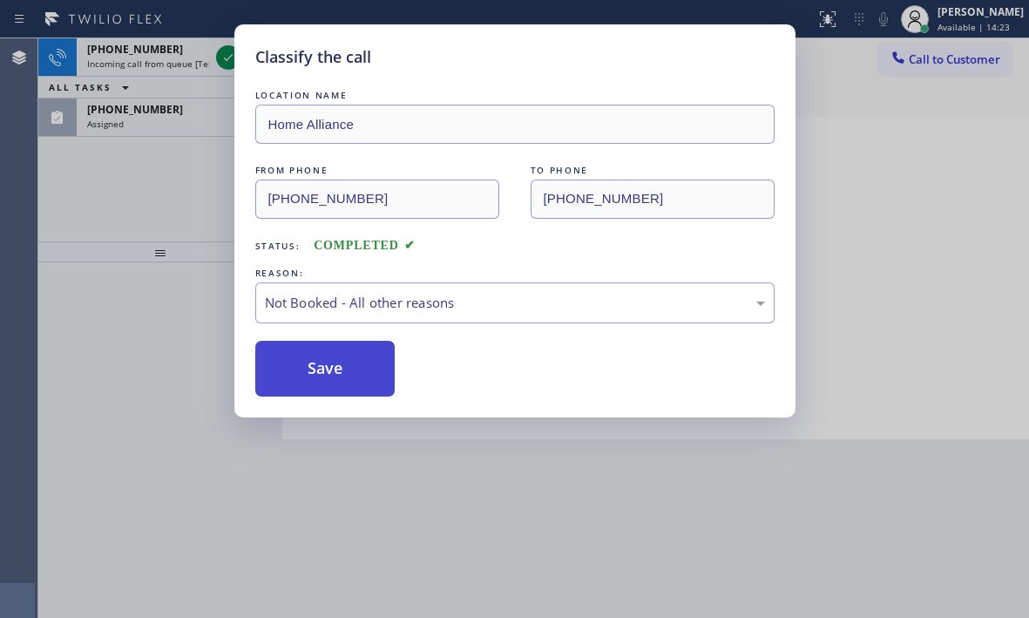
click at [320, 372] on button "Save" at bounding box center [325, 369] width 140 height 56
click at [175, 59] on div "Classify the call LOCATION NAME Home Alliance FROM PHONE [PHONE_NUMBER] TO PHON…" at bounding box center [514, 309] width 1029 height 618
click at [179, 52] on div "[PHONE_NUMBER]" at bounding box center [148, 49] width 122 height 15
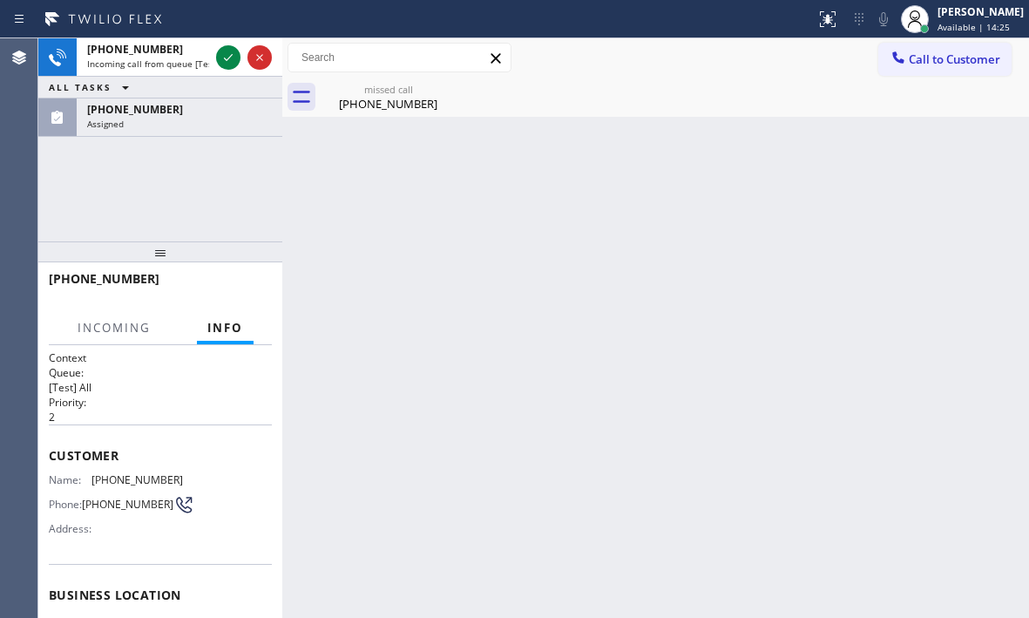
scroll to position [248, 0]
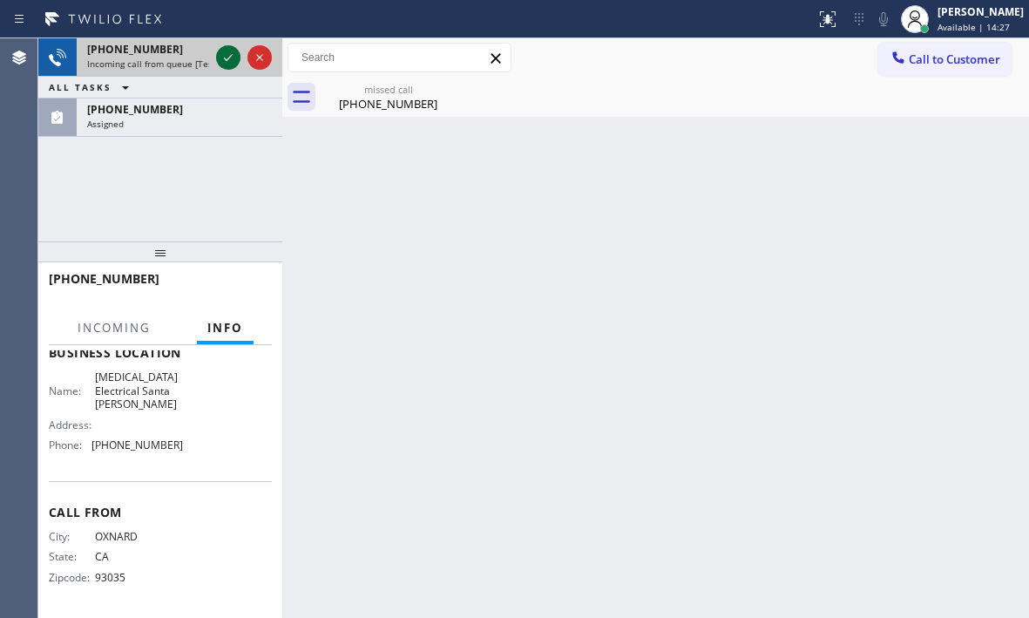
click at [226, 57] on icon at bounding box center [228, 57] width 21 height 21
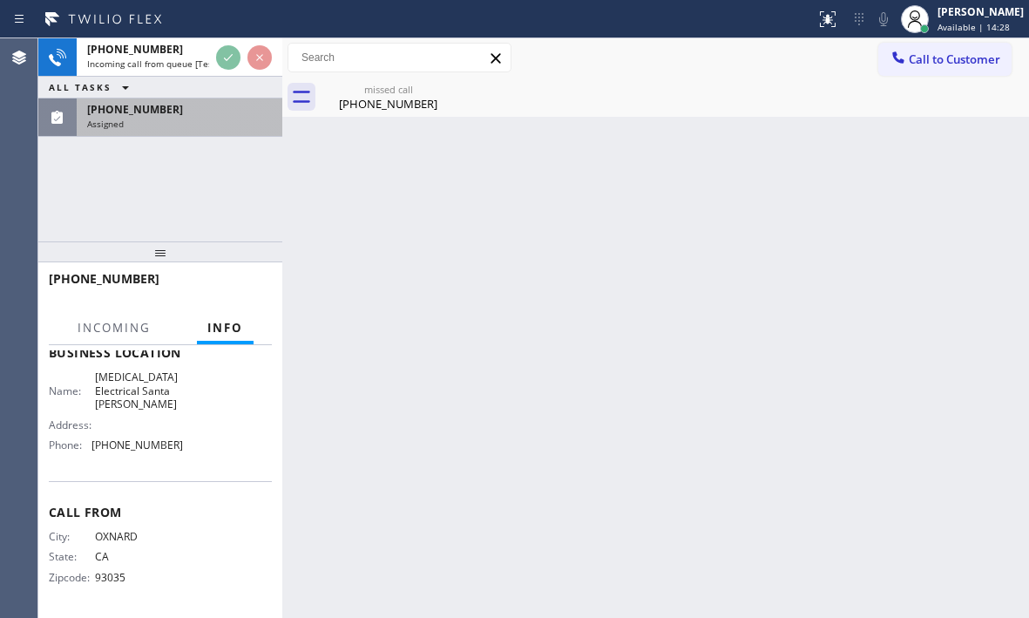
click at [180, 118] on div "Assigned" at bounding box center [179, 124] width 185 height 12
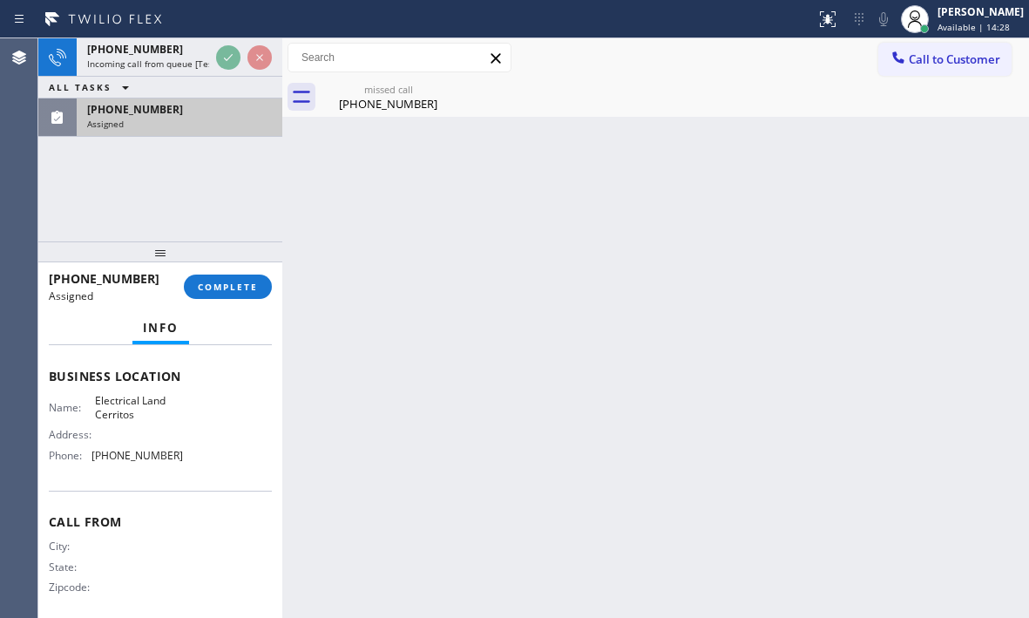
scroll to position [264, 0]
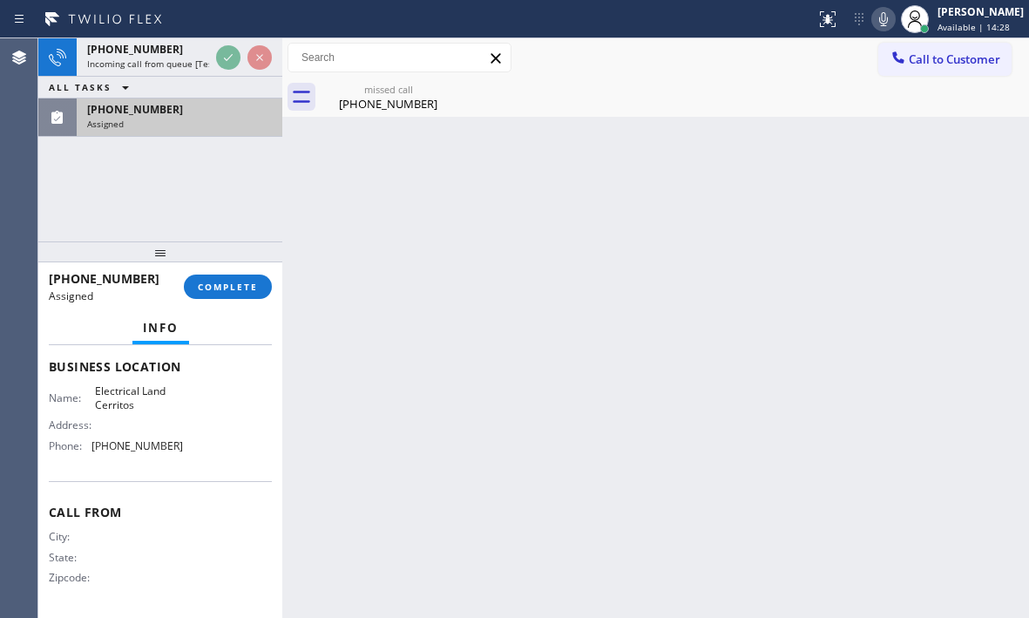
click at [180, 118] on div "Assigned" at bounding box center [179, 124] width 185 height 12
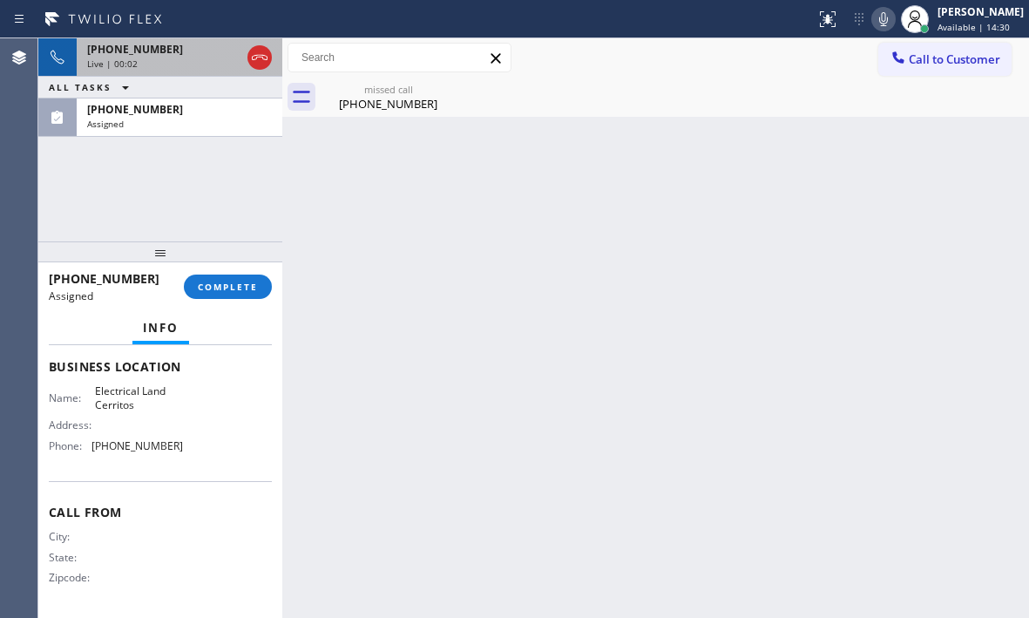
click at [186, 53] on div "[PHONE_NUMBER]" at bounding box center [163, 49] width 153 height 15
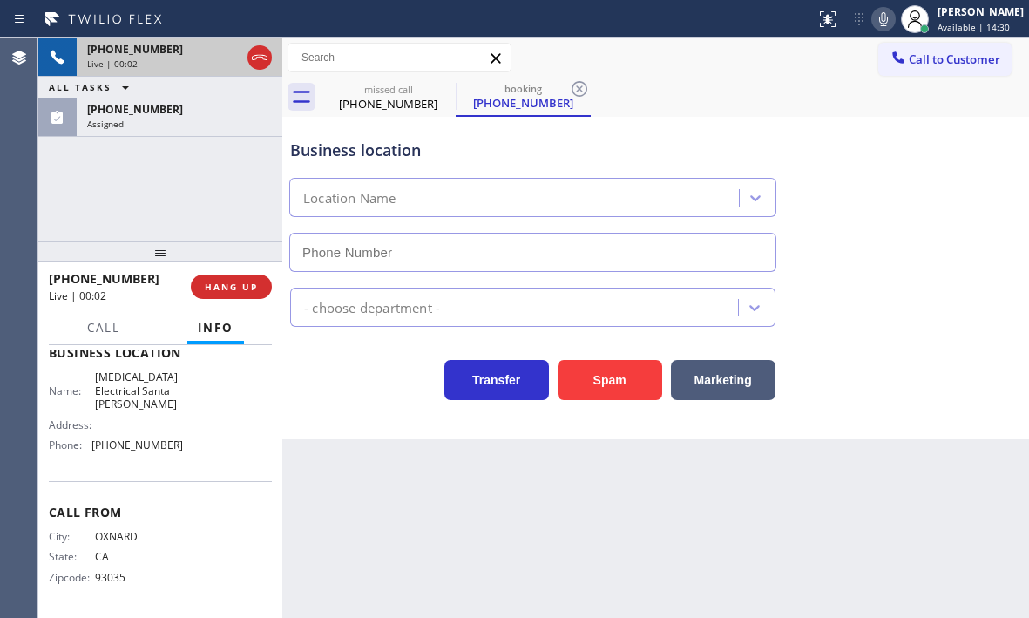
scroll to position [248, 0]
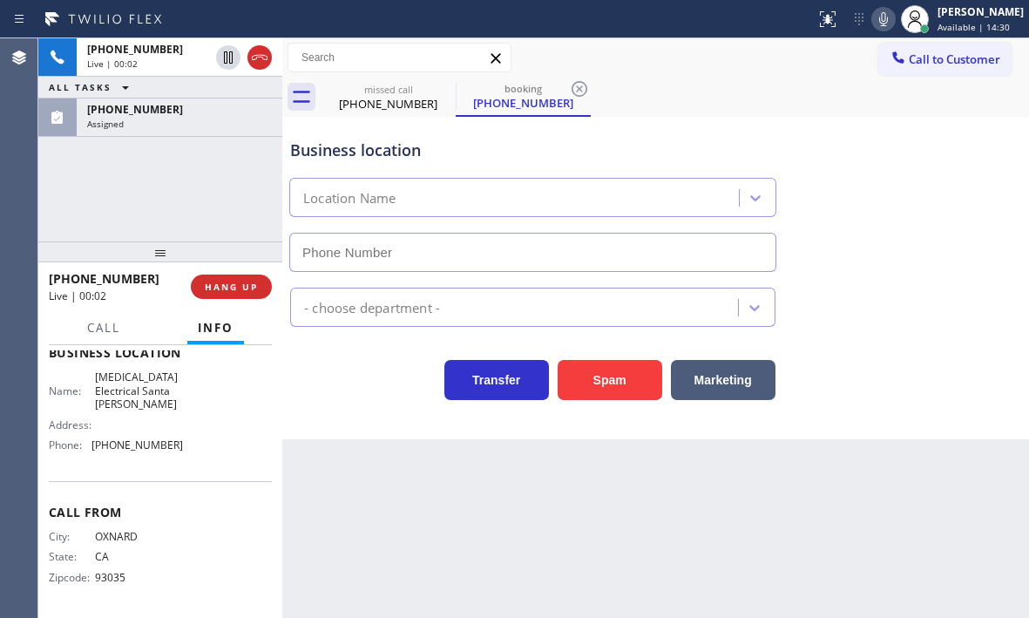
type input "[PHONE_NUMBER]"
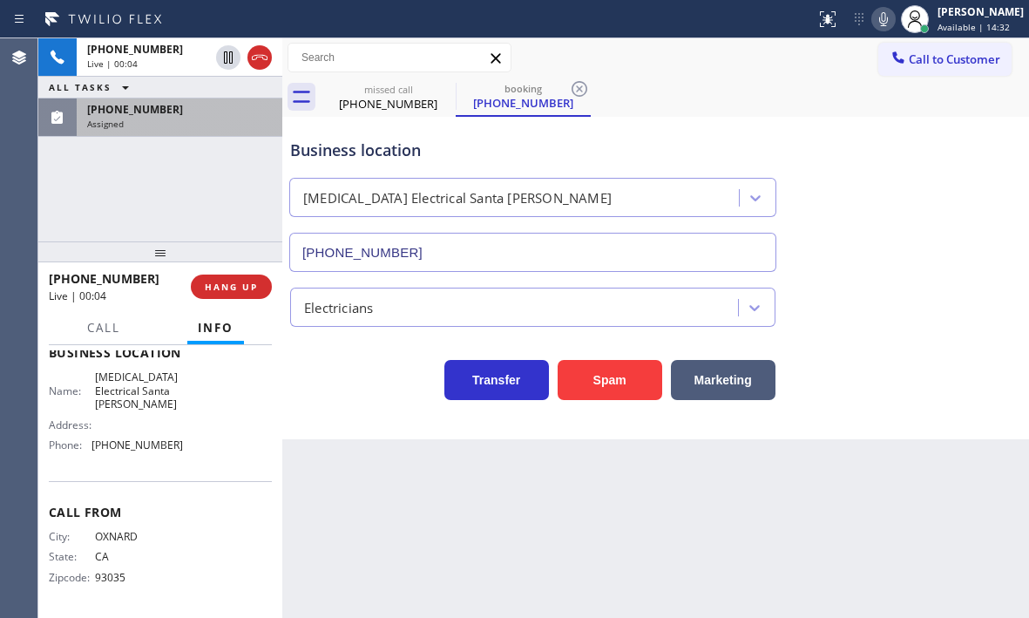
click at [183, 116] on div "[PHONE_NUMBER]" at bounding box center [179, 109] width 185 height 15
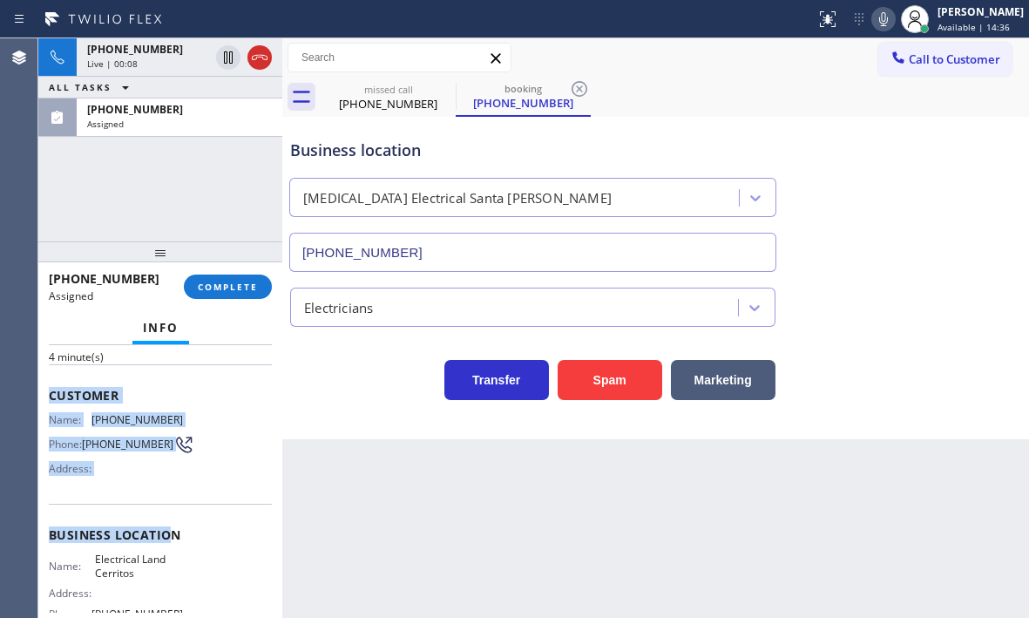
scroll to position [177, 0]
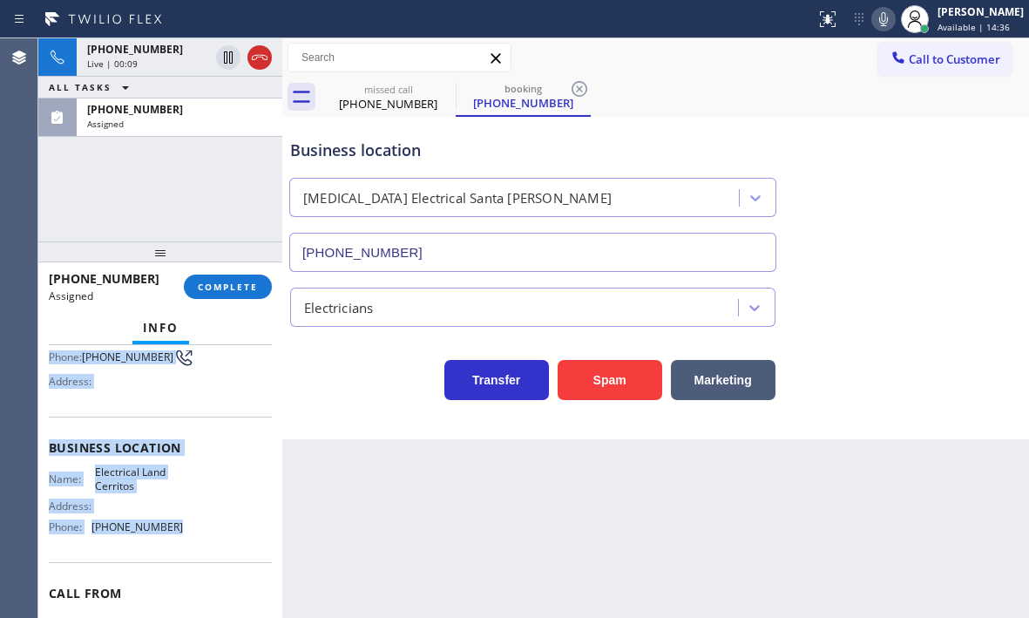
drag, startPoint x: 41, startPoint y: 389, endPoint x: 191, endPoint y: 529, distance: 205.2
click at [191, 529] on div "Context Queue: [Test] All Priority: 0 Task Age: [DEMOGRAPHIC_DATA] minute(s) Cu…" at bounding box center [160, 481] width 244 height 273
copy div "Customer Name: [PHONE_NUMBER] Phone: [PHONE_NUMBER] Address: Business location …"
click at [227, 291] on span "COMPLETE" at bounding box center [228, 287] width 60 height 12
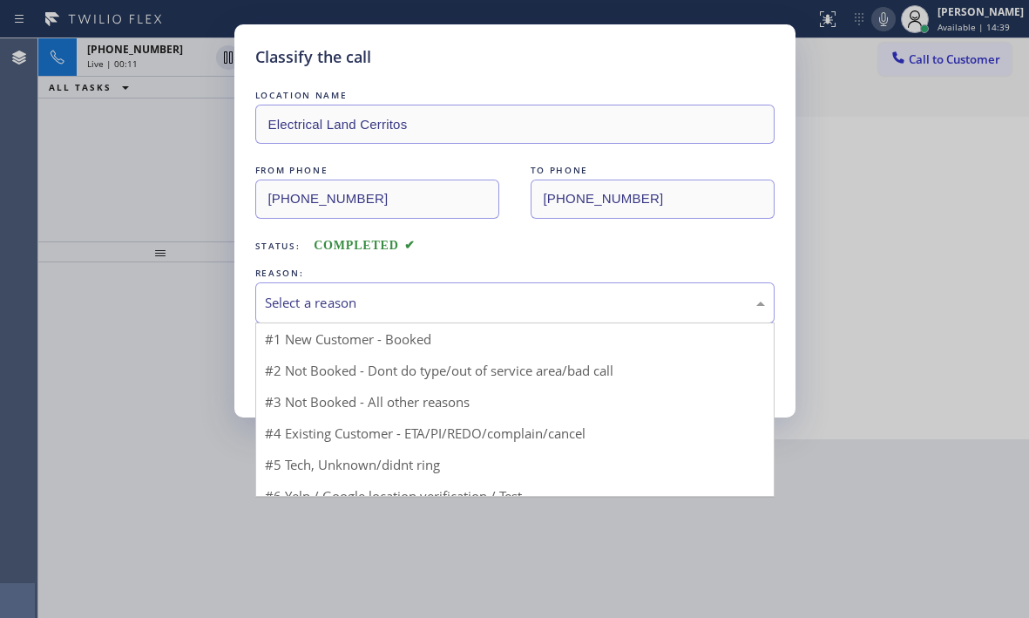
click at [385, 304] on div "Select a reason" at bounding box center [515, 303] width 500 height 20
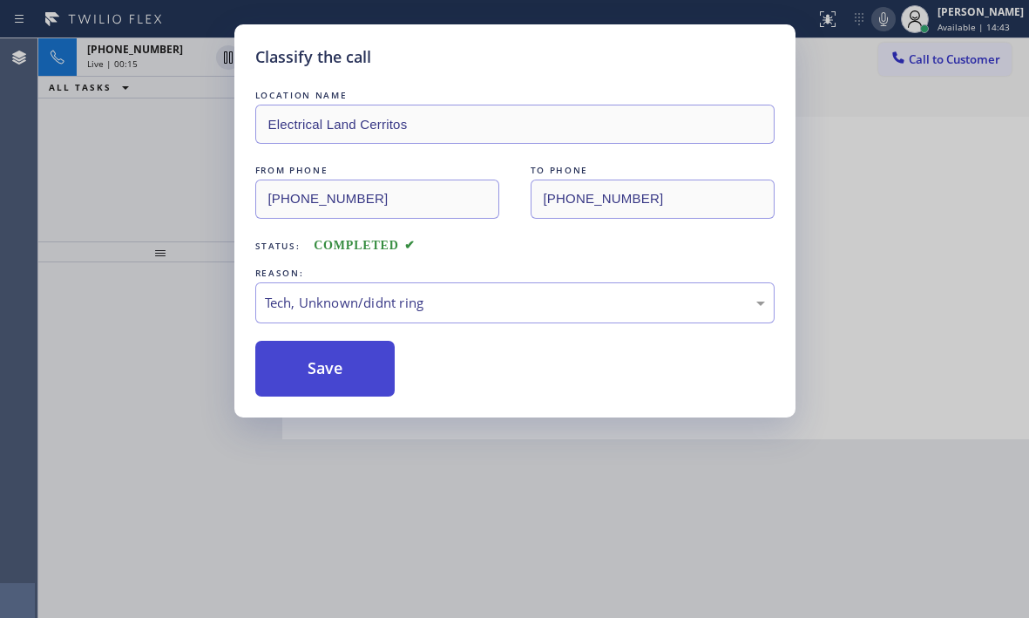
click at [312, 366] on button "Save" at bounding box center [325, 369] width 140 height 56
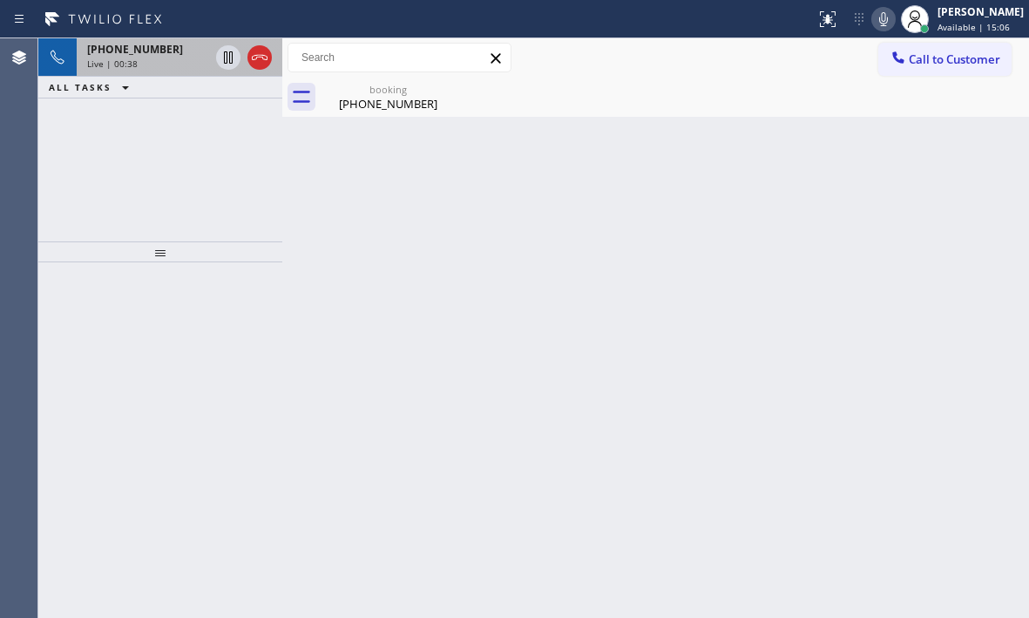
click at [155, 61] on div "Live | 00:38" at bounding box center [148, 63] width 122 height 12
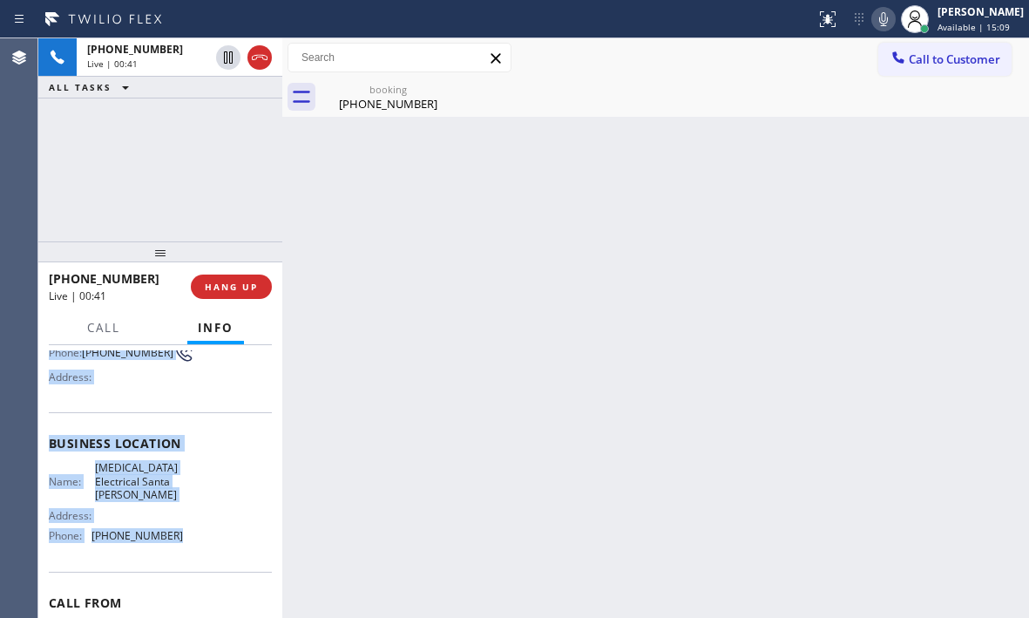
scroll to position [174, 0]
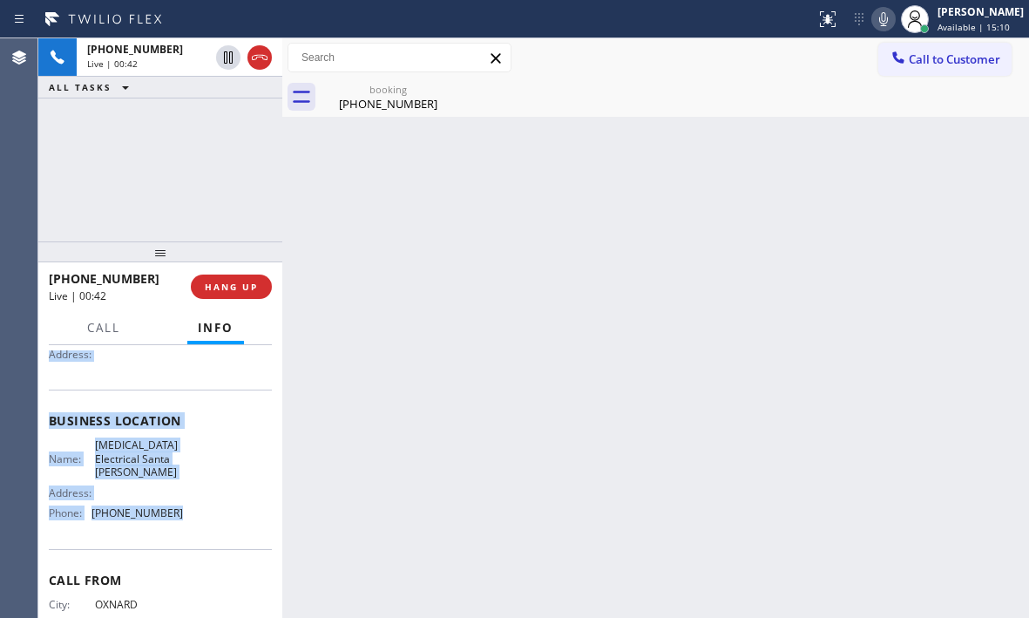
drag, startPoint x: 51, startPoint y: 456, endPoint x: 196, endPoint y: 549, distance: 172.3
click at [196, 549] on div "Context Queue: [Test] All Priority: 2 Customer Name: [PHONE_NUMBER] Phone: [PHO…" at bounding box center [160, 428] width 223 height 504
copy div "Customer Name: [PHONE_NUMBER] Phone: [PHONE_NUMBER] Address: Business location …"
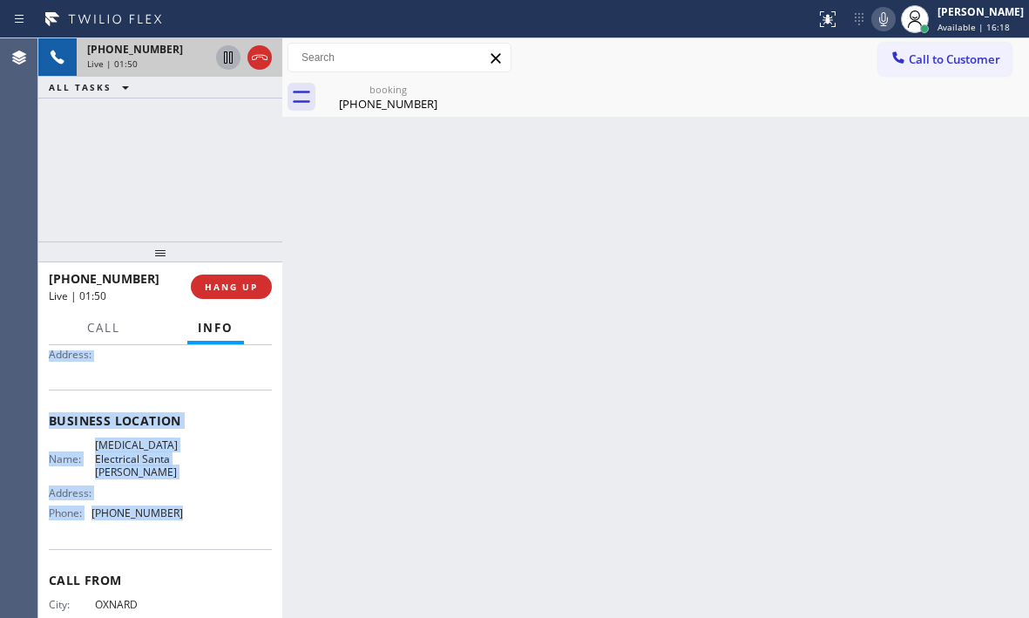
click at [227, 59] on icon at bounding box center [228, 57] width 9 height 12
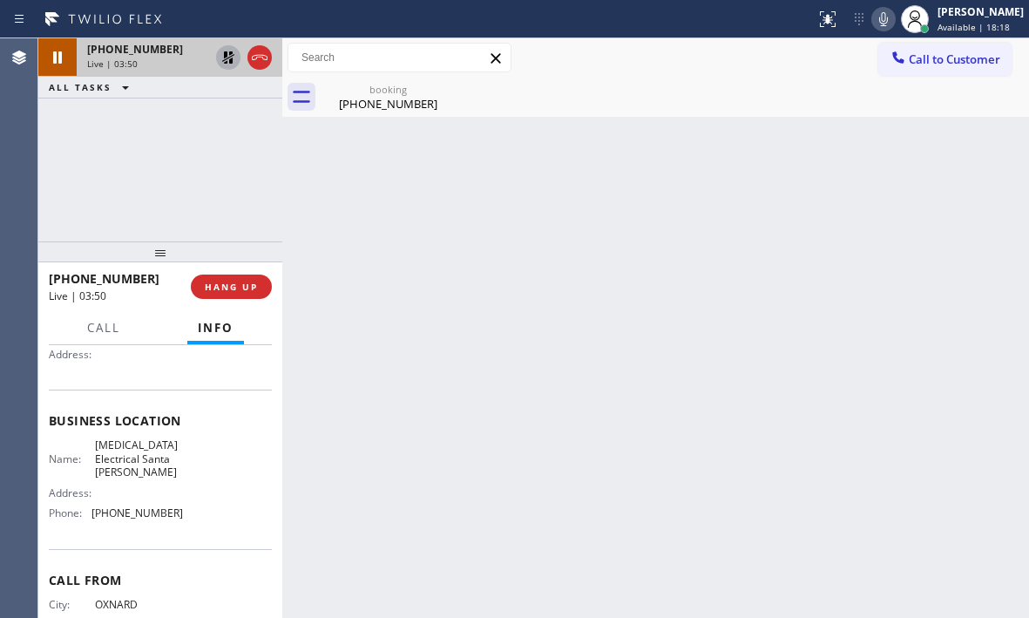
click at [524, 360] on div "Back to Dashboard Change Sender ID Customers Technicians Select a contact Outbo…" at bounding box center [655, 327] width 747 height 579
click at [230, 58] on icon at bounding box center [228, 57] width 21 height 21
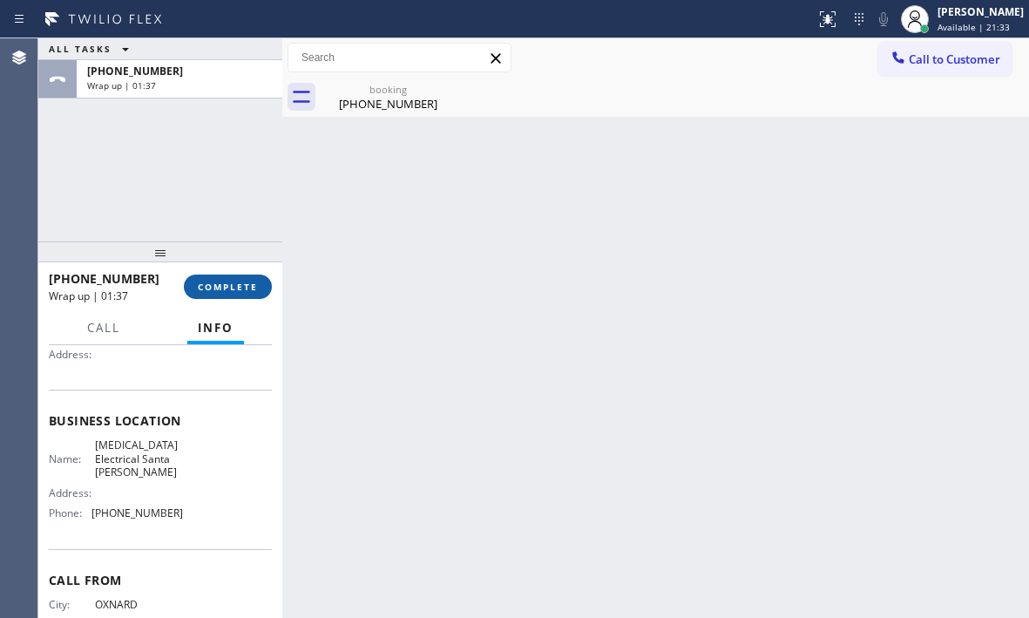
click at [231, 286] on span "COMPLETE" at bounding box center [228, 287] width 60 height 12
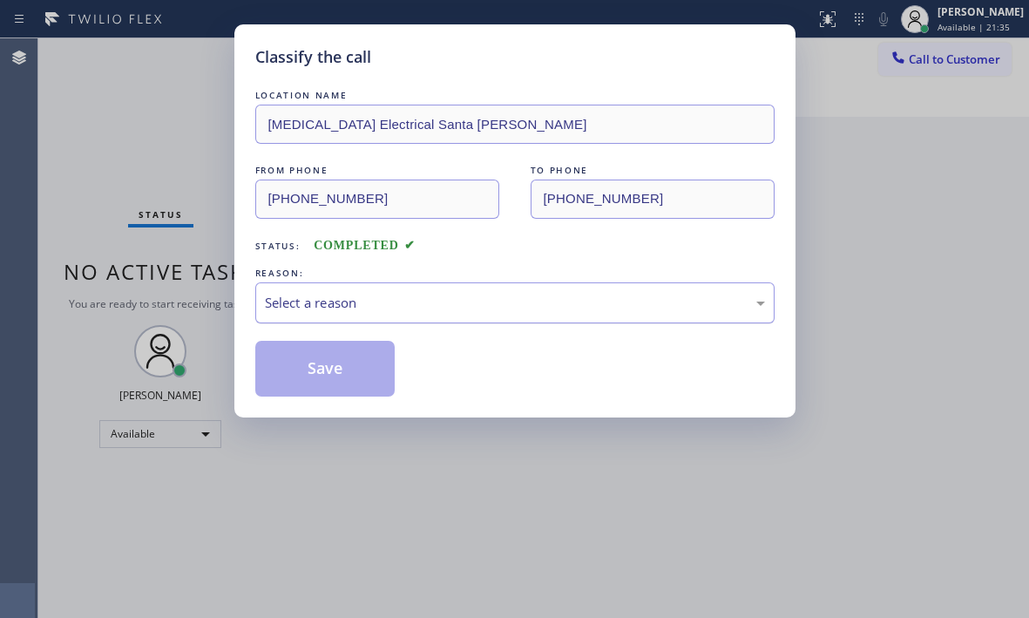
click at [612, 288] on div "Select a reason" at bounding box center [514, 302] width 519 height 41
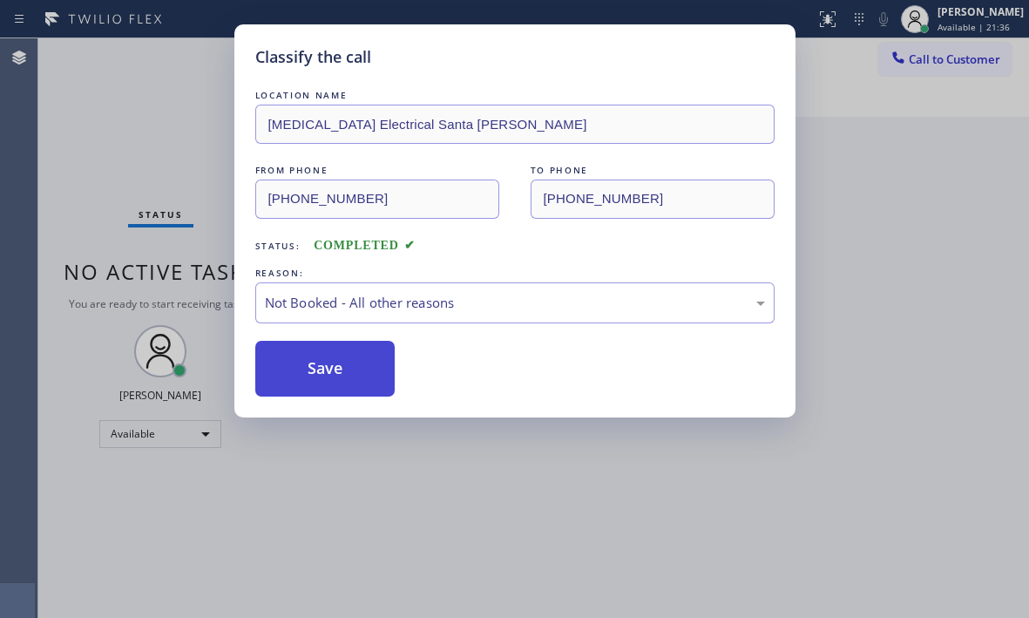
click at [273, 363] on button "Save" at bounding box center [325, 369] width 140 height 56
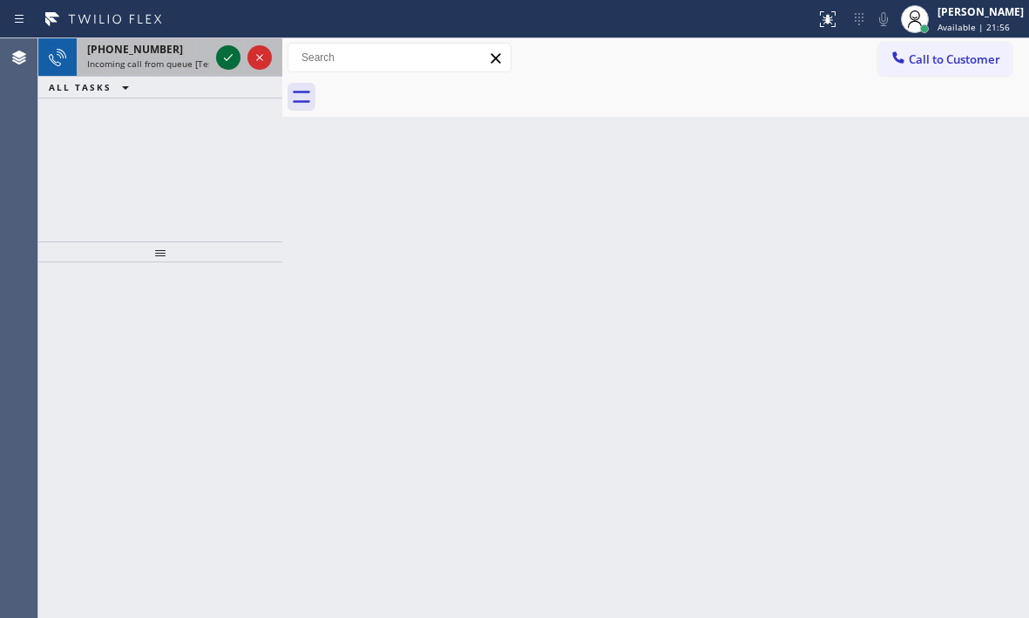
click at [231, 59] on icon at bounding box center [228, 57] width 21 height 21
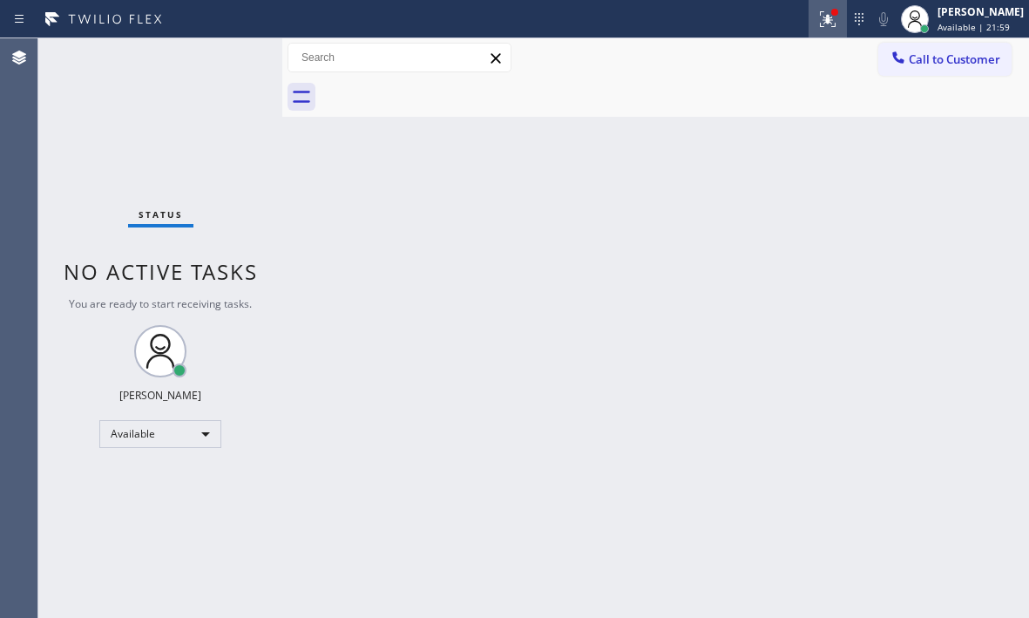
click at [823, 25] on icon at bounding box center [827, 19] width 21 height 21
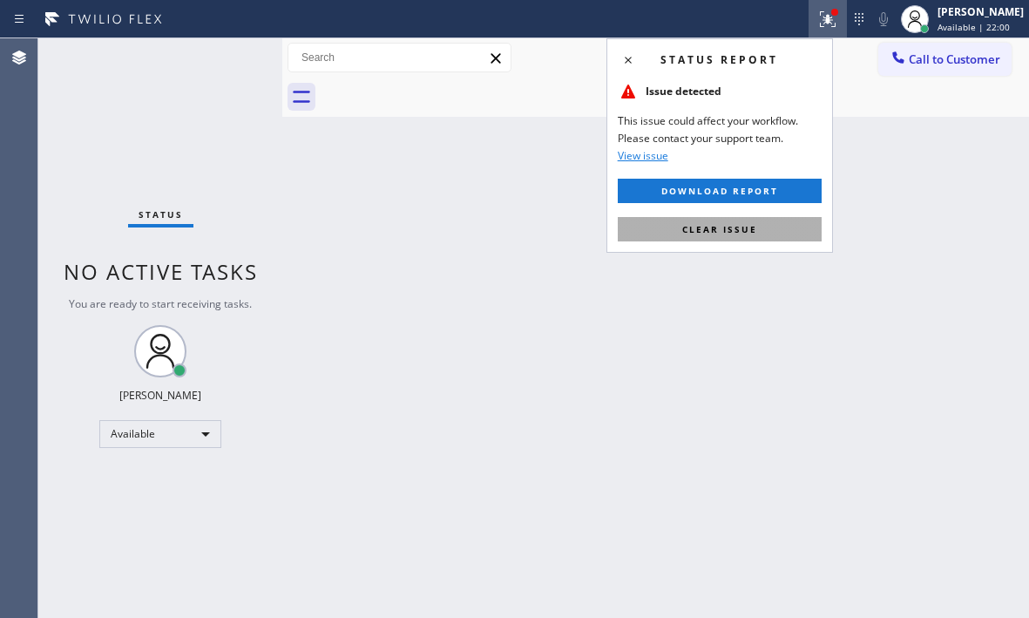
click at [793, 240] on div "Status report Issue detected This issue could affect your workflow. Please cont…" at bounding box center [719, 145] width 227 height 214
click at [795, 233] on button "Clear issue" at bounding box center [720, 229] width 204 height 24
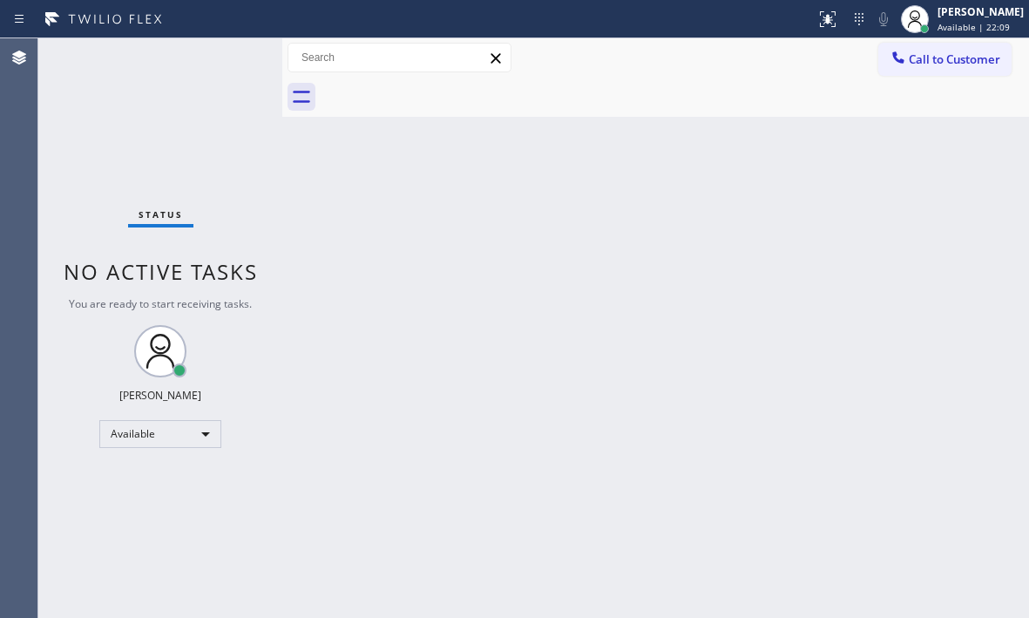
click at [405, 350] on div "Back to Dashboard Change Sender ID Customers Technicians Select a contact Outbo…" at bounding box center [655, 327] width 747 height 579
click at [937, 25] on span "Available | 22:10" at bounding box center [973, 27] width 72 height 12
click at [237, 163] on div "Status No active tasks You are ready to start receiving tasks. [PERSON_NAME] Av…" at bounding box center [160, 327] width 244 height 579
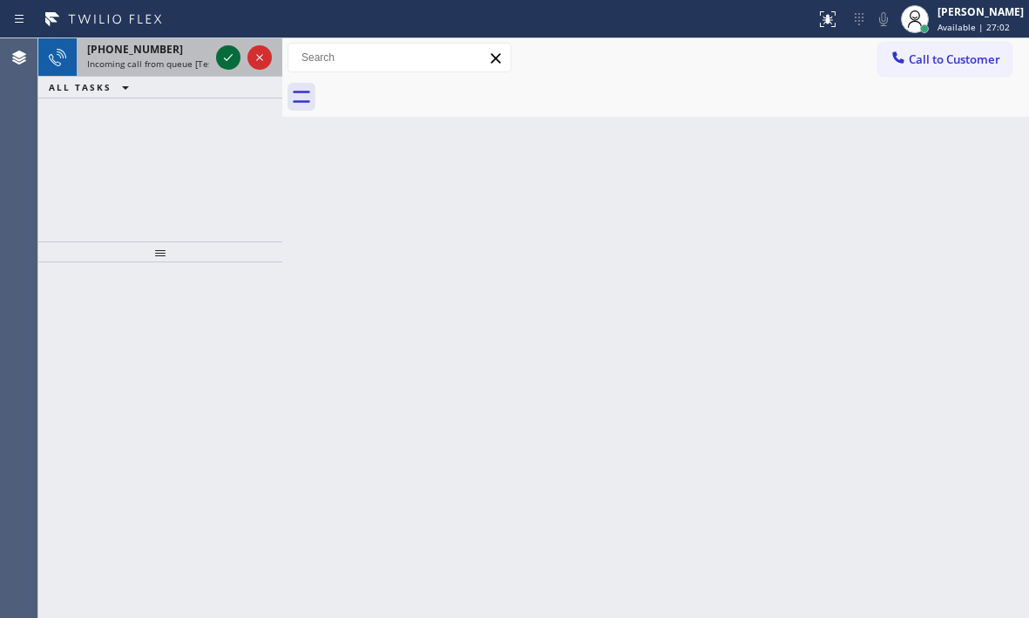
click at [226, 58] on icon at bounding box center [228, 57] width 21 height 21
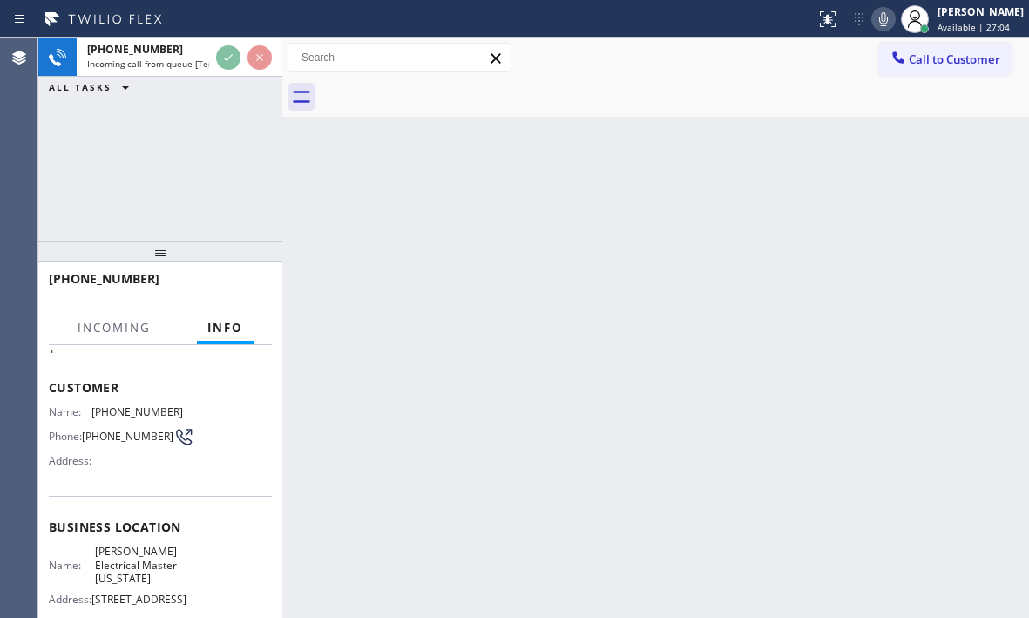
scroll to position [87, 0]
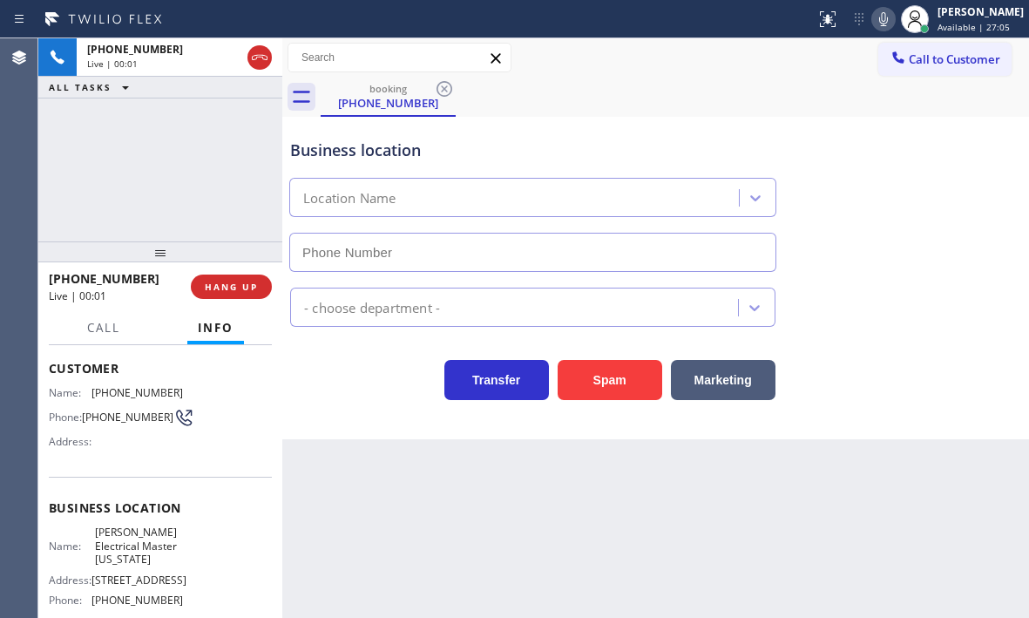
type input "[PHONE_NUMBER]"
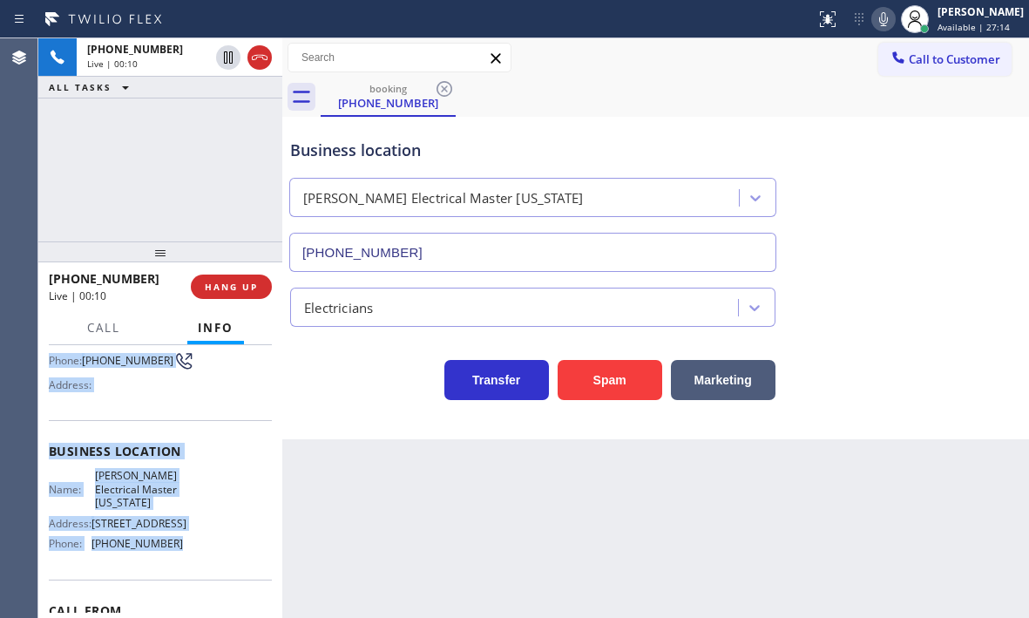
scroll to position [174, 0]
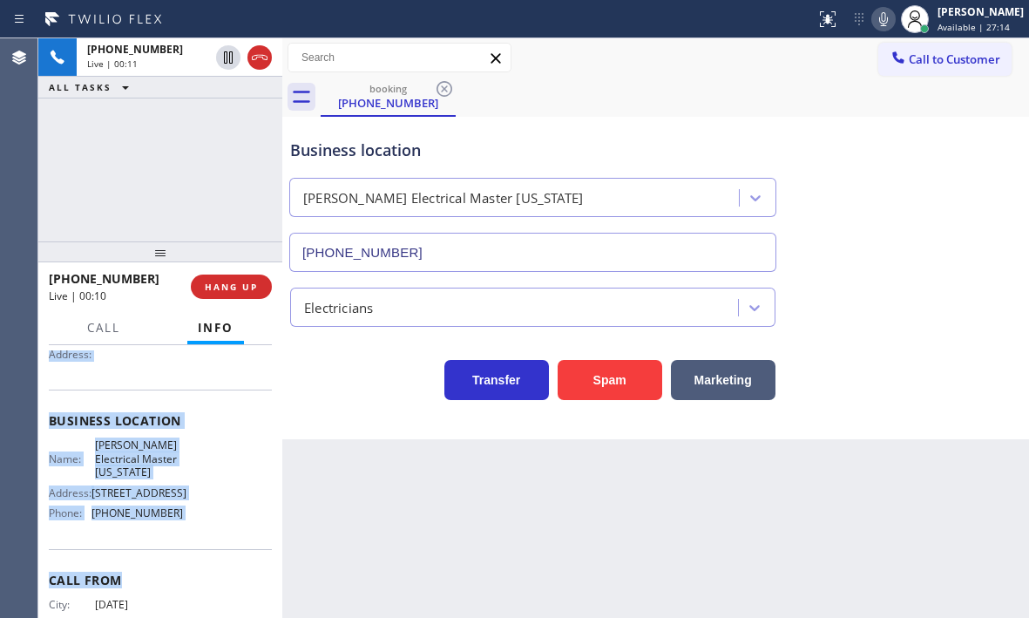
drag, startPoint x: 49, startPoint y: 364, endPoint x: 199, endPoint y: 561, distance: 247.4
click at [199, 561] on div "Context Queue: [Test] All Priority: 1 Customer Name: [PHONE_NUMBER] Phone: [PHO…" at bounding box center [160, 428] width 223 height 504
copy div "Customer Name: [PHONE_NUMBER] Phone: [PHONE_NUMBER] Address: Business location …"
click at [227, 283] on span "HANG UP" at bounding box center [231, 287] width 53 height 12
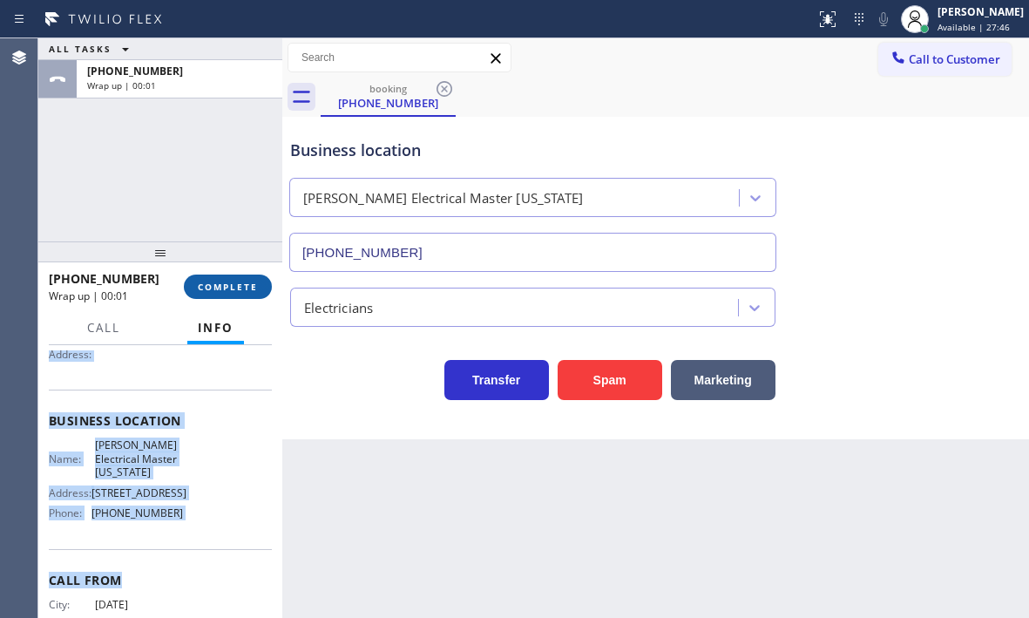
click at [258, 292] on button "COMPLETE" at bounding box center [228, 286] width 88 height 24
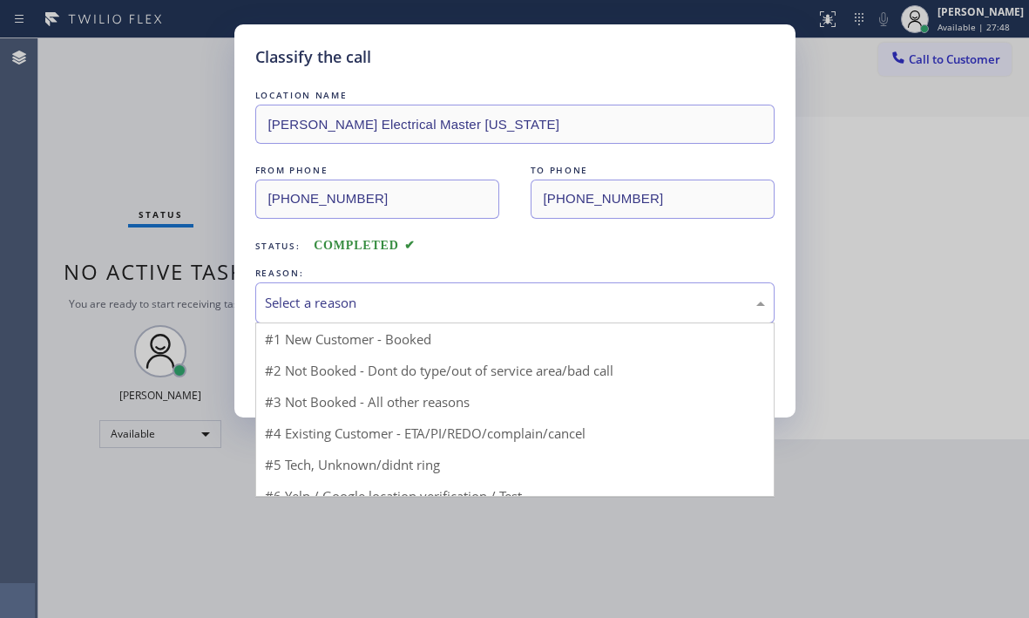
click at [375, 309] on div "Select a reason" at bounding box center [515, 303] width 500 height 20
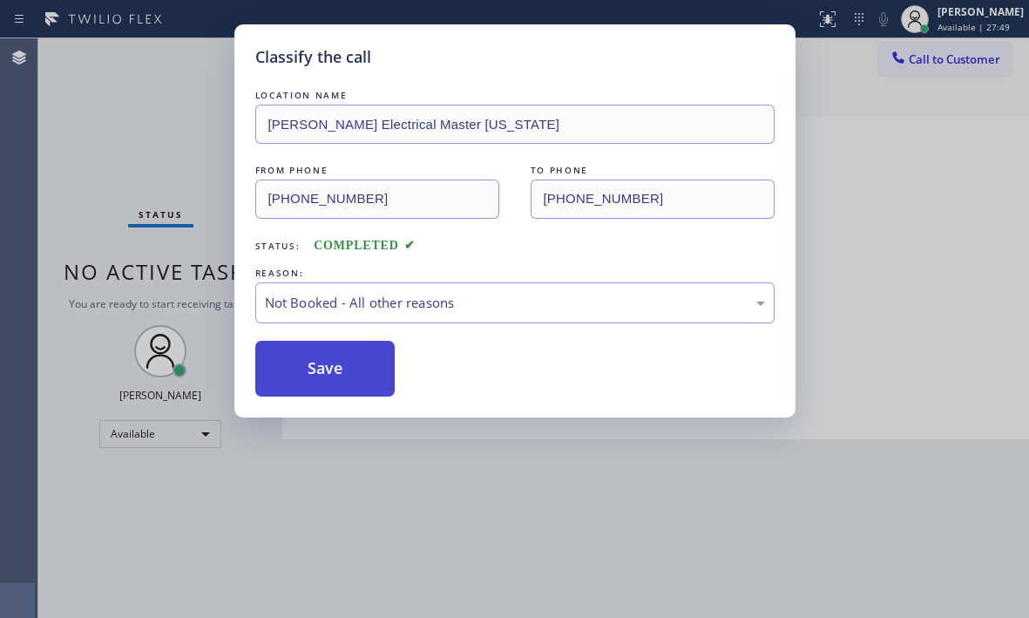
click at [301, 371] on button "Save" at bounding box center [325, 369] width 140 height 56
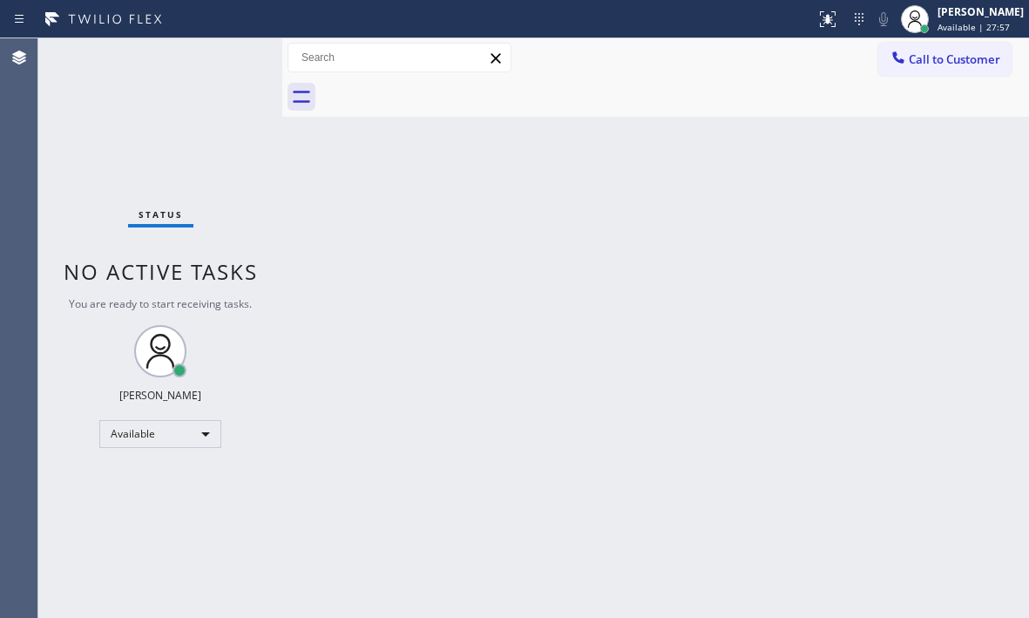
click at [226, 65] on div "Status No active tasks You are ready to start receiving tasks. [PERSON_NAME] Av…" at bounding box center [160, 327] width 244 height 579
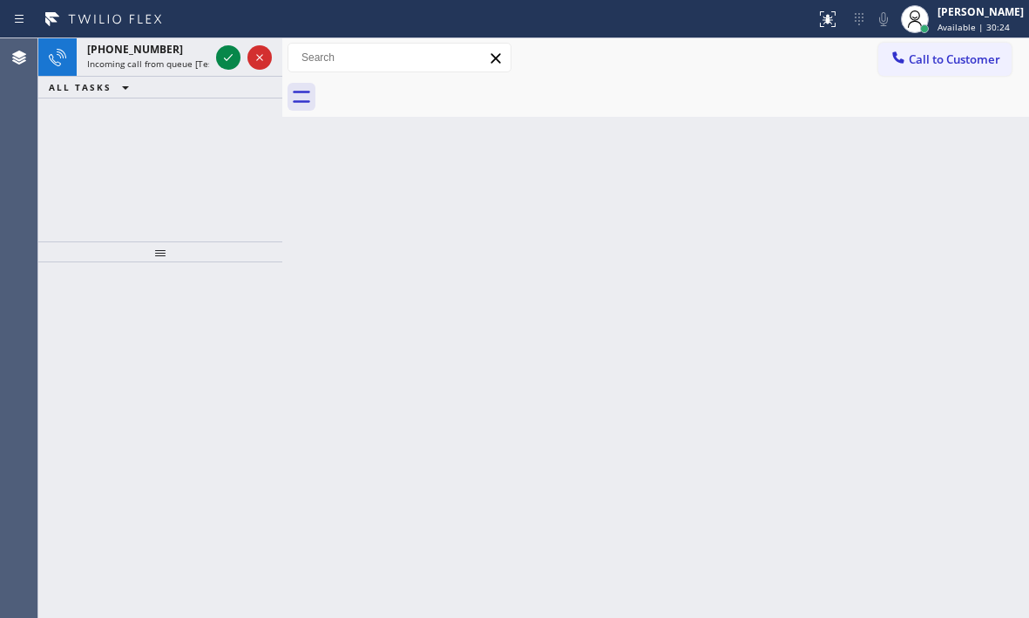
click at [220, 56] on icon at bounding box center [228, 57] width 21 height 21
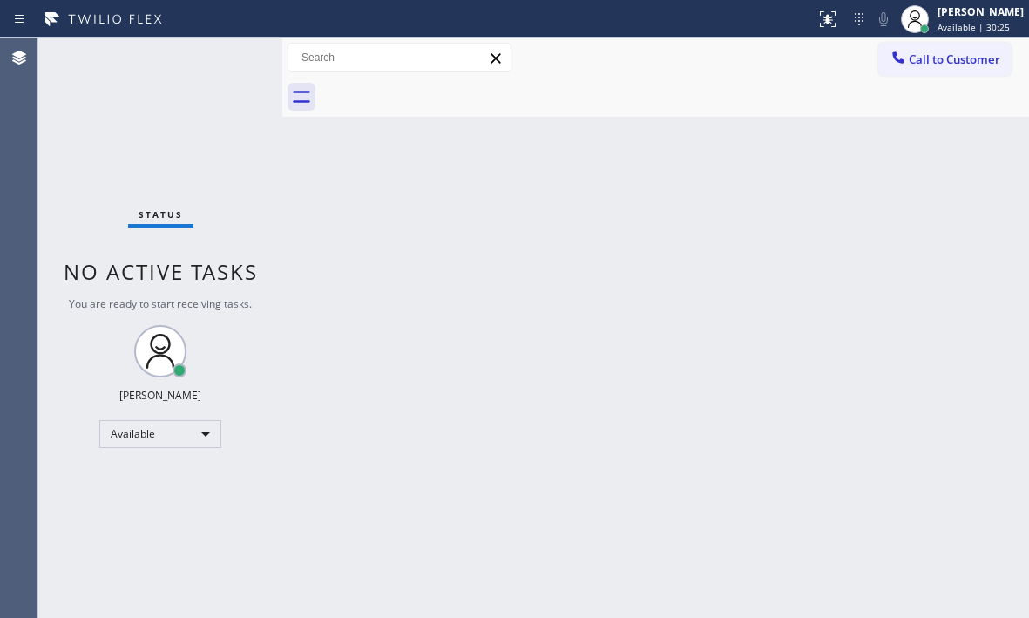
click at [222, 57] on div "Status No active tasks You are ready to start receiving tasks. [PERSON_NAME] Av…" at bounding box center [160, 327] width 244 height 579
click at [817, 20] on icon at bounding box center [827, 19] width 21 height 21
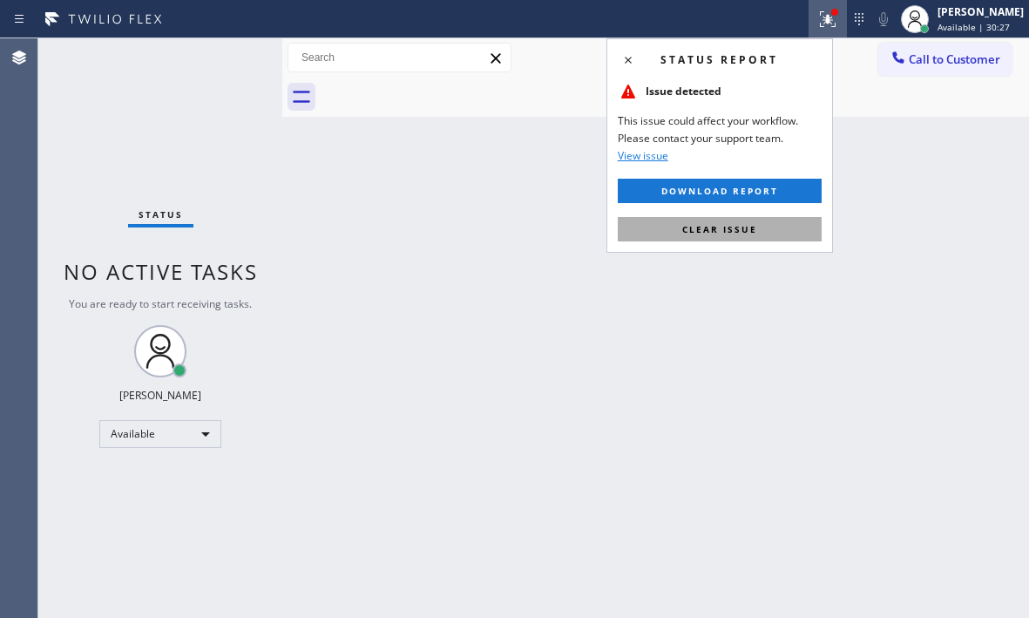
click at [780, 229] on button "Clear issue" at bounding box center [720, 229] width 204 height 24
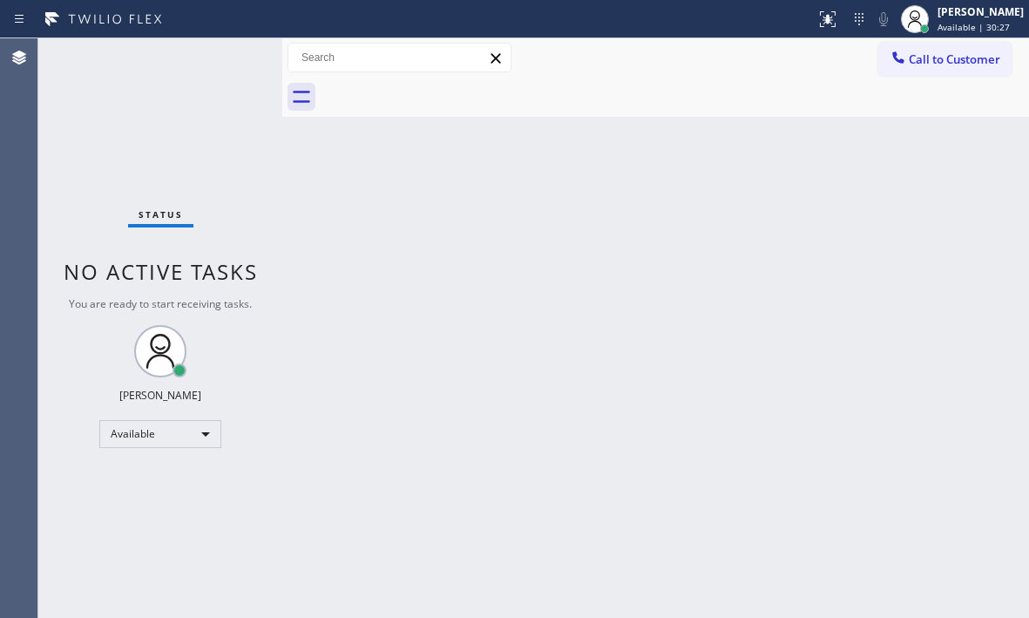
click at [559, 234] on div "Back to Dashboard Change Sender ID Customers Technicians Select a contact Outbo…" at bounding box center [655, 327] width 747 height 579
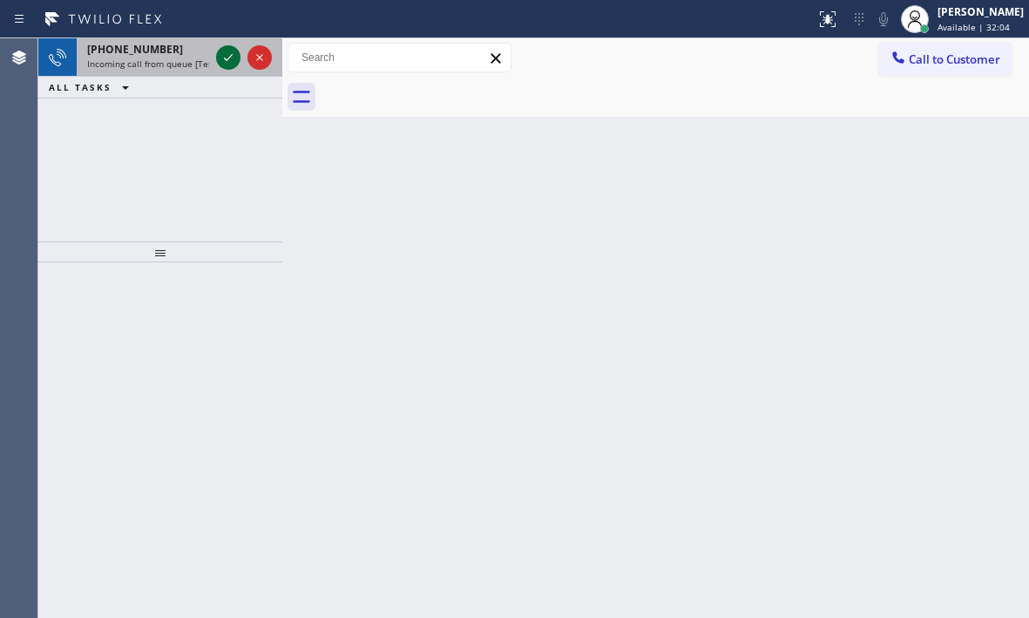
click at [233, 57] on icon at bounding box center [228, 57] width 21 height 21
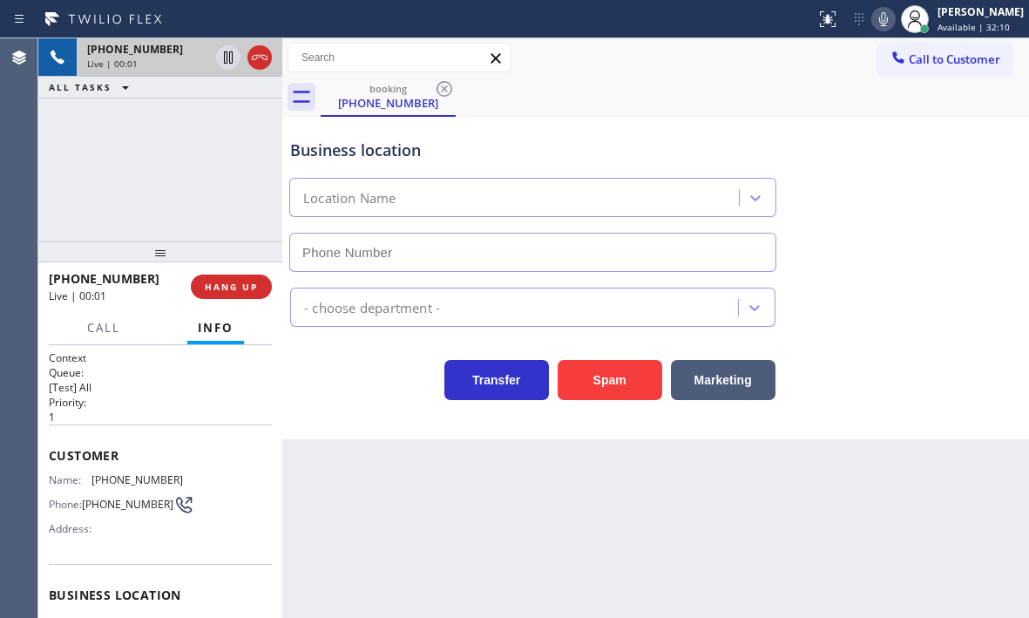
type input "[PHONE_NUMBER]"
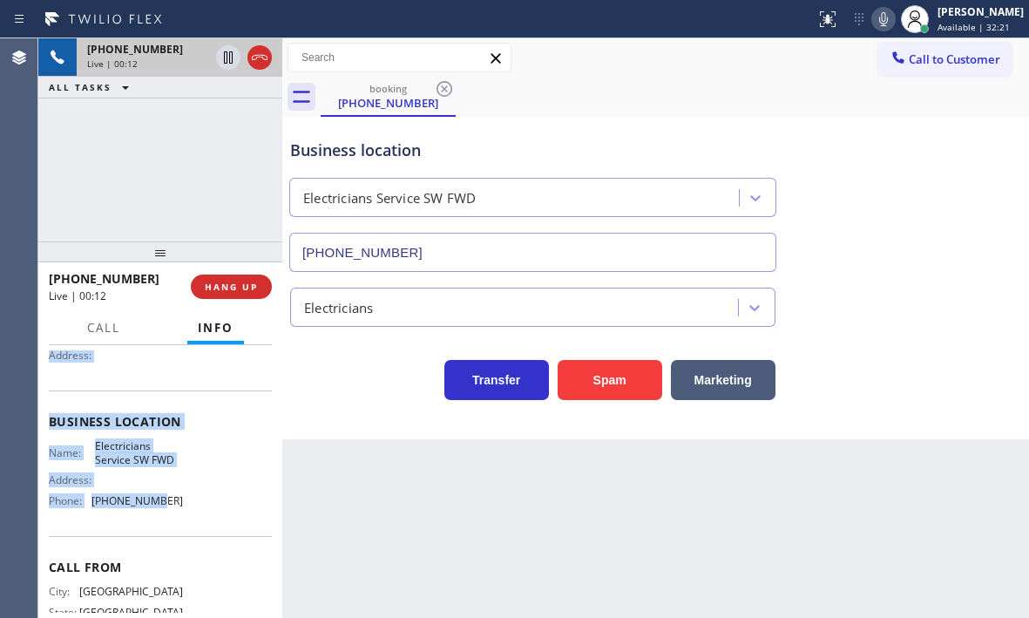
scroll to position [174, 0]
drag, startPoint x: 47, startPoint y: 453, endPoint x: 193, endPoint y: 538, distance: 168.2
click at [193, 538] on div "Context Queue: [Test] All Priority: 1 Customer Name: [PHONE_NUMBER] Phone: [PHO…" at bounding box center [160, 481] width 244 height 273
copy div "Customer Name: [PHONE_NUMBER] Phone: [PHONE_NUMBER] Address: Business location …"
click at [231, 57] on icon at bounding box center [228, 57] width 21 height 21
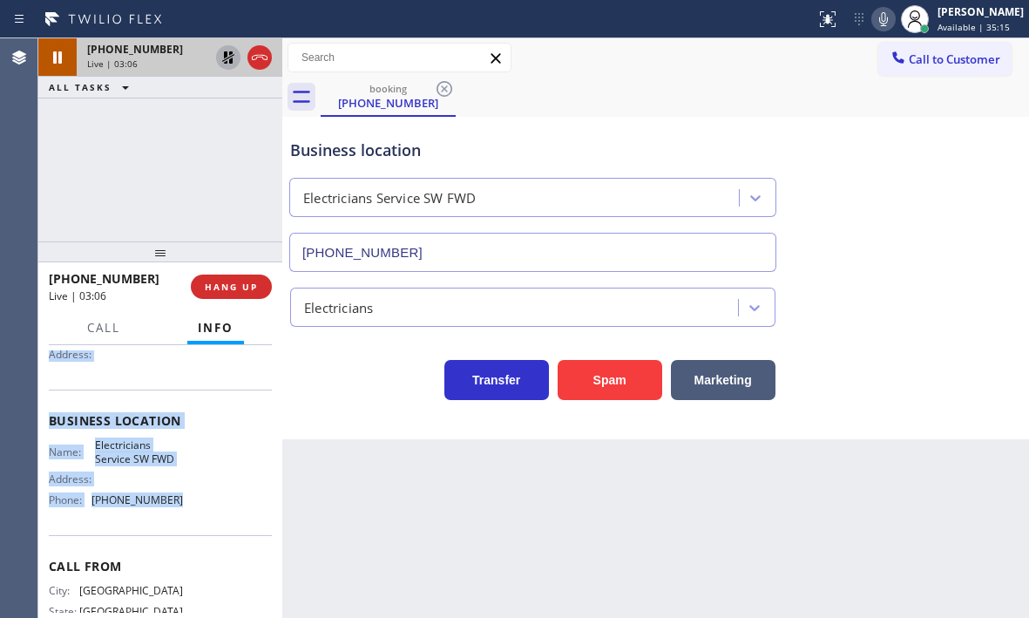
click at [225, 57] on icon at bounding box center [228, 57] width 12 height 12
click at [238, 287] on span "HANG UP" at bounding box center [231, 287] width 53 height 12
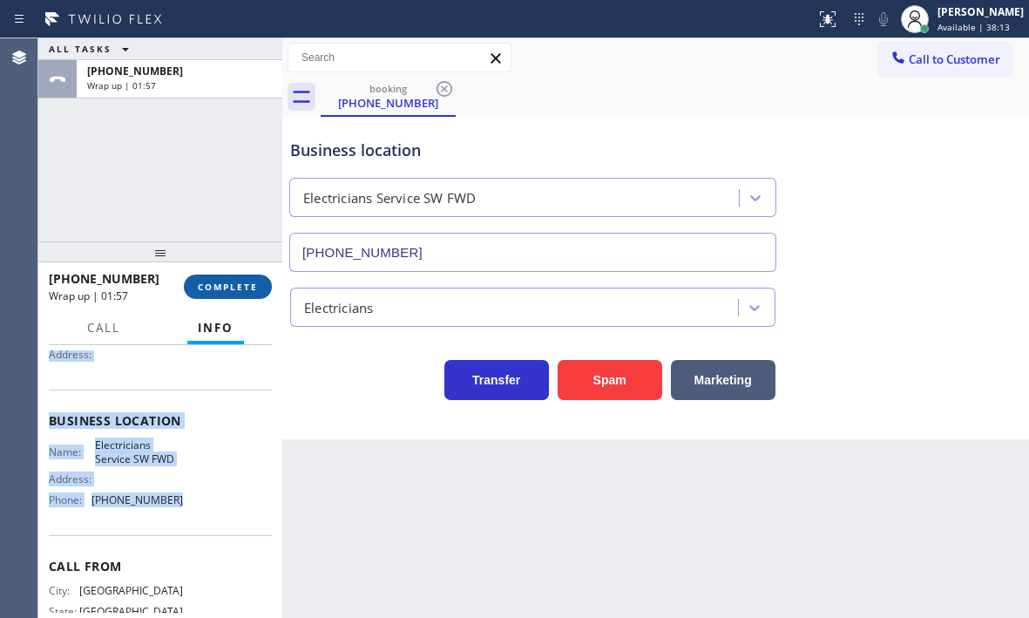
click at [233, 283] on span "COMPLETE" at bounding box center [228, 287] width 60 height 12
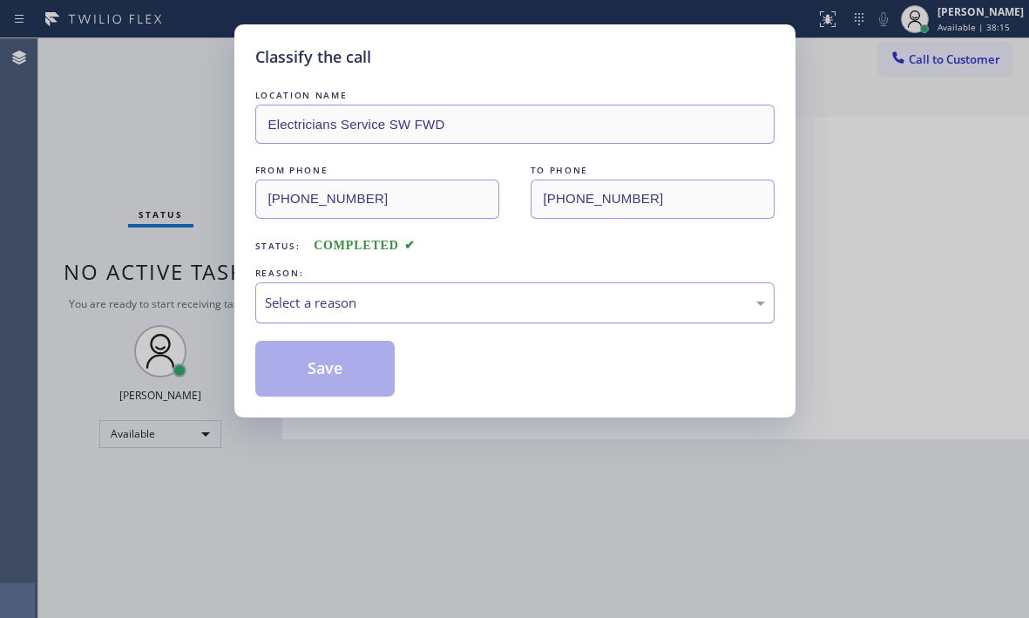
click at [426, 303] on div "Select a reason" at bounding box center [515, 303] width 500 height 20
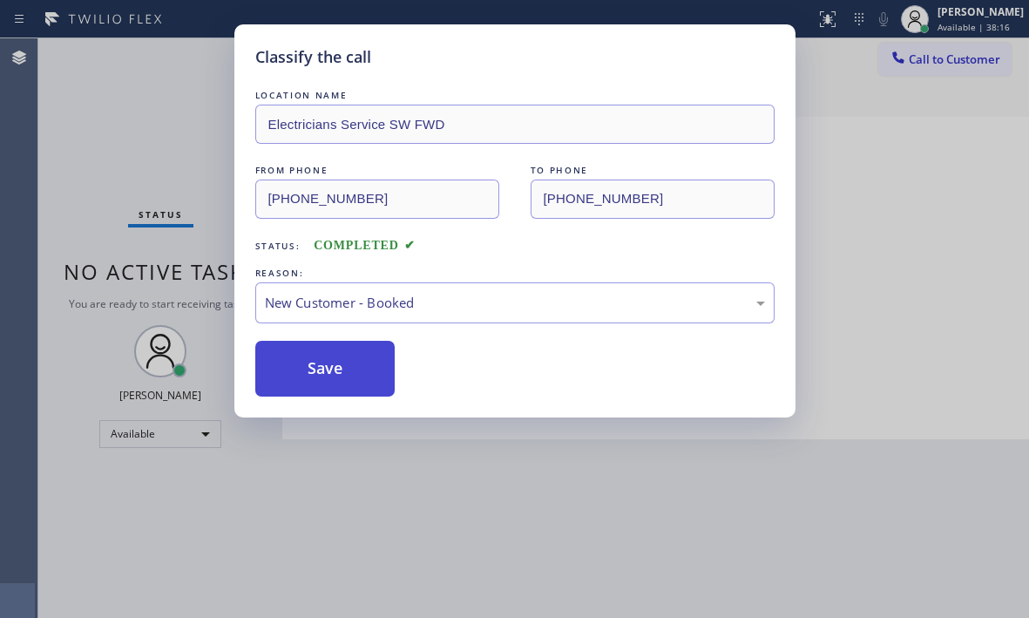
click at [303, 354] on button "Save" at bounding box center [325, 369] width 140 height 56
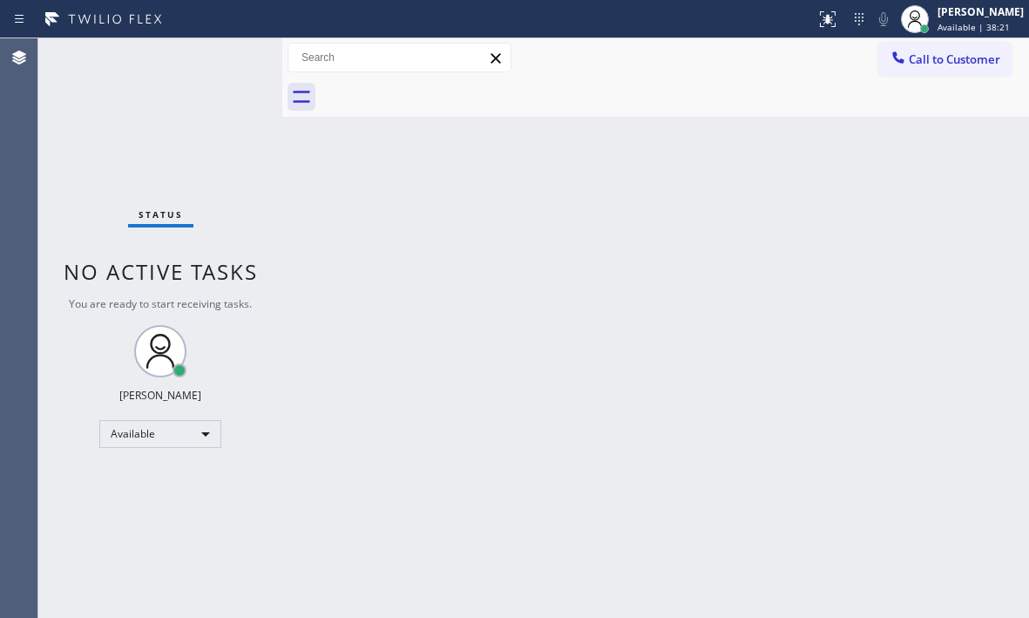
drag, startPoint x: 368, startPoint y: 243, endPoint x: 388, endPoint y: 257, distance: 24.4
click at [371, 254] on div "Back to Dashboard Change Sender ID Customers Technicians Select a contact Outbo…" at bounding box center [655, 327] width 747 height 579
click at [446, 267] on div "Back to Dashboard Change Sender ID Customers Technicians Select a contact Outbo…" at bounding box center [655, 327] width 747 height 579
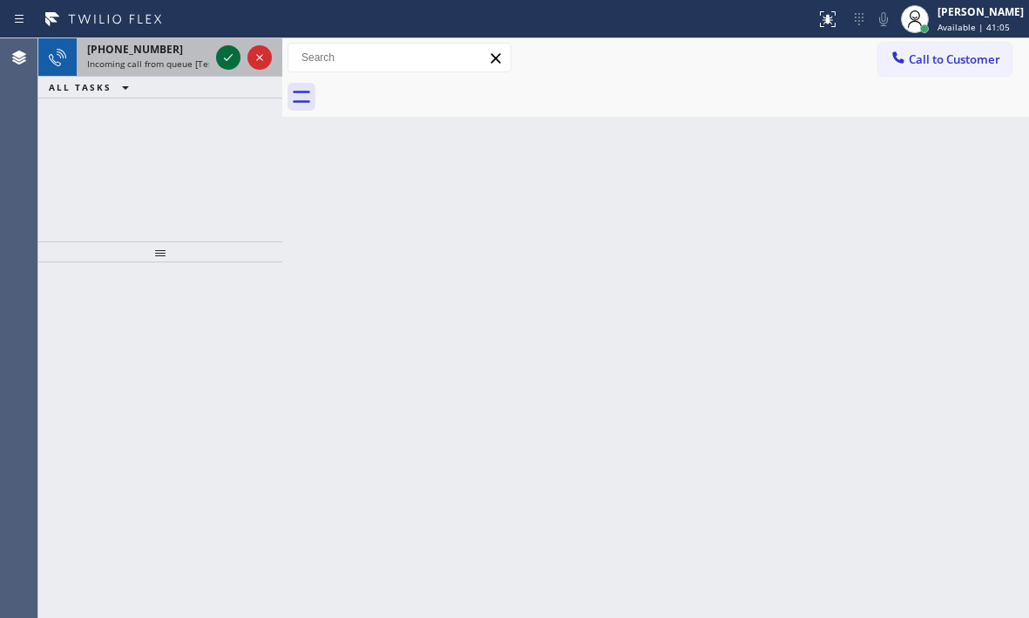
click at [228, 60] on icon at bounding box center [228, 57] width 21 height 21
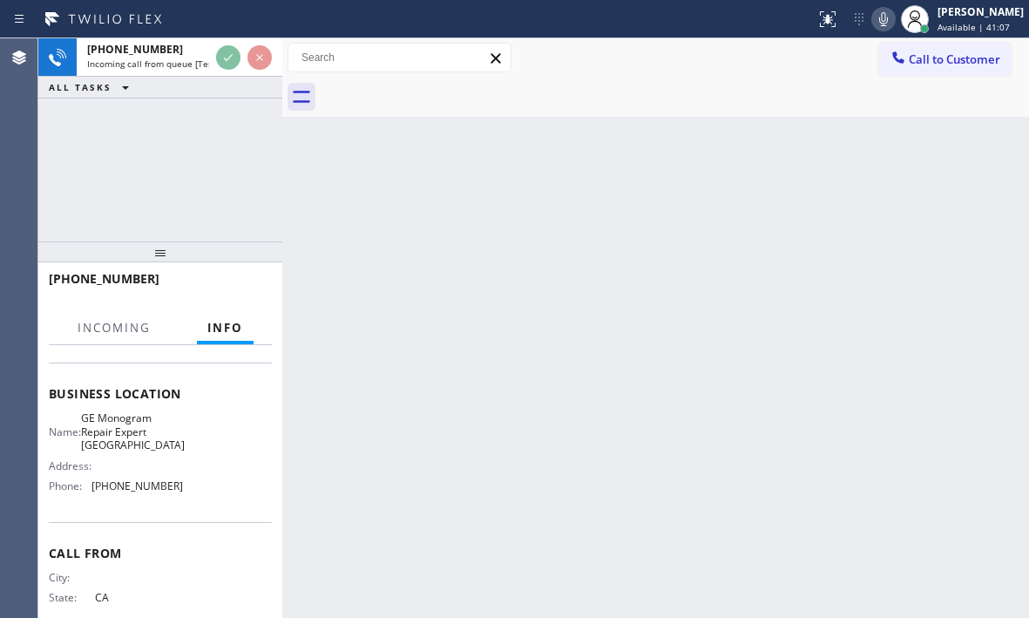
scroll to position [248, 0]
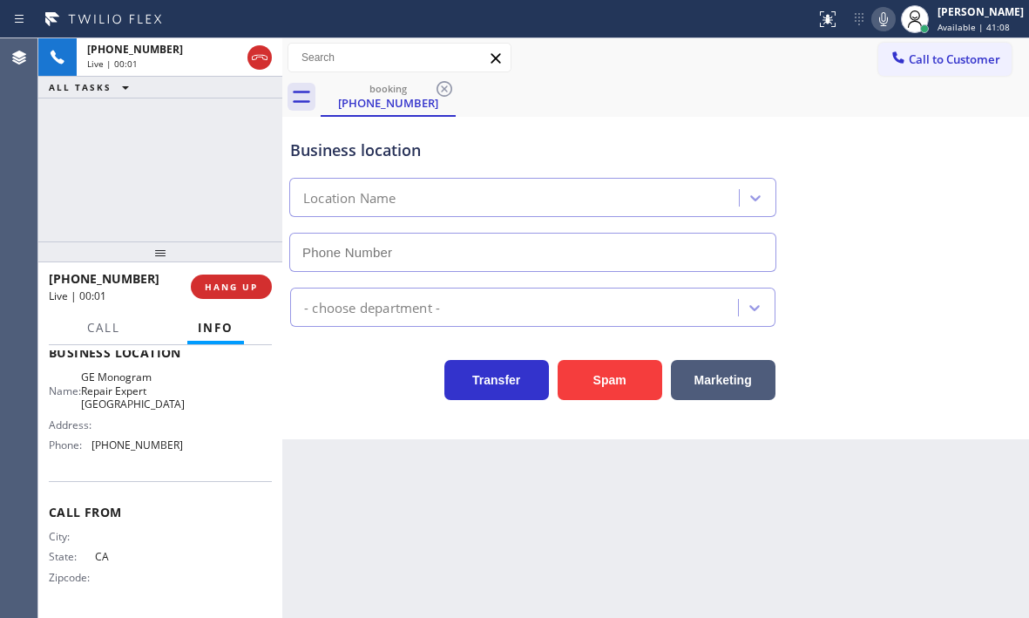
type input "[PHONE_NUMBER]"
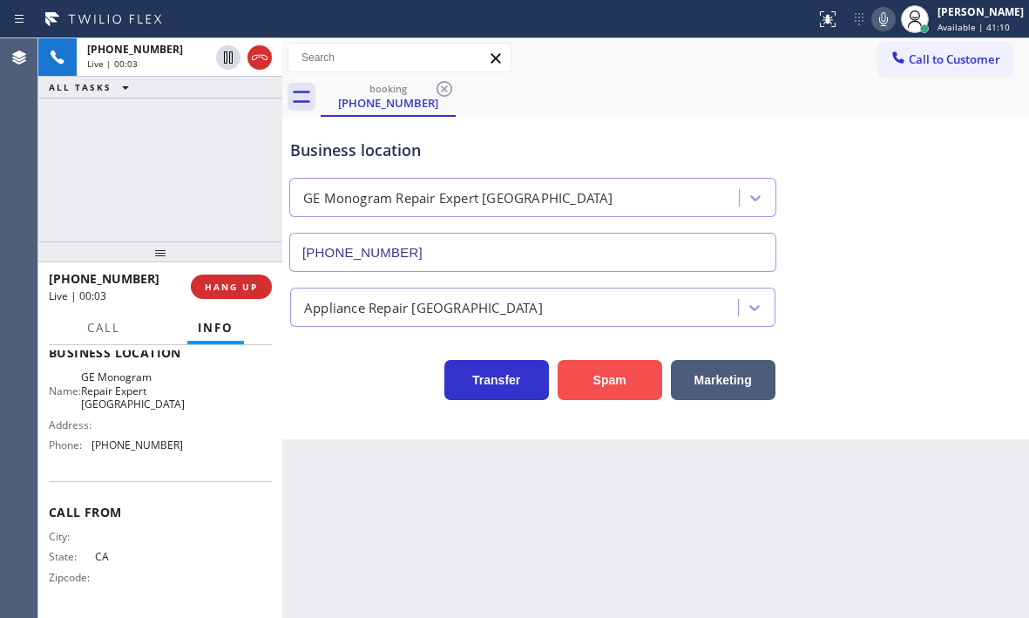
click at [614, 382] on button "Spam" at bounding box center [610, 380] width 105 height 40
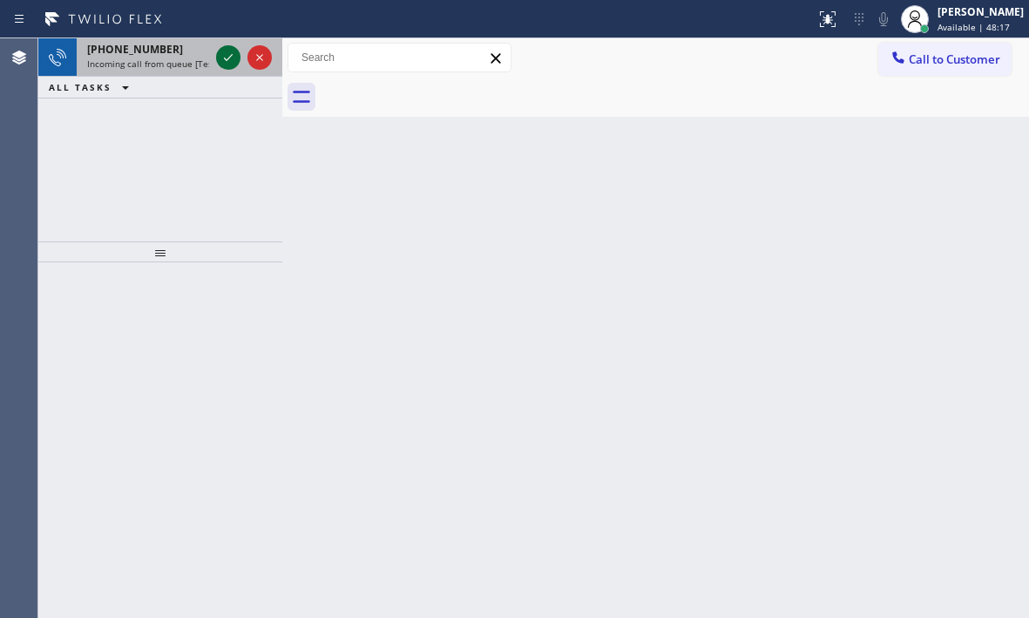
click at [216, 57] on div at bounding box center [228, 57] width 24 height 21
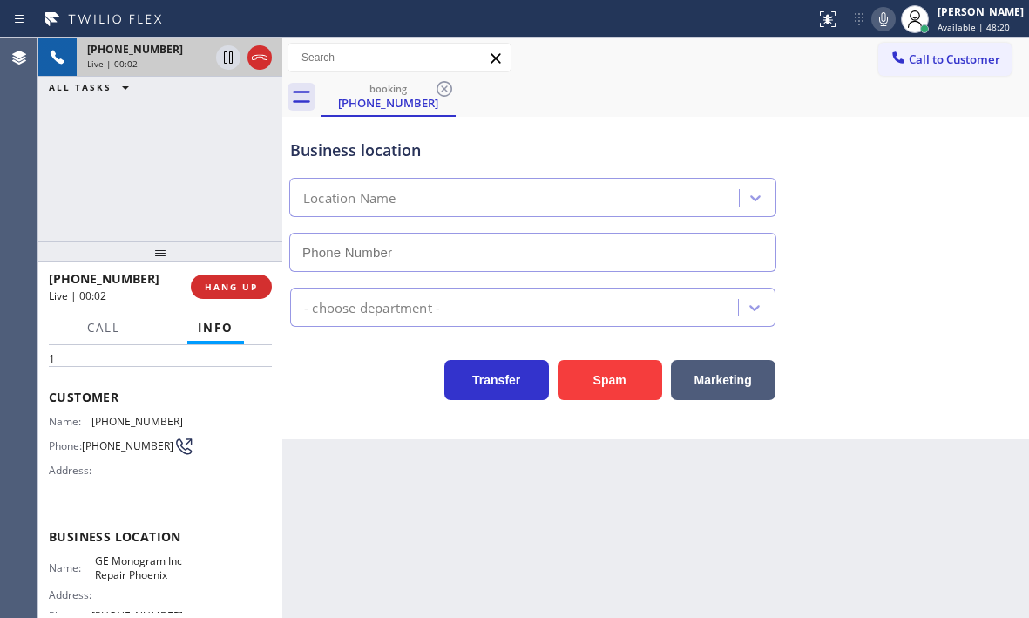
scroll to position [87, 0]
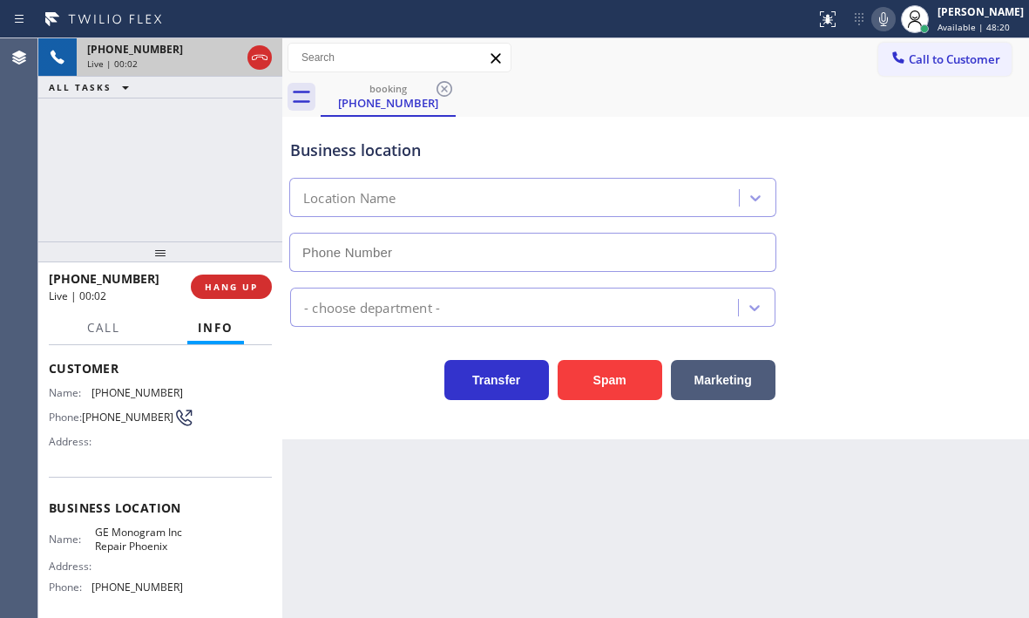
type input "[PHONE_NUMBER]"
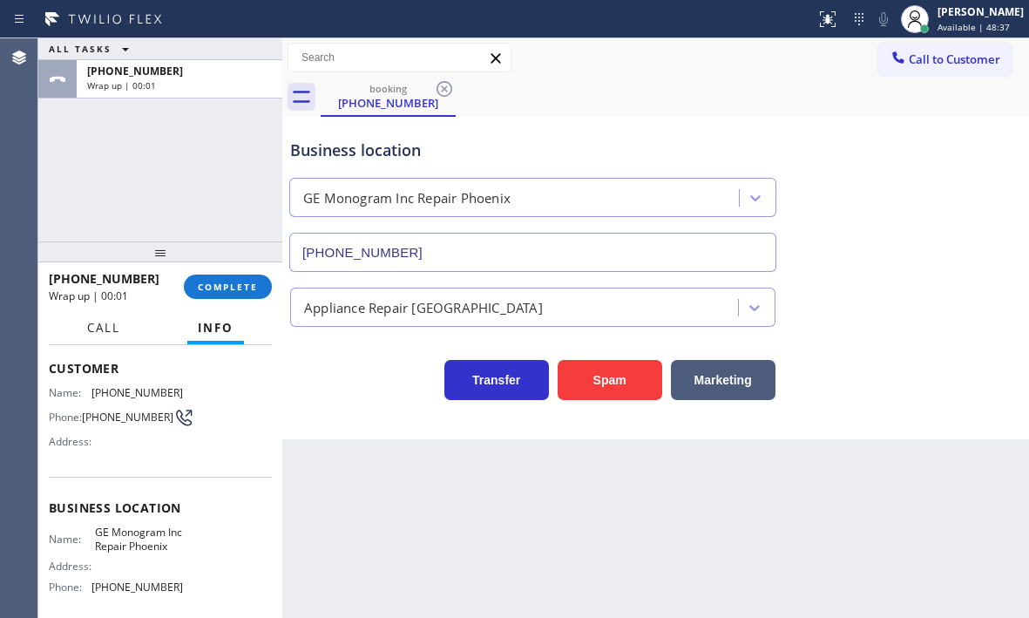
drag, startPoint x: 102, startPoint y: 332, endPoint x: 151, endPoint y: 186, distance: 153.4
click at [151, 186] on div "ALL TASKS ALL TASKS ACTIVE TASKS TASKS IN WRAP UP [PHONE_NUMBER] Wrap up | 00:0…" at bounding box center [160, 327] width 244 height 579
click at [234, 287] on span "COMPLETE" at bounding box center [228, 287] width 60 height 12
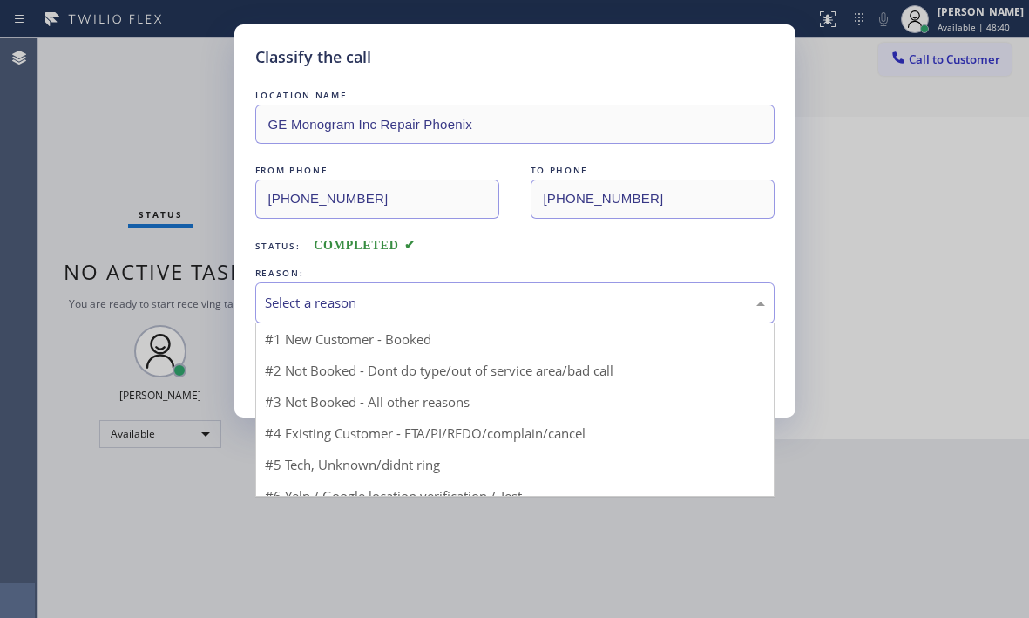
click at [382, 290] on div "Select a reason" at bounding box center [514, 302] width 519 height 41
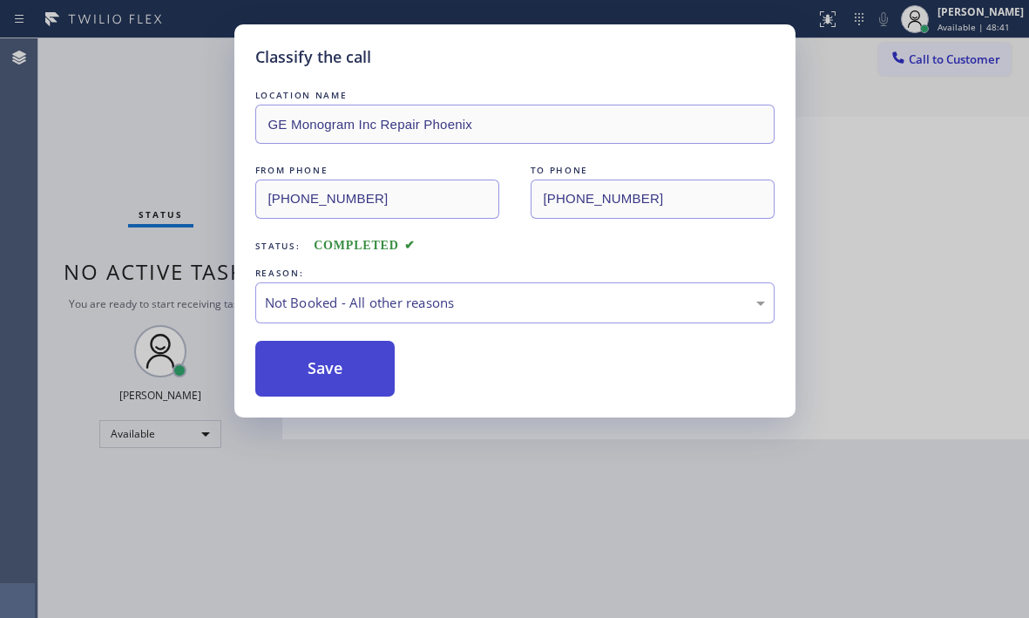
click at [294, 378] on button "Save" at bounding box center [325, 369] width 140 height 56
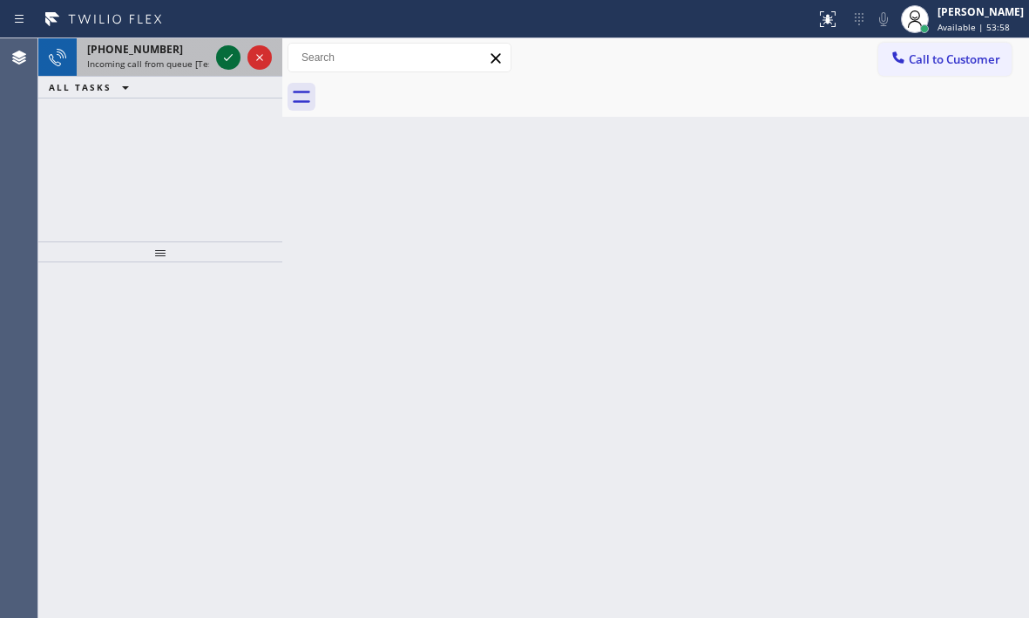
click at [220, 61] on icon at bounding box center [228, 57] width 21 height 21
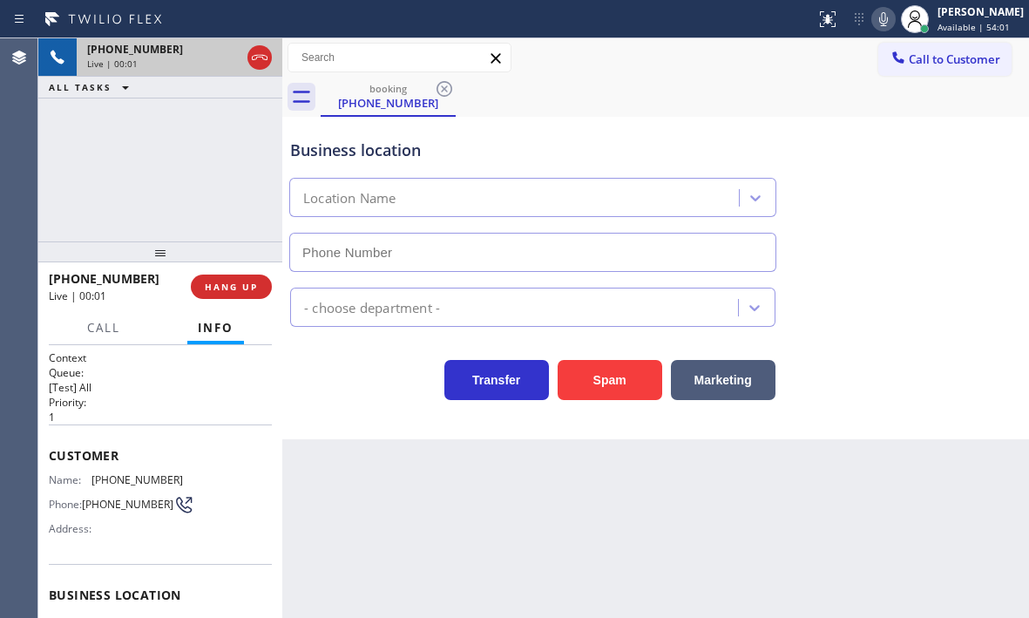
type input "[PHONE_NUMBER]"
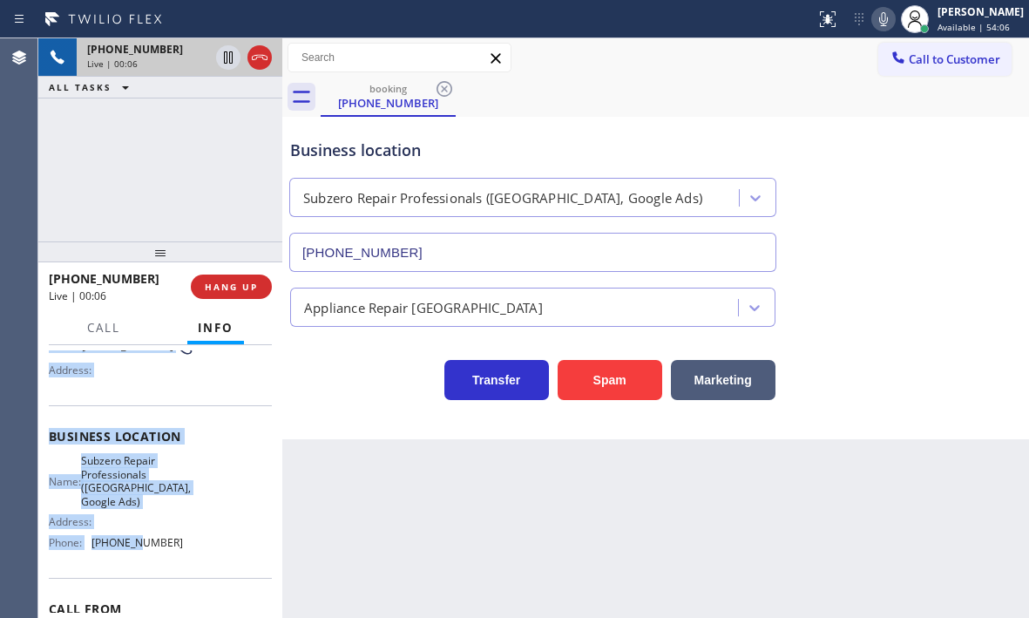
scroll to position [174, 0]
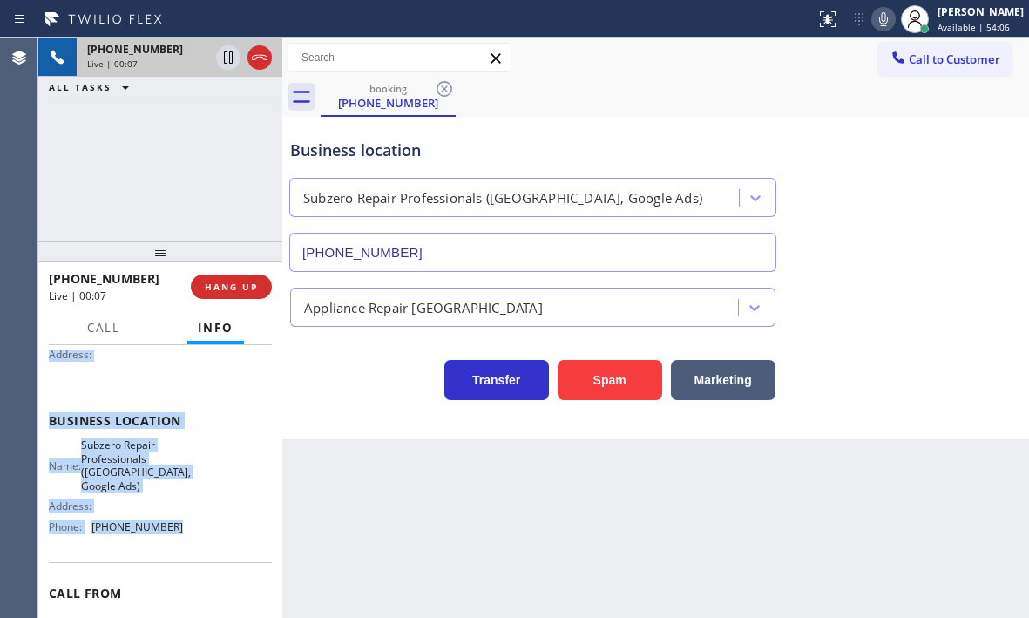
drag, startPoint x: 45, startPoint y: 450, endPoint x: 180, endPoint y: 558, distance: 172.4
click at [180, 558] on div "Context Queue: [Test] All Priority: 1 Customer Name: [PHONE_NUMBER] Phone: [PHO…" at bounding box center [160, 481] width 244 height 273
click at [232, 61] on icon at bounding box center [228, 57] width 9 height 12
click at [229, 59] on icon at bounding box center [228, 57] width 21 height 21
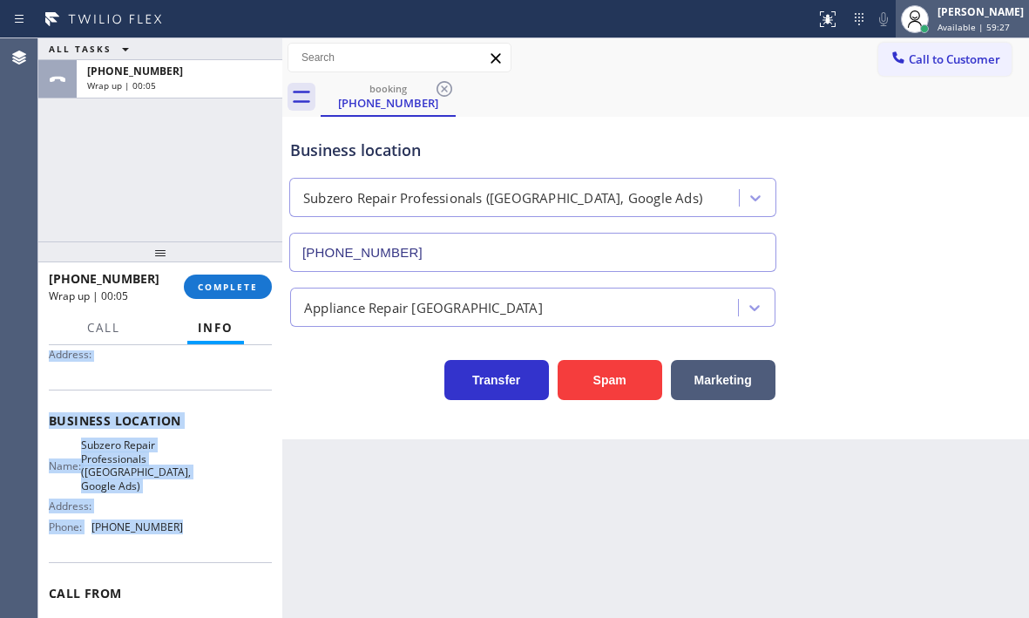
click at [940, 23] on span "Available | 59:27" at bounding box center [973, 27] width 72 height 12
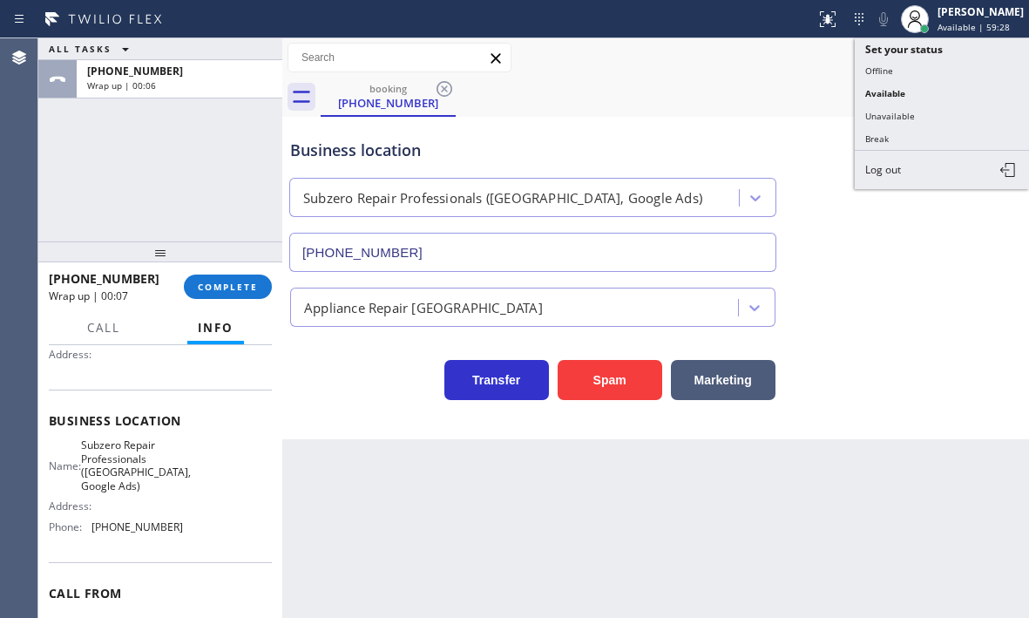
click at [767, 112] on div "booking [PHONE_NUMBER]" at bounding box center [675, 97] width 708 height 39
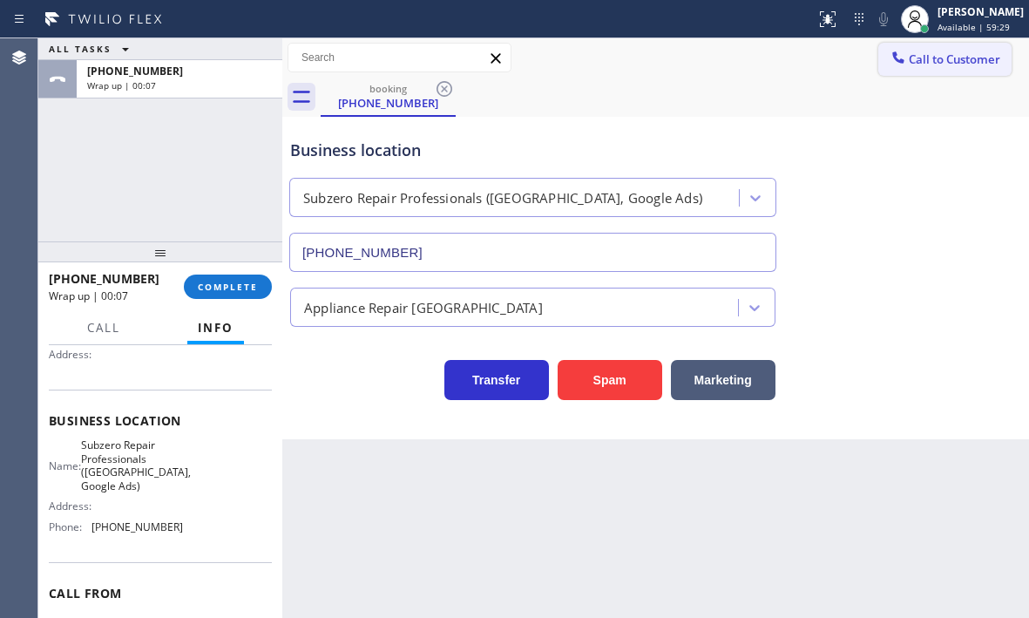
click at [931, 69] on button "Call to Customer" at bounding box center [944, 59] width 133 height 33
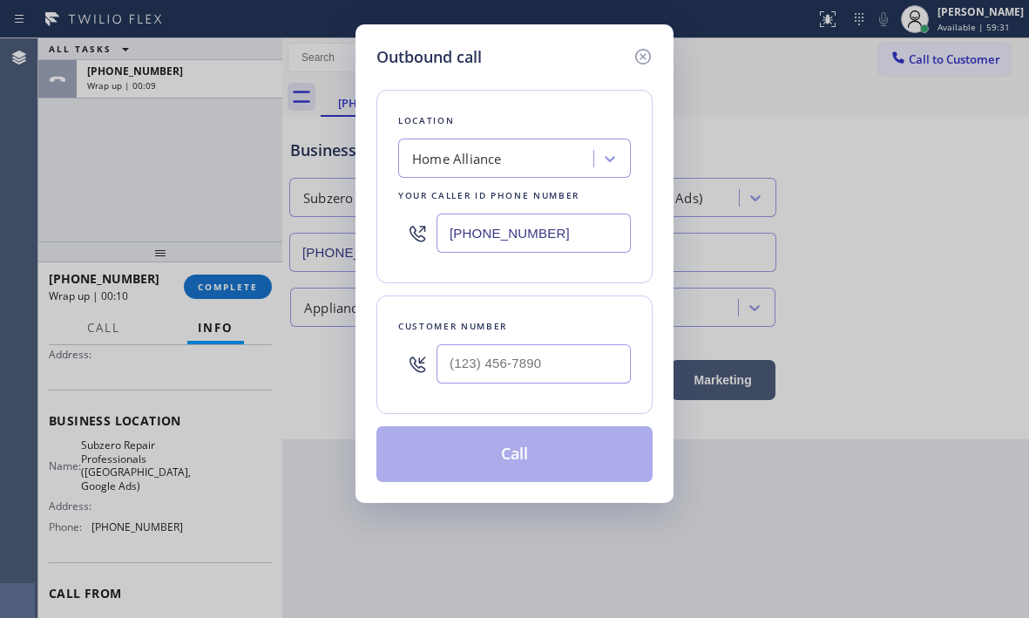
click at [574, 228] on input "[PHONE_NUMBER]" at bounding box center [533, 232] width 194 height 39
paste input "13) 694-9378"
type input "[PHONE_NUMBER]"
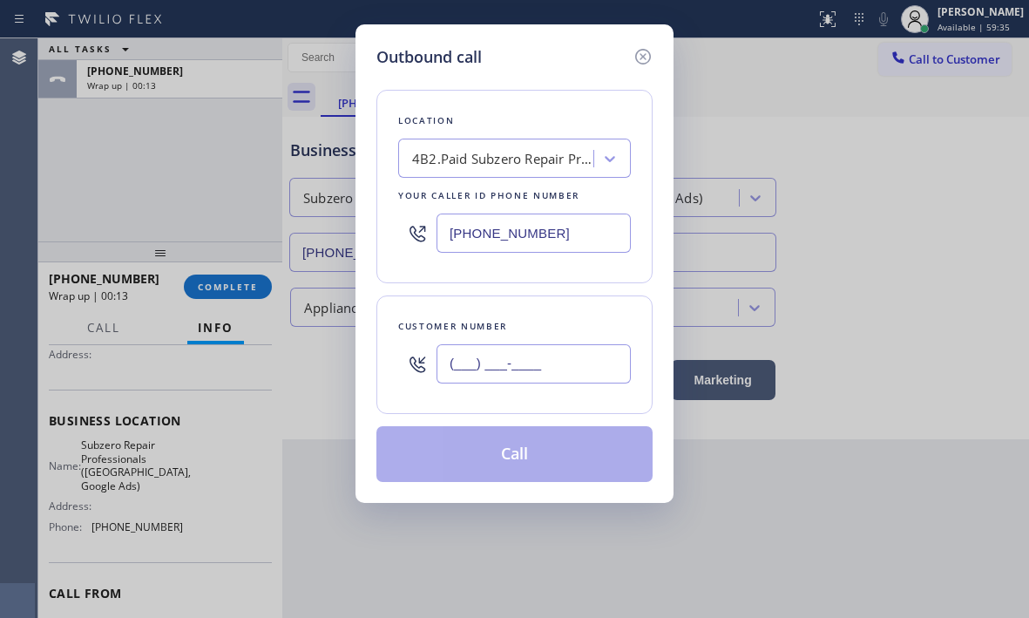
click at [554, 359] on input "(___) ___-____" at bounding box center [533, 363] width 194 height 39
paste input "586) 770-4550"
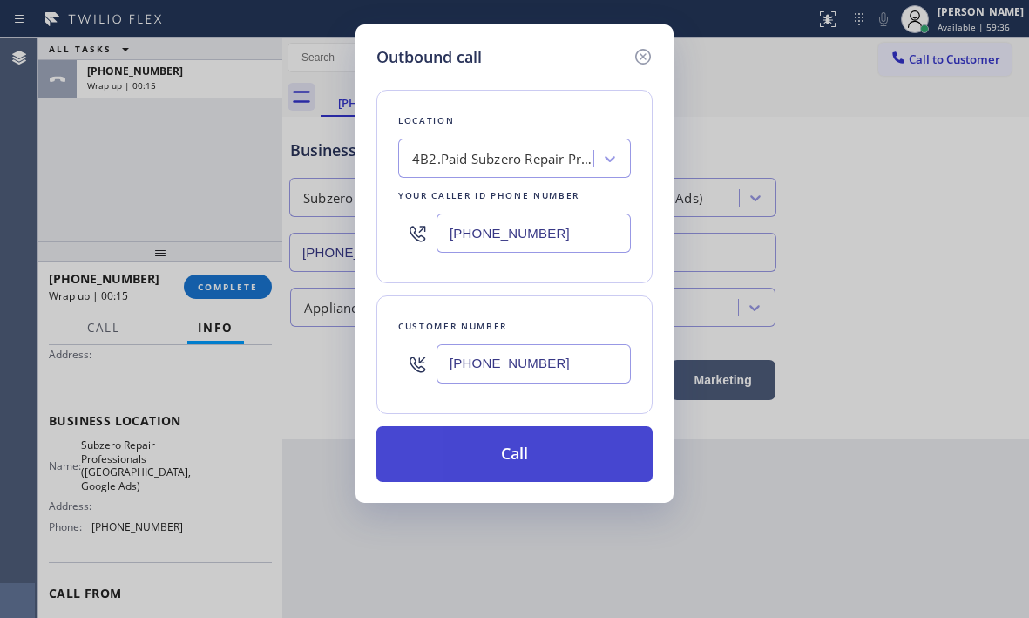
type input "[PHONE_NUMBER]"
click at [565, 458] on button "Call" at bounding box center [514, 454] width 276 height 56
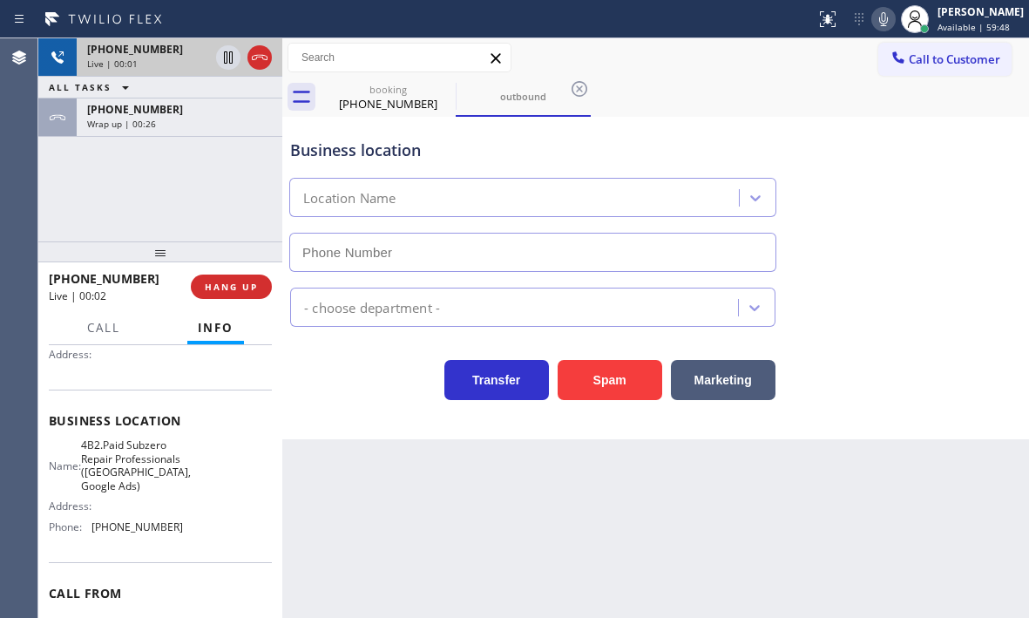
type input "[PHONE_NUMBER]"
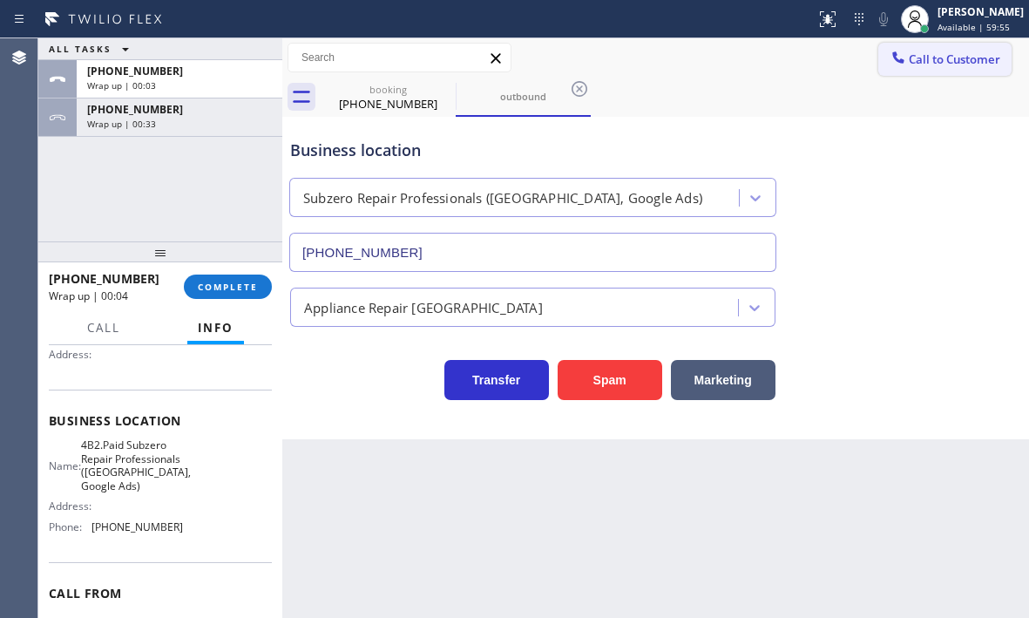
click at [970, 58] on span "Call to Customer" at bounding box center [954, 59] width 91 height 16
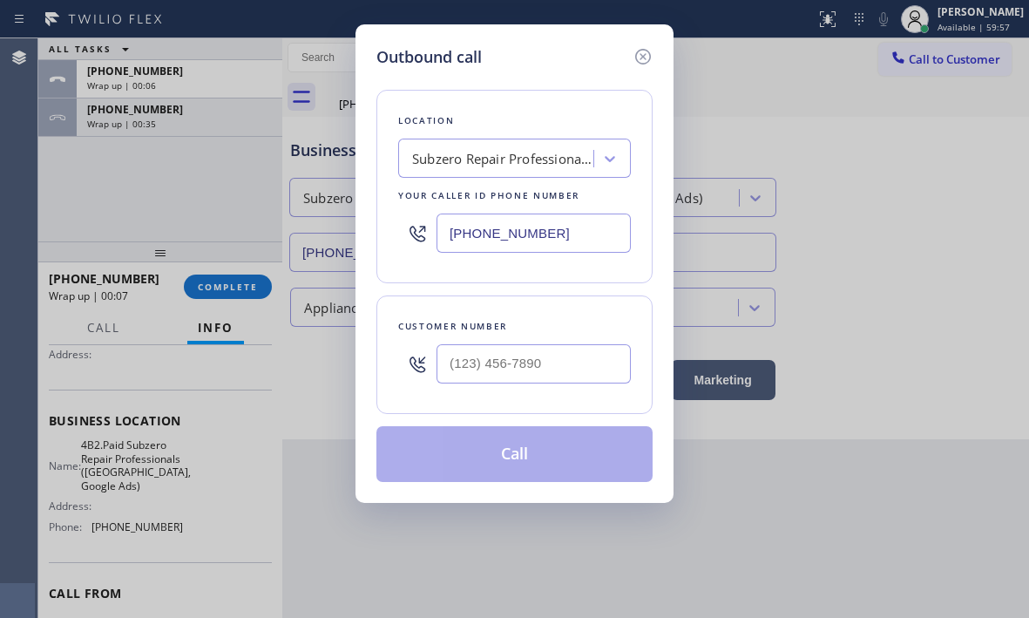
click at [568, 237] on input "[PHONE_NUMBER]" at bounding box center [533, 232] width 194 height 39
paste input "text"
type input "[PHONE_NUMBER]"
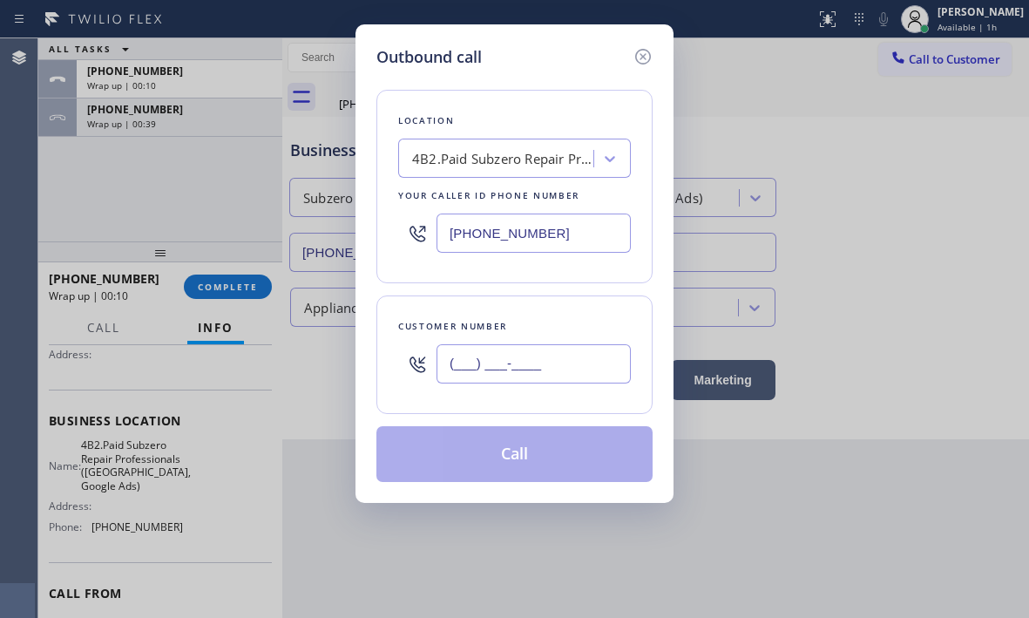
click at [589, 363] on input "(___) ___-____" at bounding box center [533, 363] width 194 height 39
paste input "586) 770-4550"
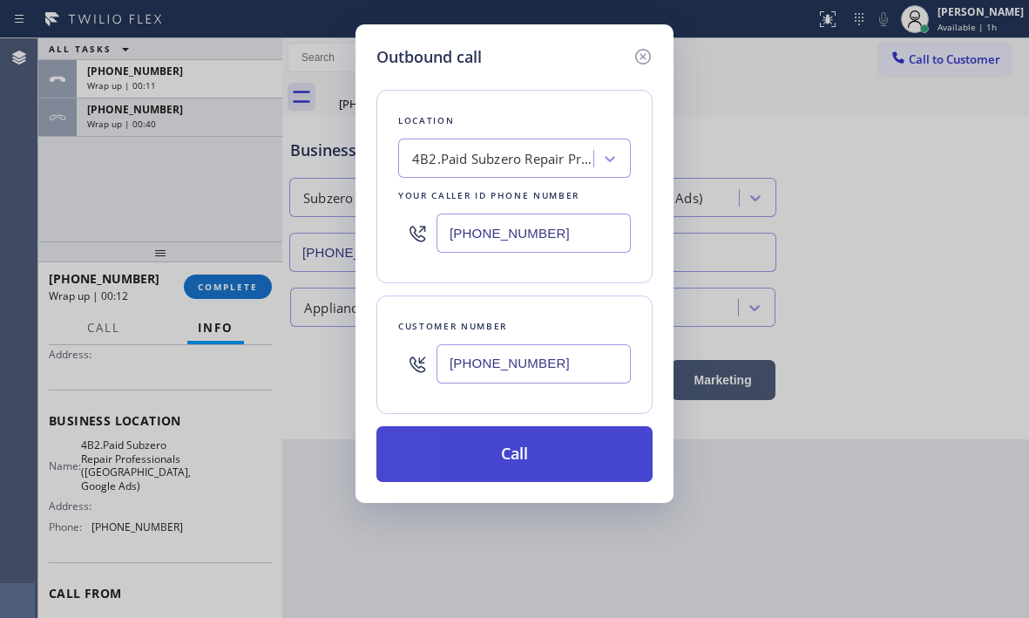
type input "[PHONE_NUMBER]"
click at [517, 450] on button "Call" at bounding box center [514, 454] width 276 height 56
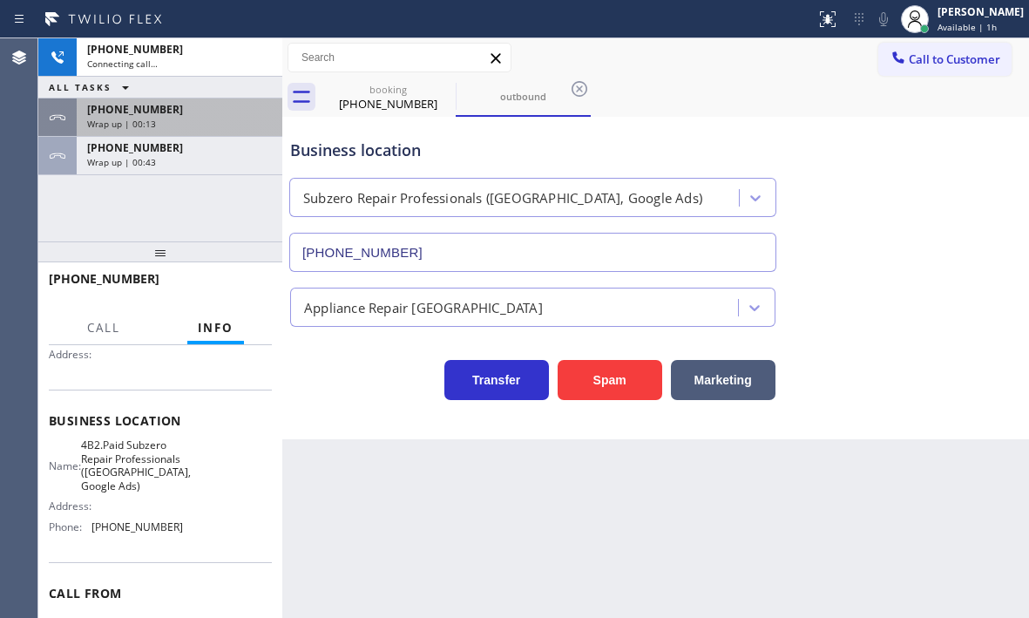
click at [205, 112] on div "[PHONE_NUMBER]" at bounding box center [179, 109] width 185 height 15
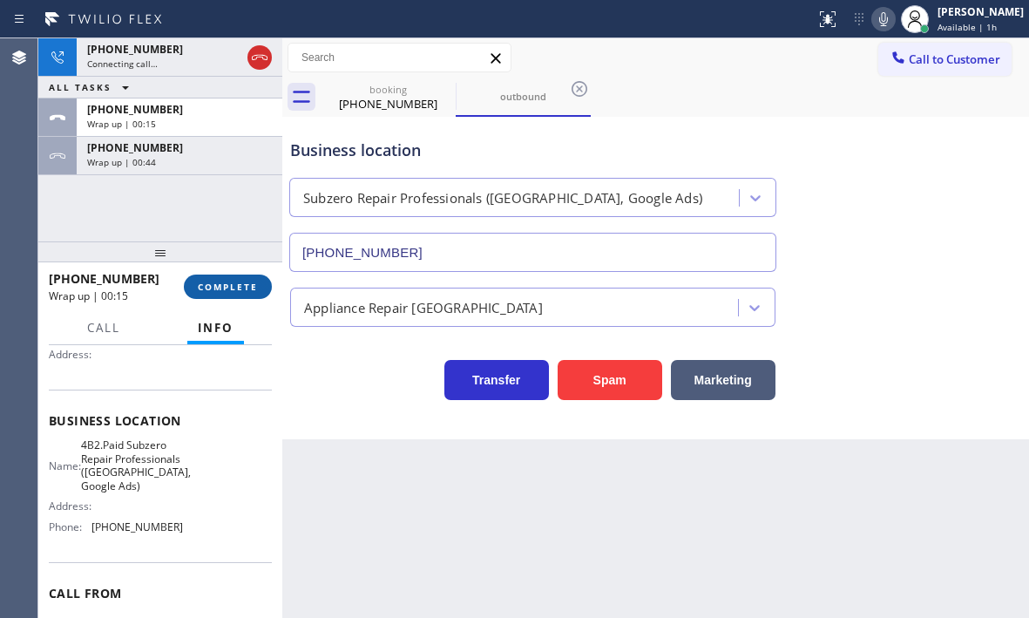
click at [233, 288] on span "COMPLETE" at bounding box center [228, 287] width 60 height 12
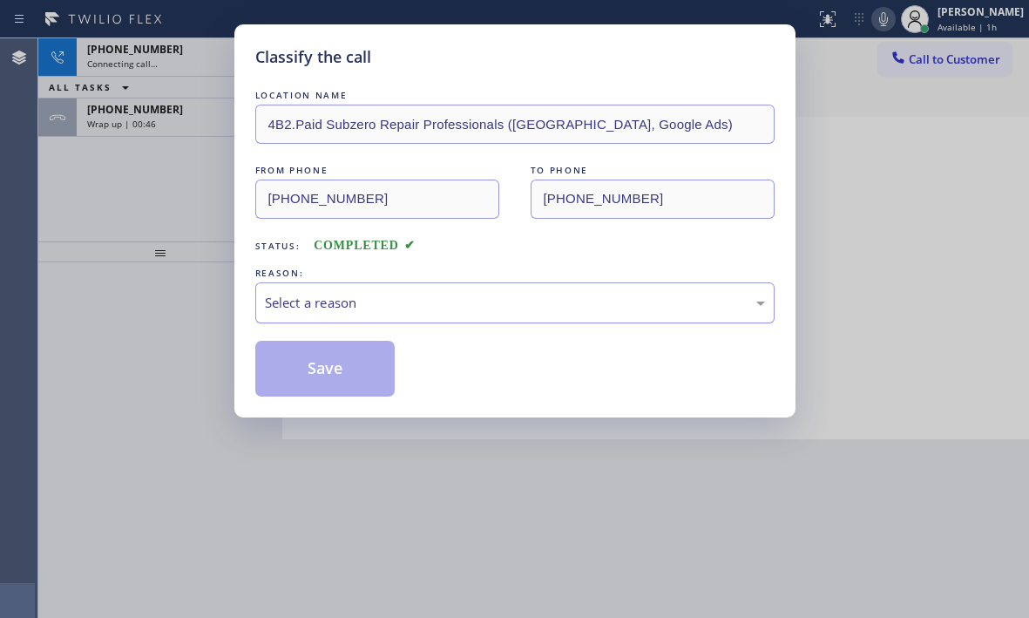
click at [380, 298] on div "Select a reason" at bounding box center [515, 303] width 500 height 20
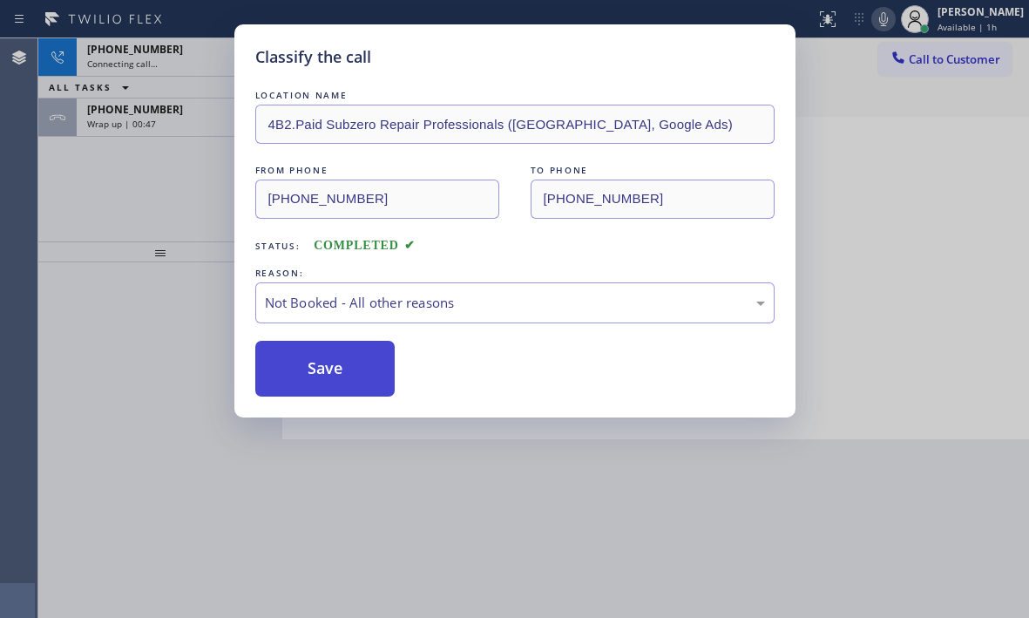
click at [299, 375] on button "Save" at bounding box center [325, 369] width 140 height 56
click at [176, 116] on div "Classify the call LOCATION NAME 4B2.Paid Subzero Repair Professionals ([GEOGRAP…" at bounding box center [514, 309] width 1029 height 618
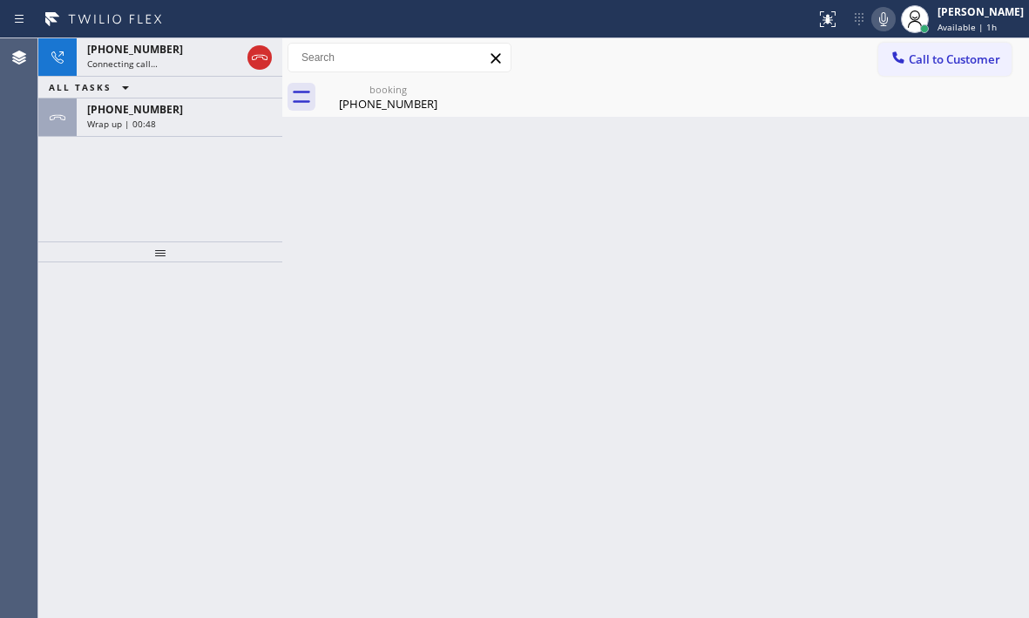
click at [176, 116] on div "[PHONE_NUMBER]" at bounding box center [179, 109] width 185 height 15
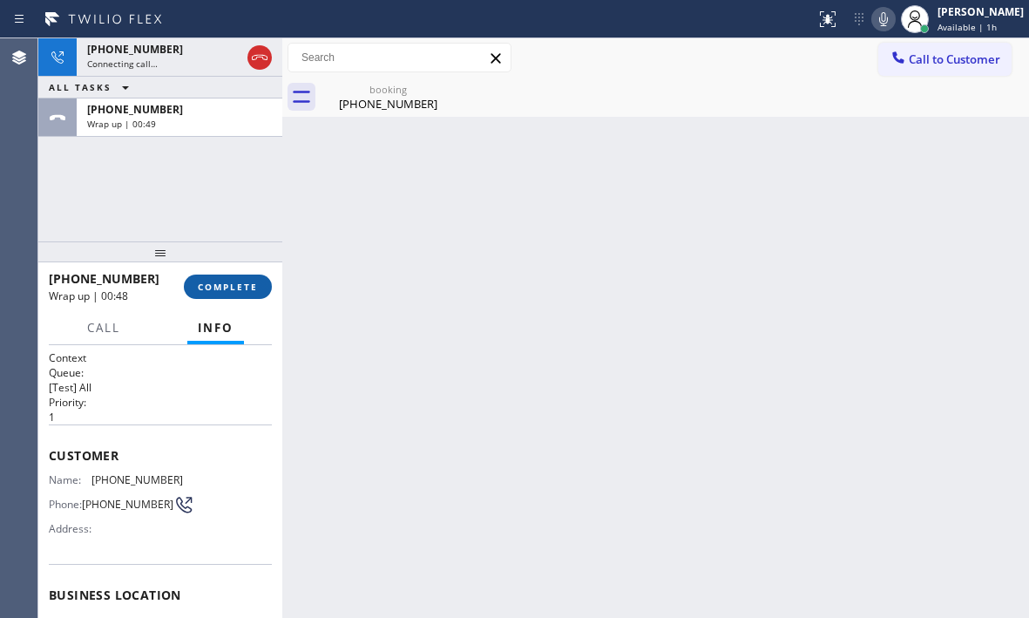
click at [231, 288] on span "COMPLETE" at bounding box center [228, 287] width 60 height 12
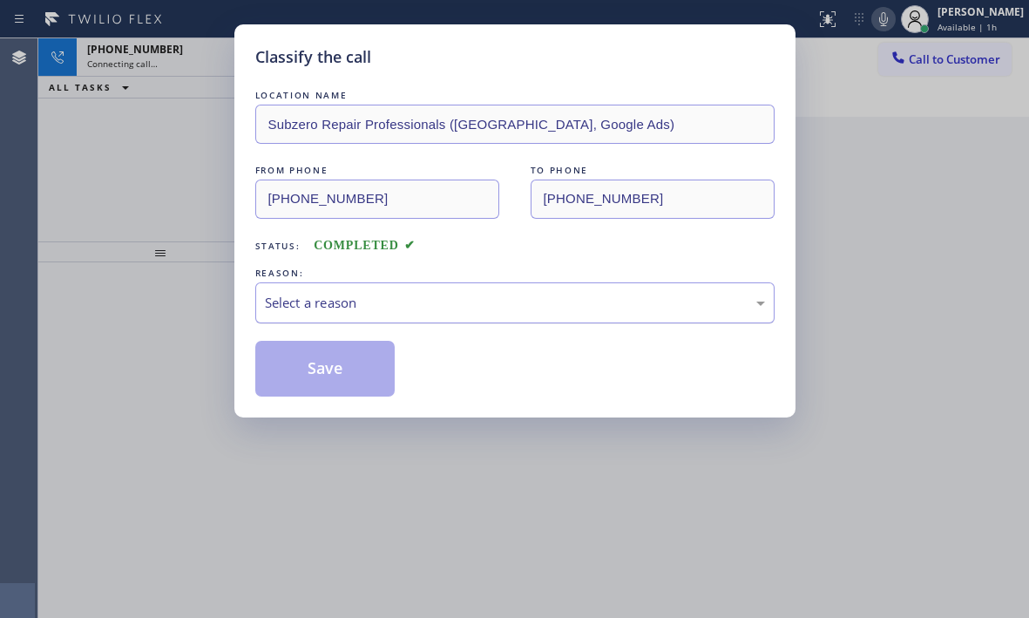
click at [379, 294] on div "Select a reason" at bounding box center [515, 303] width 500 height 20
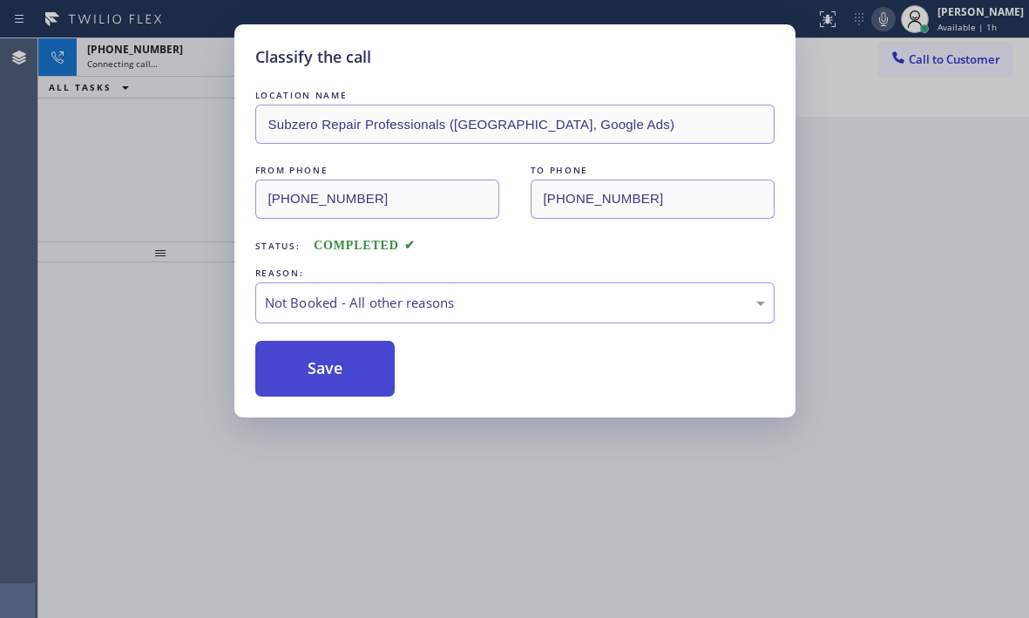
click at [307, 367] on button "Save" at bounding box center [325, 369] width 140 height 56
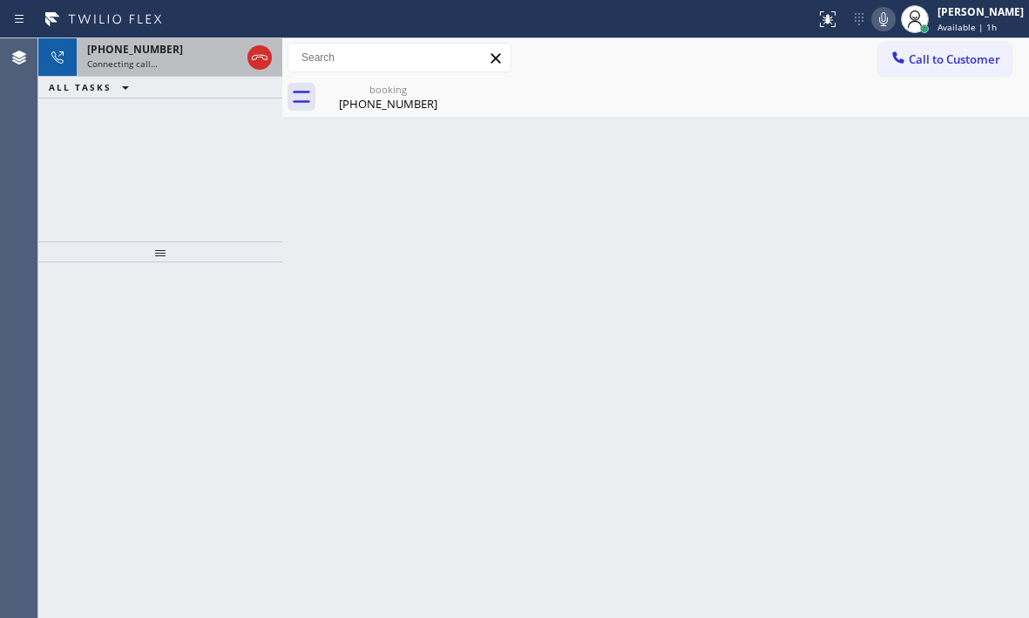
click at [206, 64] on div "Connecting call…" at bounding box center [163, 63] width 153 height 12
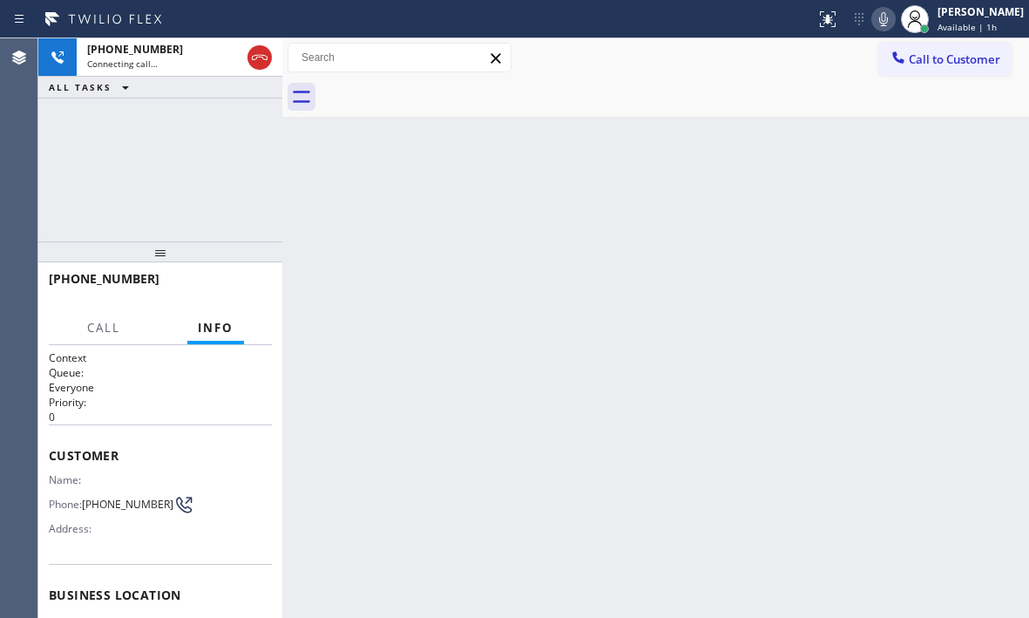
scroll to position [261, 0]
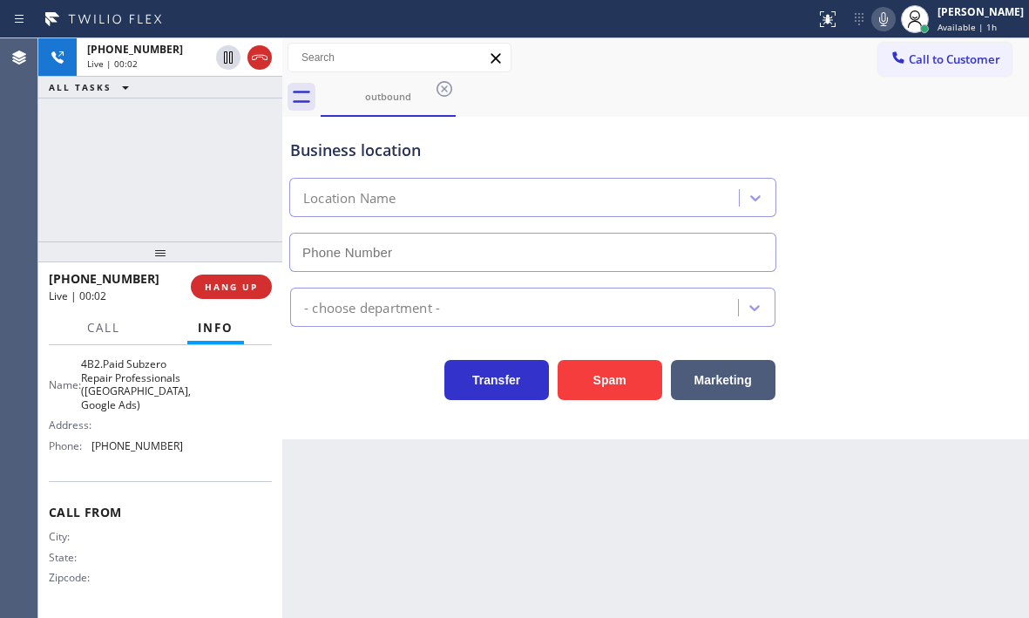
type input "[PHONE_NUMBER]"
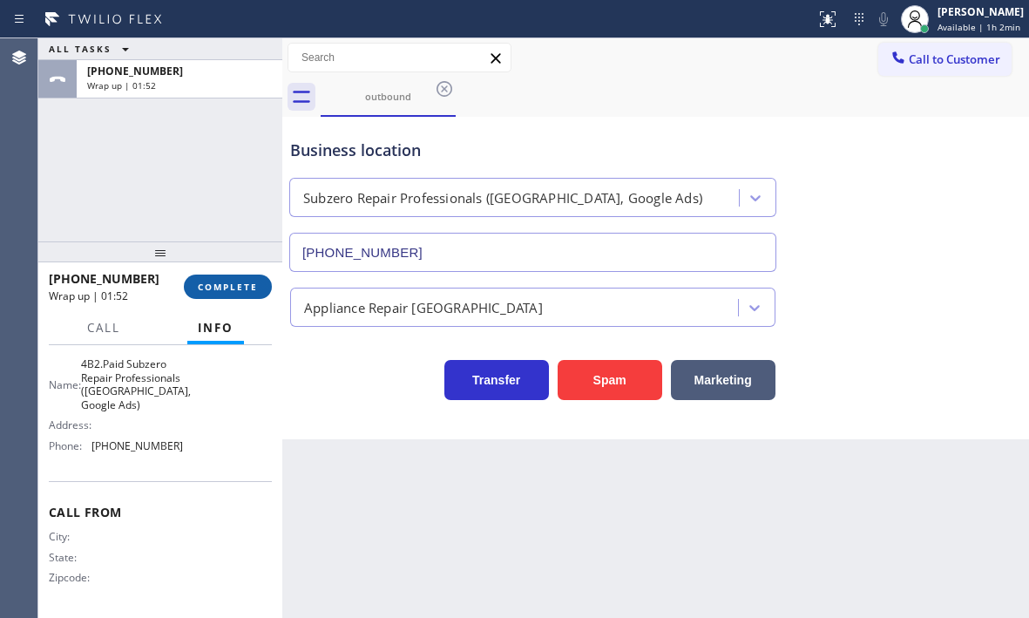
click at [239, 292] on span "COMPLETE" at bounding box center [228, 287] width 60 height 12
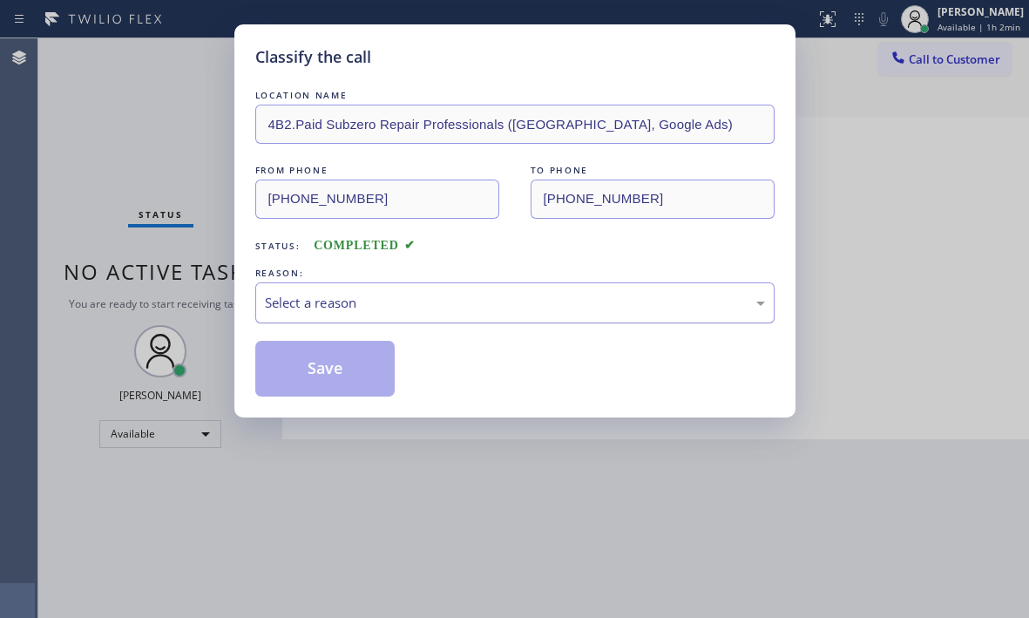
click at [440, 294] on div "Select a reason" at bounding box center [515, 303] width 500 height 20
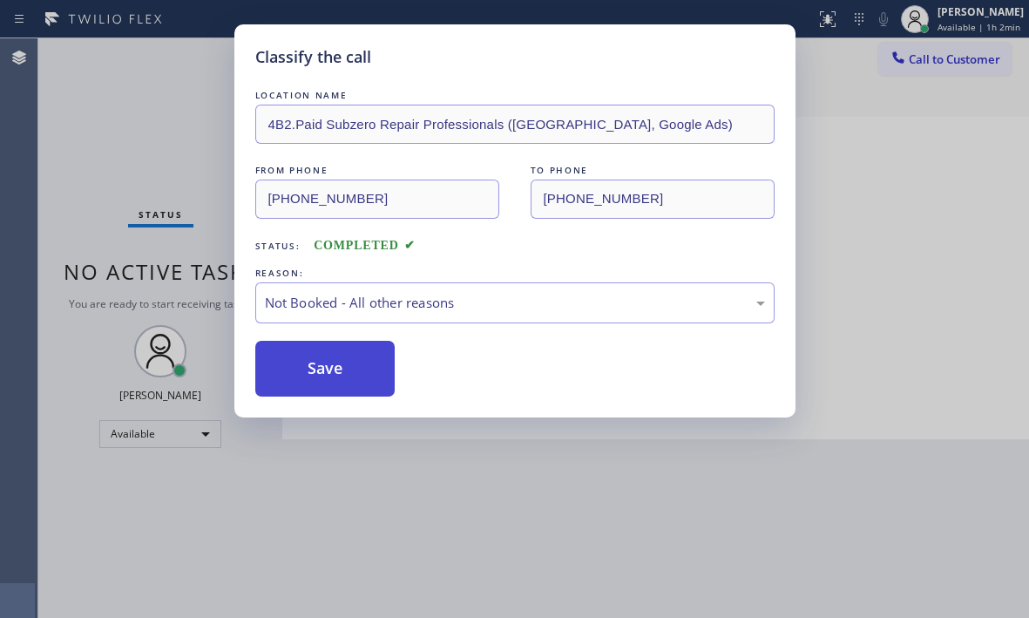
click at [332, 376] on button "Save" at bounding box center [325, 369] width 140 height 56
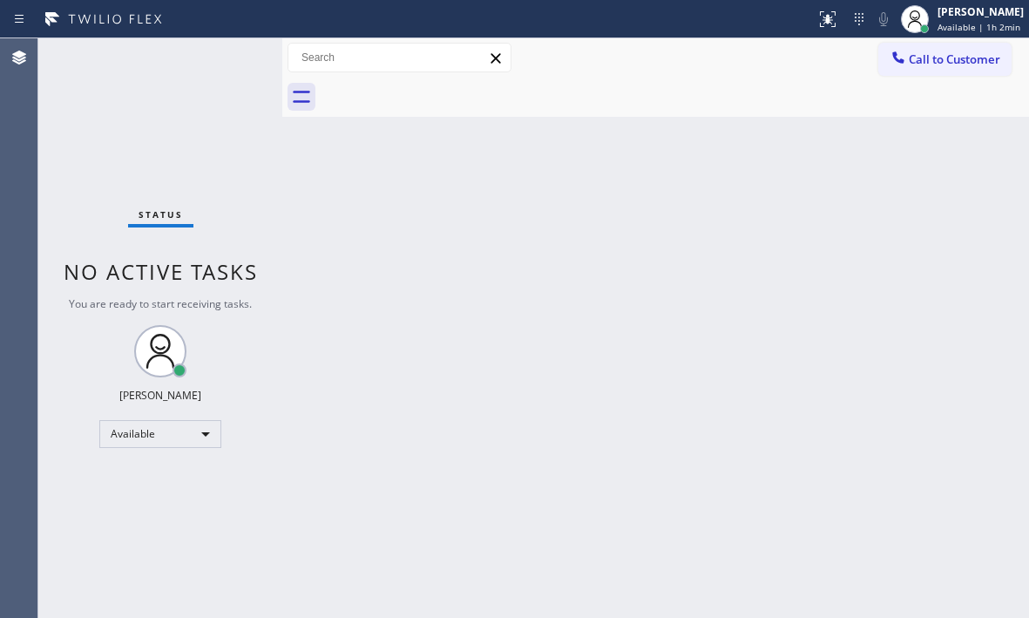
click at [896, 165] on div "Back to Dashboard Change Sender ID Customers Technicians Select a contact Outbo…" at bounding box center [655, 327] width 747 height 579
click at [443, 204] on div "Back to Dashboard Change Sender ID Customers Technicians Select a contact Outbo…" at bounding box center [655, 327] width 747 height 579
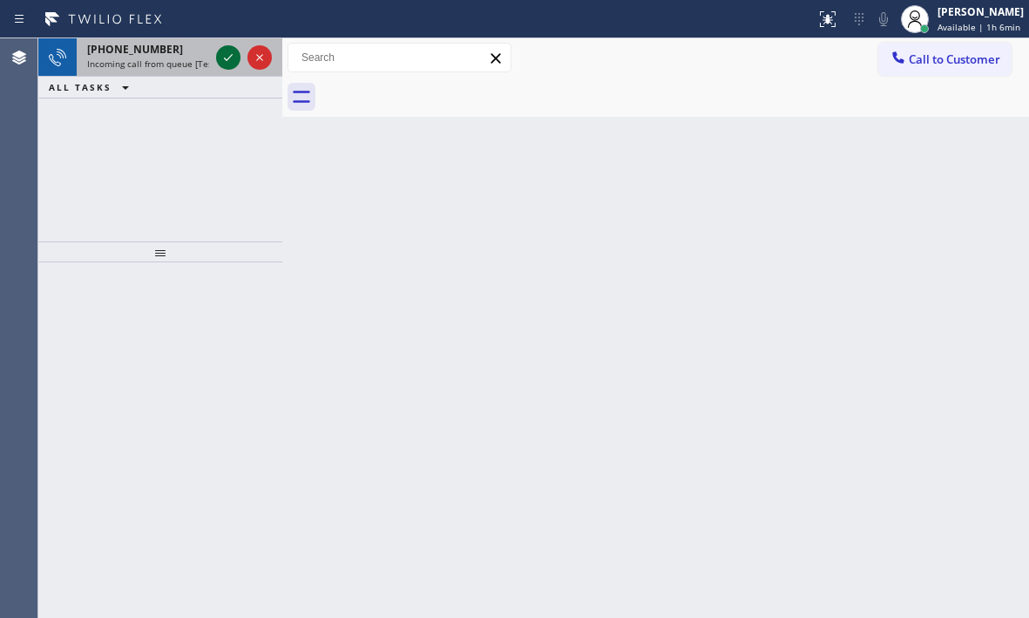
click at [229, 52] on icon at bounding box center [228, 57] width 21 height 21
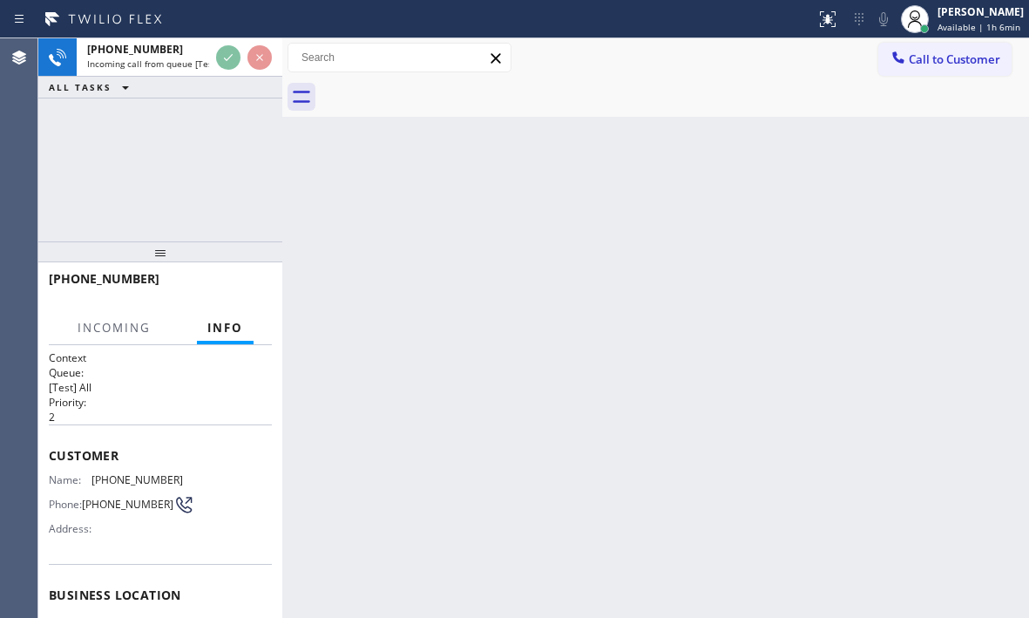
scroll to position [48, 0]
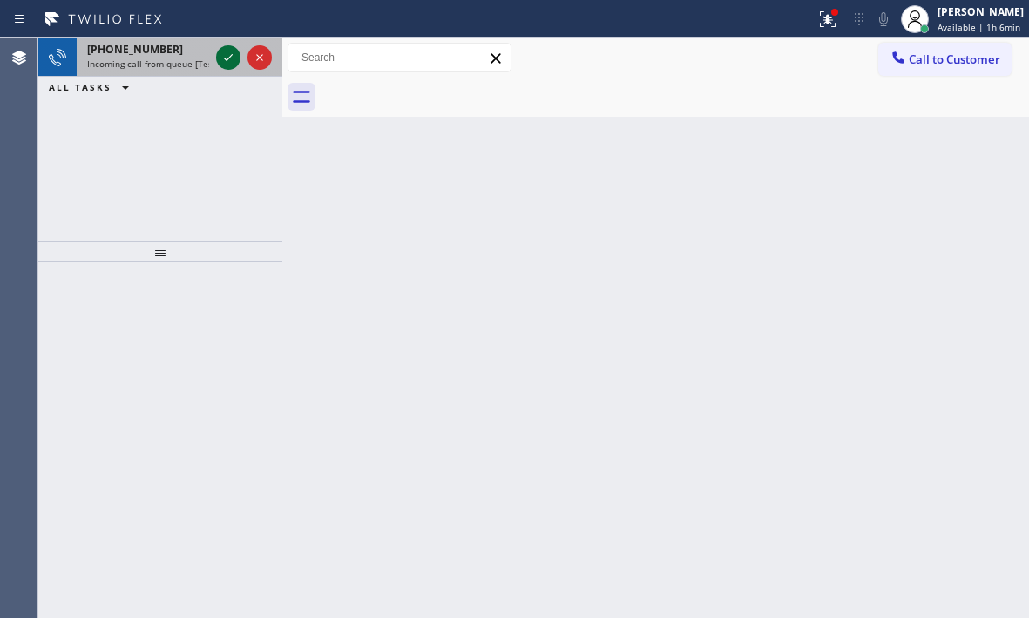
click at [223, 50] on icon at bounding box center [228, 57] width 21 height 21
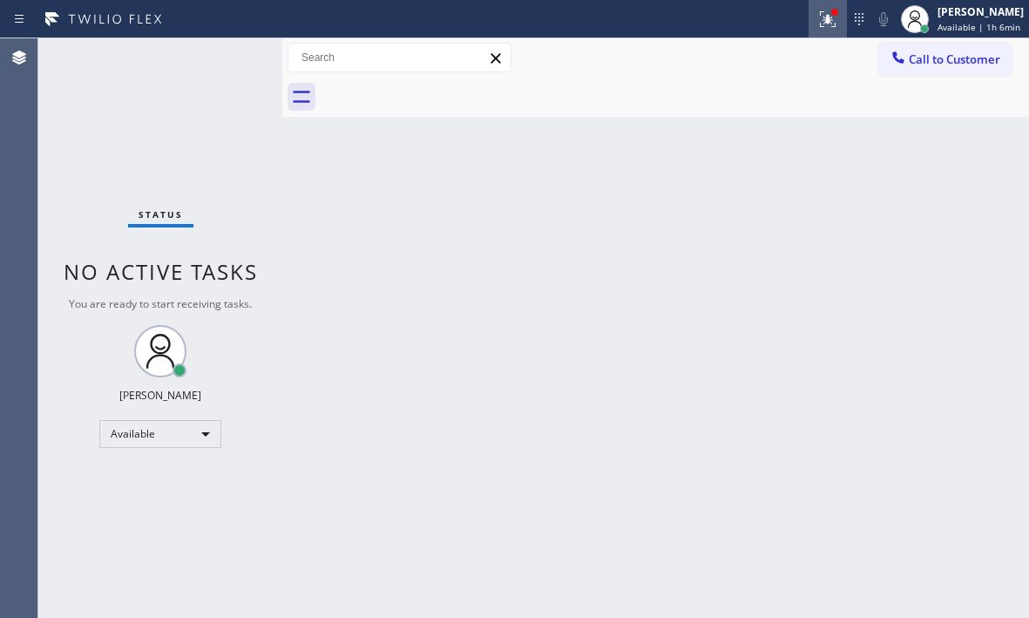
click at [817, 10] on icon at bounding box center [827, 19] width 21 height 21
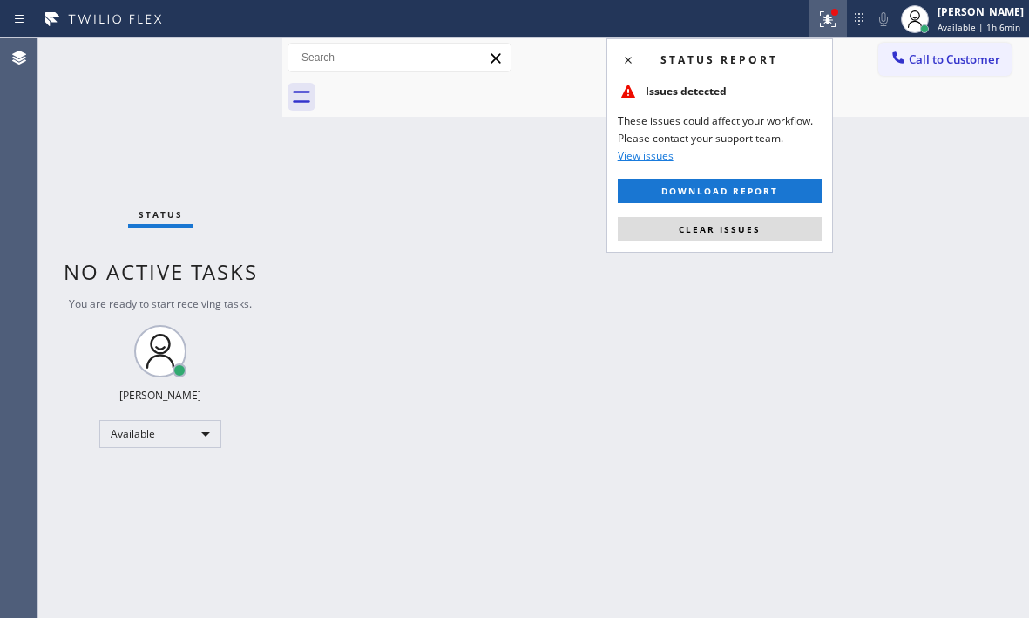
click at [753, 235] on button "Clear issues" at bounding box center [720, 229] width 204 height 24
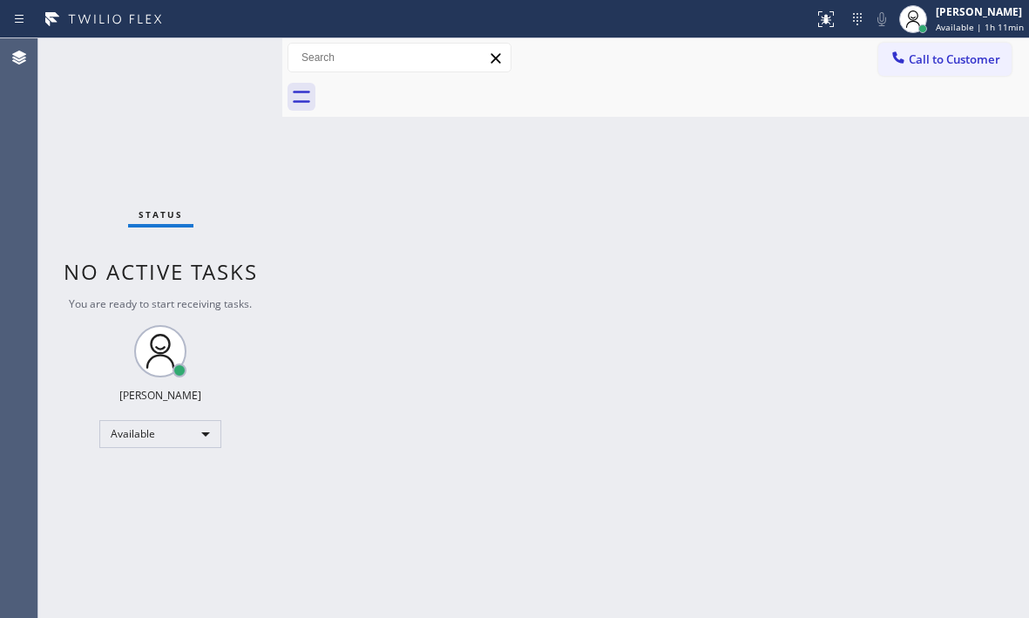
click at [104, 140] on div "Status No active tasks You are ready to start receiving tasks. [PERSON_NAME] Av…" at bounding box center [160, 327] width 244 height 579
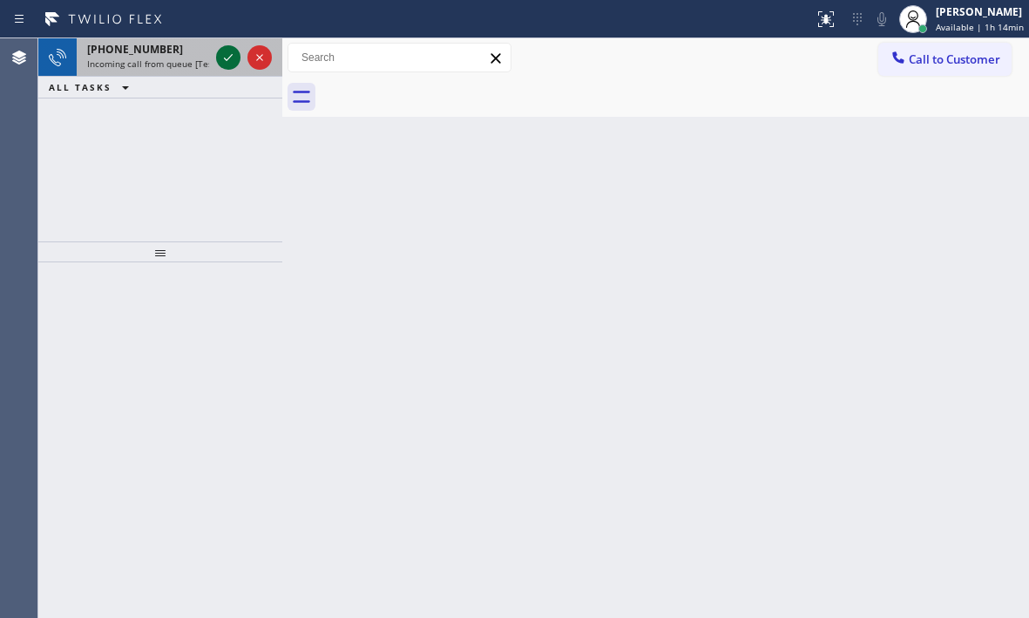
click at [232, 54] on icon at bounding box center [228, 57] width 21 height 21
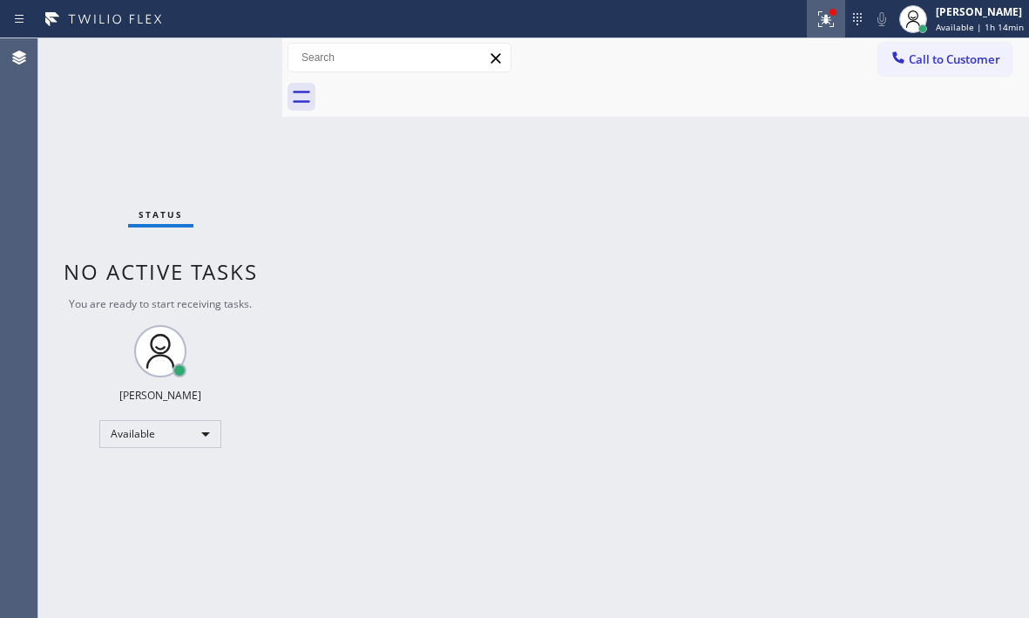
click at [818, 23] on icon at bounding box center [823, 17] width 10 height 12
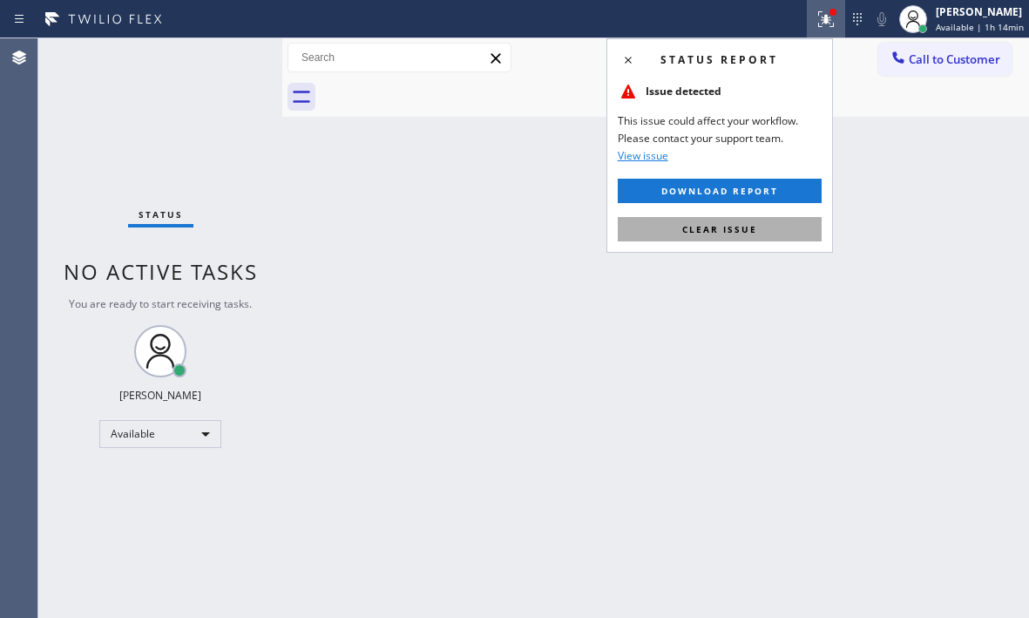
click at [757, 227] on button "Clear issue" at bounding box center [720, 229] width 204 height 24
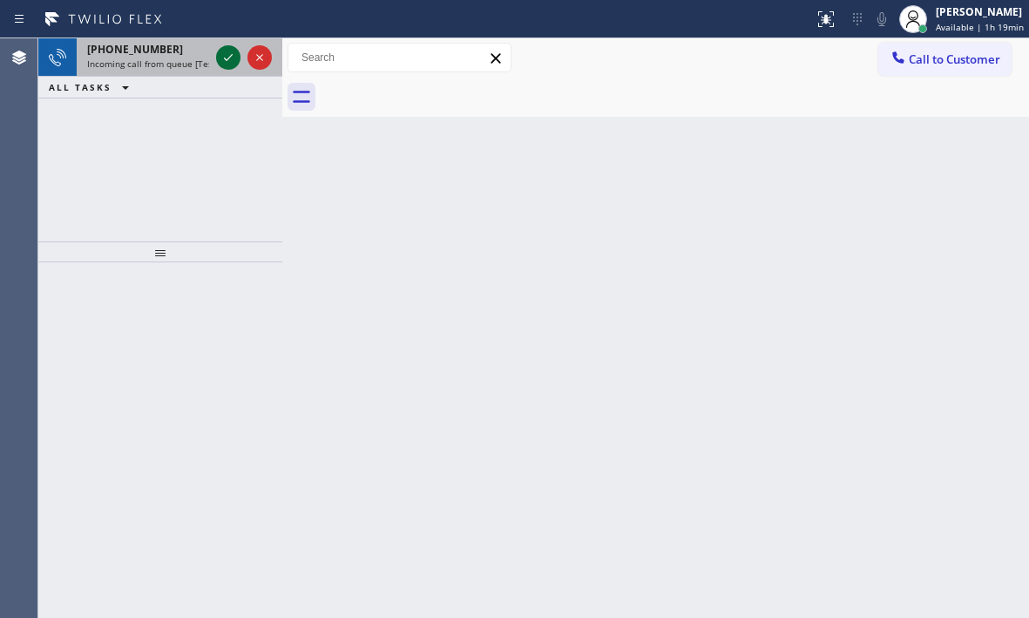
click at [223, 63] on icon at bounding box center [228, 57] width 21 height 21
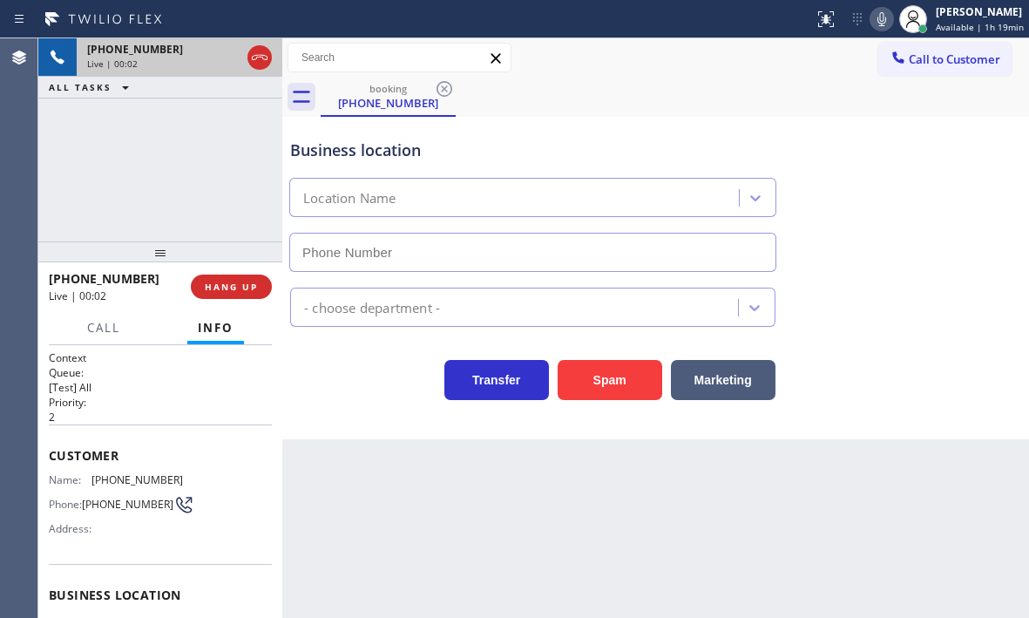
type input "[PHONE_NUMBER]"
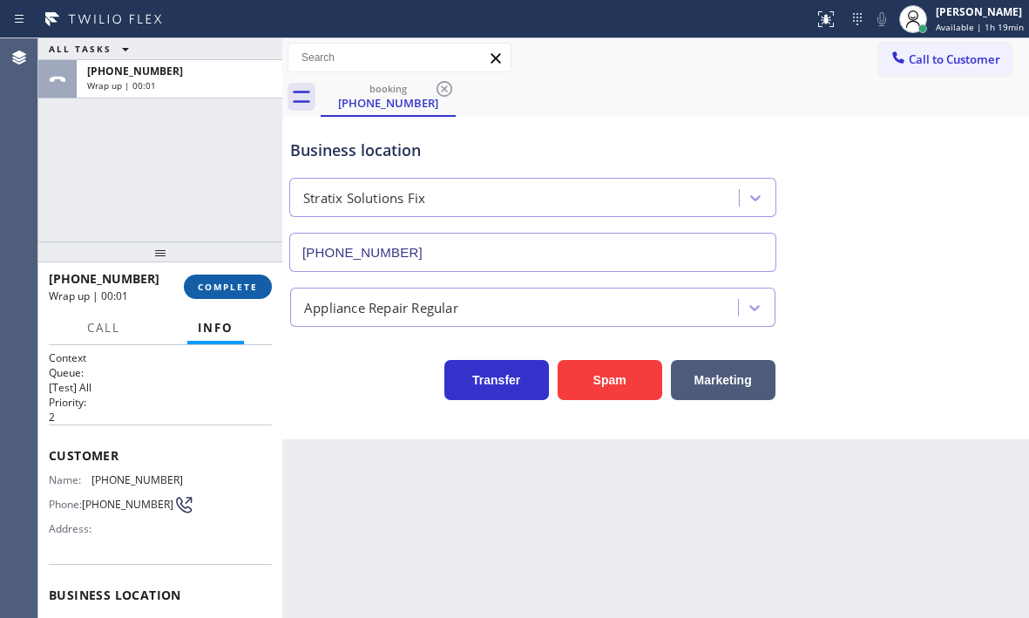
click at [237, 288] on span "COMPLETE" at bounding box center [228, 287] width 60 height 12
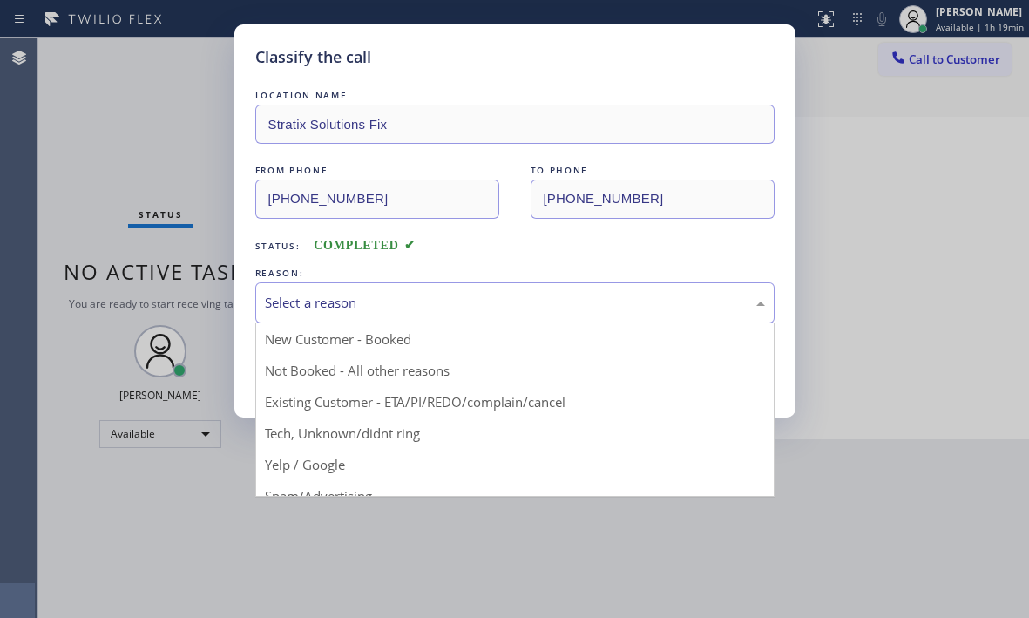
click at [470, 287] on div "Select a reason" at bounding box center [514, 302] width 519 height 41
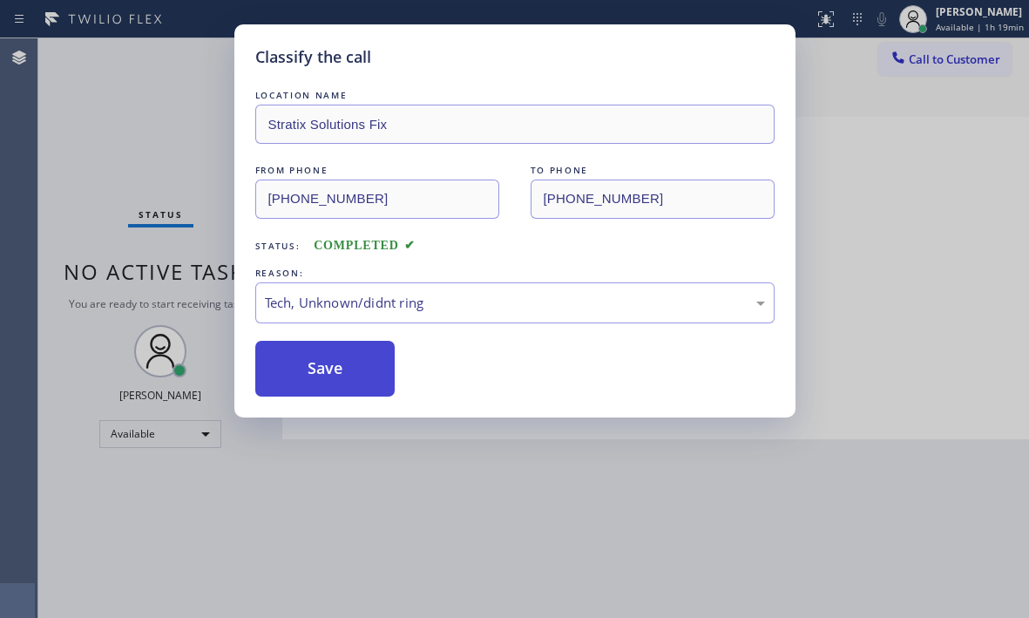
click at [337, 375] on button "Save" at bounding box center [325, 369] width 140 height 56
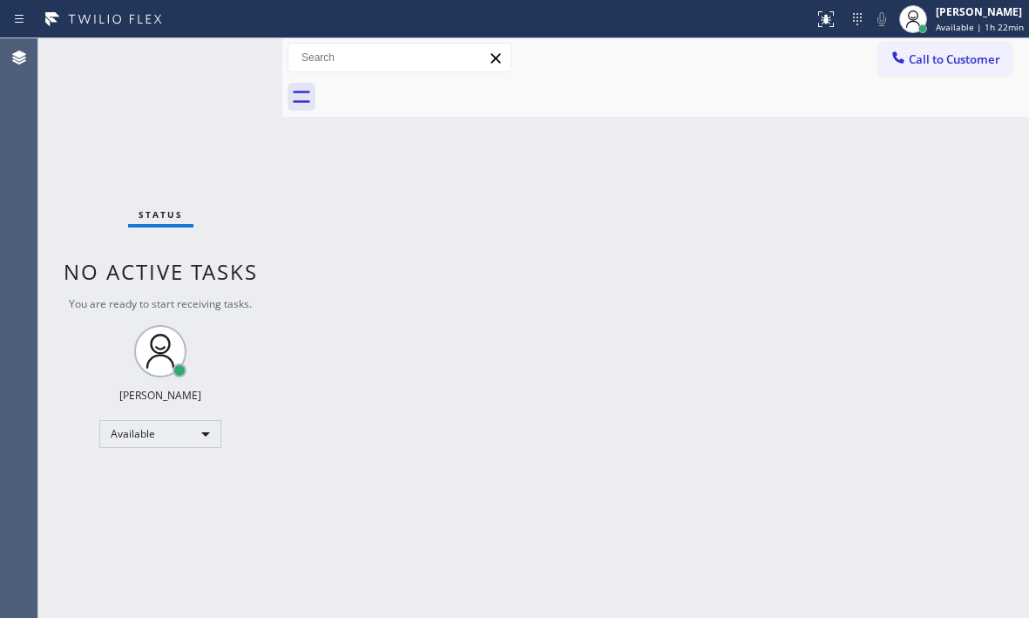
click at [199, 83] on div "Status No active tasks You are ready to start receiving tasks. [PERSON_NAME] Av…" at bounding box center [160, 327] width 244 height 579
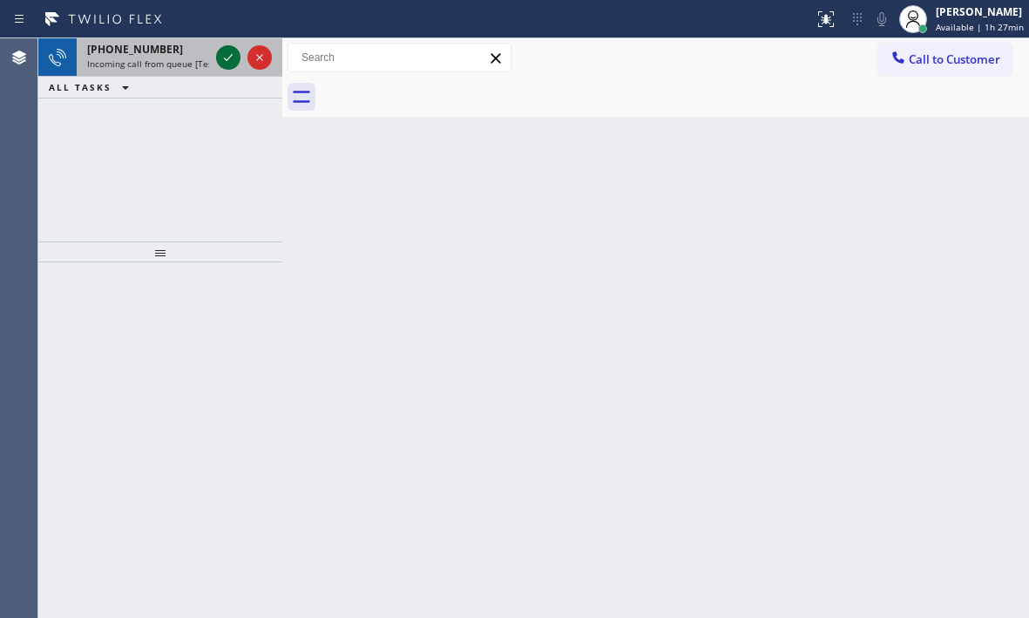
click at [229, 61] on icon at bounding box center [228, 57] width 21 height 21
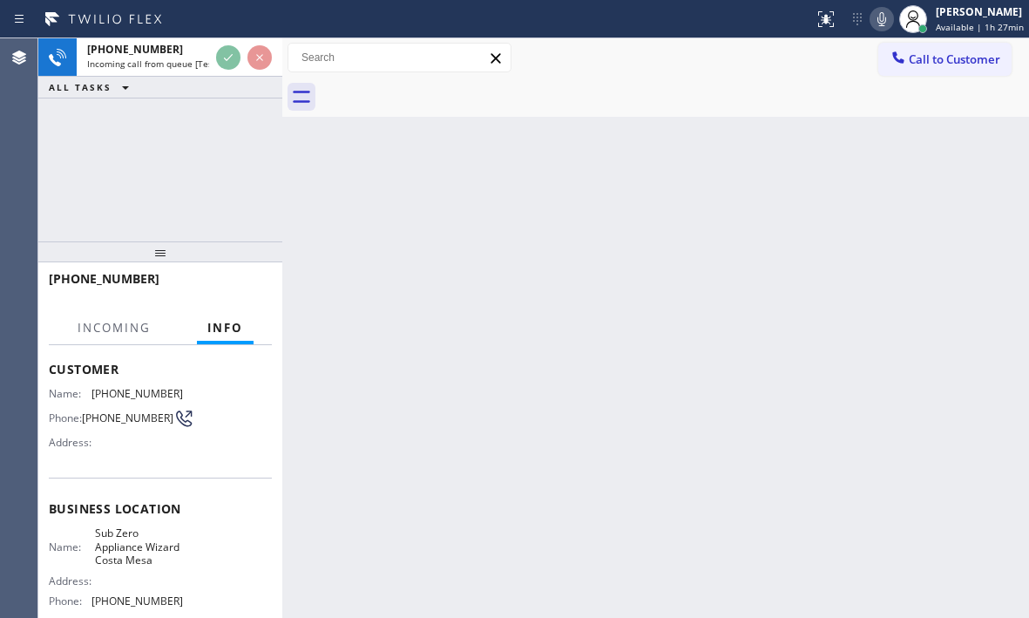
scroll to position [87, 0]
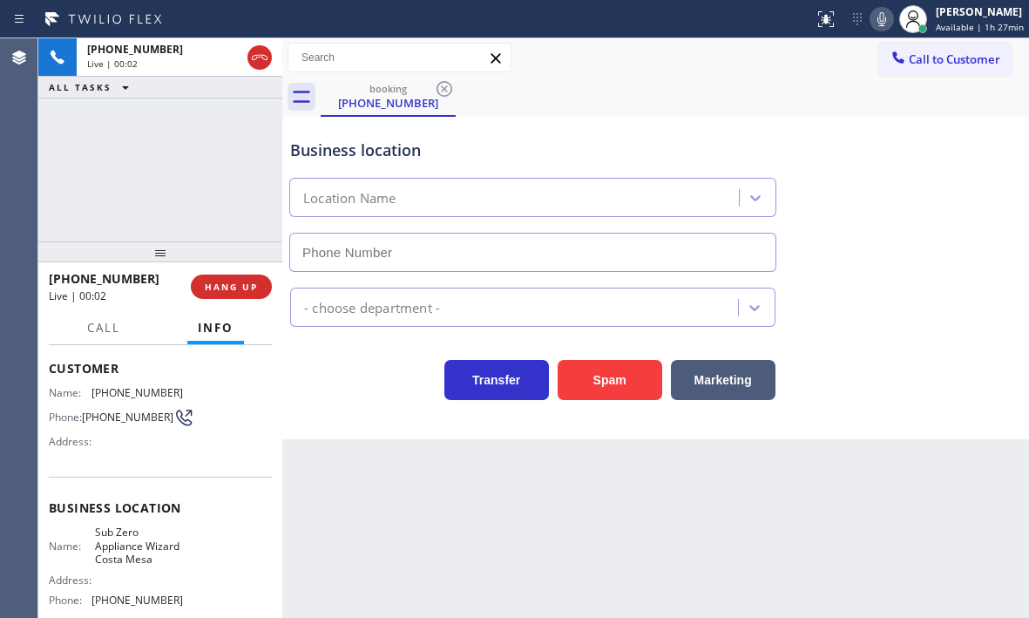
type input "[PHONE_NUMBER]"
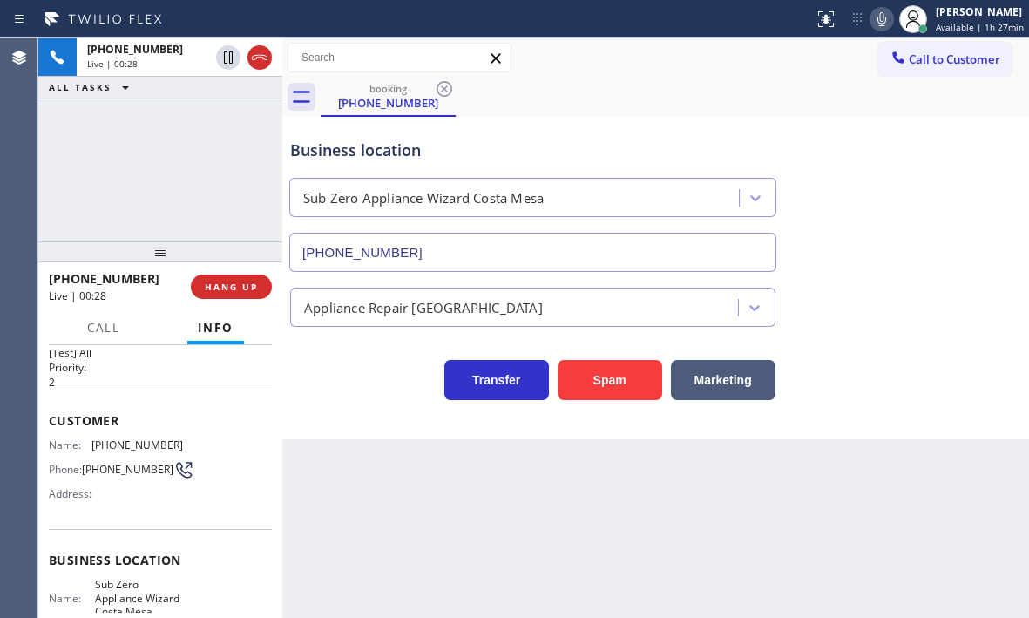
scroll to position [0, 0]
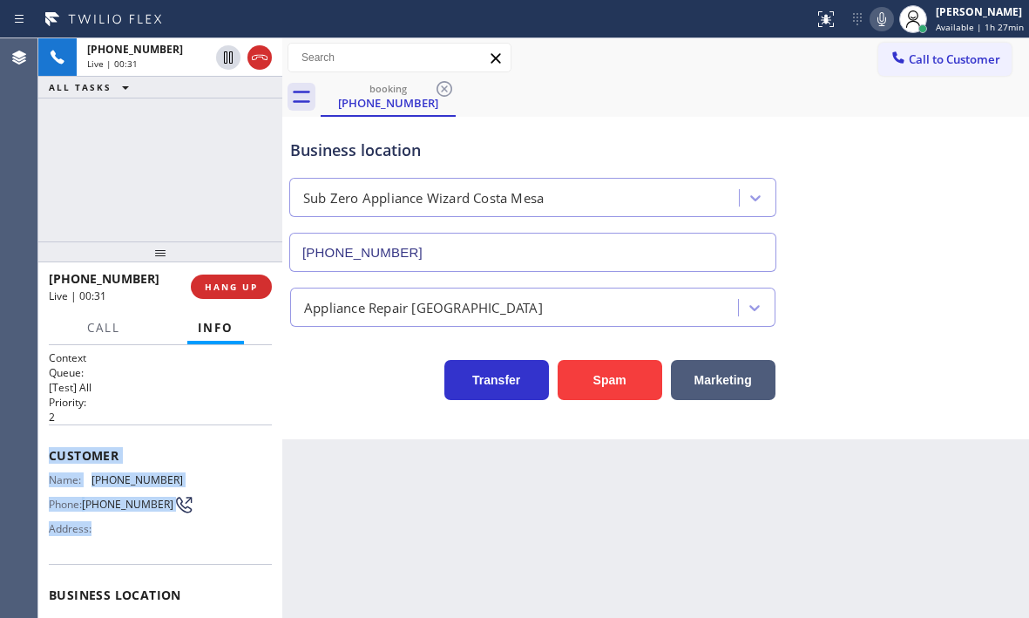
drag, startPoint x: 48, startPoint y: 452, endPoint x: 145, endPoint y: 534, distance: 127.4
click at [145, 534] on div "Context Queue: [Test] All Priority: 2 Customer Name: [PHONE_NUMBER] Phone: [PHO…" at bounding box center [160, 481] width 244 height 273
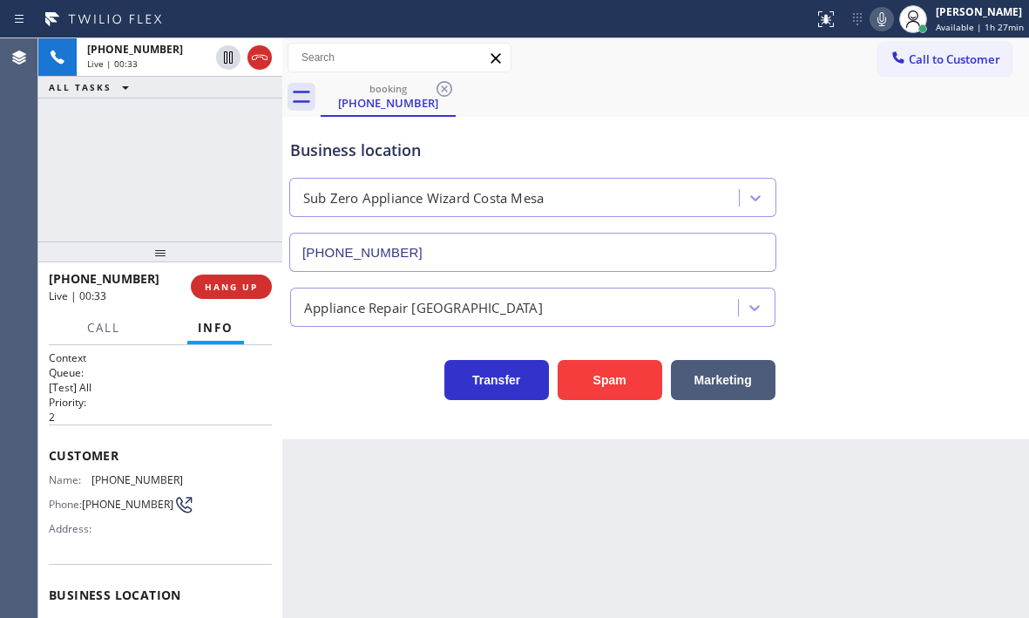
click at [177, 417] on p "2" at bounding box center [160, 416] width 223 height 15
click at [200, 469] on div "Customer Name: [PHONE_NUMBER] Phone: [PHONE_NUMBER] Address:" at bounding box center [160, 493] width 223 height 139
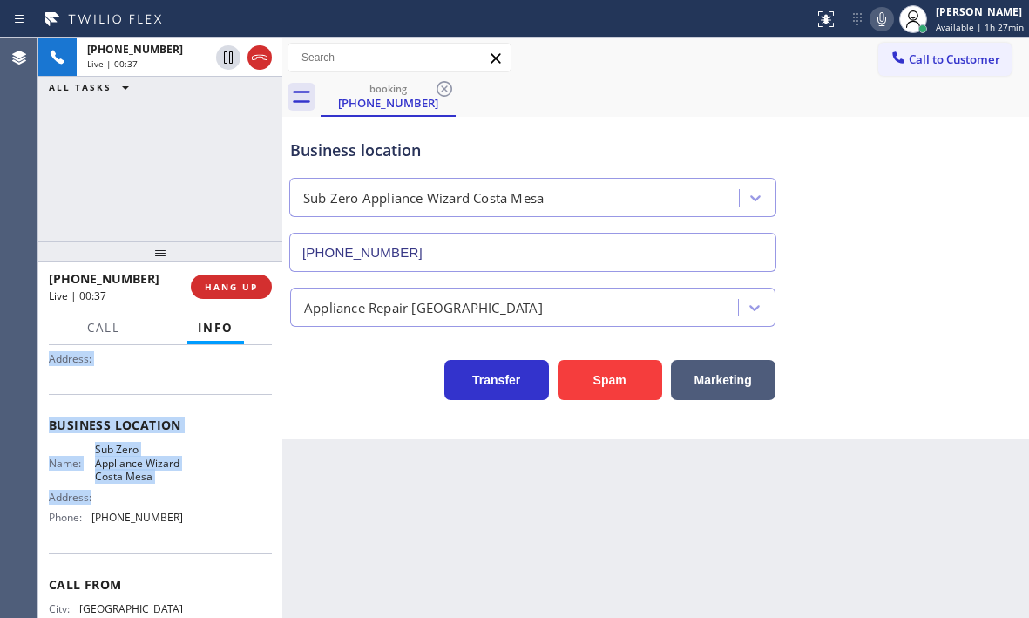
scroll to position [174, 0]
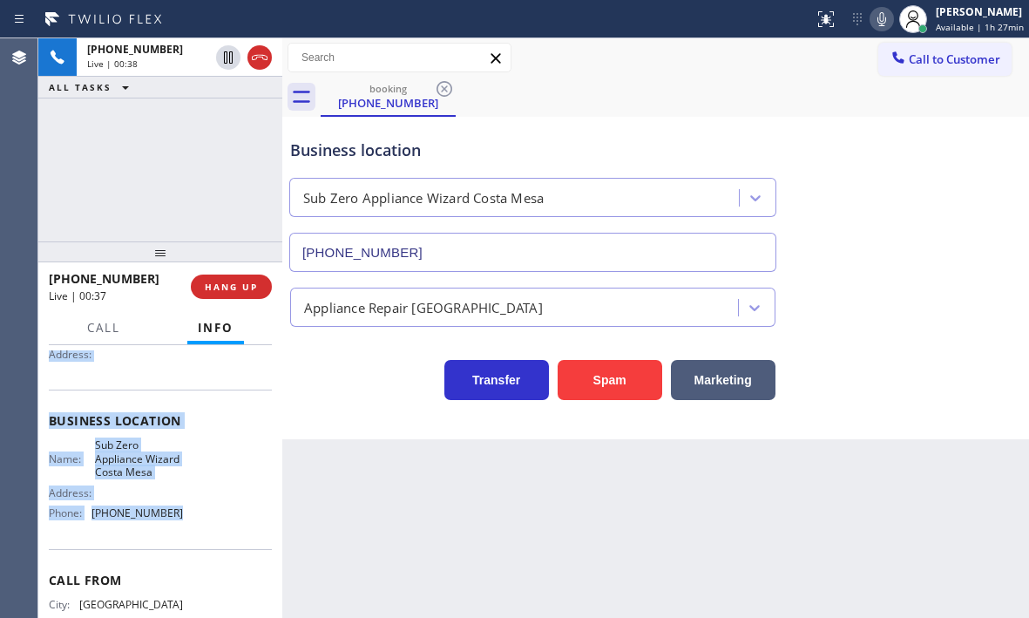
drag, startPoint x: 48, startPoint y: 453, endPoint x: 179, endPoint y: 537, distance: 155.1
click at [179, 537] on div "Context Queue: [Test] All Priority: 2 Customer Name: [PHONE_NUMBER] Phone: [PHO…" at bounding box center [160, 481] width 244 height 273
click at [234, 289] on span "HANG UP" at bounding box center [231, 287] width 53 height 12
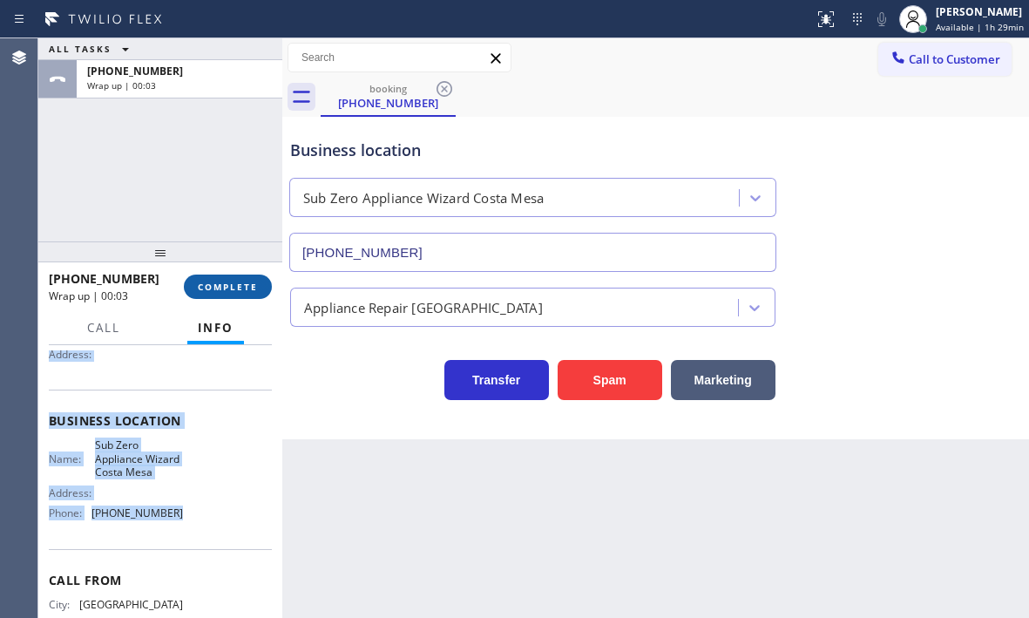
click at [255, 291] on span "COMPLETE" at bounding box center [228, 287] width 60 height 12
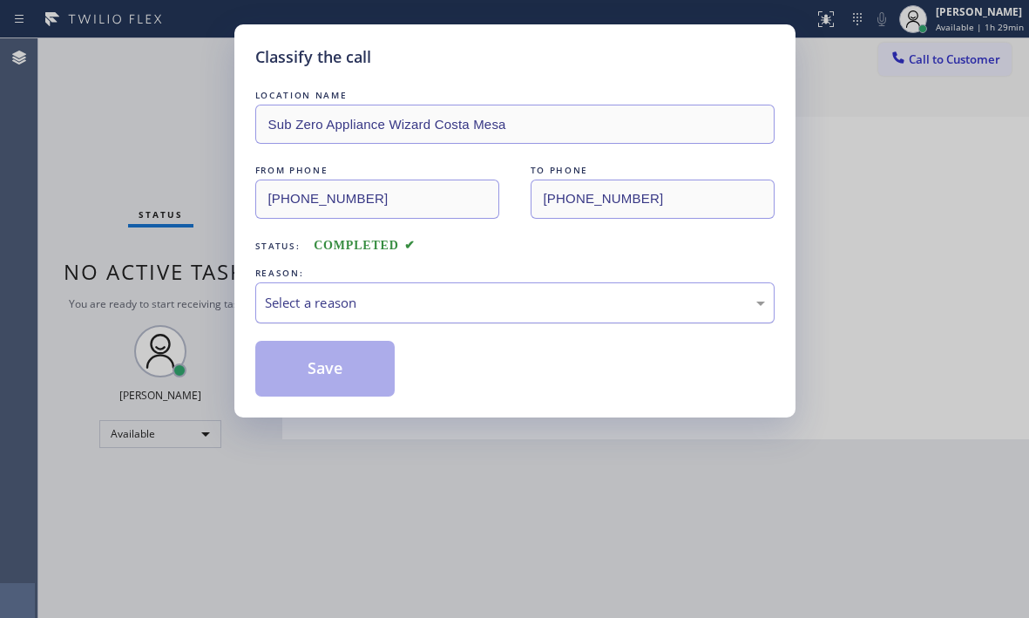
click at [501, 312] on div "Select a reason" at bounding box center [515, 303] width 500 height 20
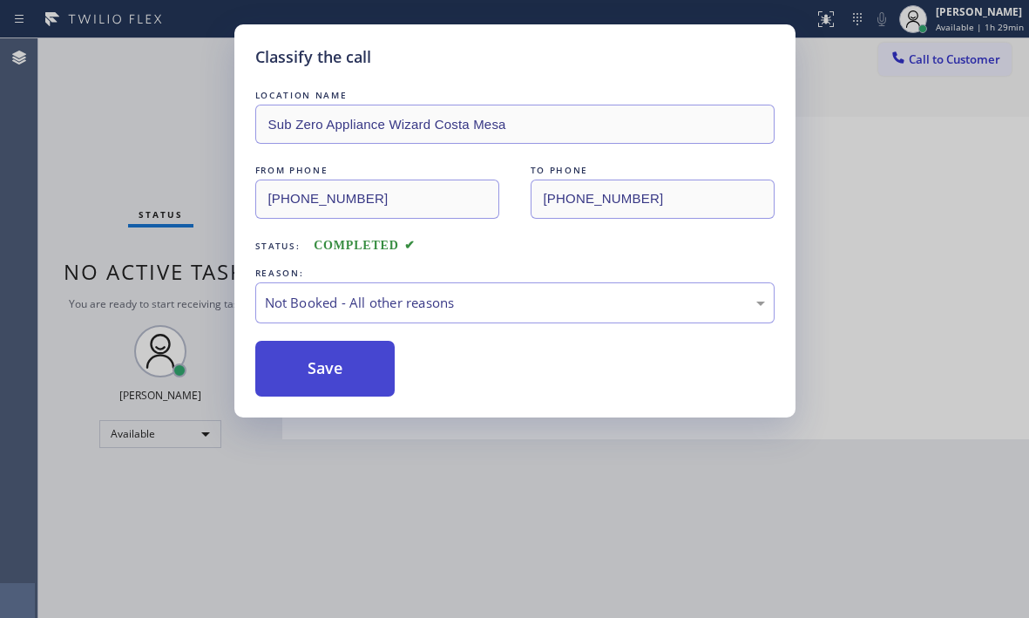
click at [321, 372] on button "Save" at bounding box center [325, 369] width 140 height 56
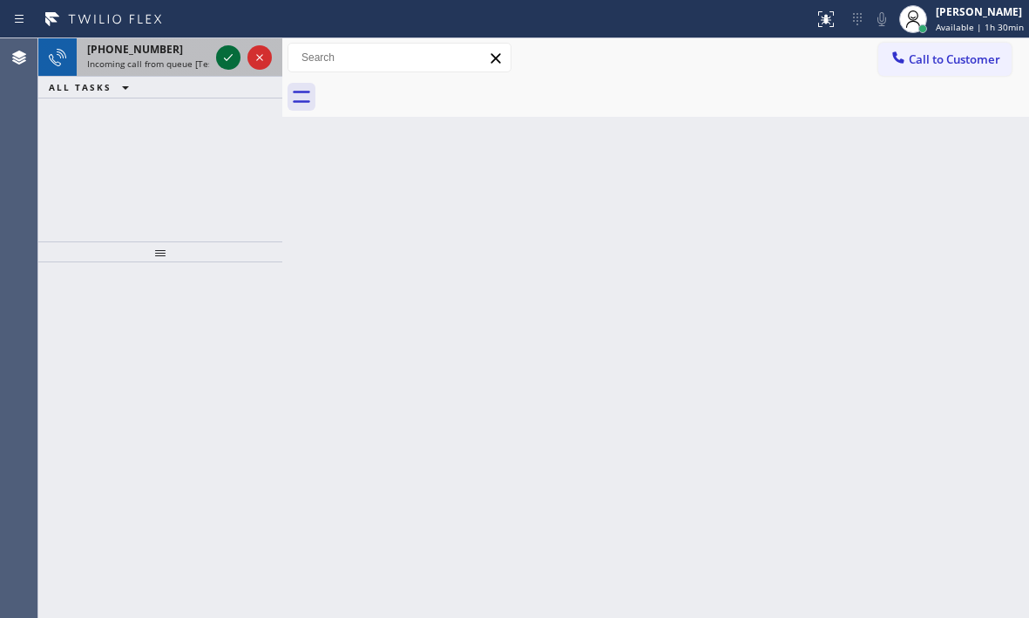
click at [233, 57] on icon at bounding box center [228, 57] width 21 height 21
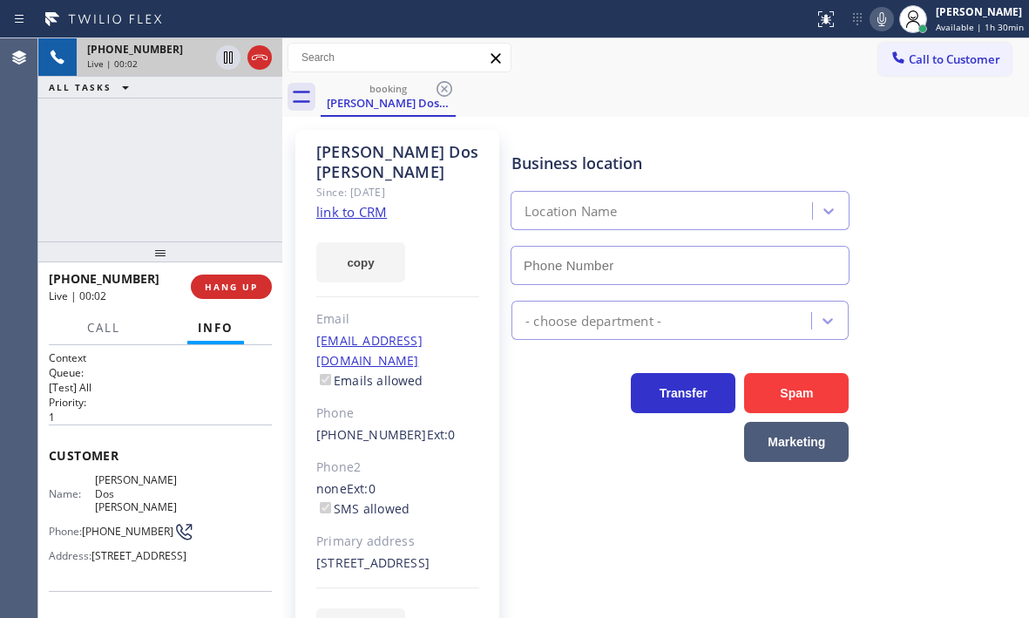
type input "[PHONE_NUMBER]"
click at [223, 59] on icon at bounding box center [228, 57] width 21 height 21
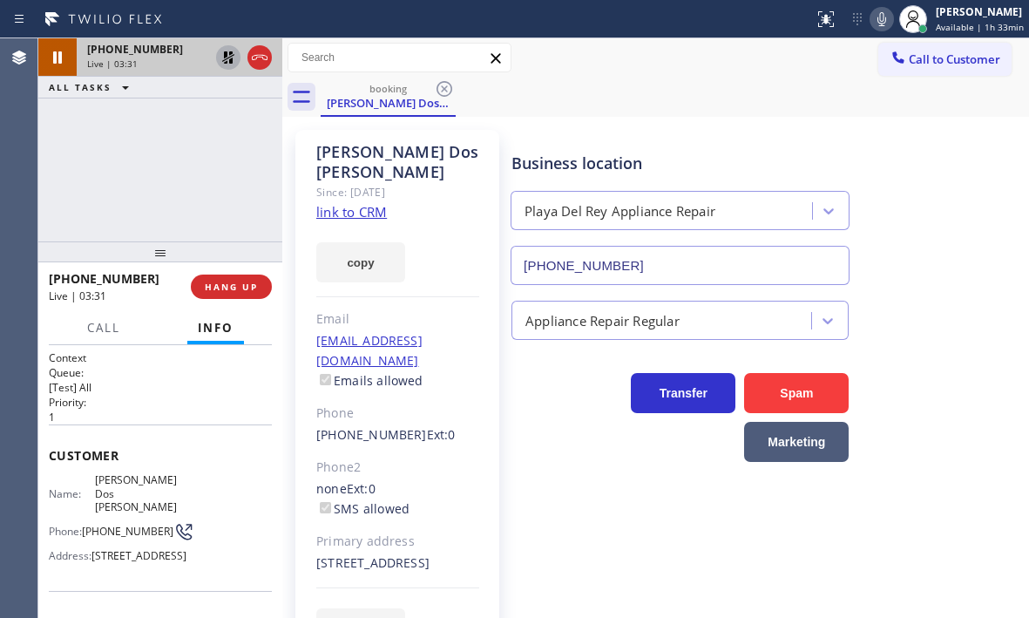
click at [877, 23] on icon at bounding box center [881, 19] width 9 height 14
click at [230, 57] on icon at bounding box center [228, 57] width 21 height 21
click at [871, 22] on icon at bounding box center [881, 19] width 21 height 21
click at [871, 25] on icon at bounding box center [881, 19] width 21 height 21
click at [871, 20] on icon at bounding box center [881, 19] width 21 height 21
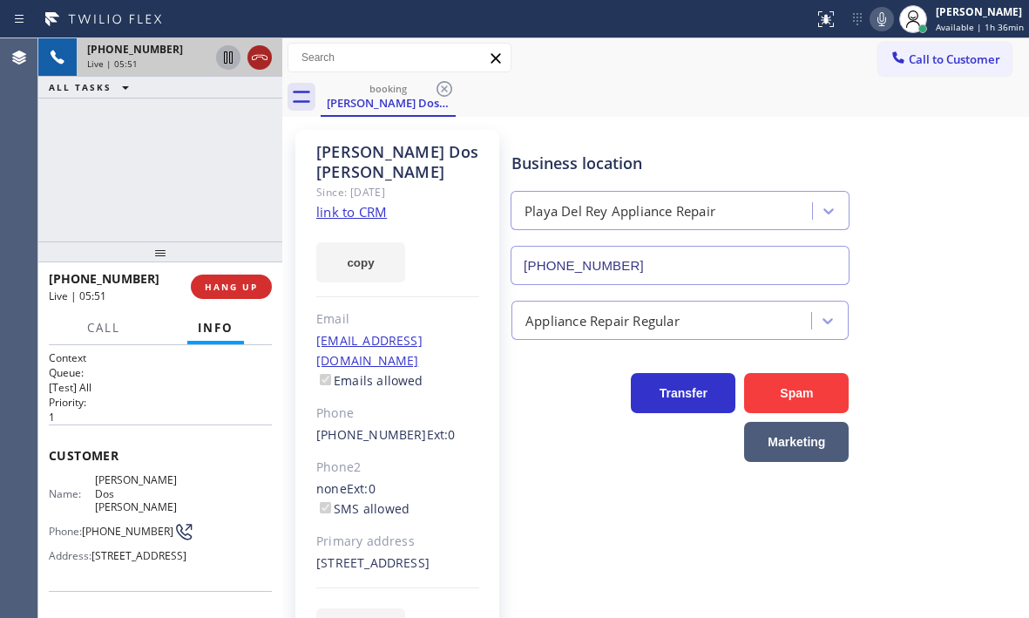
click at [264, 58] on icon at bounding box center [259, 57] width 21 height 21
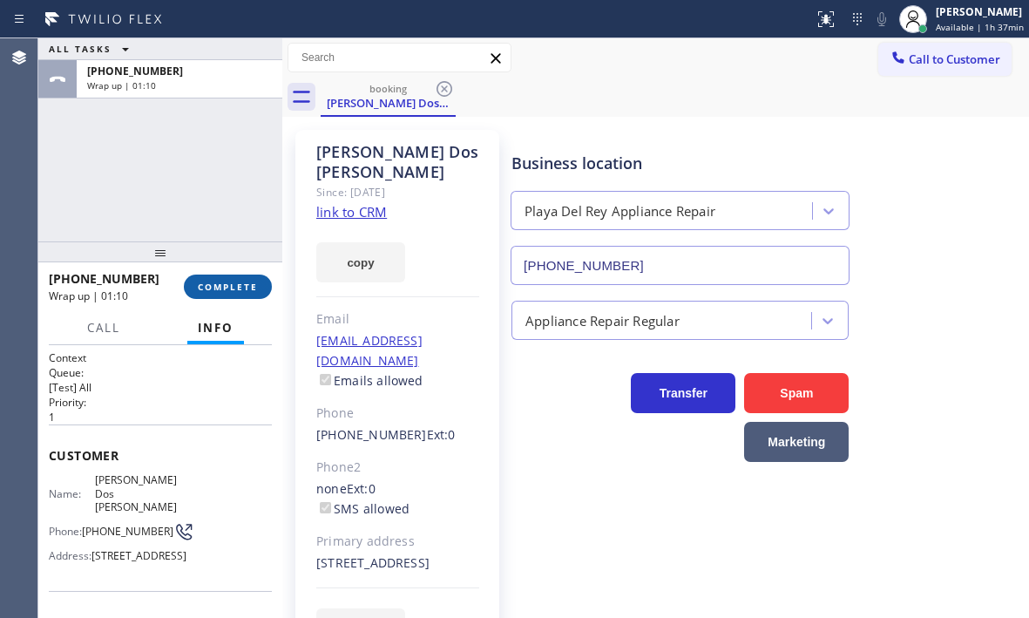
click at [235, 286] on span "COMPLETE" at bounding box center [228, 287] width 60 height 12
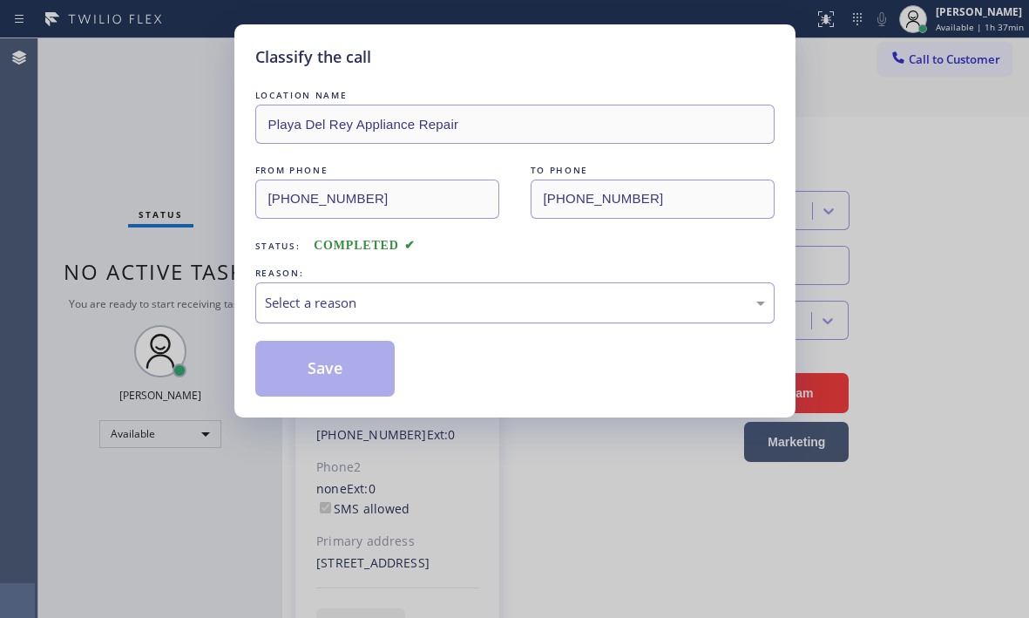
click at [416, 306] on div "Select a reason" at bounding box center [515, 303] width 500 height 20
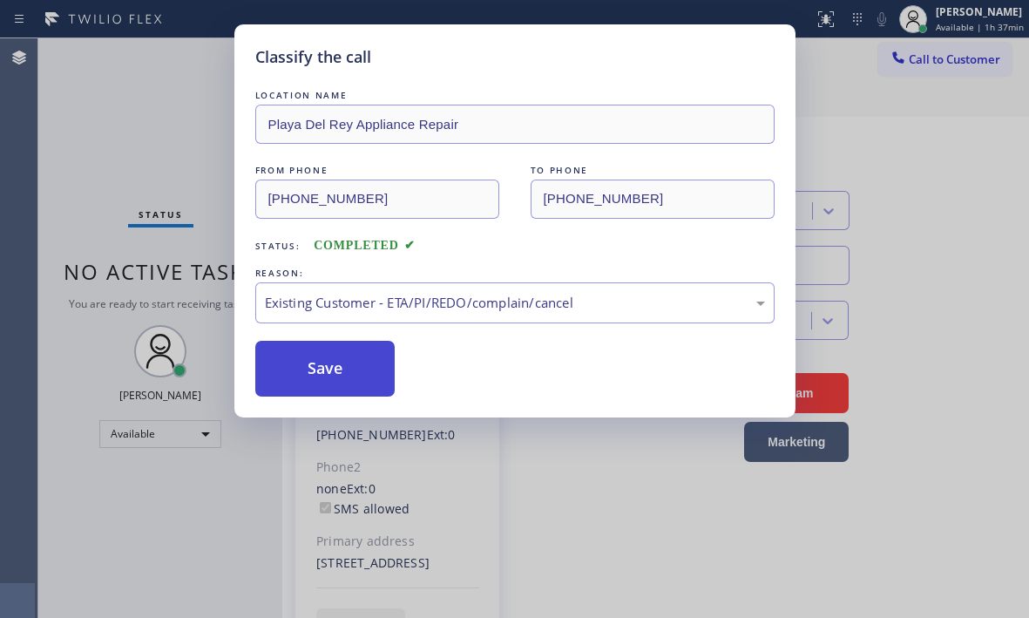
drag, startPoint x: 333, startPoint y: 363, endPoint x: 666, endPoint y: 389, distance: 334.6
click at [333, 362] on button "Save" at bounding box center [325, 369] width 140 height 56
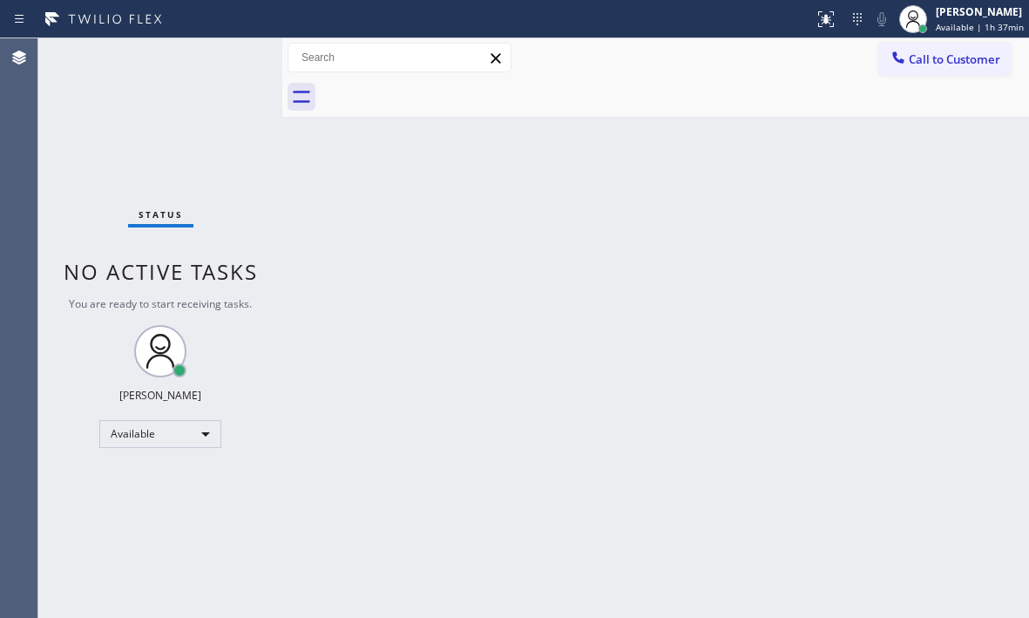
click at [222, 68] on div "Status No active tasks You are ready to start receiving tasks. [PERSON_NAME] Av…" at bounding box center [160, 327] width 244 height 579
click at [959, 26] on span "Available | 1h 41min" at bounding box center [980, 27] width 88 height 12
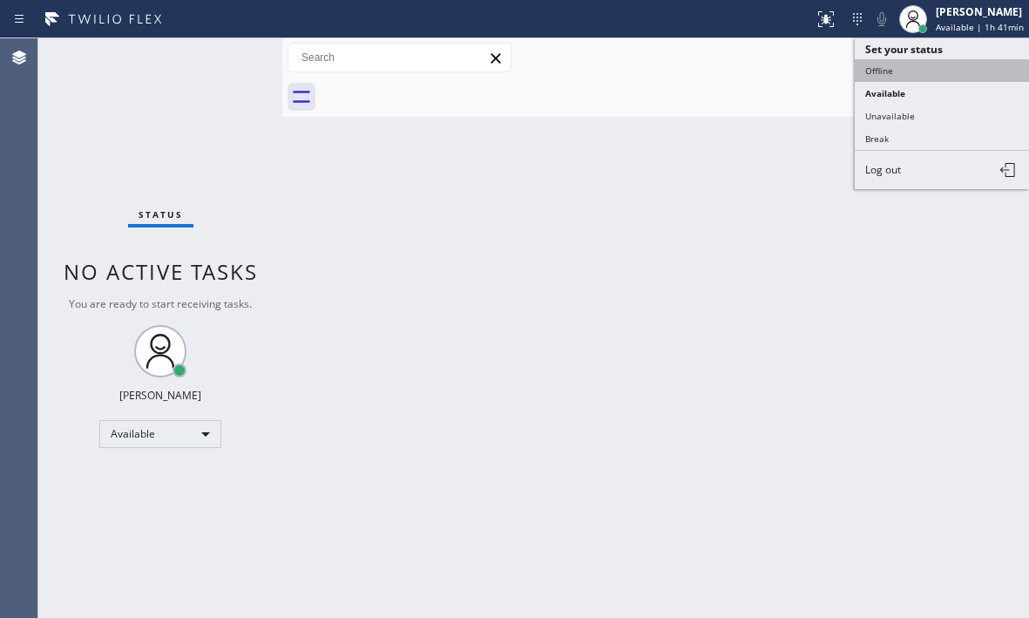
click at [874, 67] on button "Offline" at bounding box center [942, 70] width 174 height 23
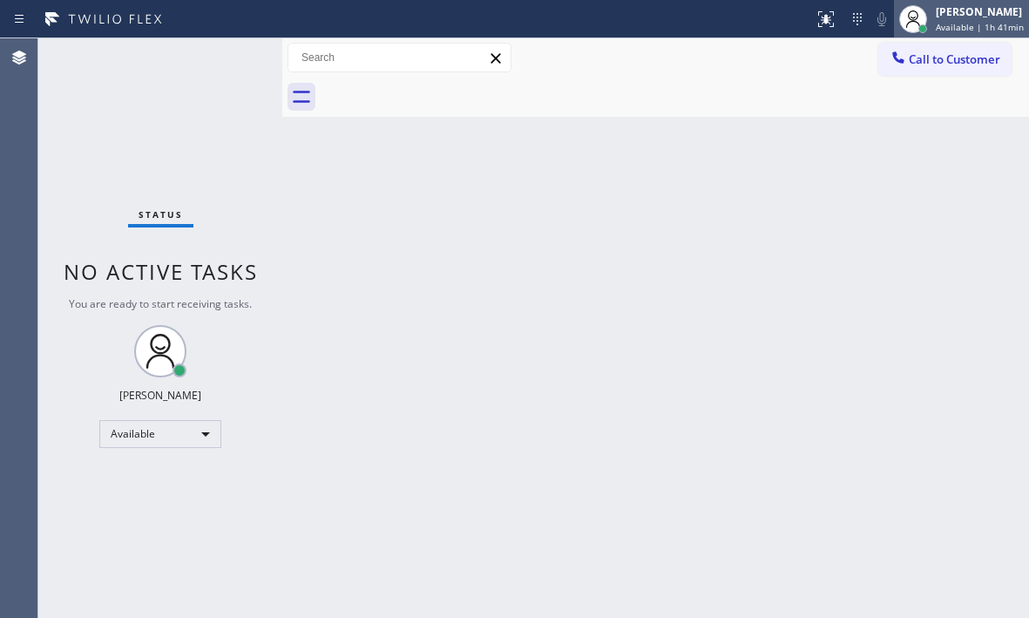
click at [934, 20] on div "[PERSON_NAME] Available | 1h 41min" at bounding box center [980, 18] width 97 height 30
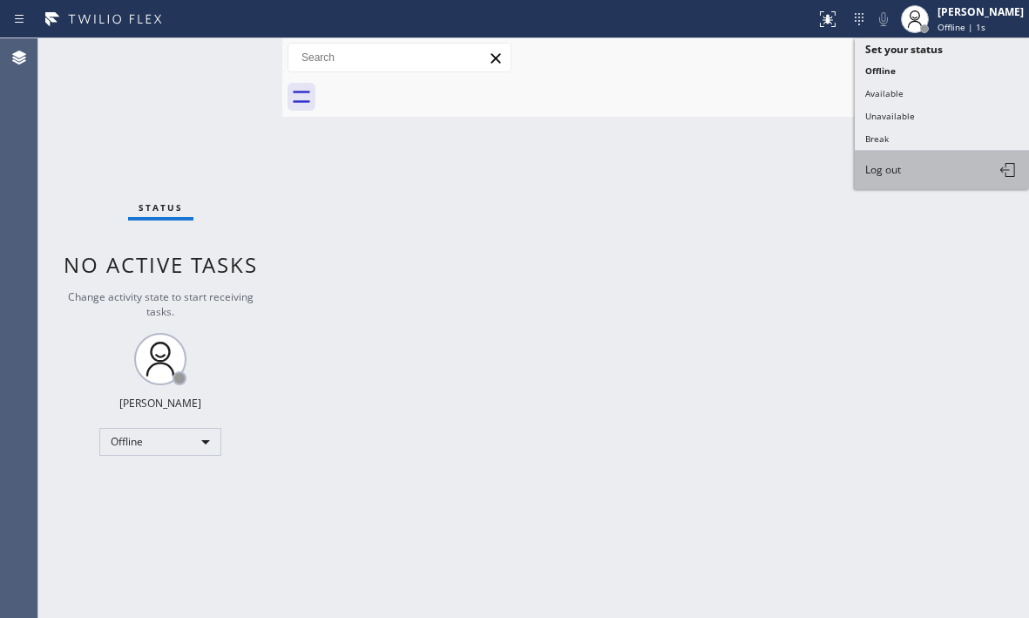
click at [907, 163] on button "Log out" at bounding box center [942, 170] width 174 height 38
